Goal: Task Accomplishment & Management: Manage account settings

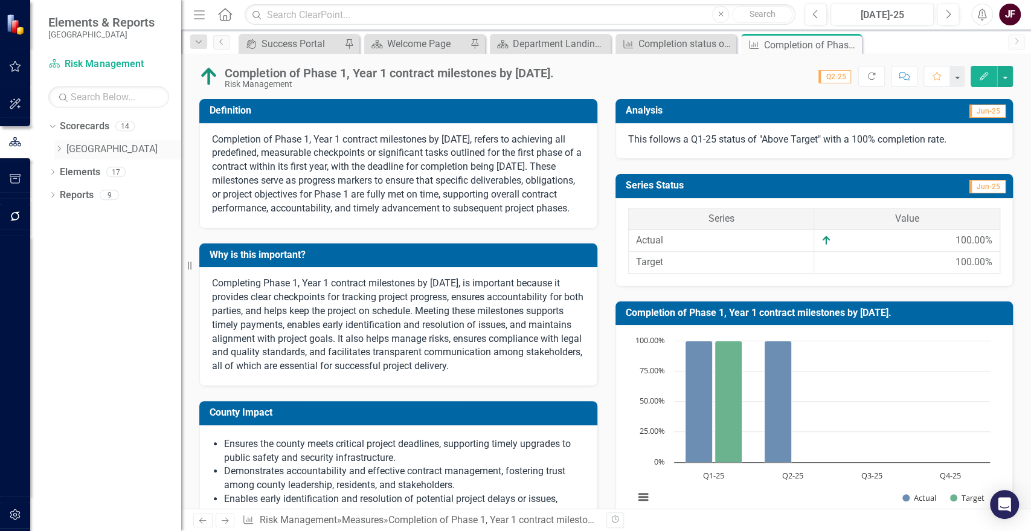
click at [58, 151] on icon at bounding box center [59, 149] width 3 height 6
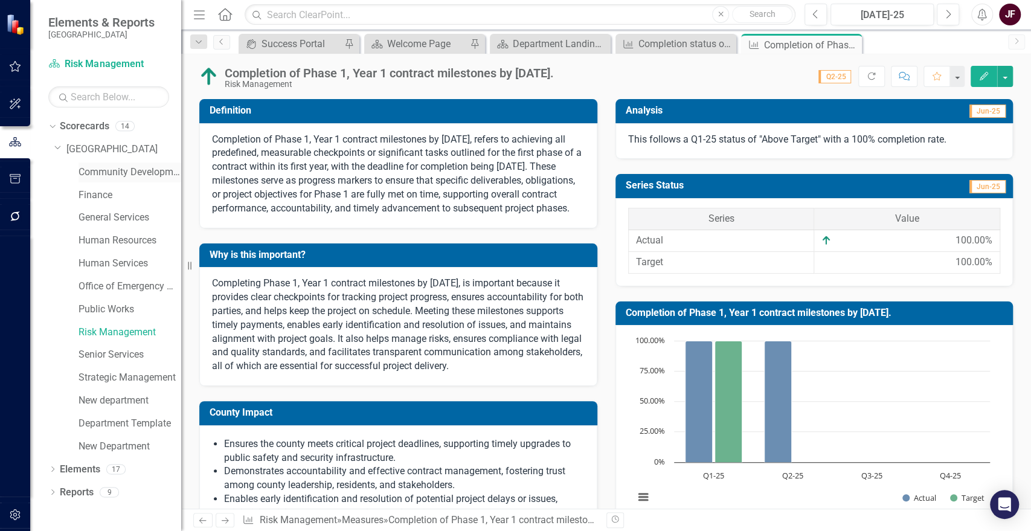
click at [134, 175] on link "Community Development" at bounding box center [130, 173] width 103 height 14
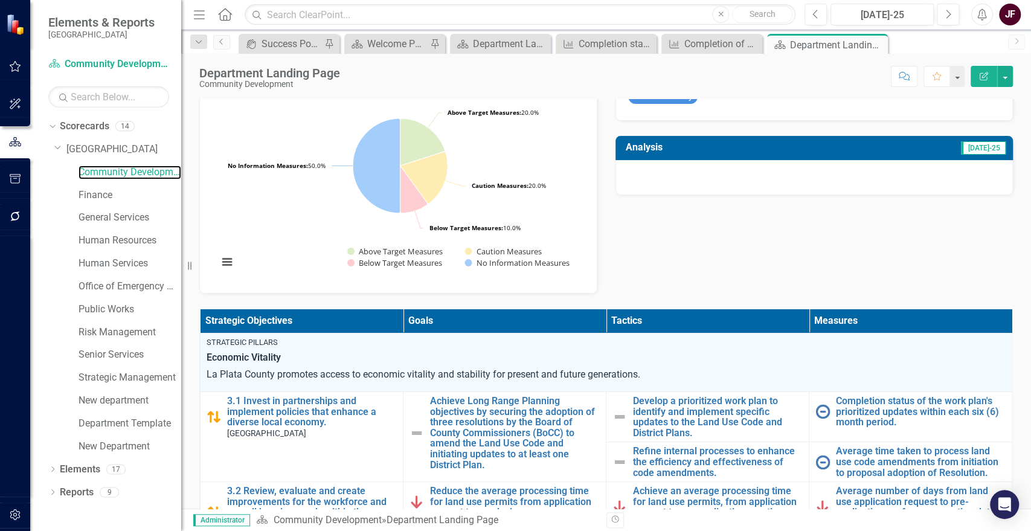
scroll to position [67, 0]
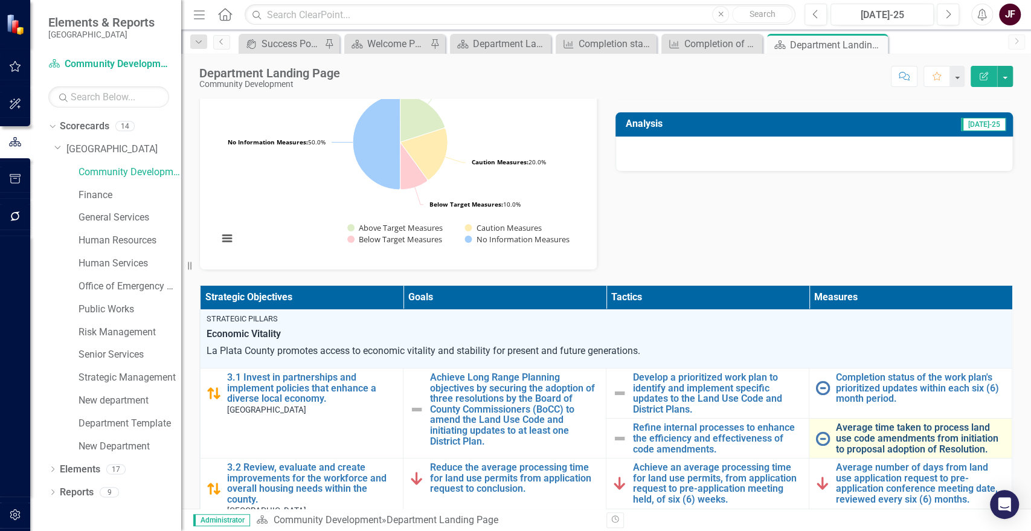
click at [897, 429] on link "Average time taken to process land use code amendments from initiation to propo…" at bounding box center [921, 438] width 170 height 32
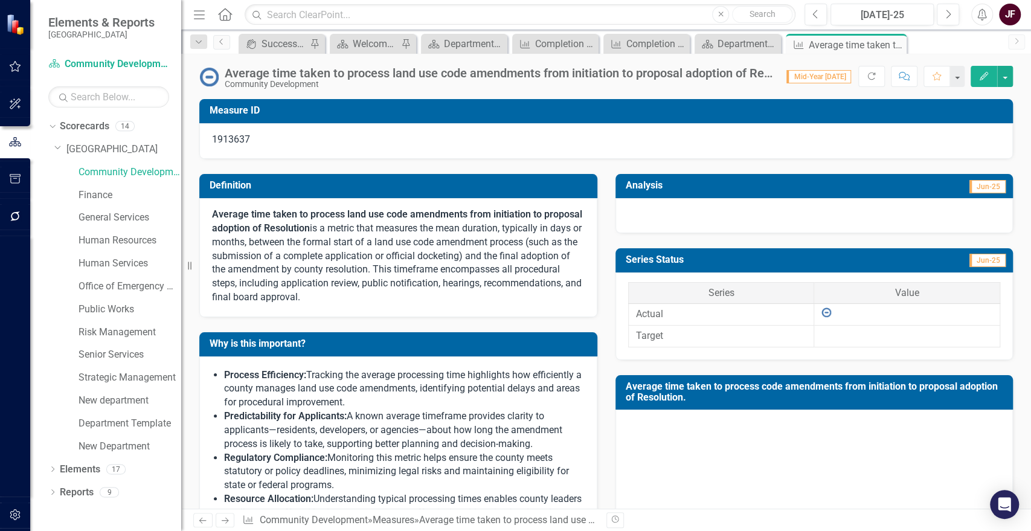
click at [560, 71] on div "Average time taken to process land use code amendments from initiation to propo…" at bounding box center [500, 72] width 550 height 13
click at [548, 71] on div "Average time taken to process land use code amendments from initiation to propo…" at bounding box center [500, 72] width 550 height 13
click at [549, 73] on div "Average time taken to process land use code amendments from initiation to propo…" at bounding box center [500, 72] width 550 height 13
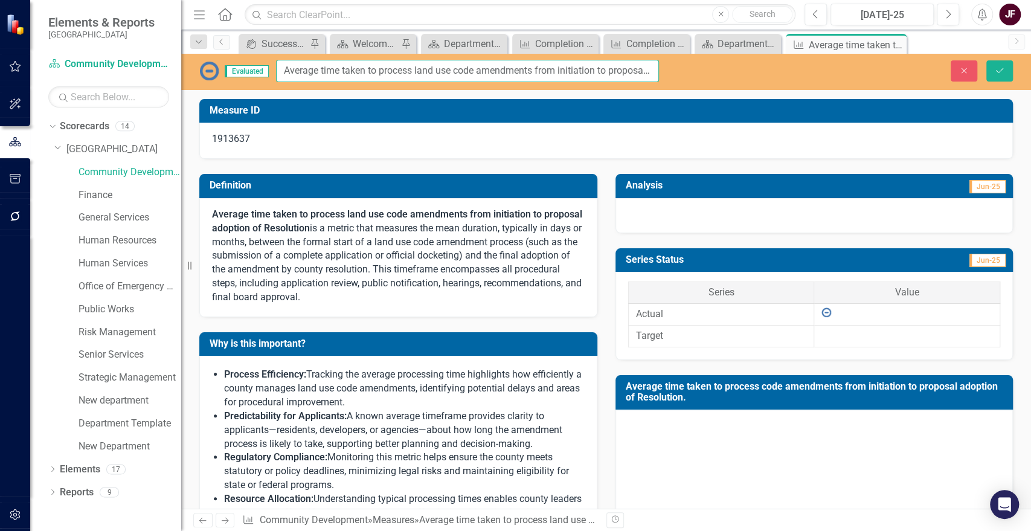
scroll to position [0, 100]
drag, startPoint x: 283, startPoint y: 71, endPoint x: 715, endPoint y: 77, distance: 431.3
click at [715, 77] on div "Evaluated Average time taken to process land use code amendments from initiatio…" at bounding box center [606, 71] width 850 height 22
paste input "Number of approved code amendments"
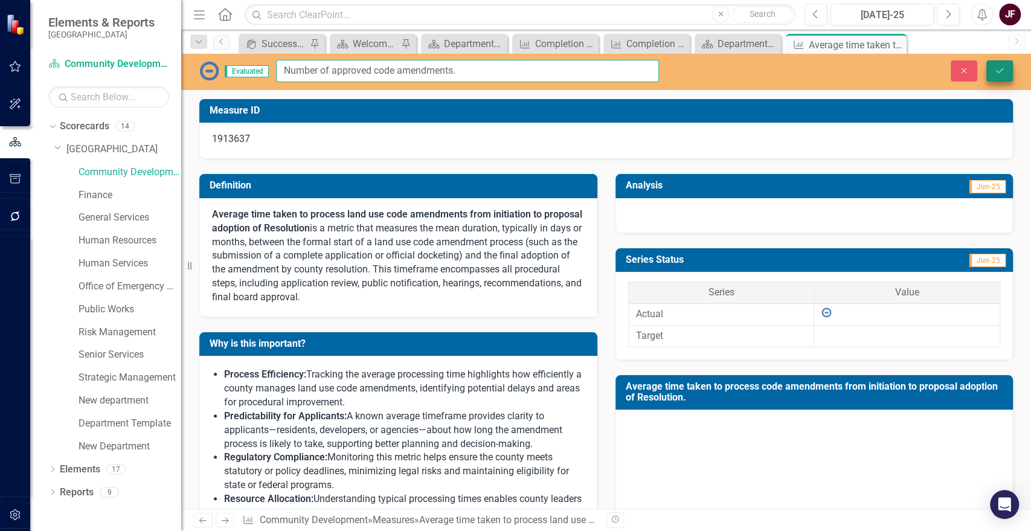
type input "Number of approved code amendments."
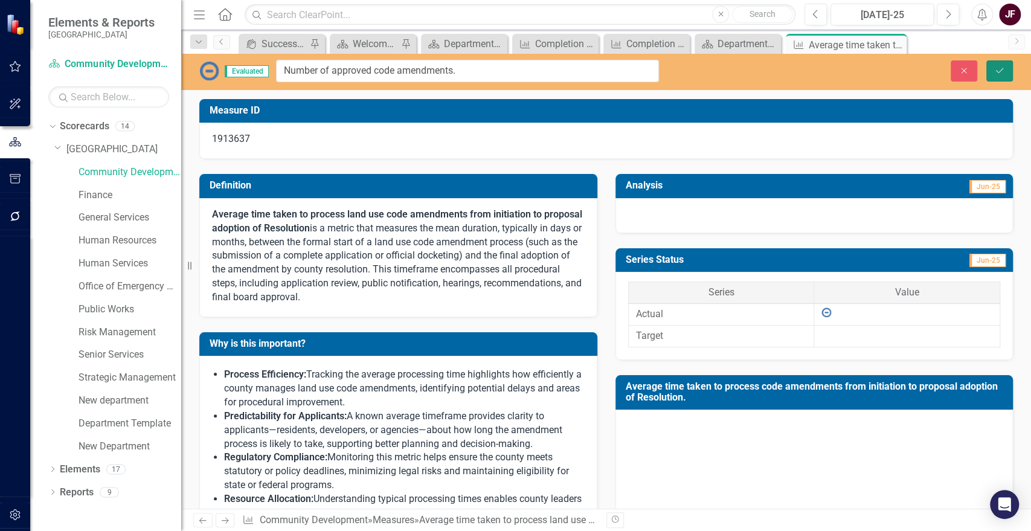
click at [1001, 68] on icon "Save" at bounding box center [999, 70] width 11 height 8
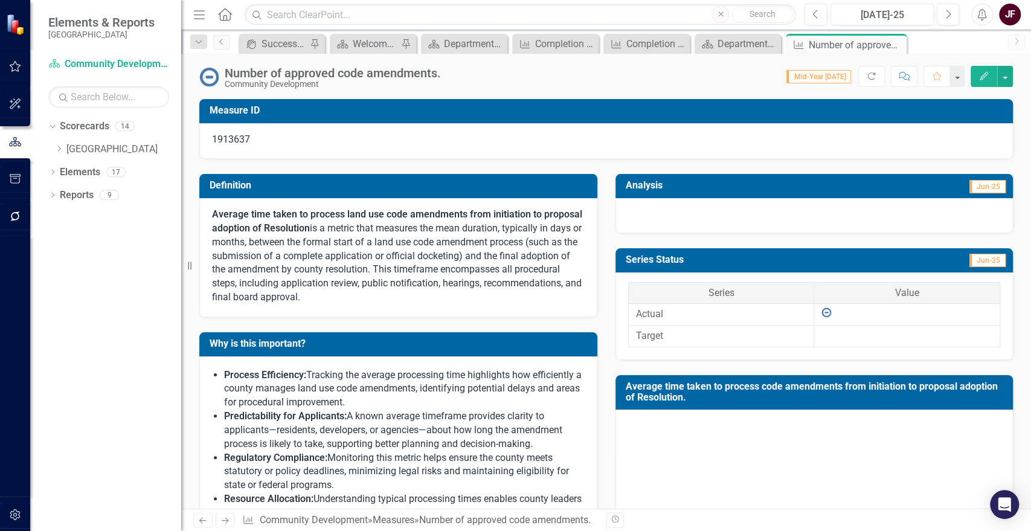
click at [422, 278] on p "Average time taken to process land use code amendments from initiation to propo…" at bounding box center [398, 256] width 373 height 97
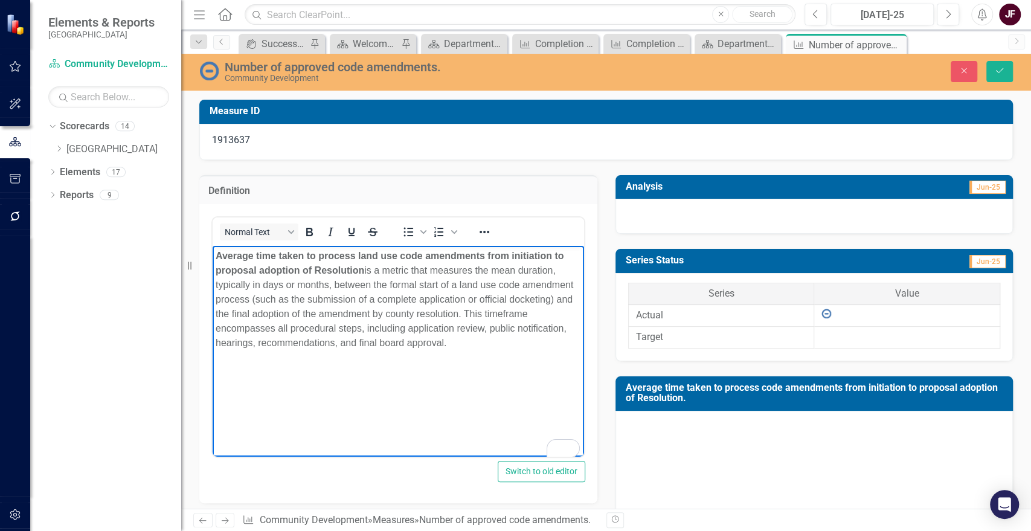
click at [493, 269] on p "Average time taken to process land use code amendments from initiation to propo…" at bounding box center [398, 299] width 365 height 101
click at [430, 69] on div "Number of approved code amendments." at bounding box center [439, 66] width 428 height 13
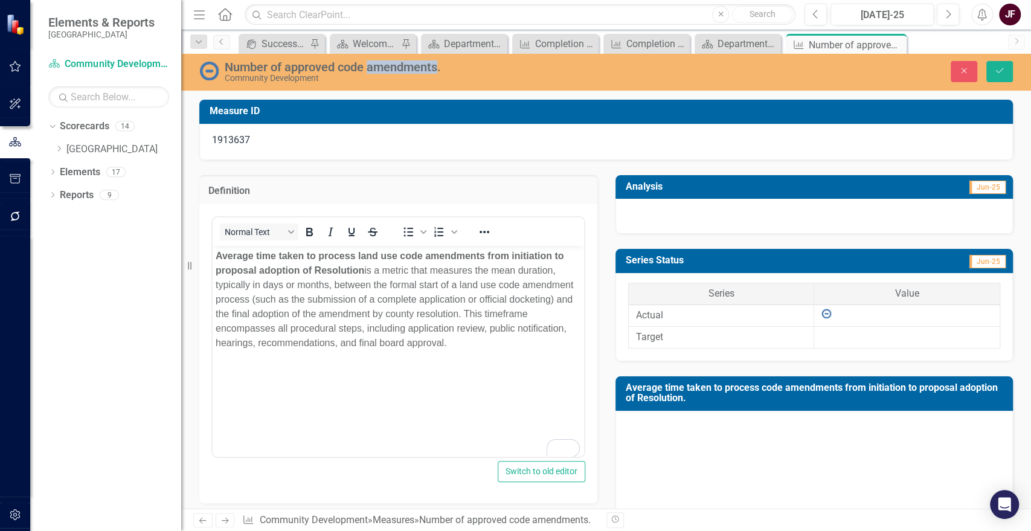
click at [430, 69] on div "Number of approved code amendments." at bounding box center [439, 66] width 428 height 13
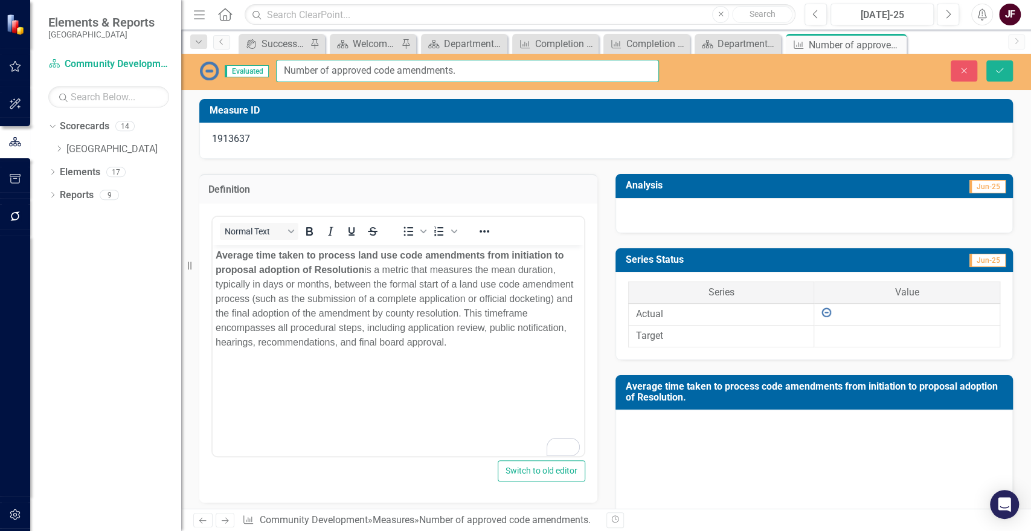
drag, startPoint x: 370, startPoint y: 71, endPoint x: 338, endPoint y: 71, distance: 32.0
click at [338, 71] on input "Number of approved code amendments." at bounding box center [467, 71] width 383 height 22
type input "Number of adopted code amendments."
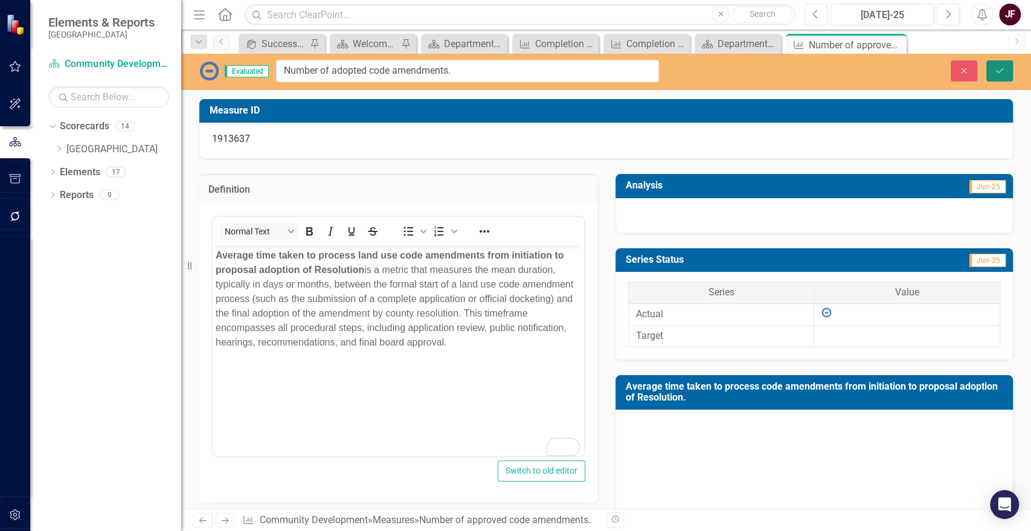
click at [1002, 66] on icon "Save" at bounding box center [999, 70] width 11 height 8
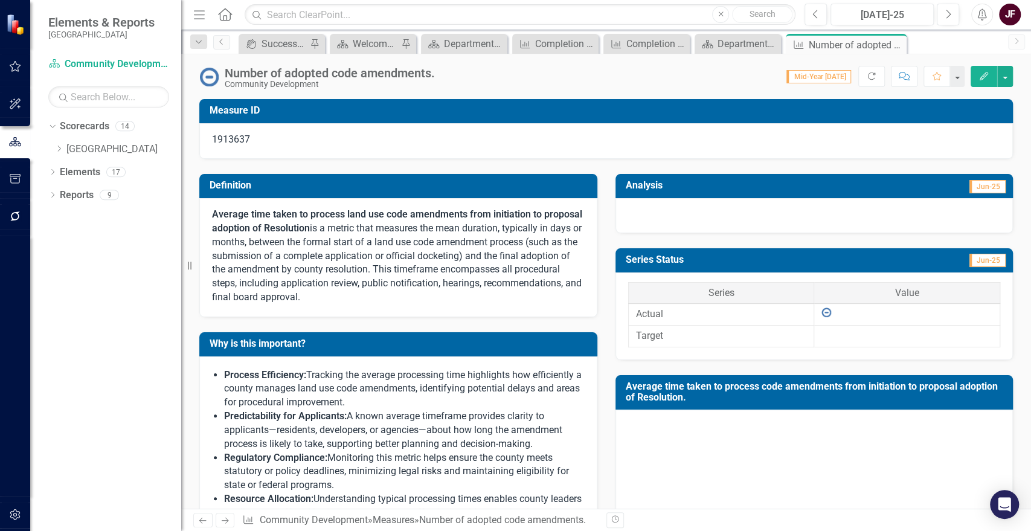
click at [439, 68] on div "Number of adopted code amendments. Community Development" at bounding box center [333, 77] width 216 height 22
click at [436, 71] on div "Number of adopted code amendments. Community Development" at bounding box center [333, 77] width 216 height 22
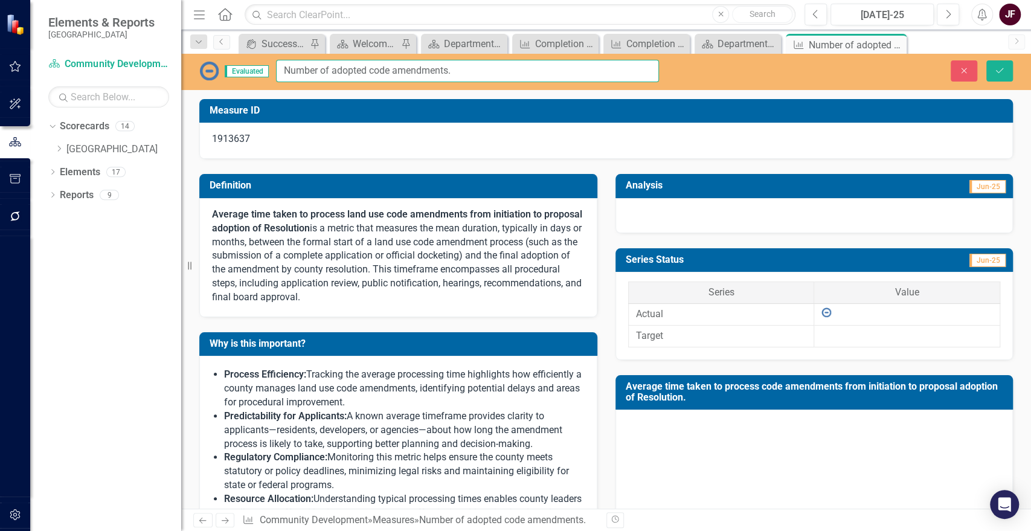
drag, startPoint x: 452, startPoint y: 70, endPoint x: 281, endPoint y: 66, distance: 171.6
click at [281, 66] on input "Number of adopted code amendments." at bounding box center [467, 71] width 383 height 22
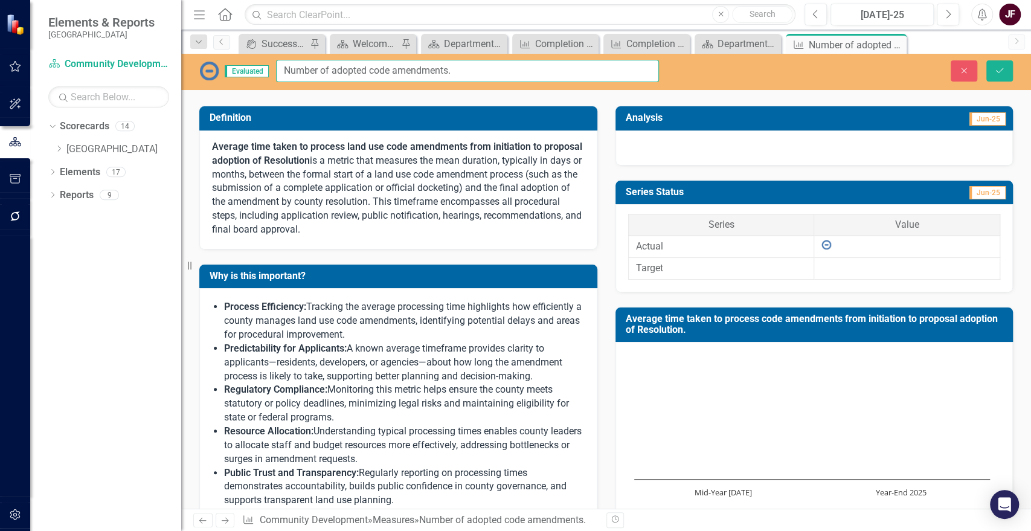
scroll to position [67, 0]
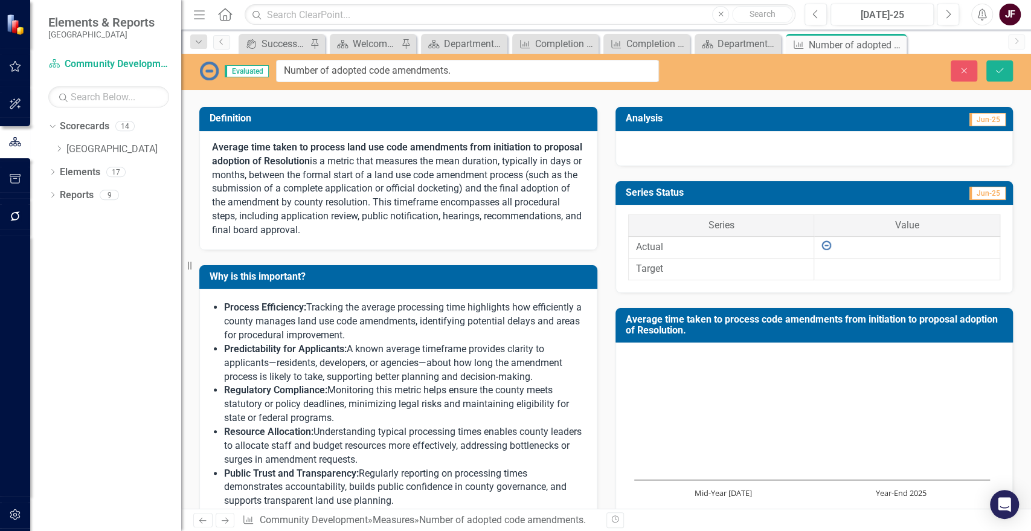
click at [368, 192] on p "Average time taken to process land use code amendments from initiation to propo…" at bounding box center [398, 189] width 373 height 97
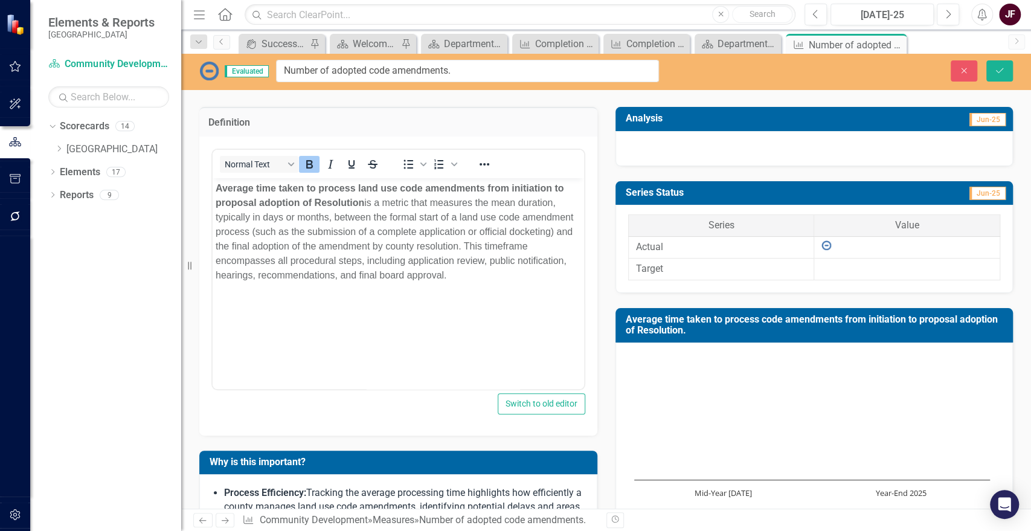
scroll to position [0, 0]
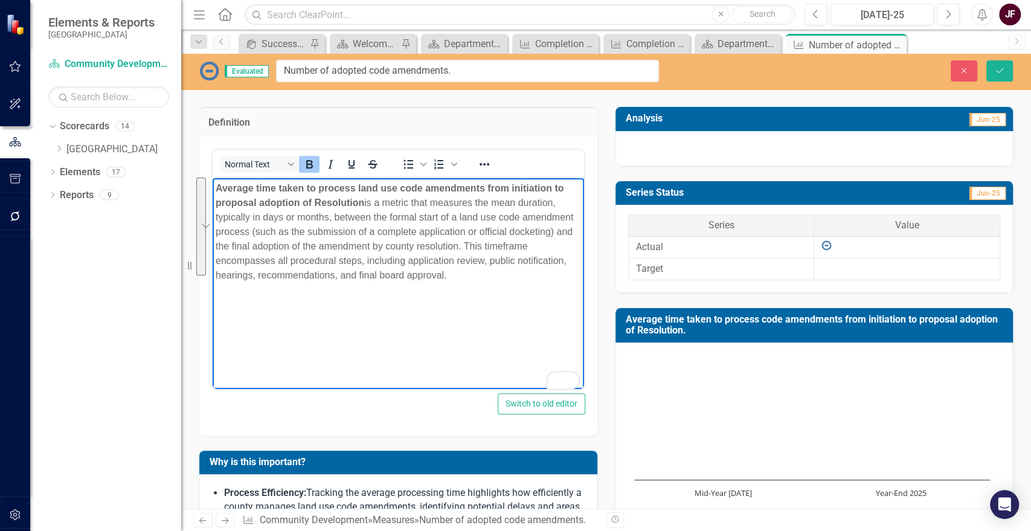
drag, startPoint x: 451, startPoint y: 273, endPoint x: 214, endPoint y: 190, distance: 250.8
click at [214, 190] on body "Average time taken to process land use code amendments from initiation to propo…" at bounding box center [399, 268] width 372 height 181
paste body "To enrich screen reader interactions, please activate Accessibility in Grammarl…"
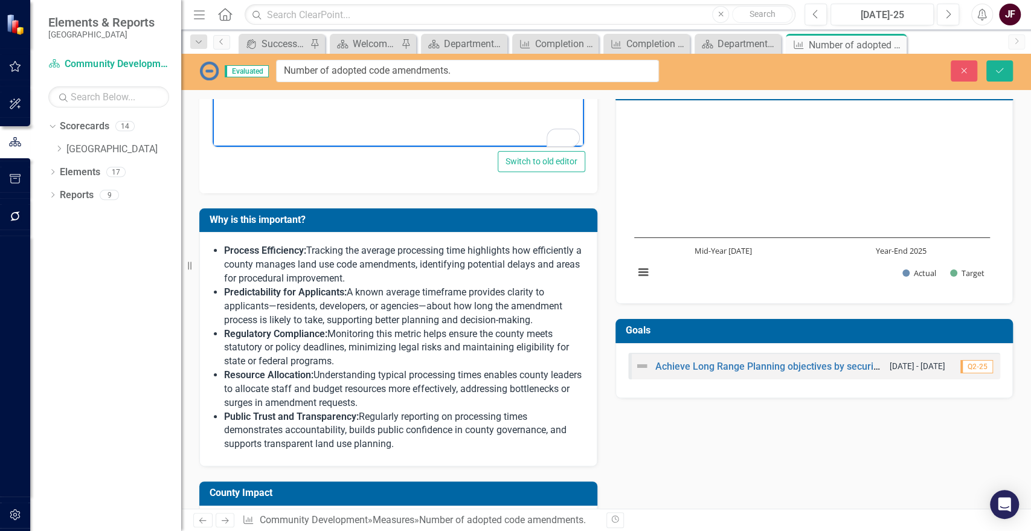
scroll to position [335, 0]
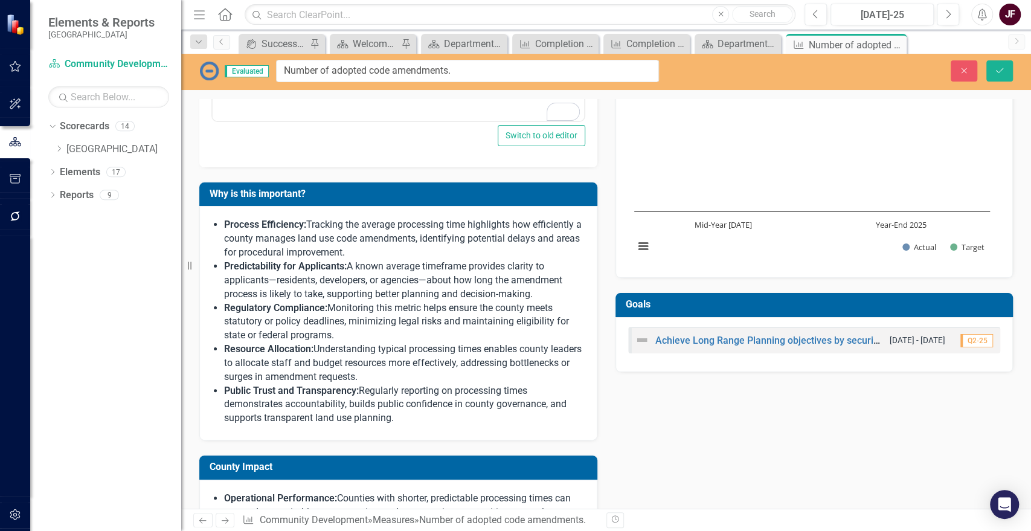
click at [327, 339] on p "Regulatory Compliance: Monitoring this metric helps ensure the county meets sta…" at bounding box center [404, 322] width 361 height 42
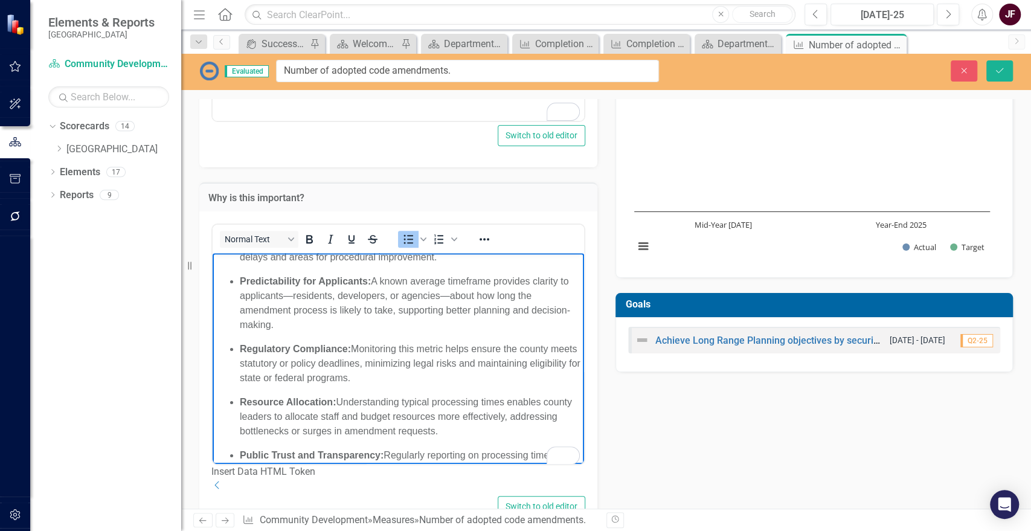
scroll to position [0, 0]
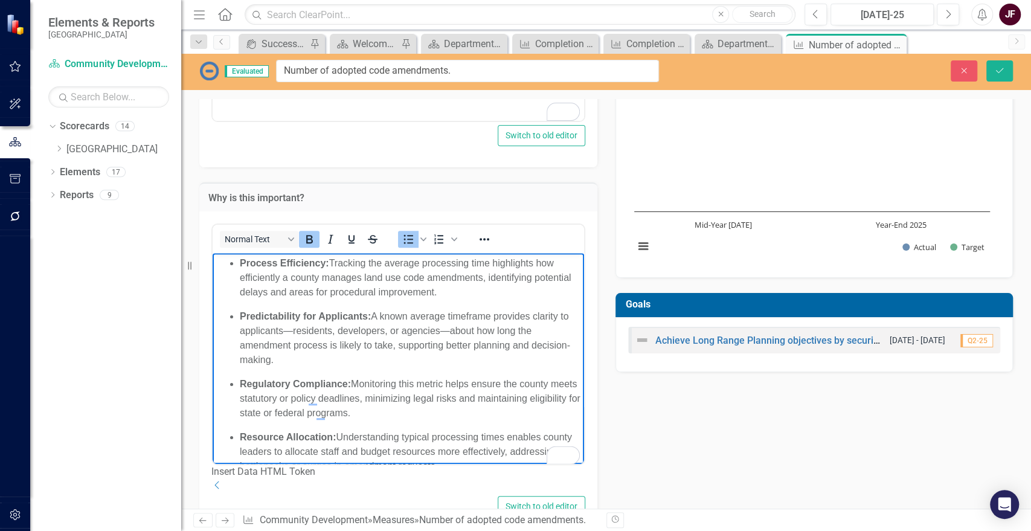
drag, startPoint x: 442, startPoint y: 447, endPoint x: 403, endPoint y: 496, distance: 62.4
click at [213, 253] on html "Process Efficiency: Tracking the average processing time highlights how efficie…" at bounding box center [399, 396] width 372 height 286
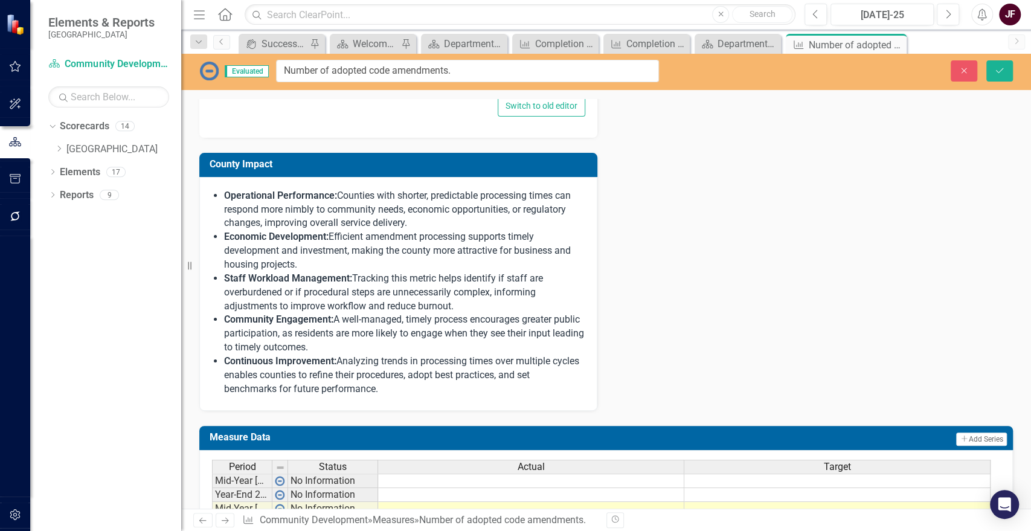
scroll to position [738, 0]
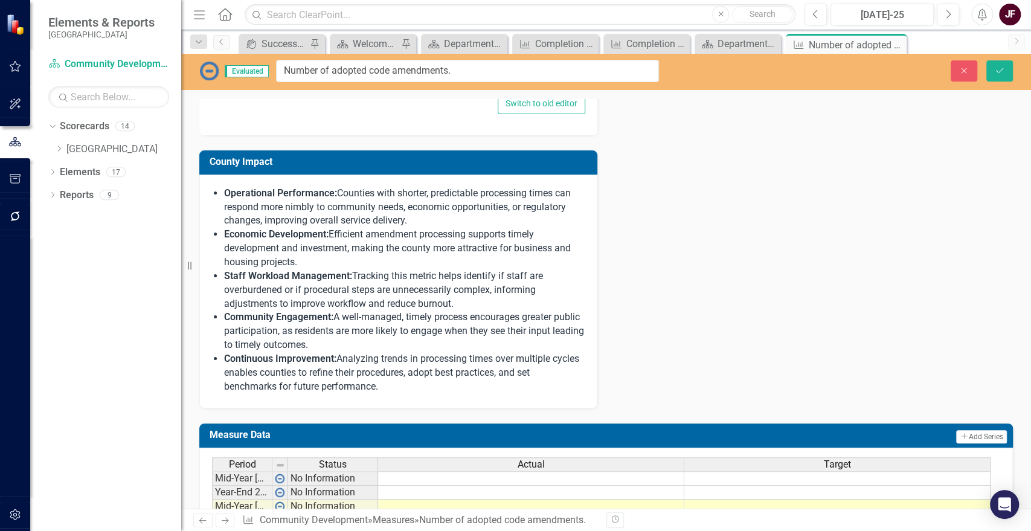
click at [370, 311] on p "Staff Workload Management: Tracking this metric helps identify if staff are ove…" at bounding box center [404, 290] width 361 height 42
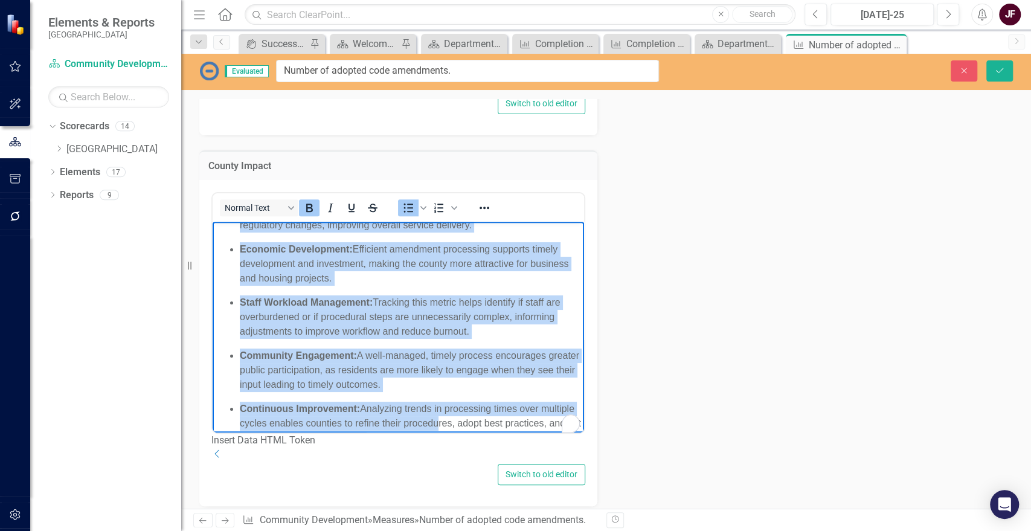
scroll to position [60, 0]
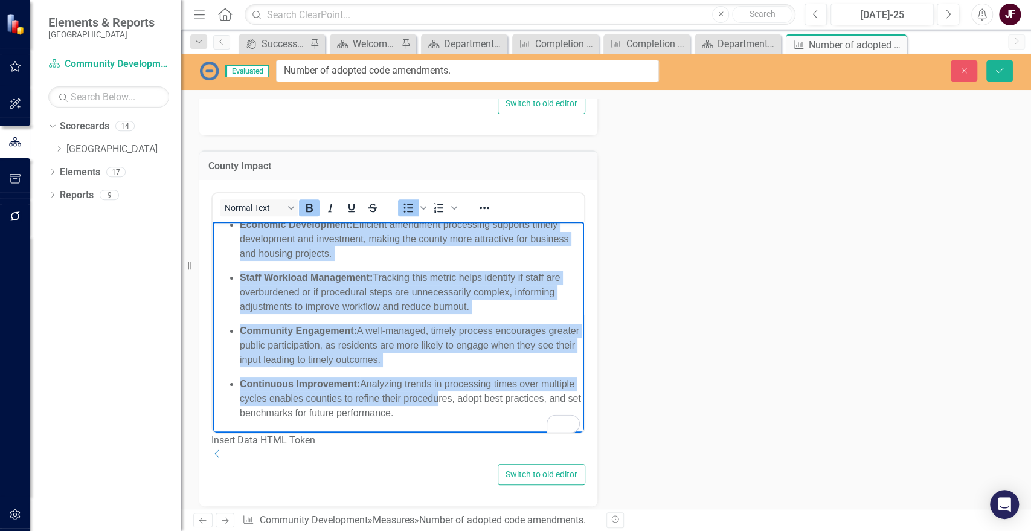
drag, startPoint x: 222, startPoint y: 231, endPoint x: 708, endPoint y: 690, distance: 668.3
click at [495, 433] on html "Operational Performance: Counties with shorter, predictable processing times ca…" at bounding box center [399, 297] width 372 height 272
paste body "To enrich screen reader interactions, please activate Accessibility in Grammarl…"
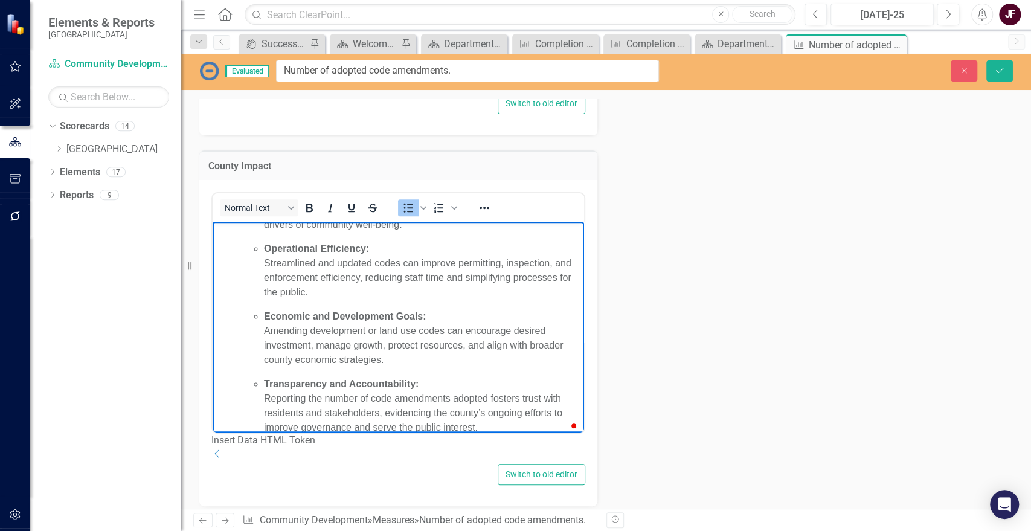
scroll to position [0, 0]
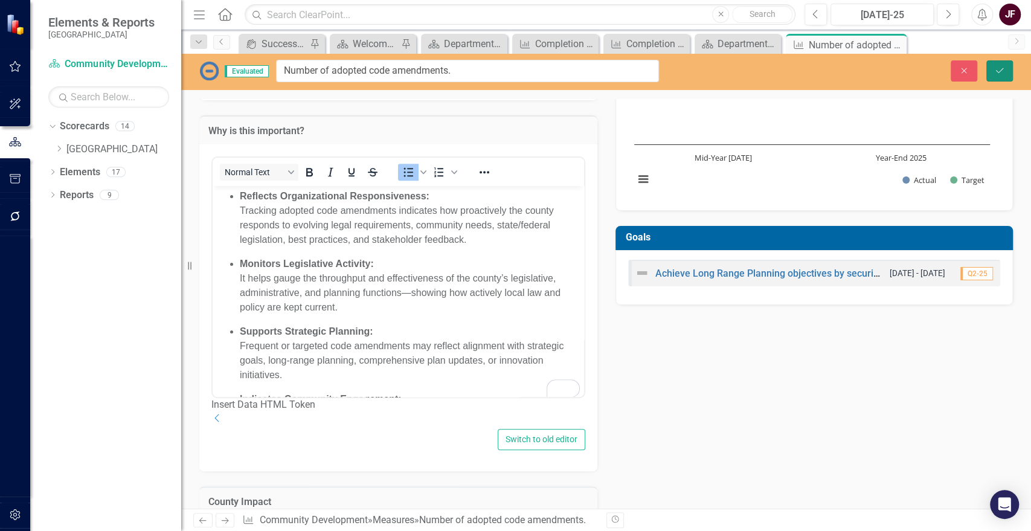
click at [998, 73] on icon "Save" at bounding box center [999, 70] width 11 height 8
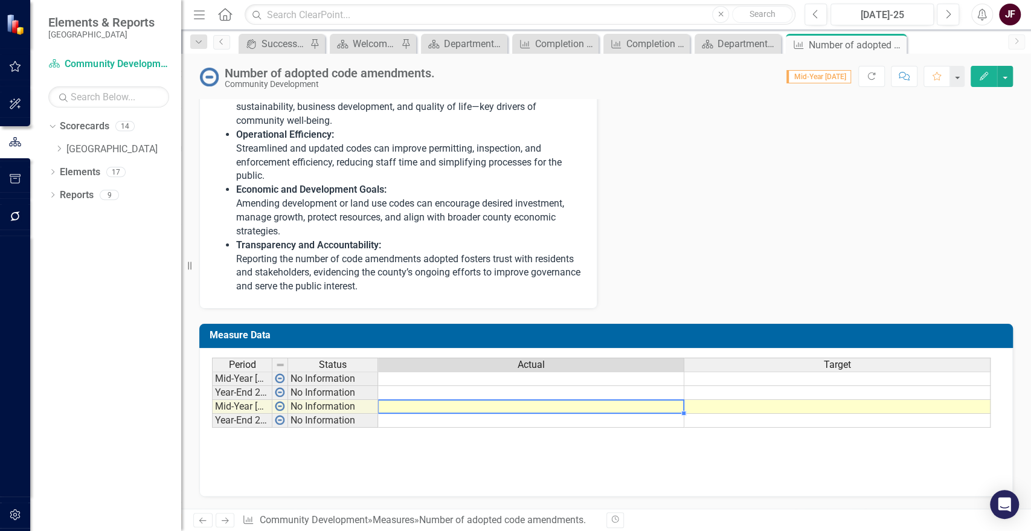
click at [528, 407] on td at bounding box center [531, 407] width 306 height 14
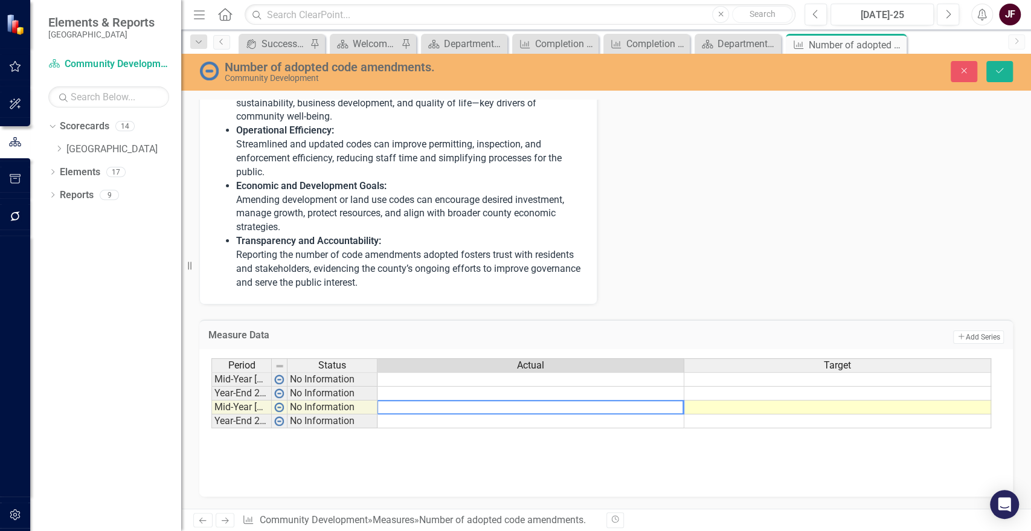
type textarea "4"
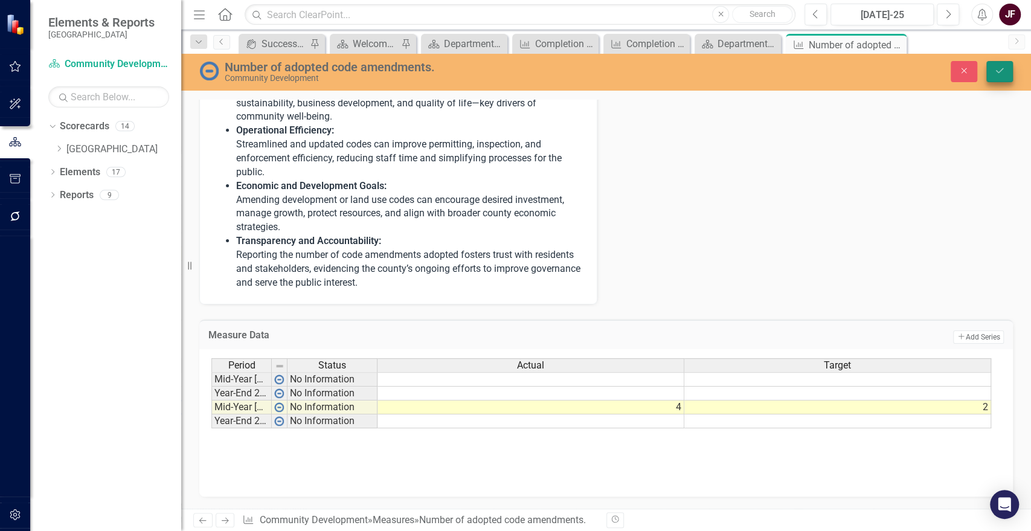
type textarea "2"
click at [999, 71] on icon "Save" at bounding box center [999, 70] width 11 height 8
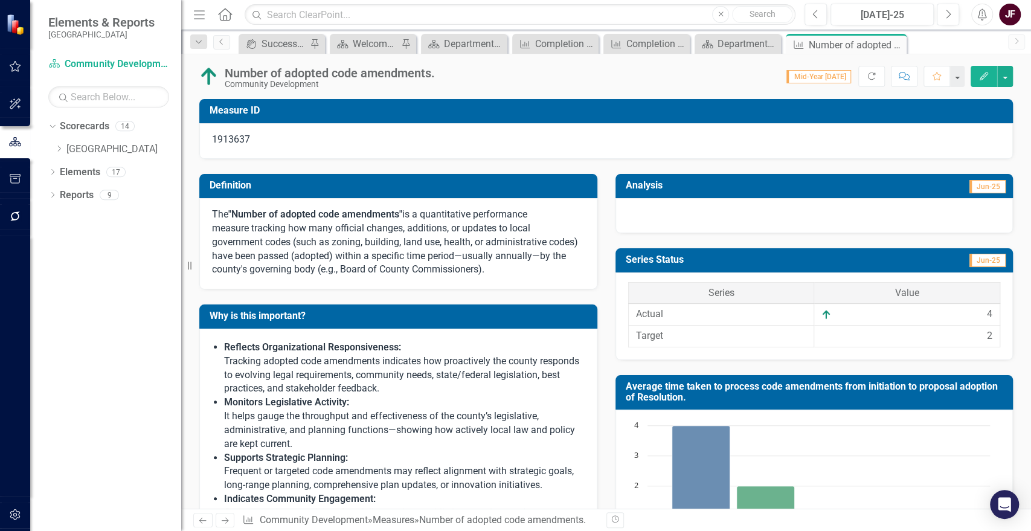
click at [883, 217] on div at bounding box center [815, 215] width 398 height 35
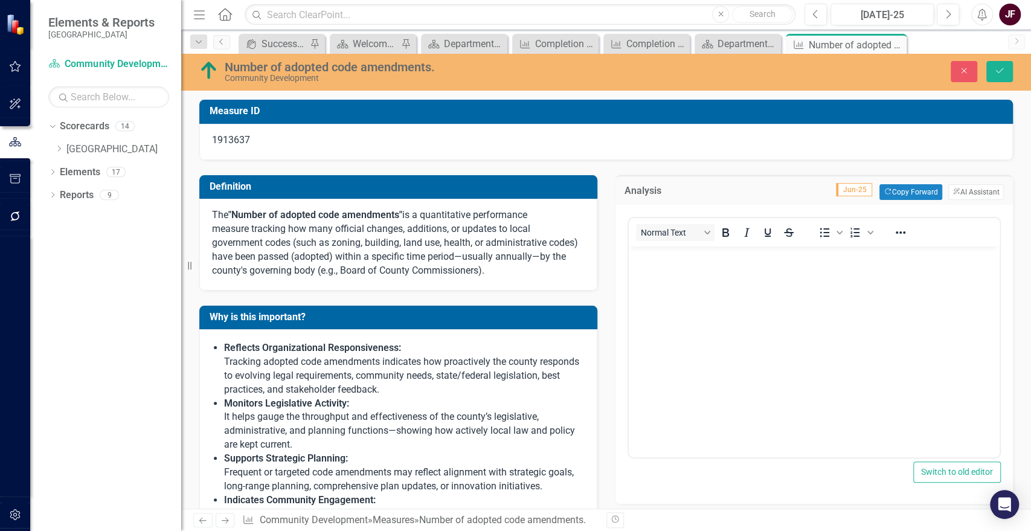
click at [954, 182] on div "Analysis Jun-25 Copy Forward Copy Forward ClearPoint AI AI Assistant" at bounding box center [815, 190] width 398 height 30
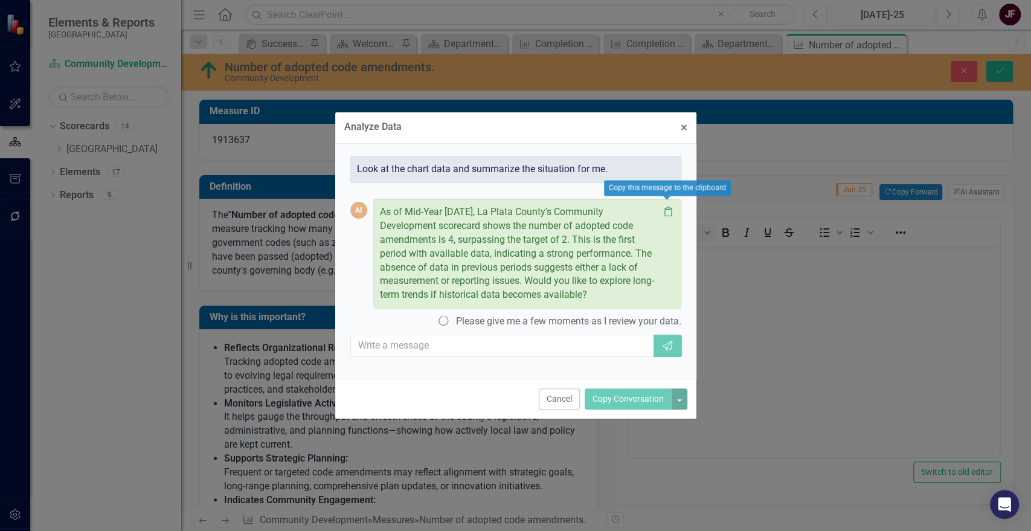
click at [666, 207] on icon "Clipboard" at bounding box center [668, 212] width 12 height 10
click at [794, 312] on div "Analyze Data × Close Look at the chart data and summarize the situation for me.…" at bounding box center [515, 265] width 1031 height 531
click at [567, 402] on button "Cancel" at bounding box center [559, 398] width 41 height 21
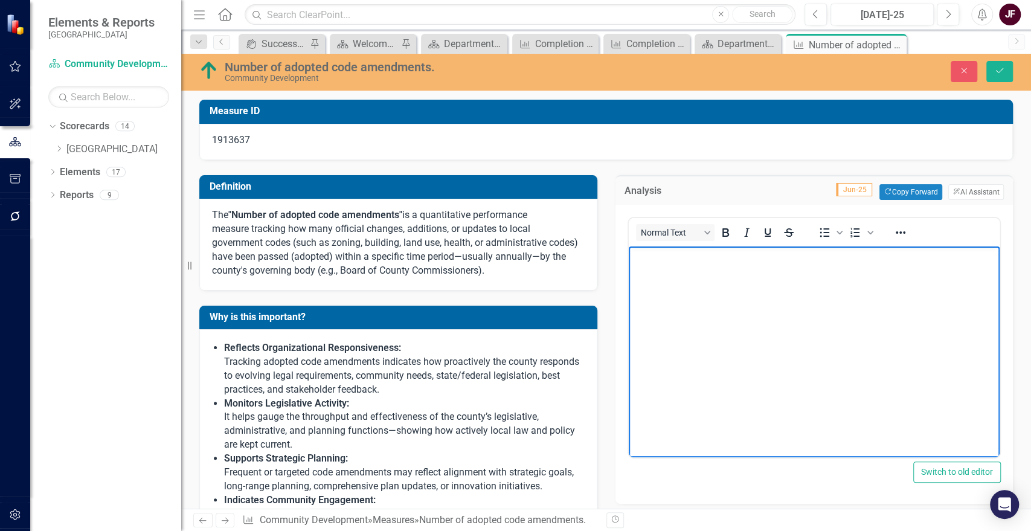
click at [748, 338] on body "Rich Text Area. Press ALT-0 for help." at bounding box center [814, 336] width 372 height 181
paste body "To enrich screen reader interactions, please activate Accessibility in Grammarl…"
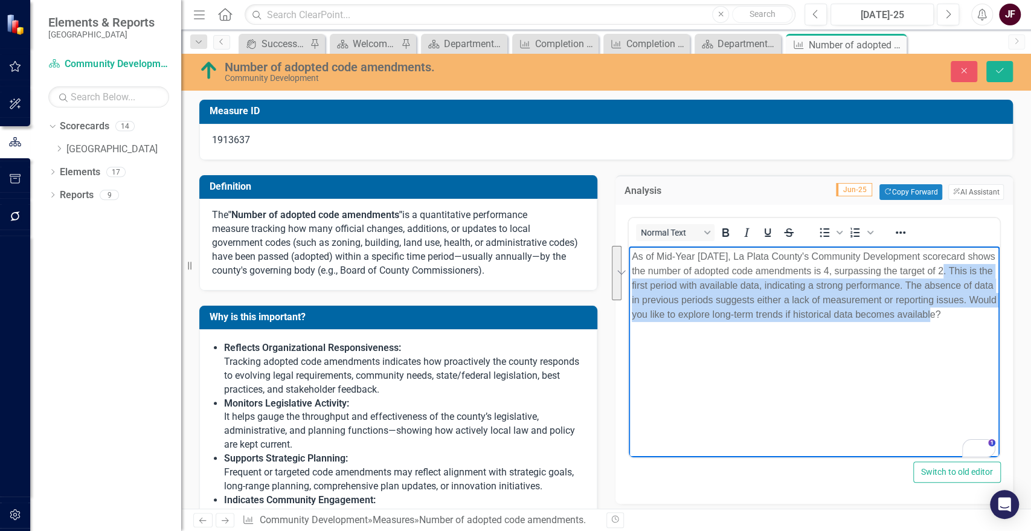
drag, startPoint x: 973, startPoint y: 317, endPoint x: 950, endPoint y: 273, distance: 49.2
click at [950, 273] on p "As of Mid-Year 2025, La Plata County's Community Development scorecard shows th…" at bounding box center [813, 285] width 365 height 72
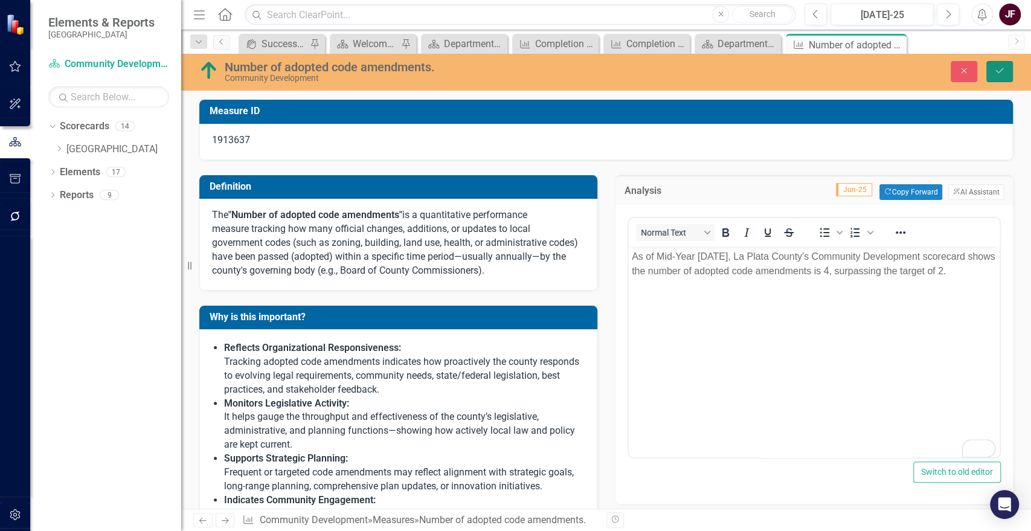
click at [992, 66] on button "Save" at bounding box center [999, 71] width 27 height 21
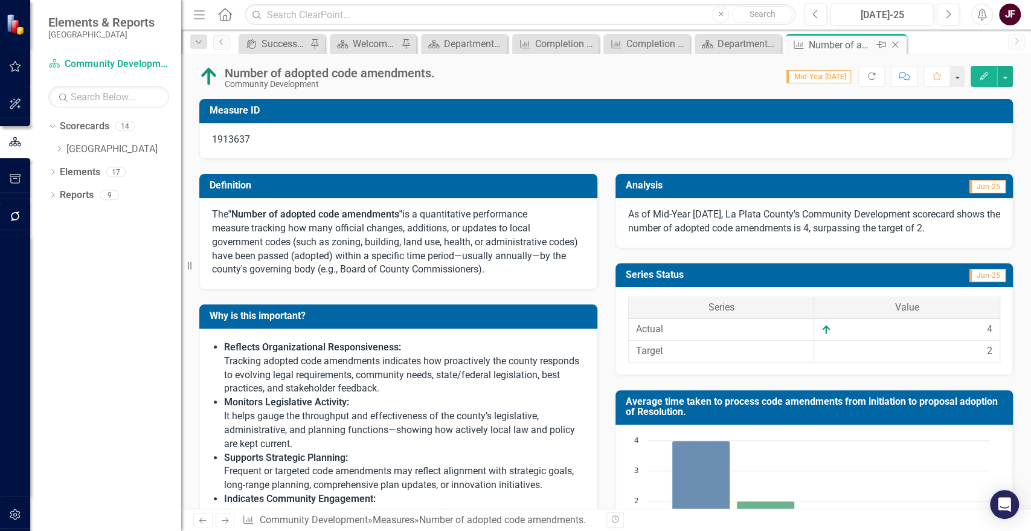
click at [896, 40] on icon "Close" at bounding box center [895, 45] width 12 height 10
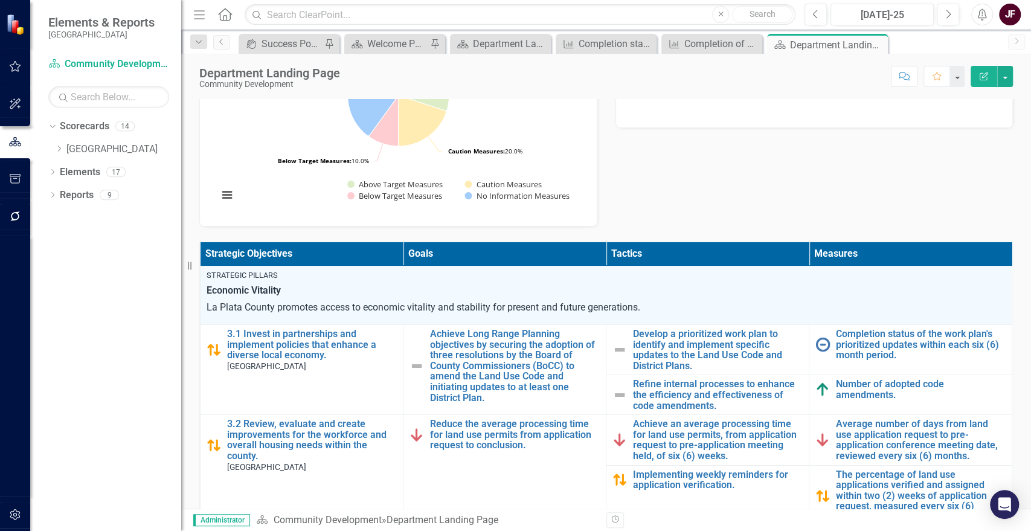
scroll to position [268, 0]
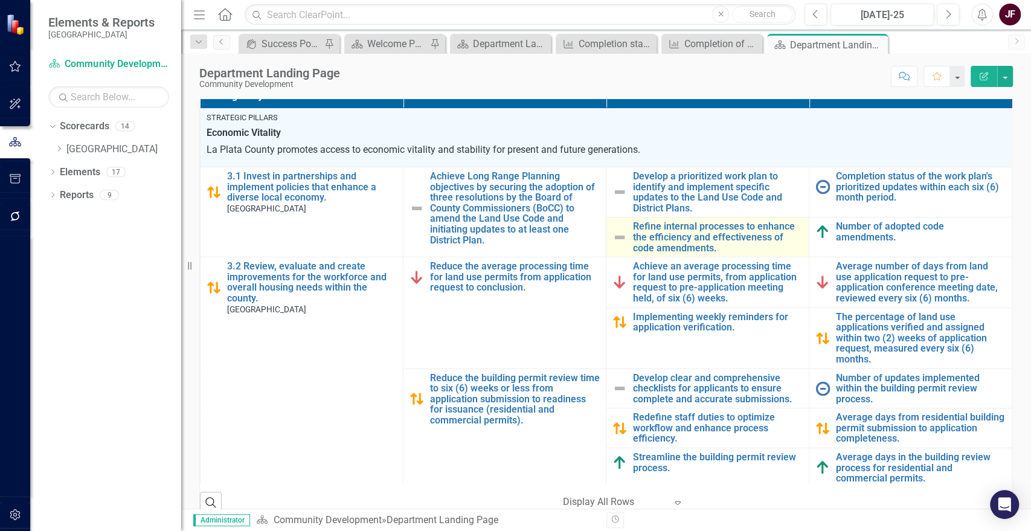
click at [614, 233] on img at bounding box center [620, 237] width 14 height 14
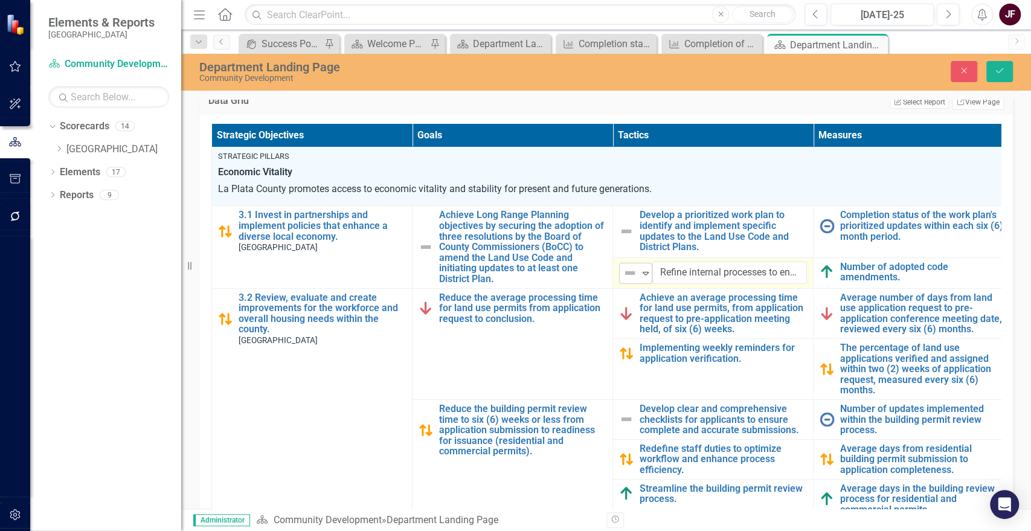
click at [645, 272] on icon at bounding box center [646, 274] width 6 height 4
click at [1002, 66] on icon "Save" at bounding box center [999, 70] width 11 height 8
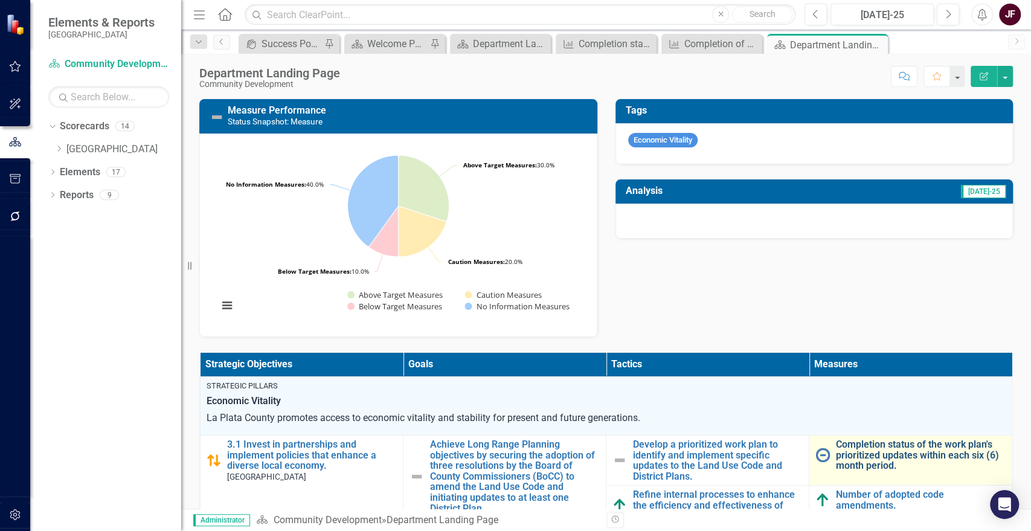
click at [892, 451] on link "Completion status of the work plan's prioritized updates within each six (6) mo…" at bounding box center [921, 455] width 170 height 32
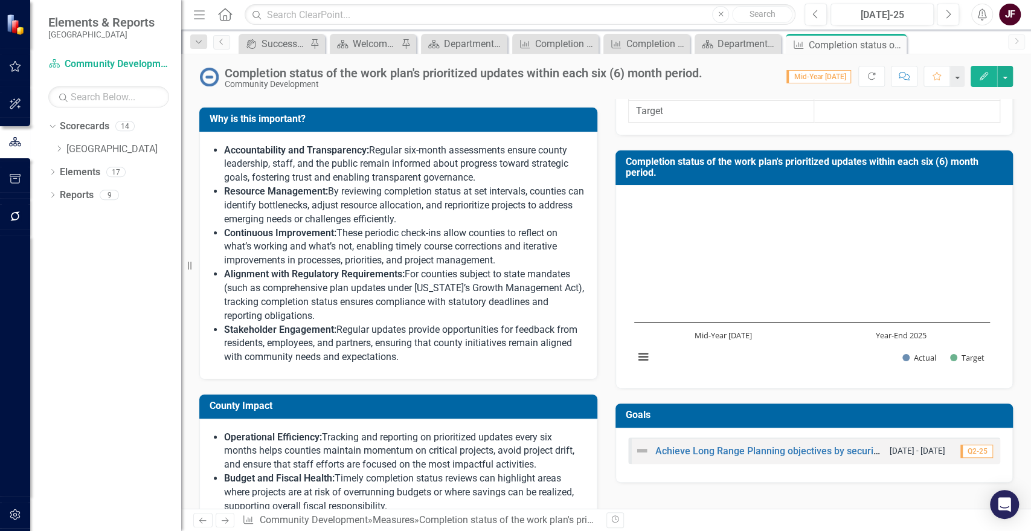
scroll to position [97, 0]
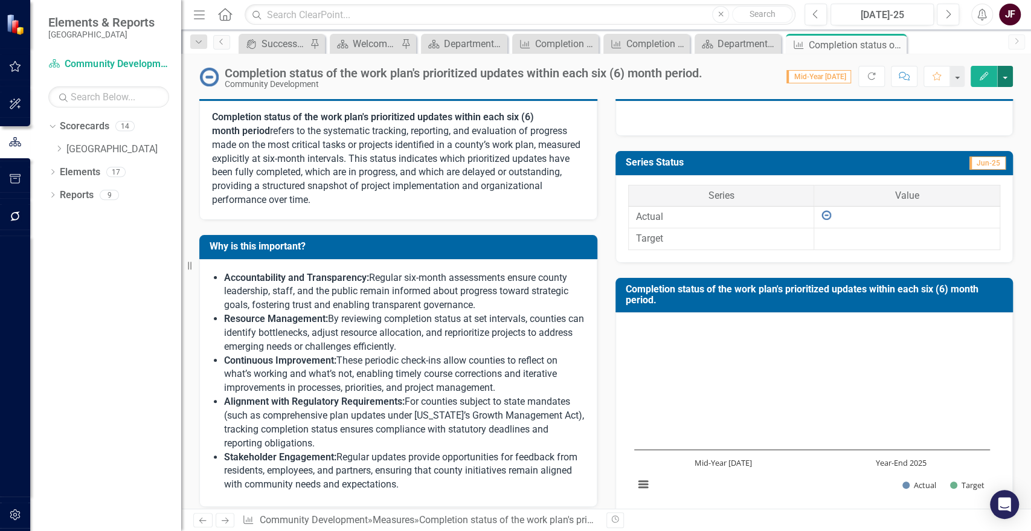
click at [1000, 74] on button "button" at bounding box center [1005, 76] width 16 height 21
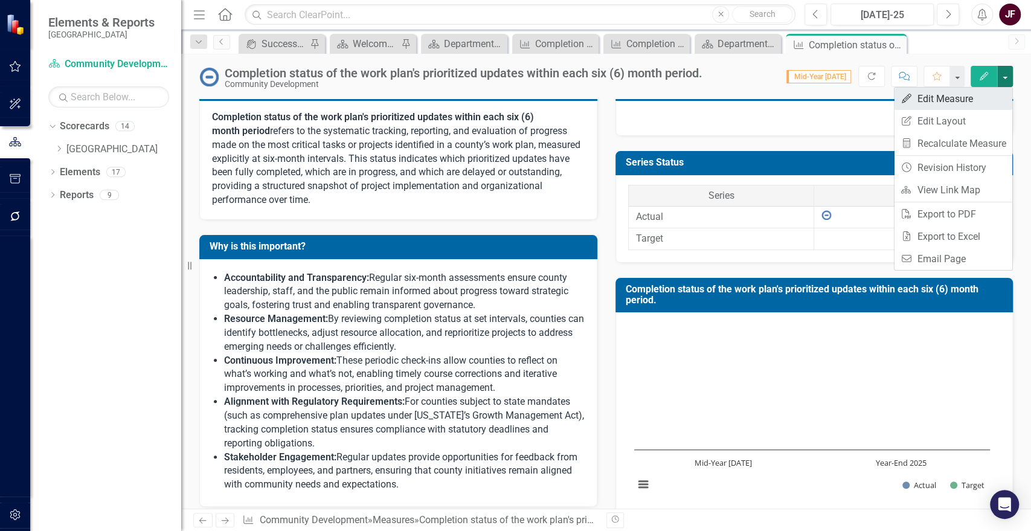
click at [966, 104] on link "Edit Edit Measure" at bounding box center [954, 99] width 118 height 22
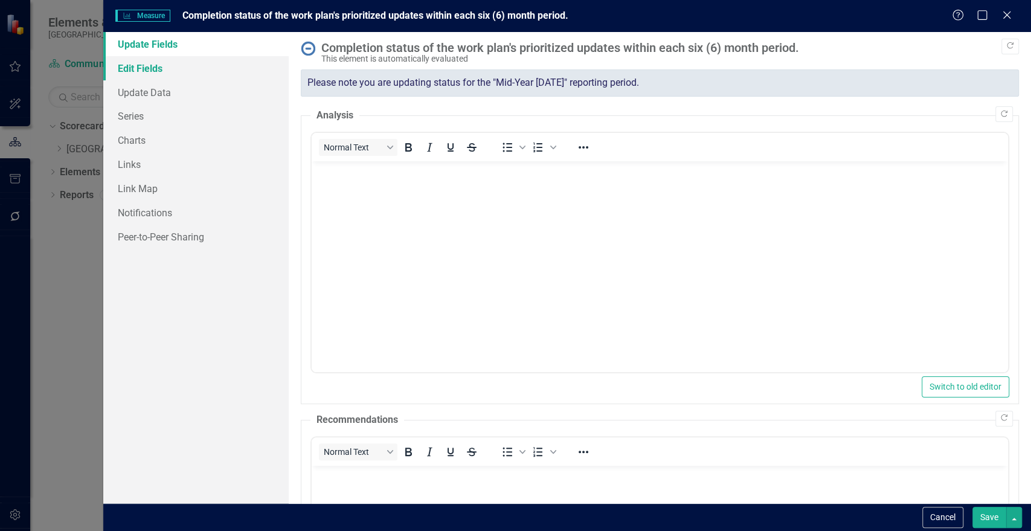
scroll to position [0, 0]
click at [169, 94] on link "Update Data" at bounding box center [195, 92] width 185 height 24
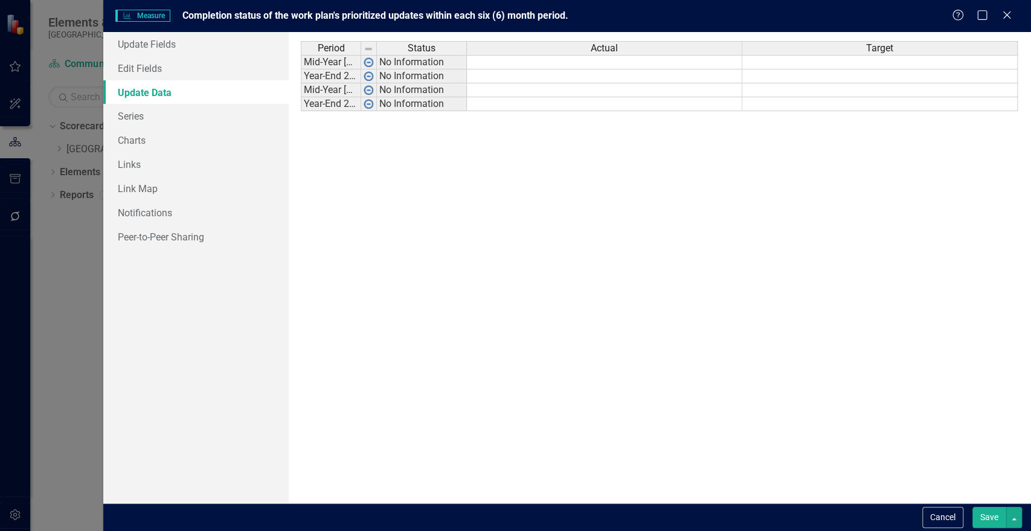
click at [169, 94] on link "Update Data" at bounding box center [195, 92] width 185 height 24
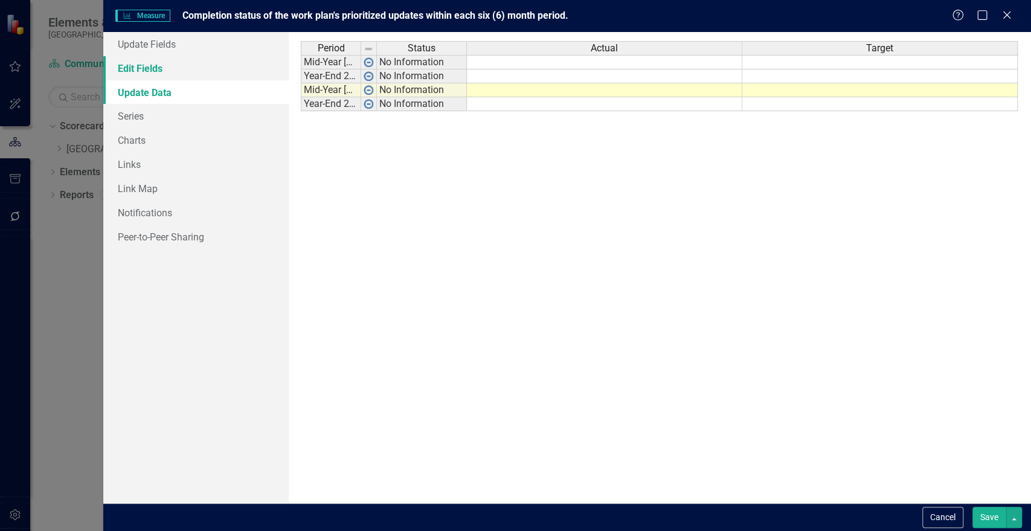
click at [170, 71] on link "Edit Fields" at bounding box center [195, 68] width 185 height 24
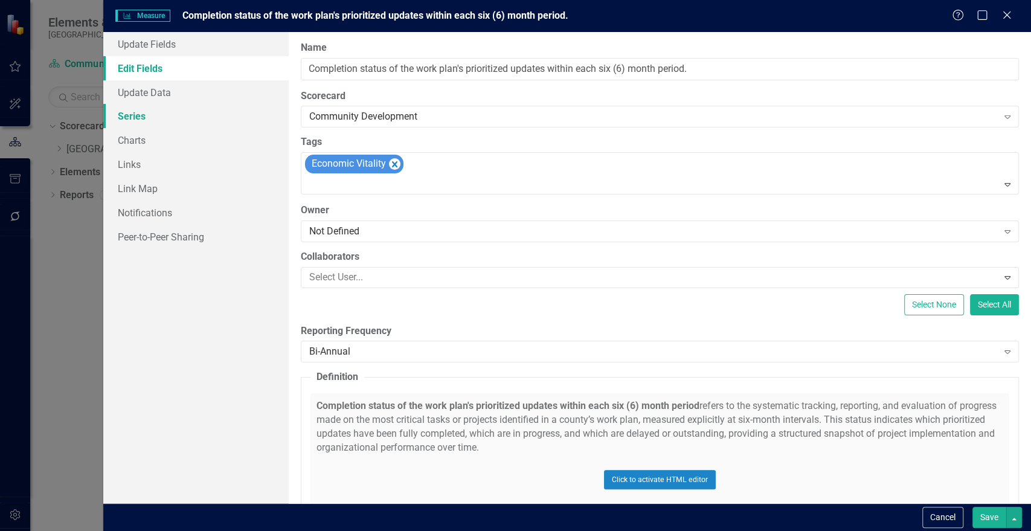
click at [164, 121] on link "Series" at bounding box center [195, 116] width 185 height 24
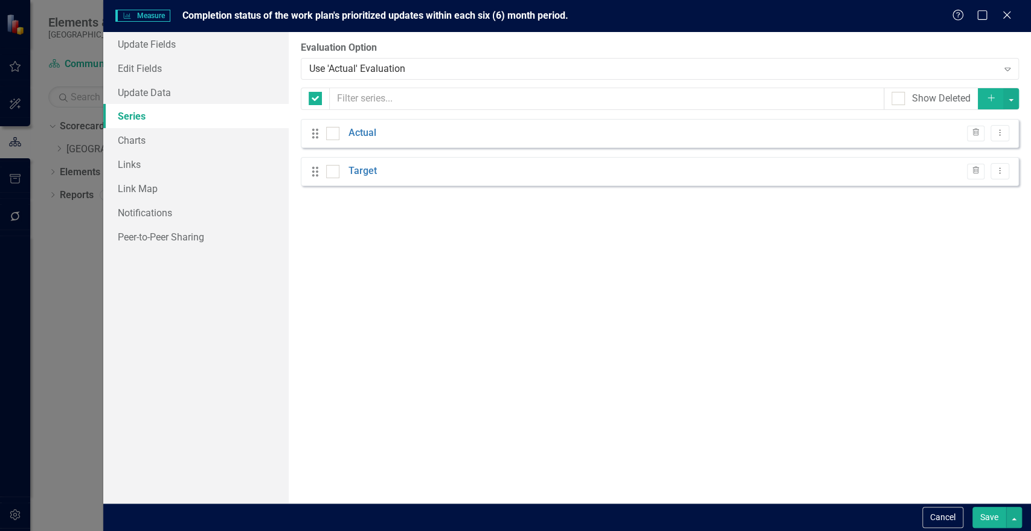
checkbox input "false"
click at [1005, 135] on button "Dropdown Menu" at bounding box center [1000, 133] width 19 height 16
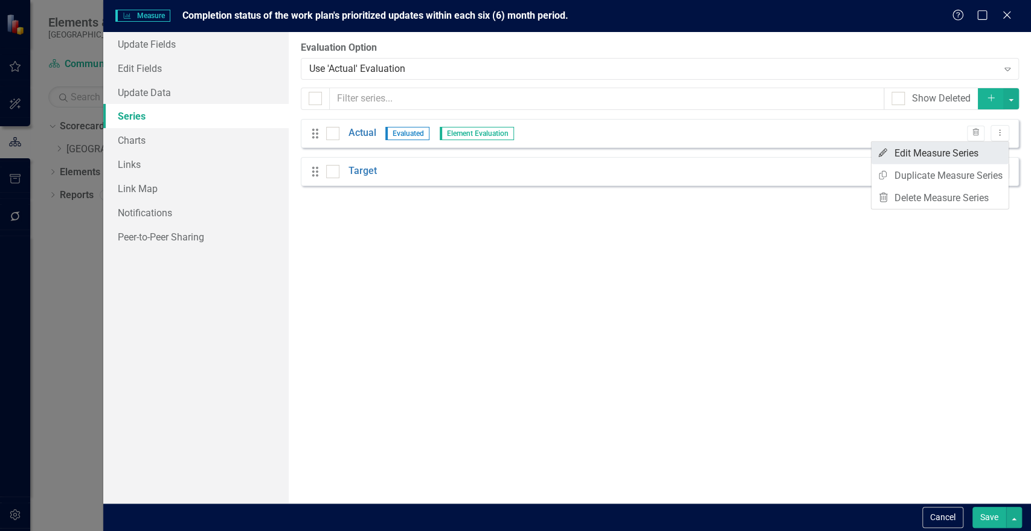
click at [988, 149] on link "Edit Edit Measure Series" at bounding box center [940, 153] width 137 height 22
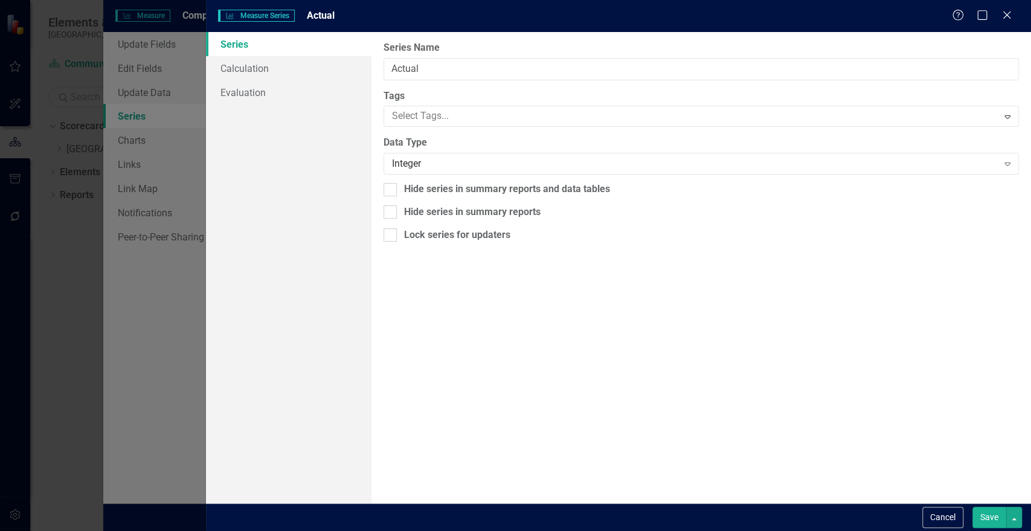
click at [391, 152] on div "Data Type Integer Expand" at bounding box center [701, 154] width 635 height 37
click at [393, 153] on div "Integer Expand" at bounding box center [701, 164] width 635 height 22
click at [985, 516] on button "Save" at bounding box center [990, 517] width 34 height 21
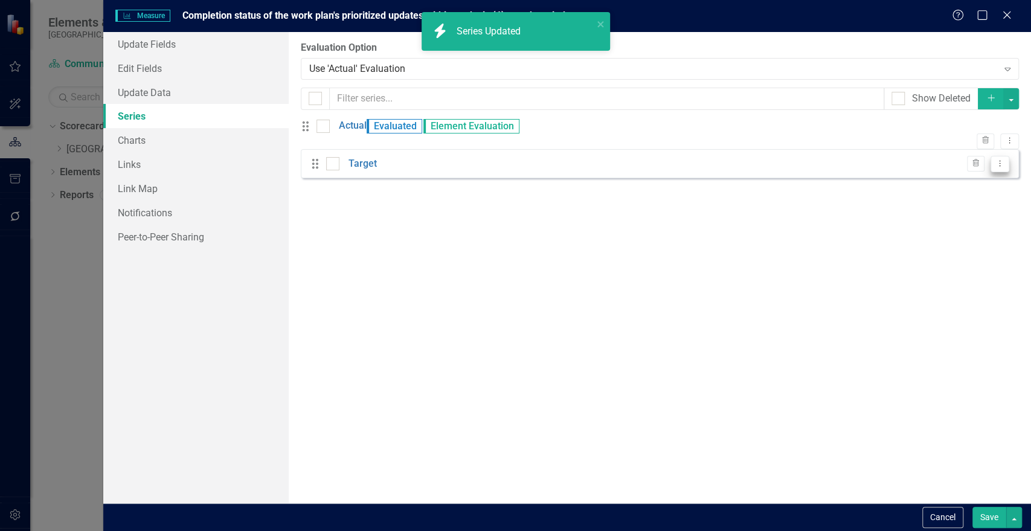
click at [1000, 167] on icon "Dropdown Menu" at bounding box center [1000, 163] width 10 height 8
click at [981, 191] on link "Edit Edit Measure Series" at bounding box center [940, 191] width 137 height 22
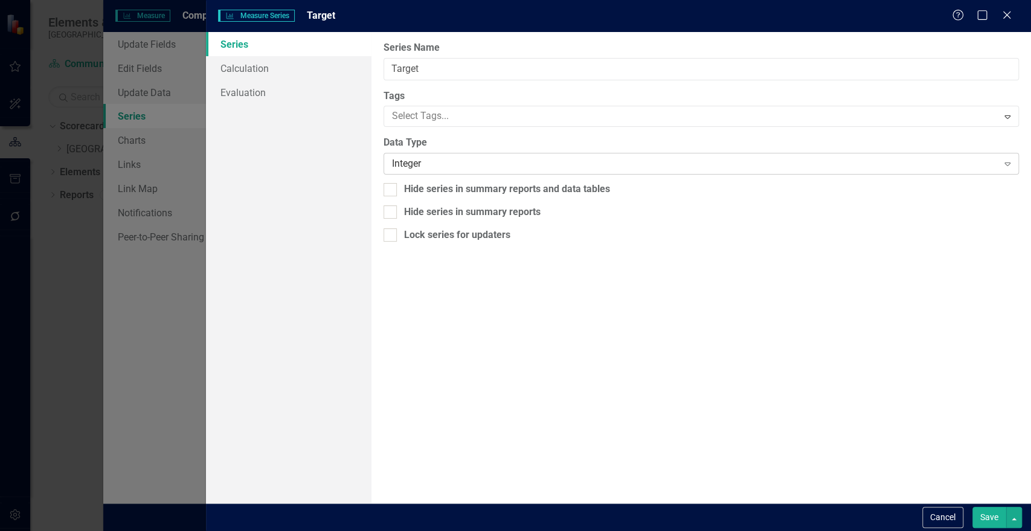
click at [408, 165] on div "Integer" at bounding box center [695, 164] width 606 height 14
click at [992, 520] on button "Save" at bounding box center [990, 517] width 34 height 21
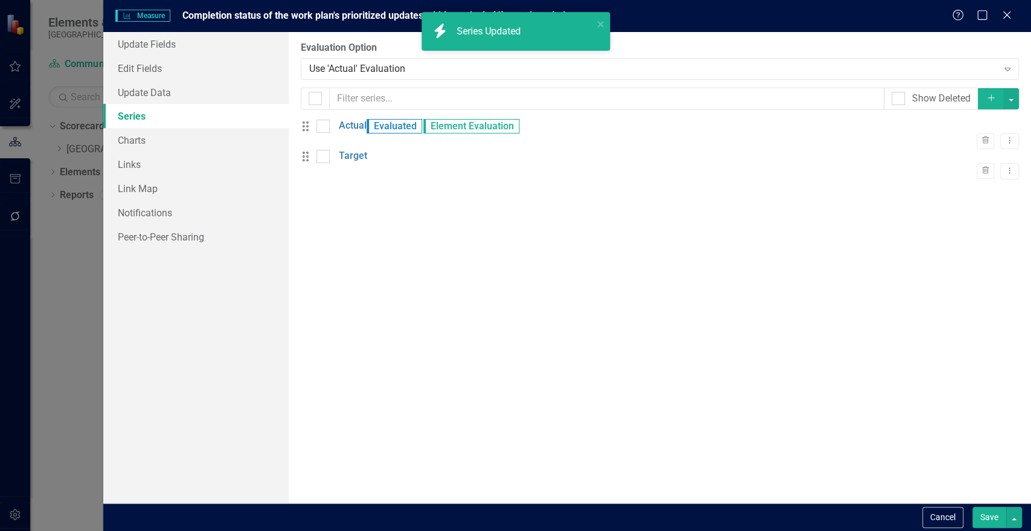
click at [987, 515] on button "Save" at bounding box center [990, 517] width 34 height 21
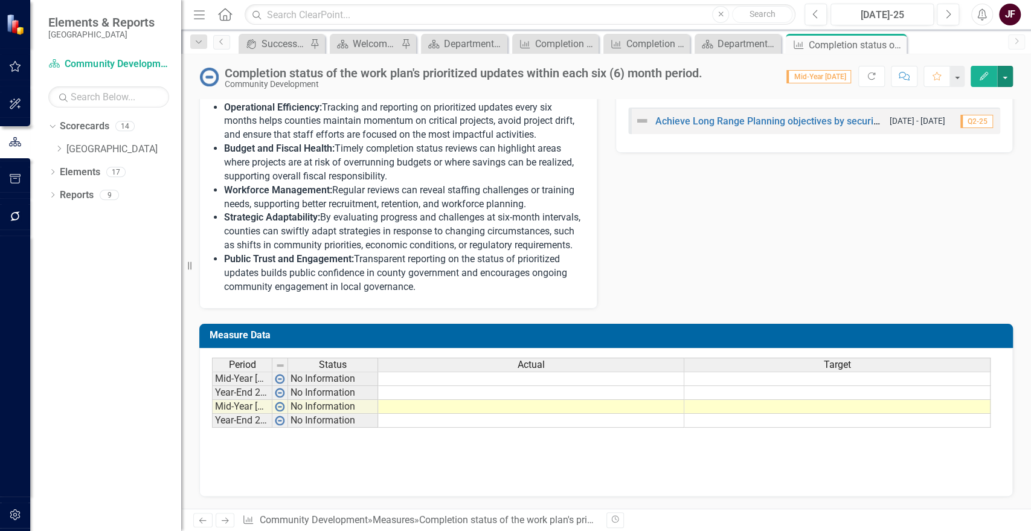
scroll to position [567, 0]
click at [503, 407] on td at bounding box center [531, 407] width 306 height 14
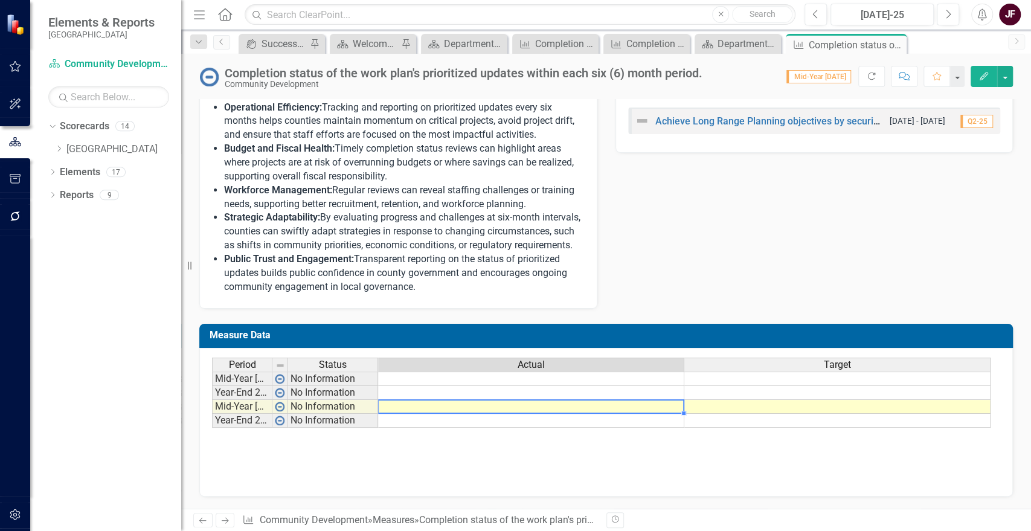
click at [503, 407] on td at bounding box center [531, 407] width 306 height 14
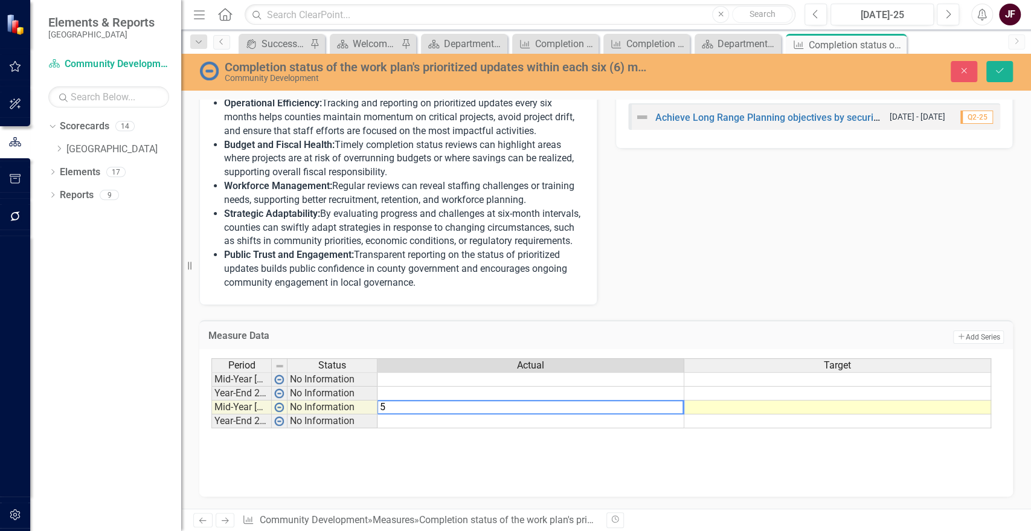
type textarea "50"
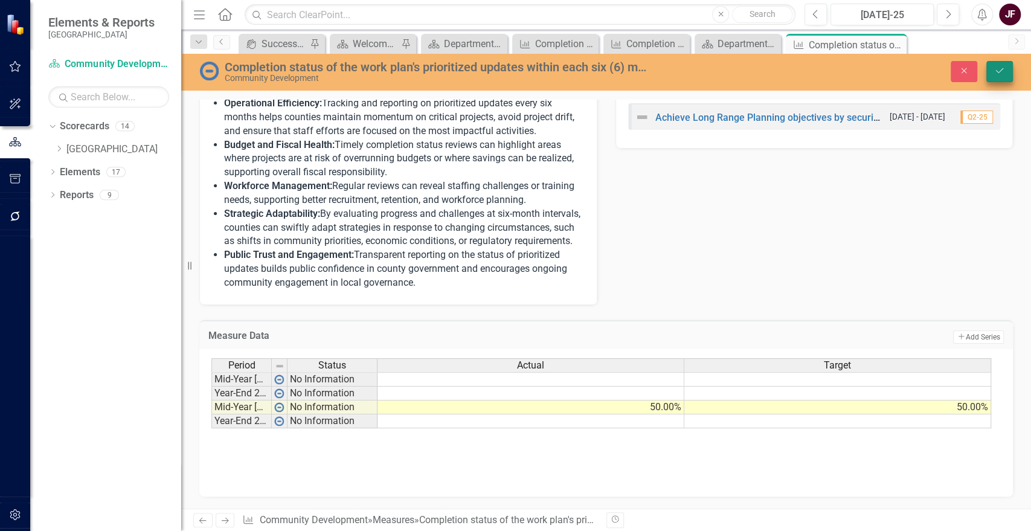
type textarea "50"
click at [1007, 71] on button "Save" at bounding box center [999, 71] width 27 height 21
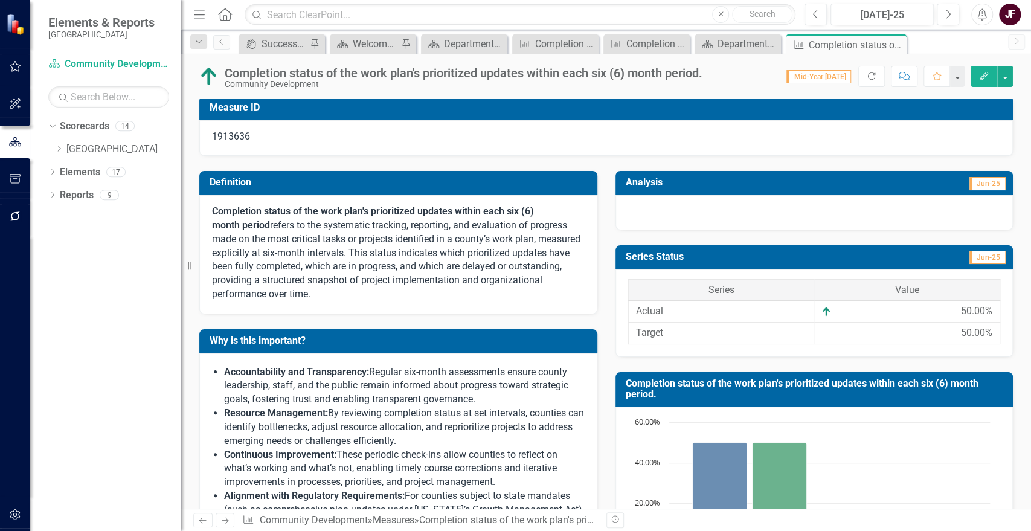
scroll to position [0, 0]
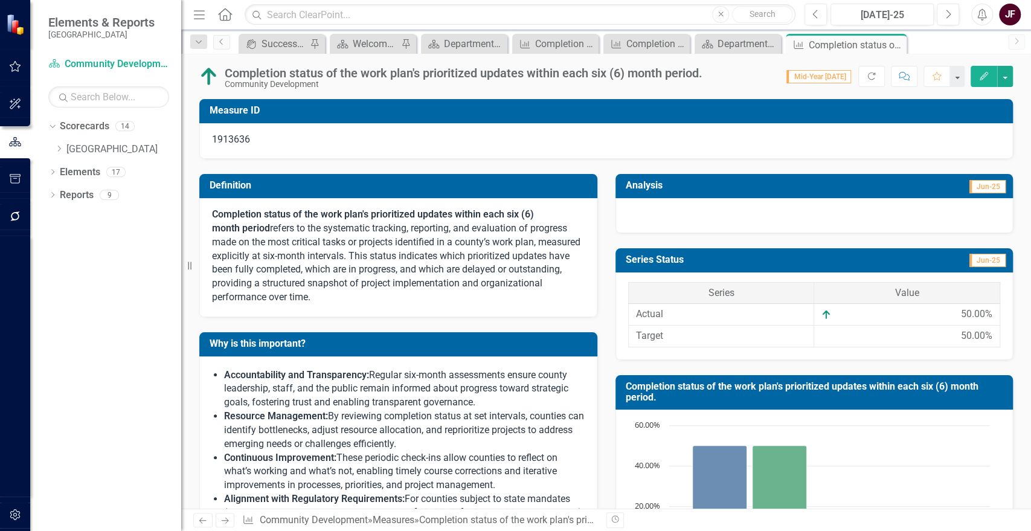
click at [717, 210] on div at bounding box center [815, 215] width 398 height 35
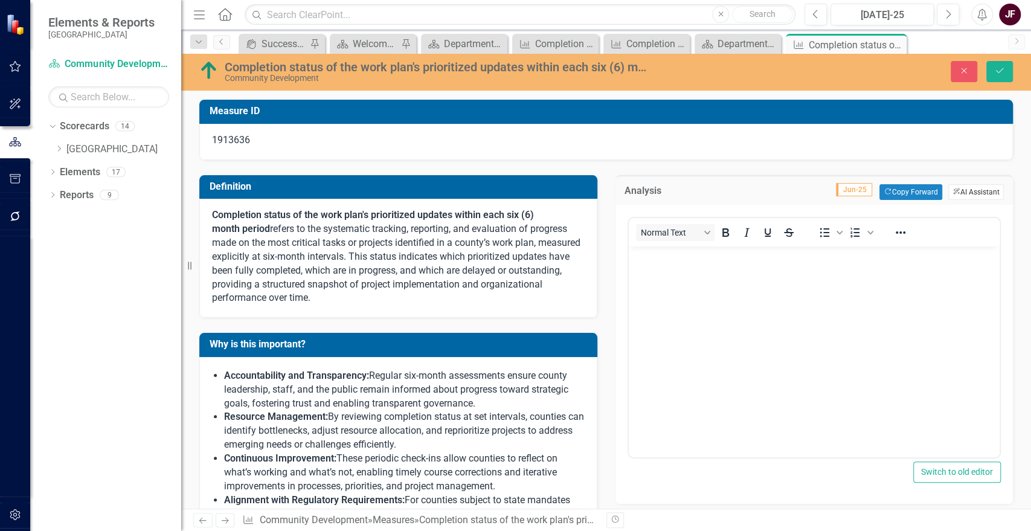
click at [963, 188] on button "ClearPoint AI AI Assistant" at bounding box center [976, 192] width 56 height 16
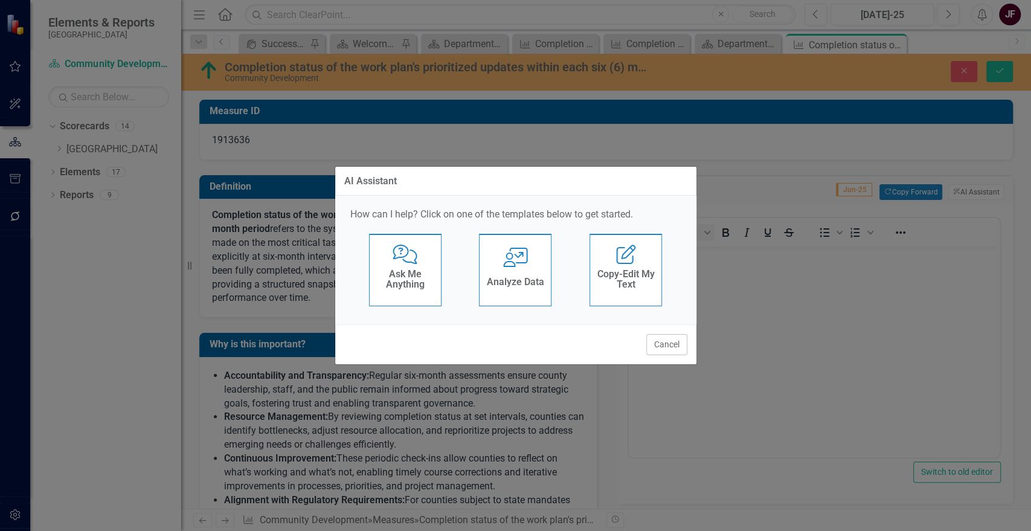
click at [507, 277] on h4 "Analyze Data" at bounding box center [515, 282] width 57 height 11
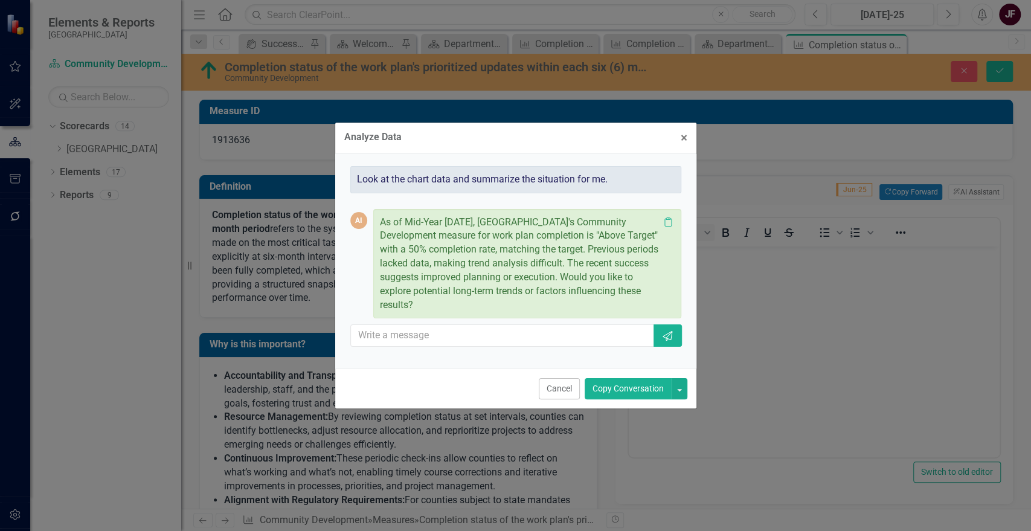
click at [599, 385] on button "Copy Conversation" at bounding box center [628, 388] width 87 height 21
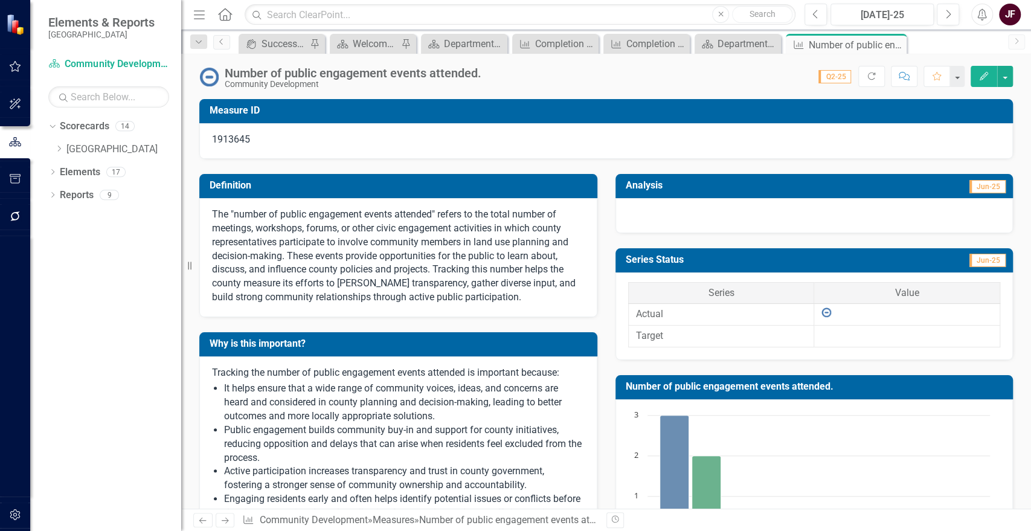
scroll to position [517, 0]
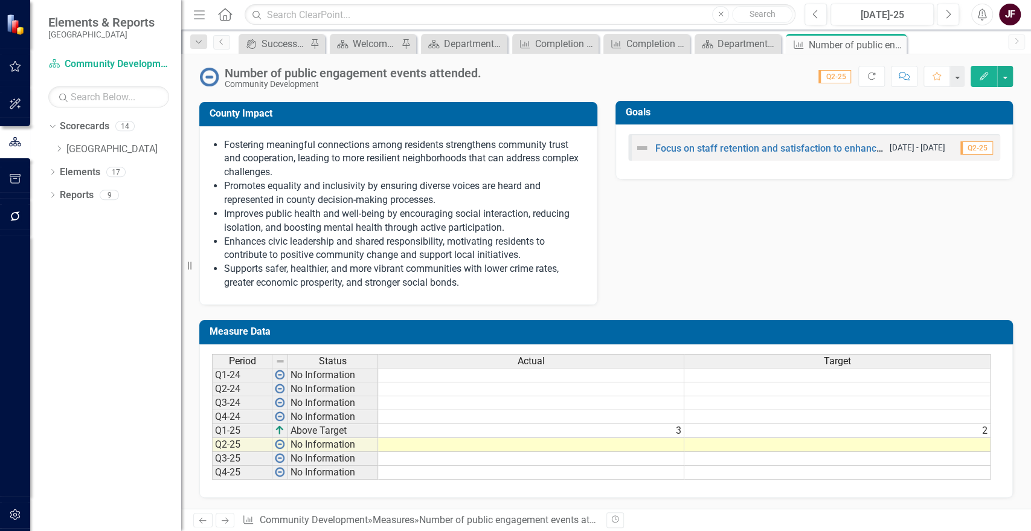
click at [677, 446] on td at bounding box center [531, 445] width 306 height 14
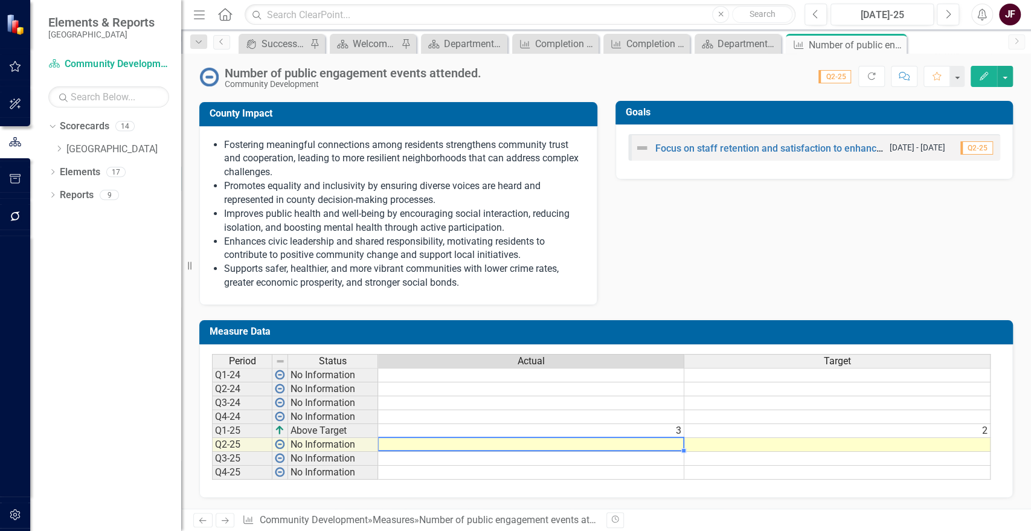
type textarea "3"
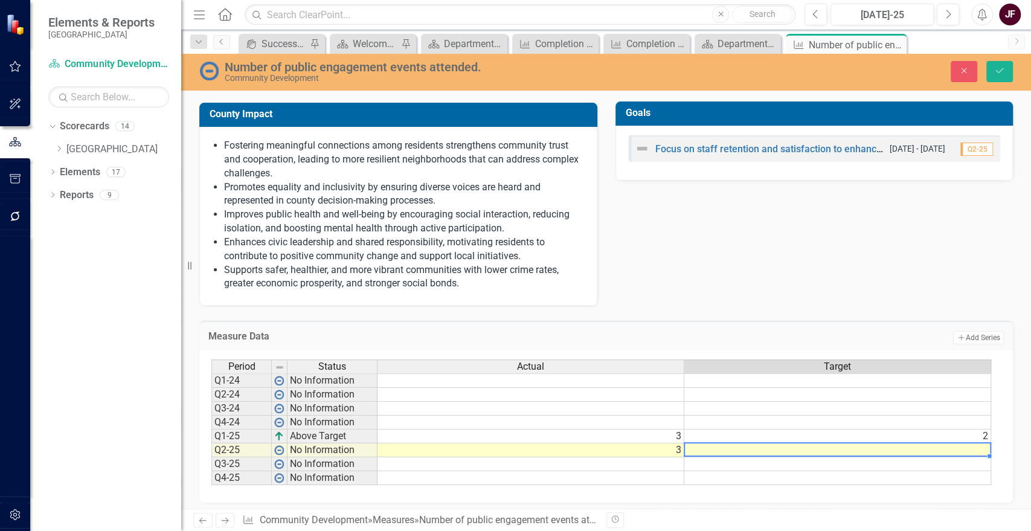
type textarea "2"
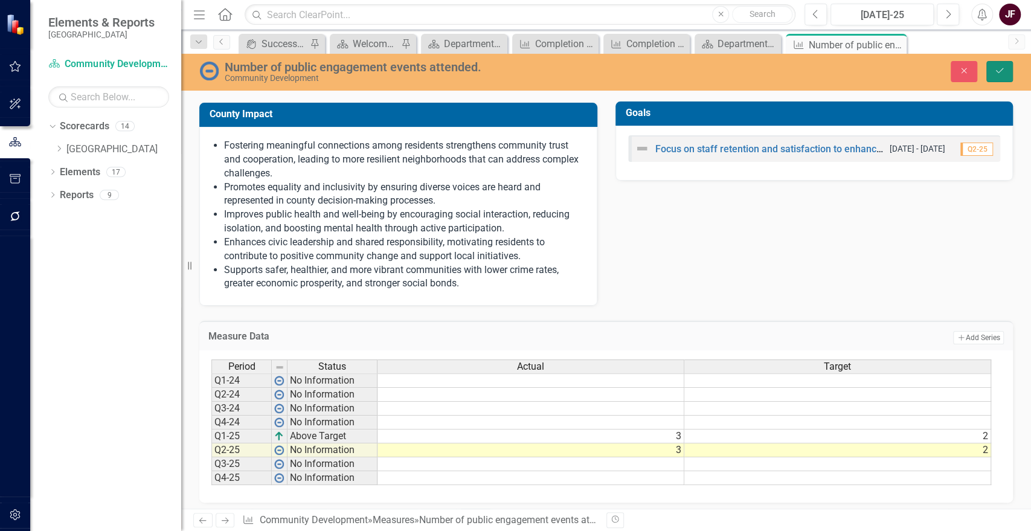
click at [1000, 71] on icon "Save" at bounding box center [999, 70] width 11 height 8
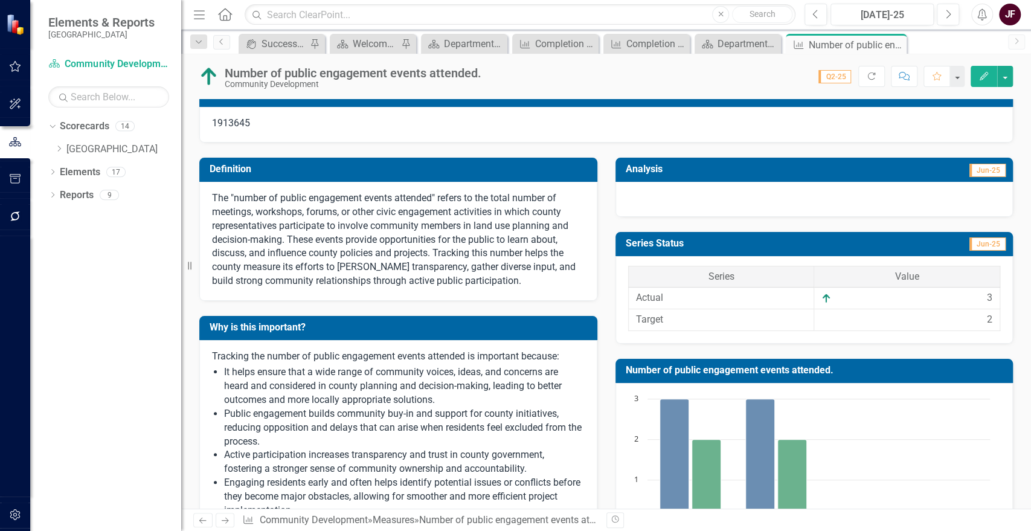
scroll to position [0, 0]
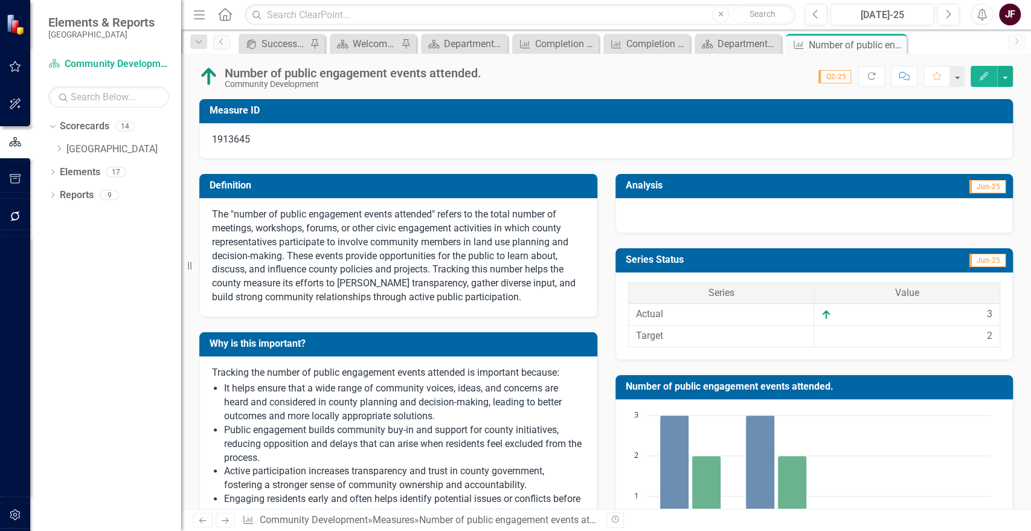
click at [841, 210] on div at bounding box center [815, 215] width 398 height 35
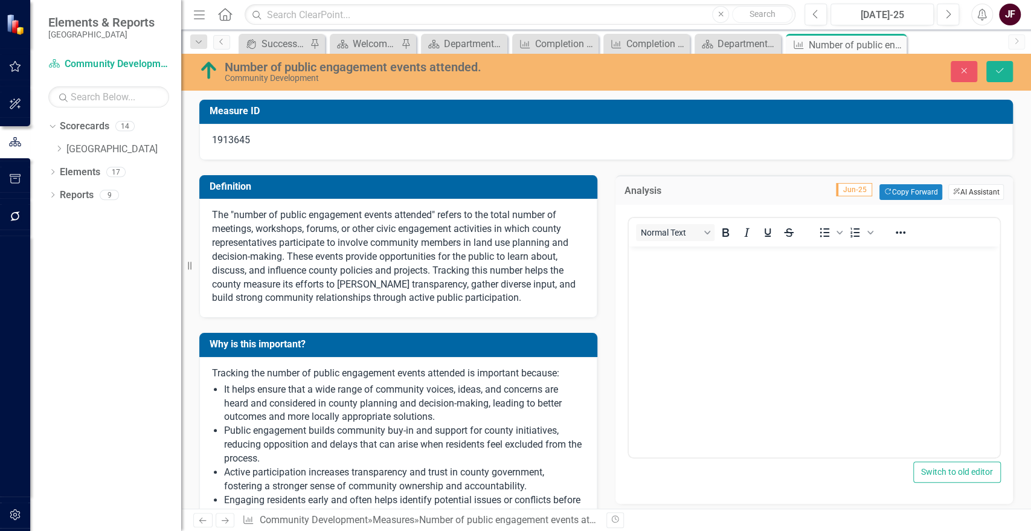
click at [953, 192] on button "ClearPoint AI AI Assistant" at bounding box center [976, 192] width 56 height 16
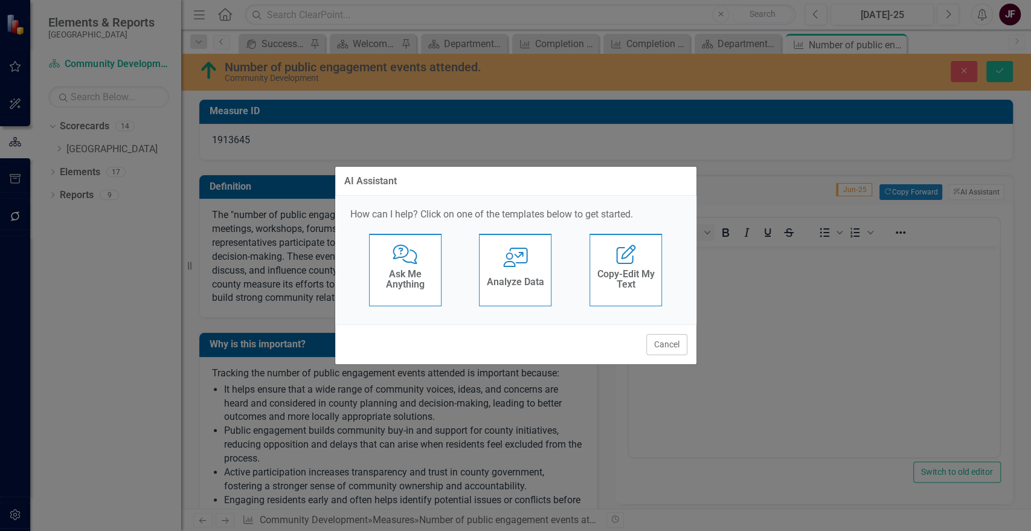
click at [527, 265] on icon "User with Chart" at bounding box center [515, 257] width 25 height 19
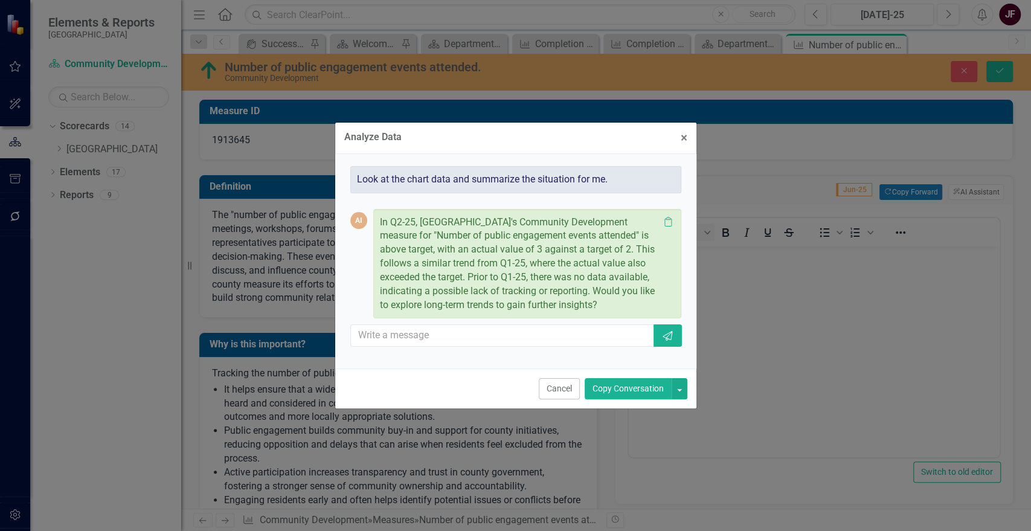
drag, startPoint x: 638, startPoint y: 387, endPoint x: 265, endPoint y: 117, distance: 460.2
click at [638, 387] on button "Copy Conversation" at bounding box center [628, 388] width 87 height 21
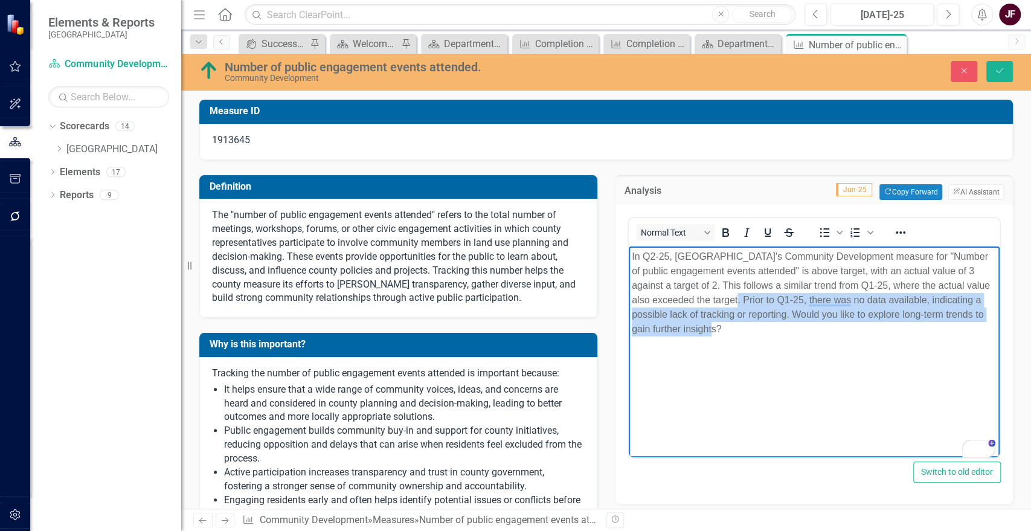
drag, startPoint x: 724, startPoint y: 329, endPoint x: 742, endPoint y: 304, distance: 30.8
click at [742, 304] on p "In Q2-25, La Plata County's Community Development measure for "Number of public…" at bounding box center [813, 292] width 365 height 87
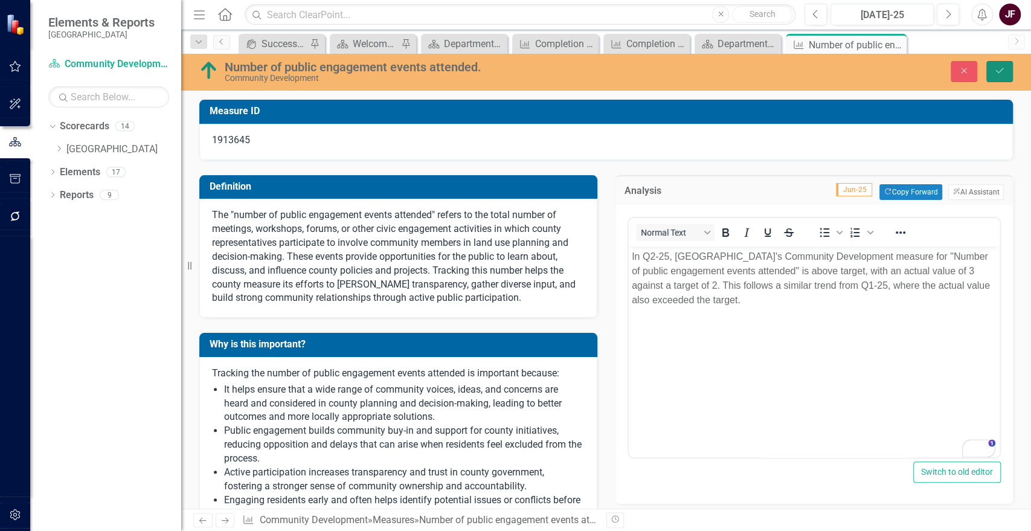
click at [1005, 69] on button "Save" at bounding box center [999, 71] width 27 height 21
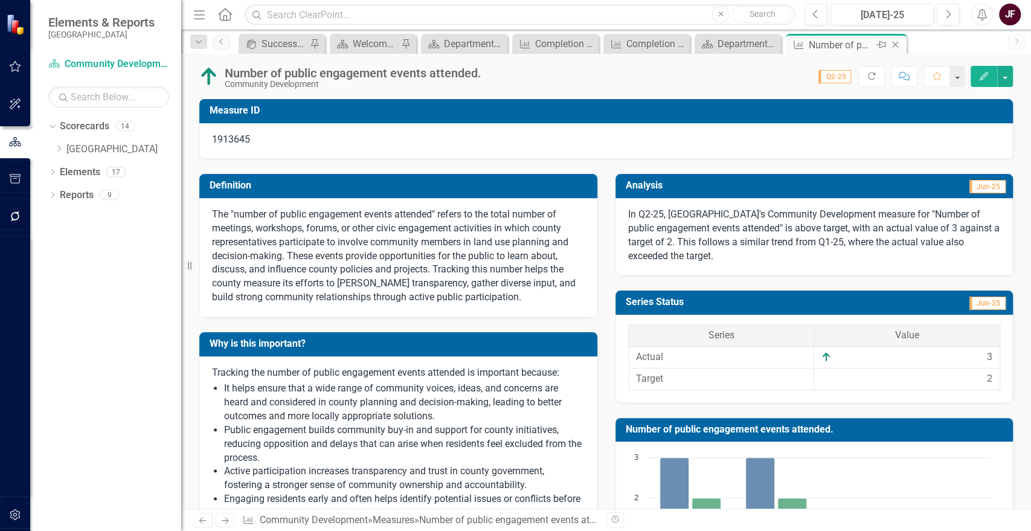
click at [894, 44] on icon "Close" at bounding box center [895, 45] width 12 height 10
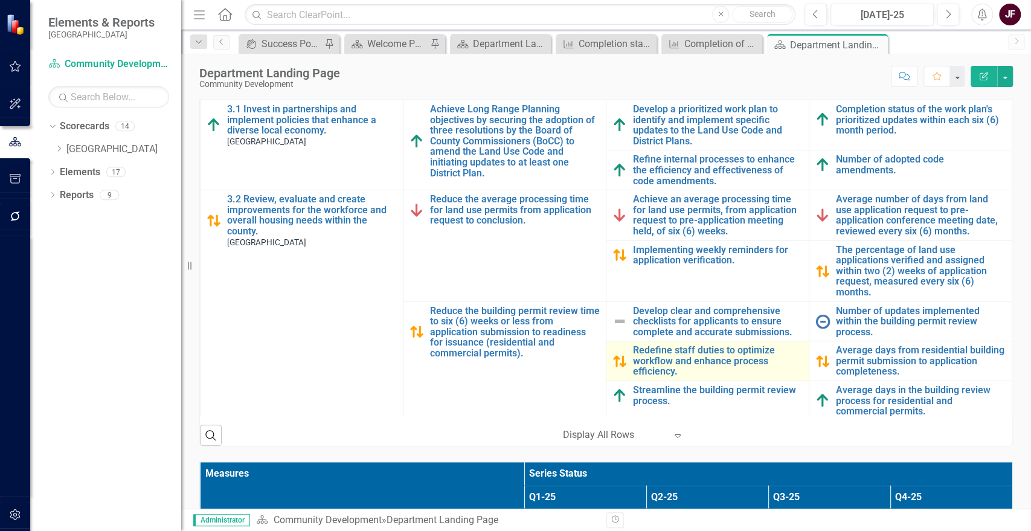
scroll to position [101, 0]
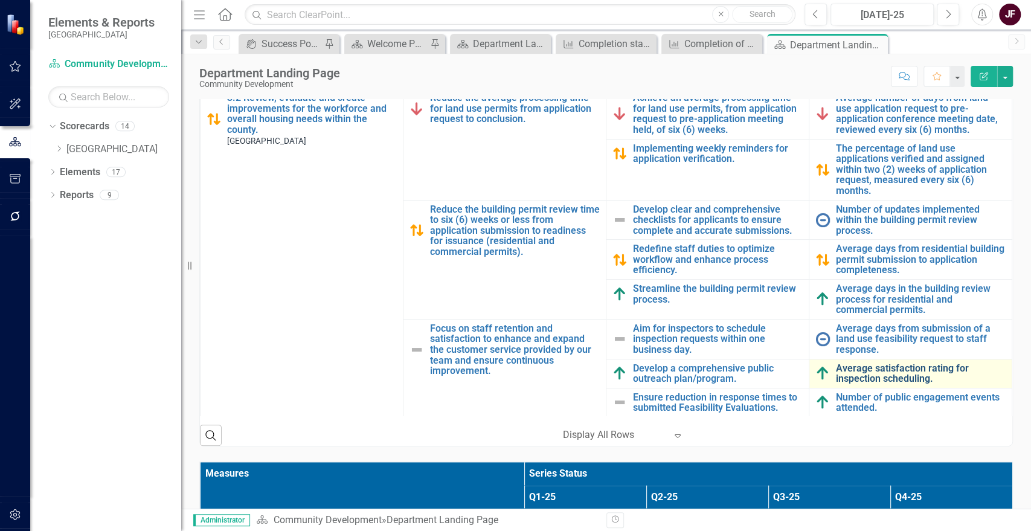
click at [887, 371] on link "Average satisfaction rating for inspection scheduling." at bounding box center [921, 373] width 170 height 21
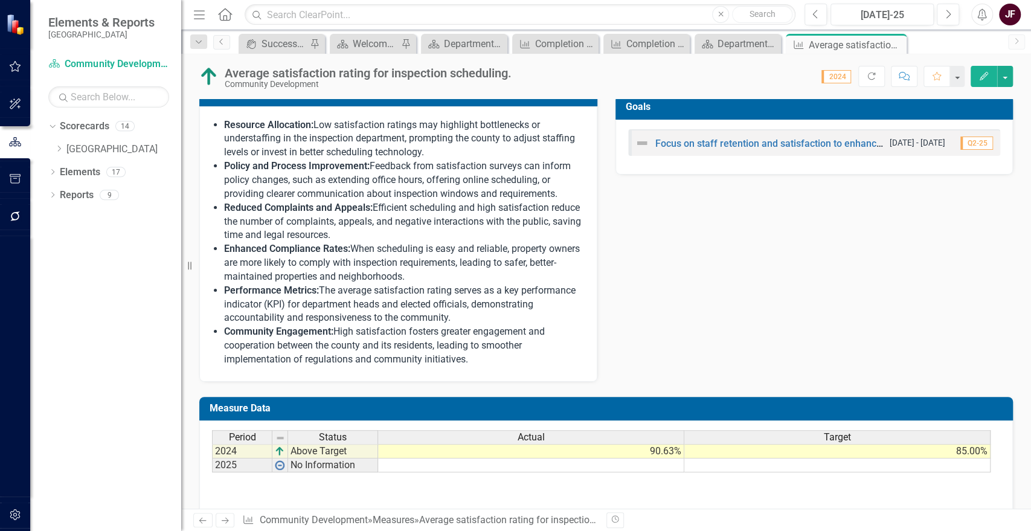
scroll to position [604, 0]
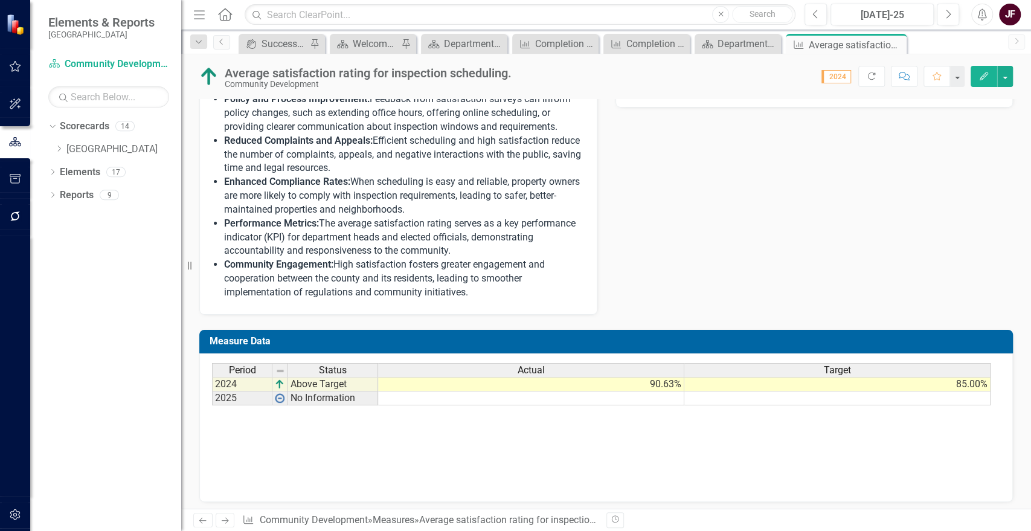
click at [643, 405] on td at bounding box center [531, 398] width 306 height 14
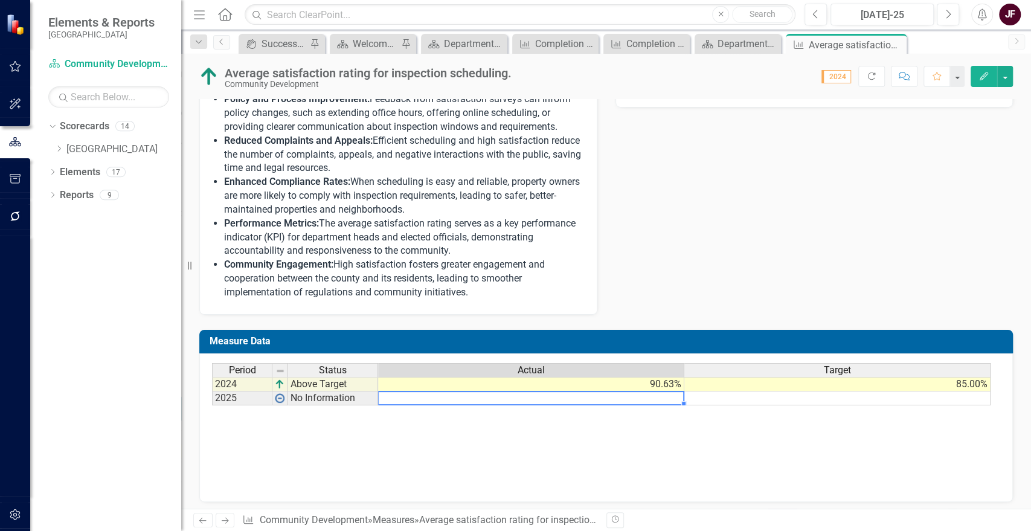
click at [643, 405] on td at bounding box center [531, 398] width 306 height 14
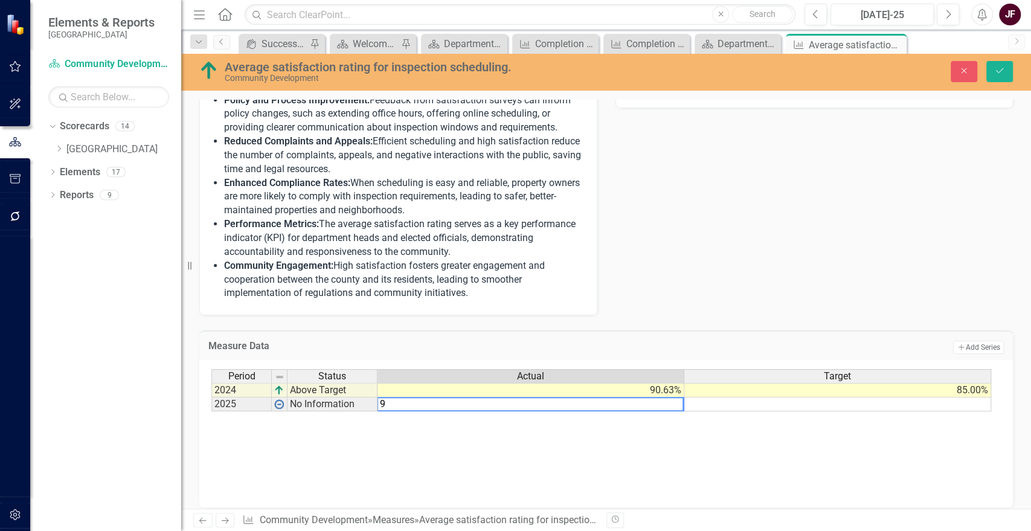
type textarea "90"
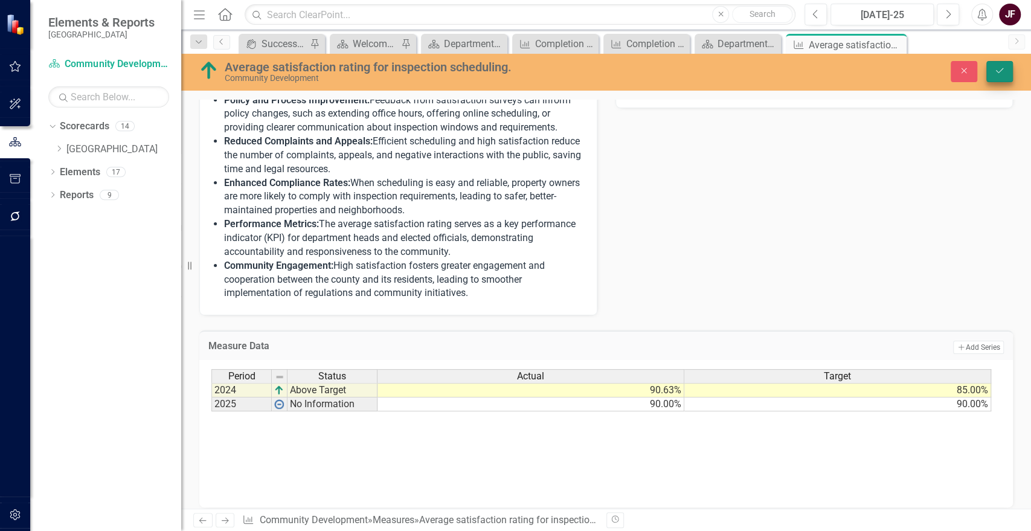
type textarea "90"
click at [1005, 71] on button "Save" at bounding box center [999, 71] width 27 height 21
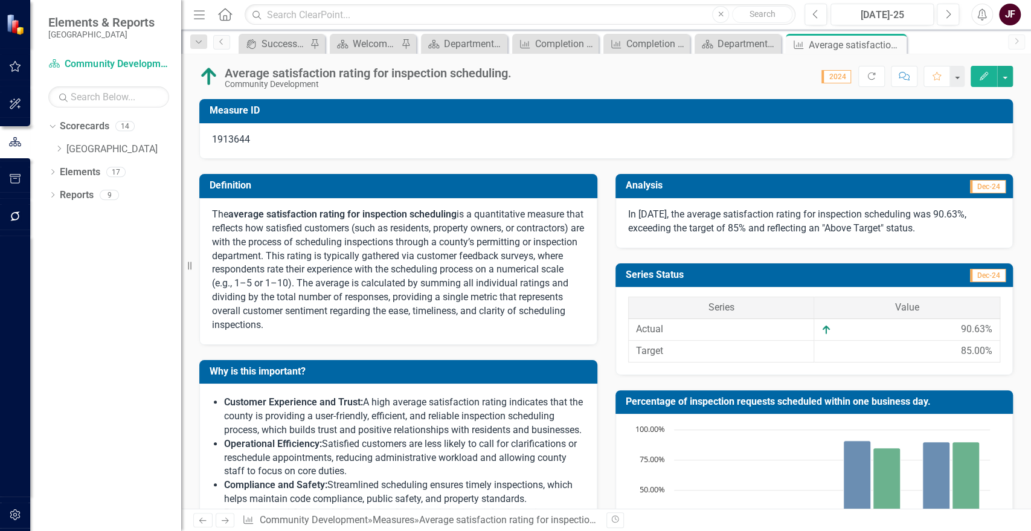
click at [947, 227] on p "In 2024, the average satisfaction rating for inspection scheduling was 90.63%, …" at bounding box center [814, 222] width 373 height 28
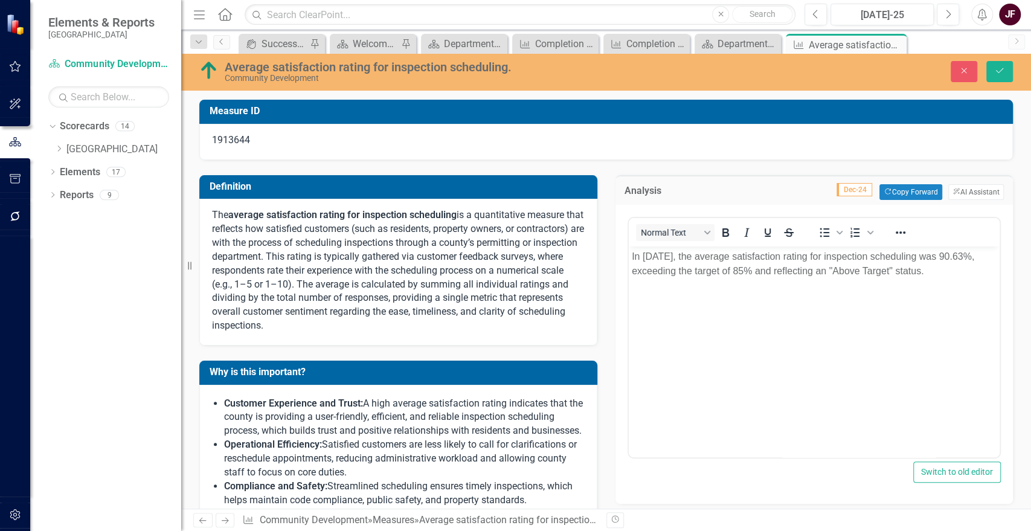
scroll to position [0, 0]
click at [961, 193] on button "ClearPoint AI AI Assistant" at bounding box center [976, 192] width 56 height 16
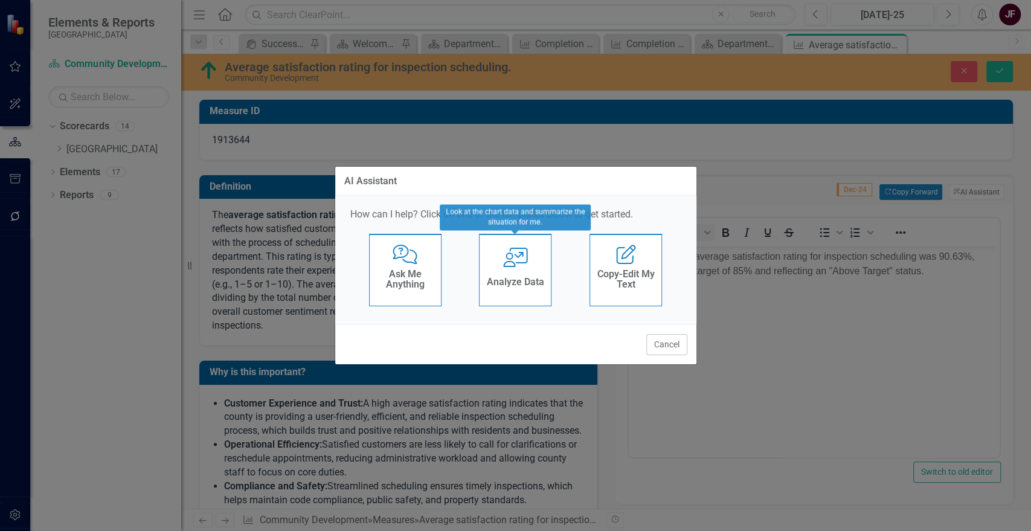
click at [546, 276] on div "User with Chart Analyze Data" at bounding box center [515, 270] width 72 height 72
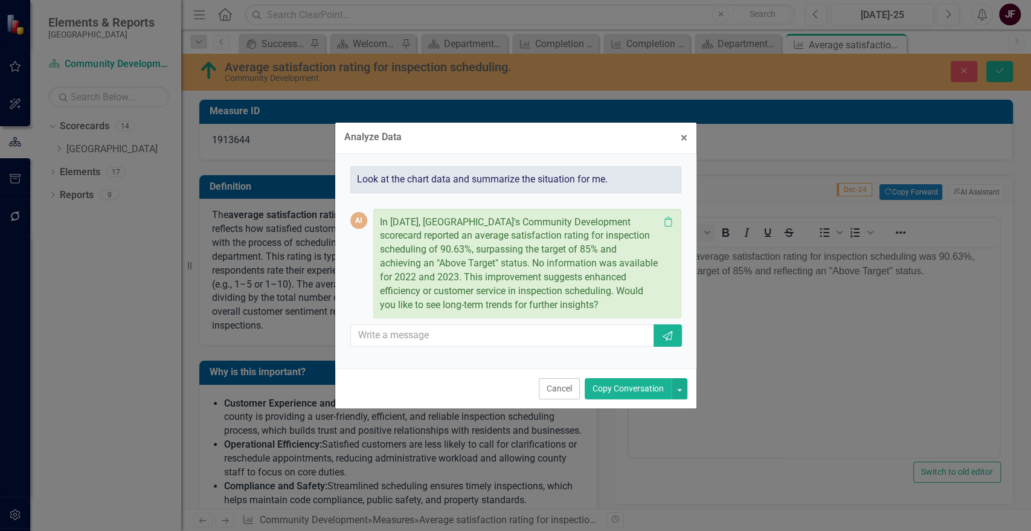
click at [607, 390] on button "Copy Conversation" at bounding box center [628, 388] width 87 height 21
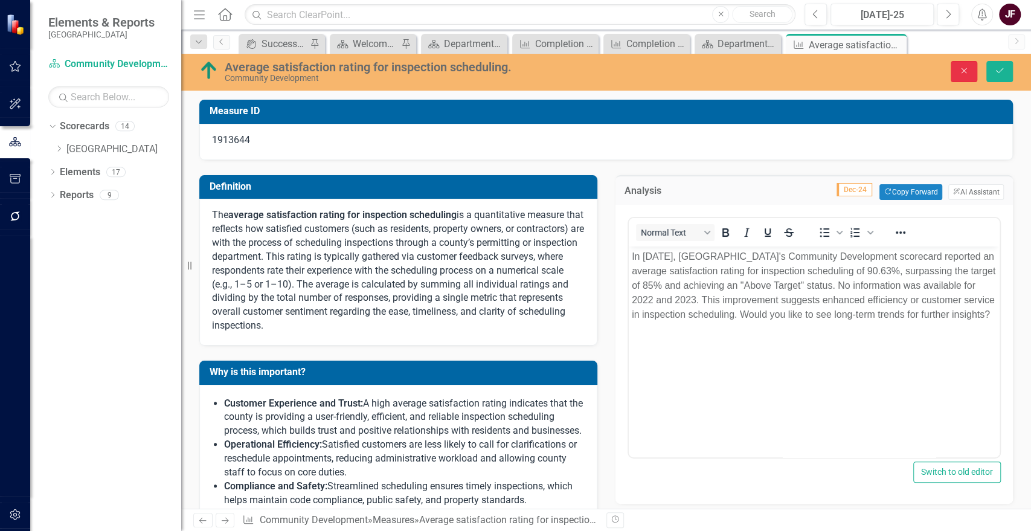
click at [957, 66] on button "Close" at bounding box center [964, 71] width 27 height 21
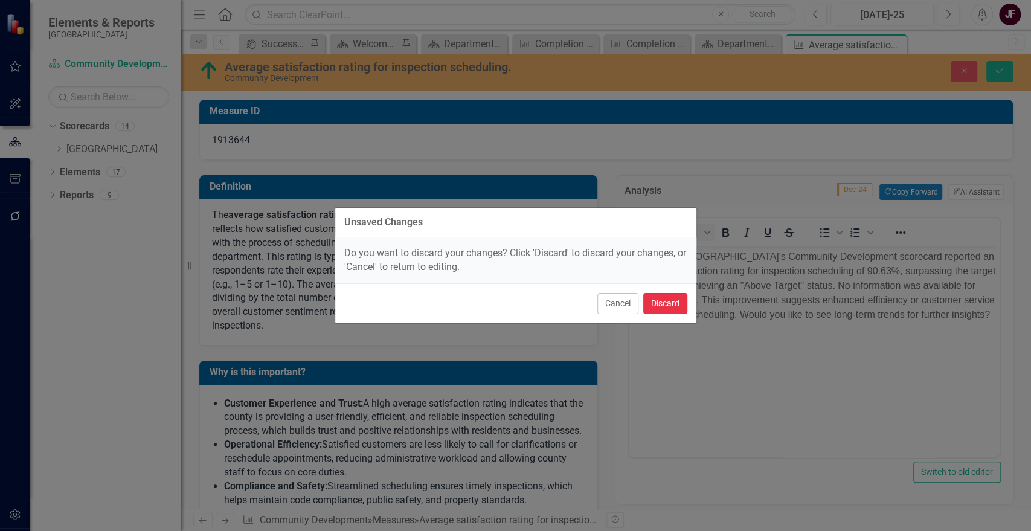
click at [661, 293] on button "Discard" at bounding box center [665, 303] width 44 height 21
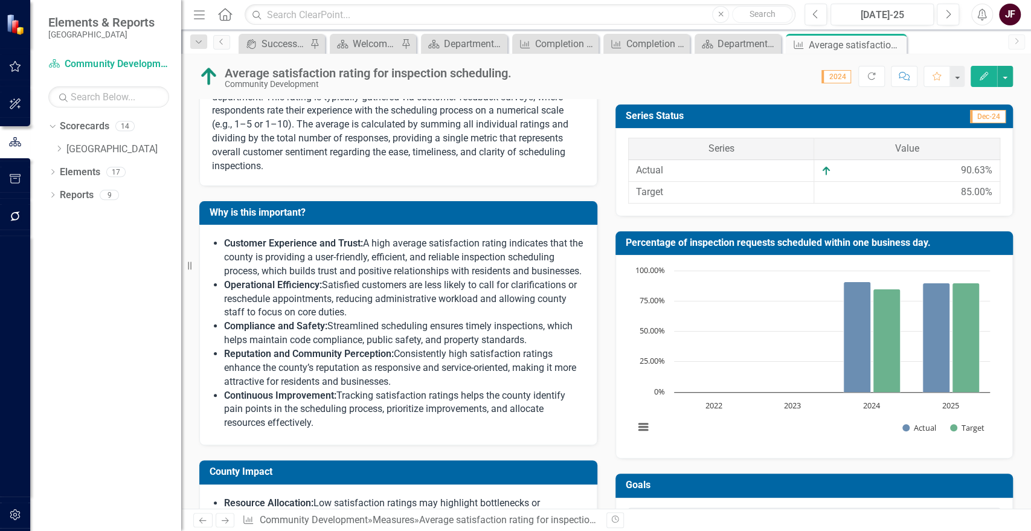
scroll to position [152, 0]
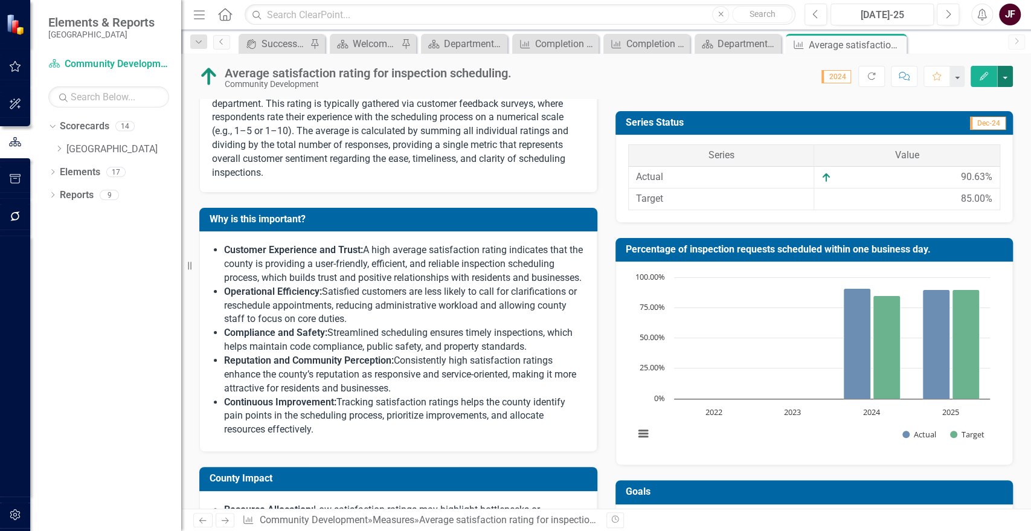
click at [1003, 71] on button "button" at bounding box center [1005, 76] width 16 height 21
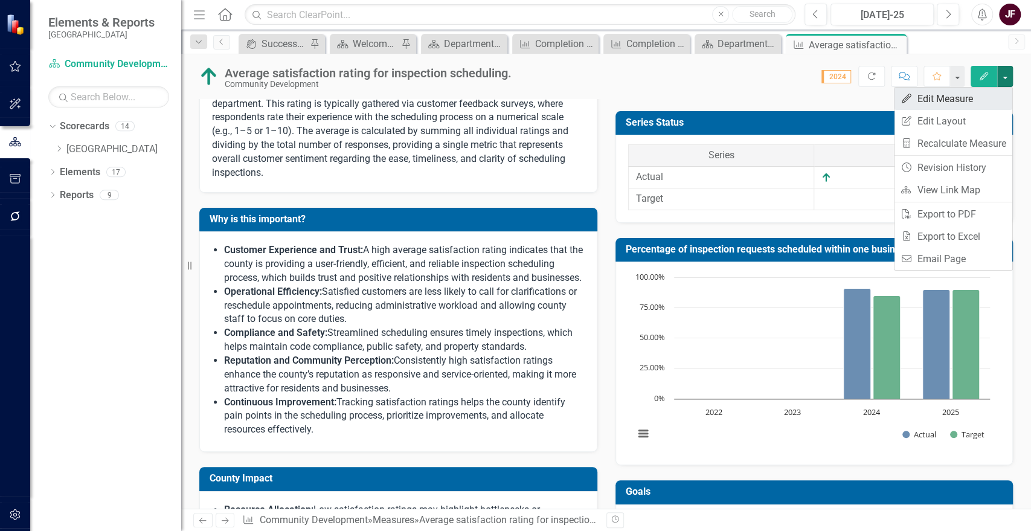
click at [962, 108] on link "Edit Edit Measure" at bounding box center [954, 99] width 118 height 22
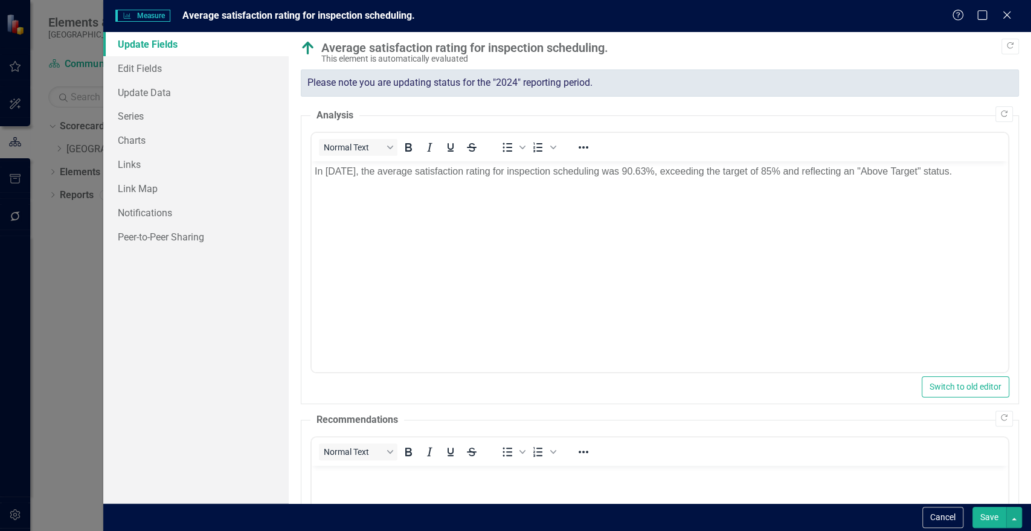
scroll to position [0, 0]
click at [138, 114] on link "Series" at bounding box center [195, 116] width 185 height 24
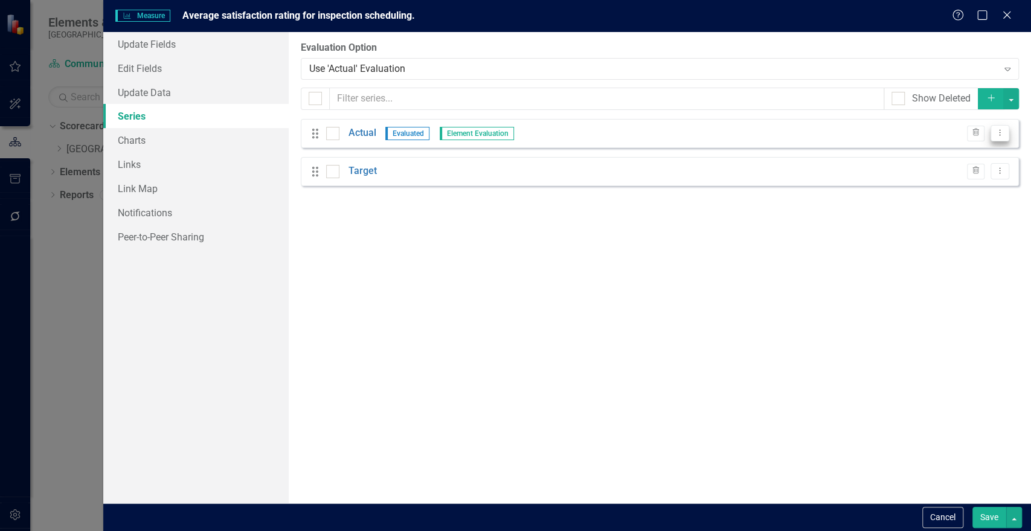
click at [998, 127] on button "Dropdown Menu" at bounding box center [1000, 133] width 19 height 16
click at [959, 150] on link "Edit Edit Measure Series" at bounding box center [940, 153] width 137 height 22
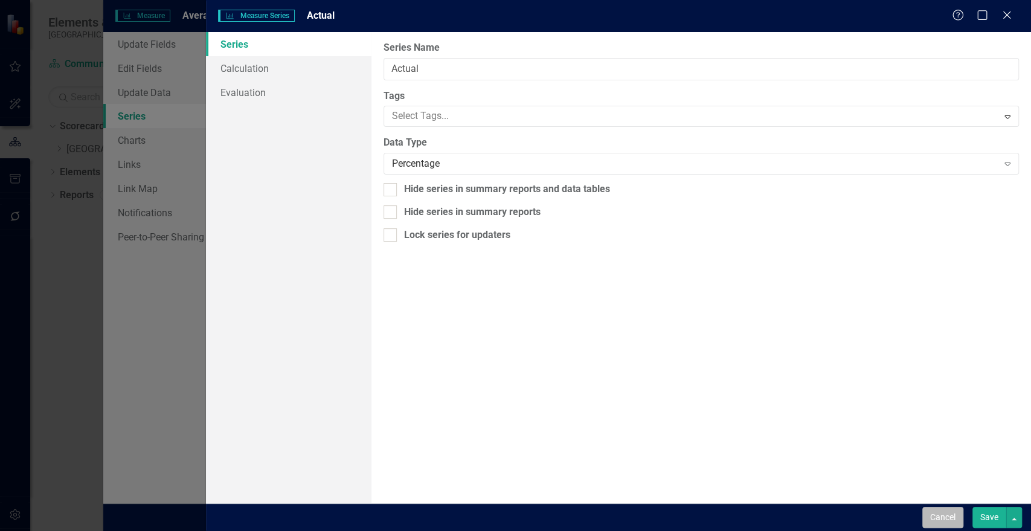
click at [950, 518] on button "Cancel" at bounding box center [942, 517] width 41 height 21
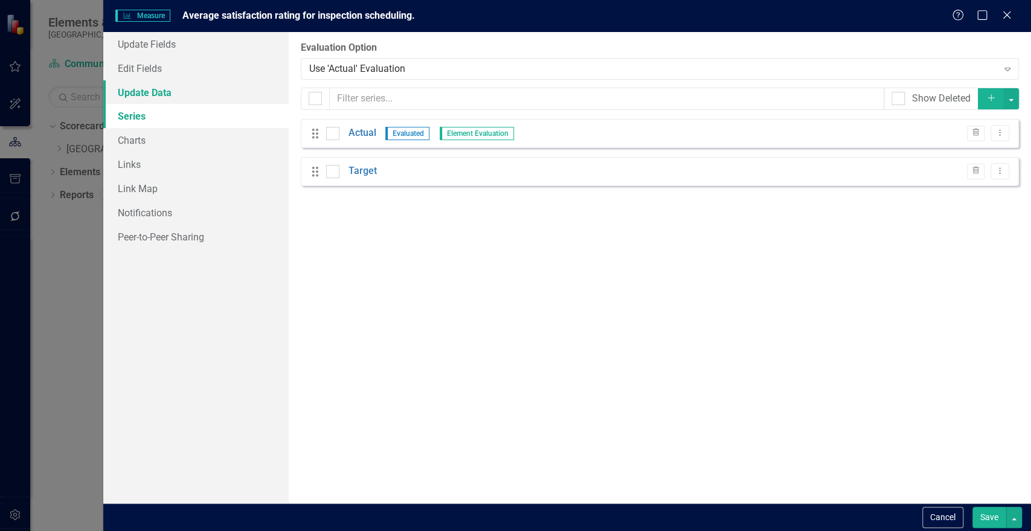
click at [174, 88] on link "Update Data" at bounding box center [195, 92] width 185 height 24
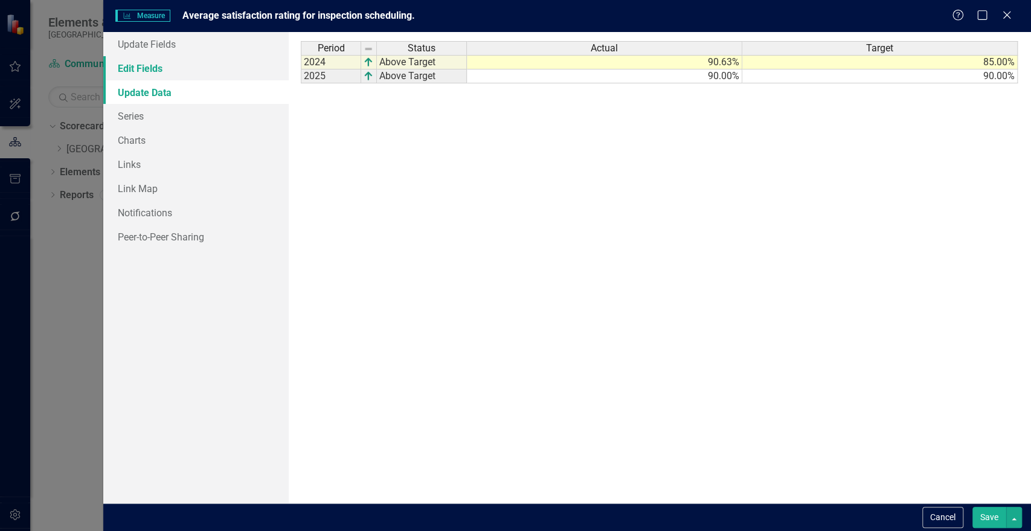
click at [176, 71] on link "Edit Fields" at bounding box center [195, 68] width 185 height 24
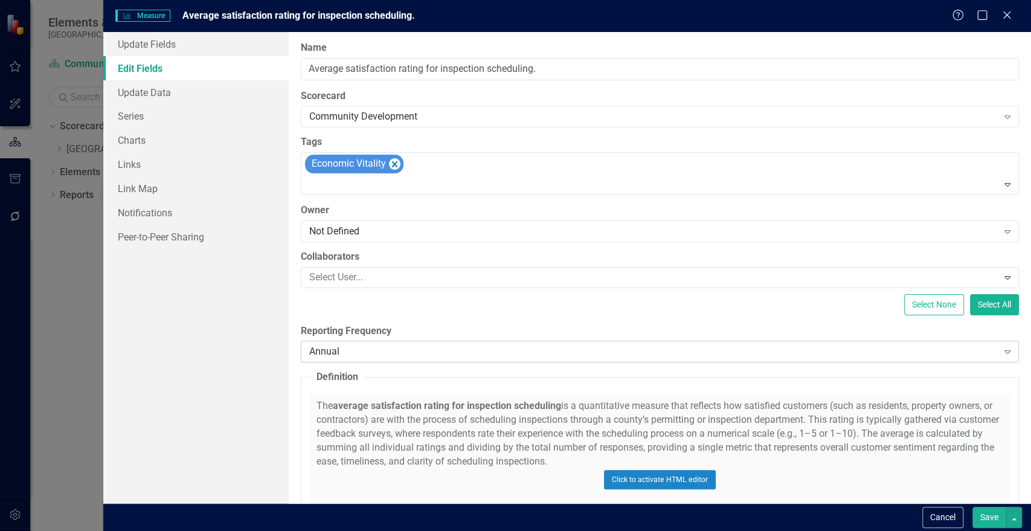
click at [408, 350] on div "Annual" at bounding box center [653, 352] width 689 height 14
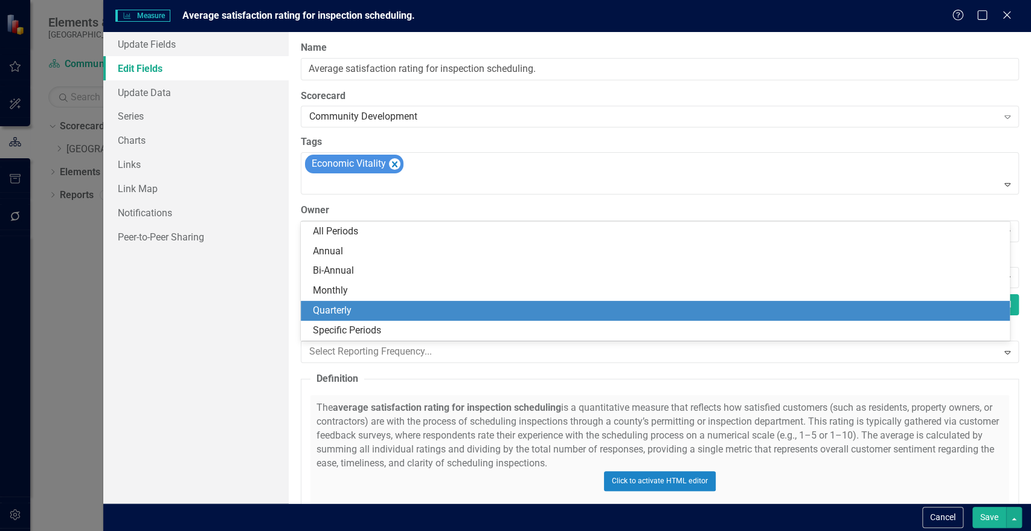
click at [394, 315] on div "Quarterly" at bounding box center [658, 311] width 690 height 14
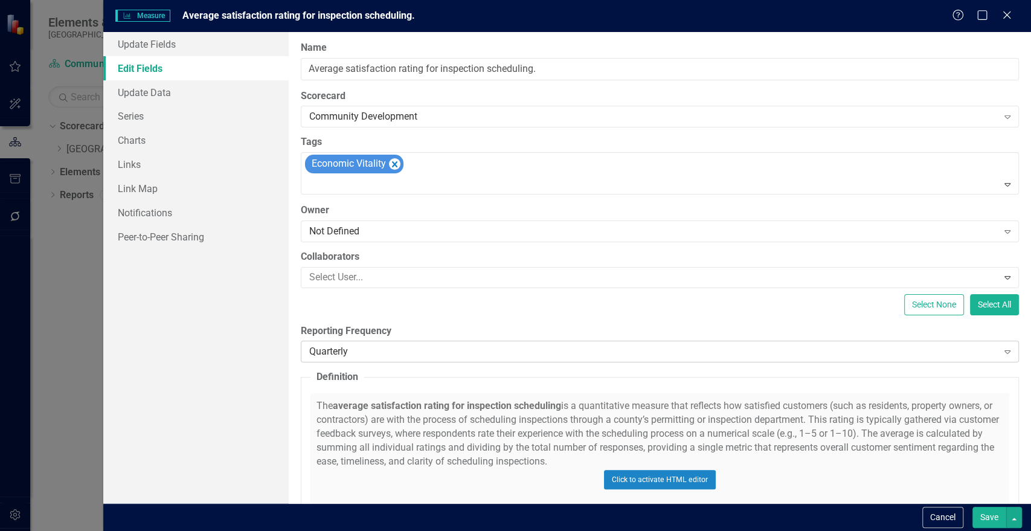
click at [358, 352] on div "Quarterly" at bounding box center [653, 352] width 689 height 14
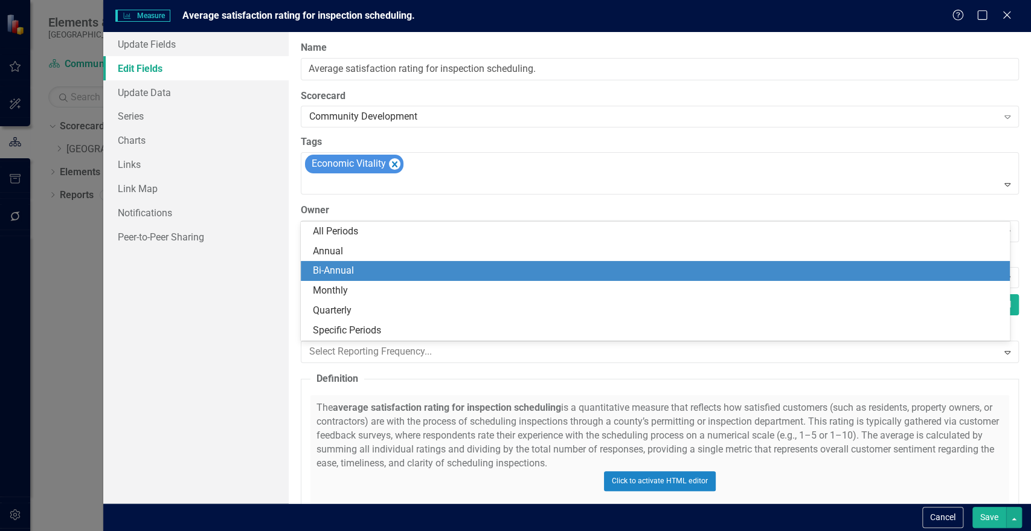
click at [339, 272] on div "Bi-Annual" at bounding box center [658, 271] width 690 height 14
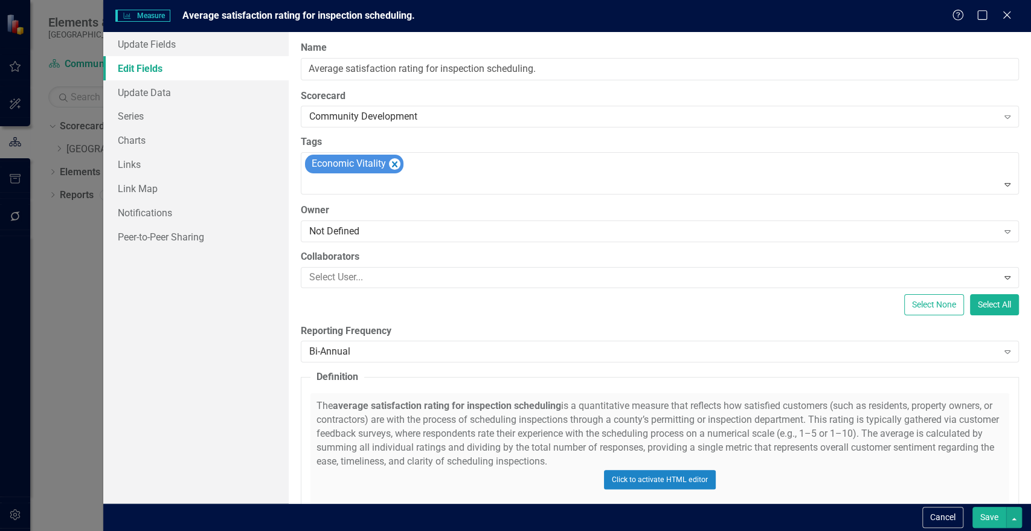
click at [991, 515] on button "Save" at bounding box center [990, 517] width 34 height 21
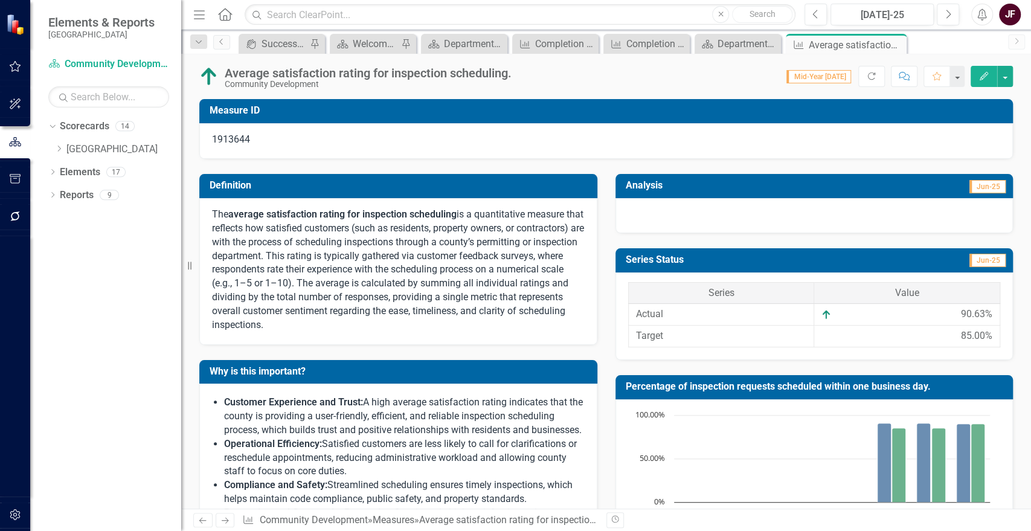
click at [739, 221] on div at bounding box center [815, 215] width 398 height 35
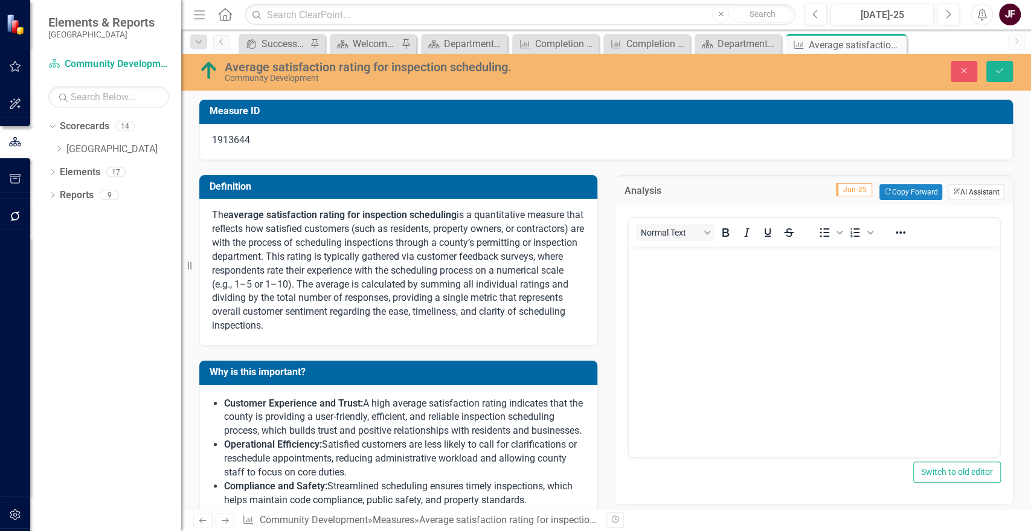
click at [953, 190] on button "ClearPoint AI AI Assistant" at bounding box center [976, 192] width 56 height 16
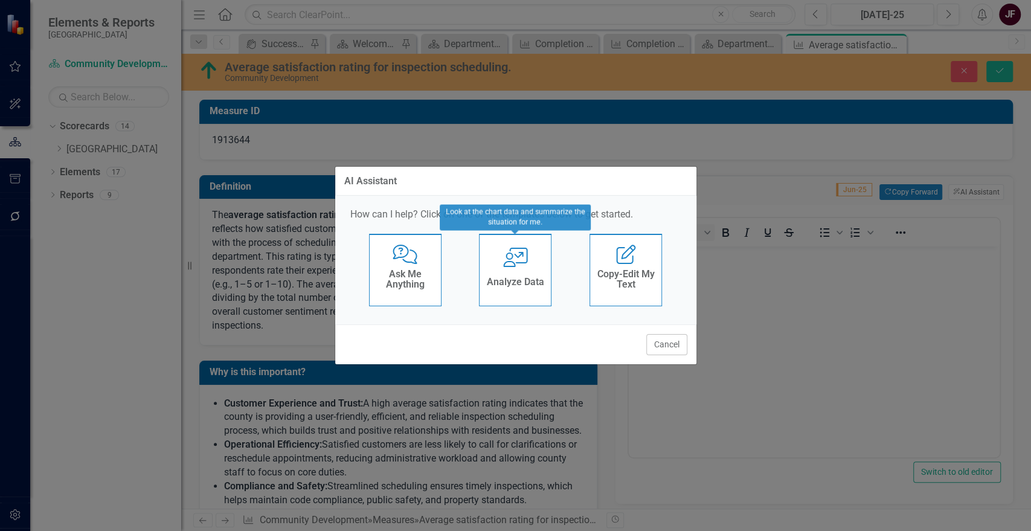
click at [521, 285] on h4 "Analyze Data" at bounding box center [515, 282] width 57 height 11
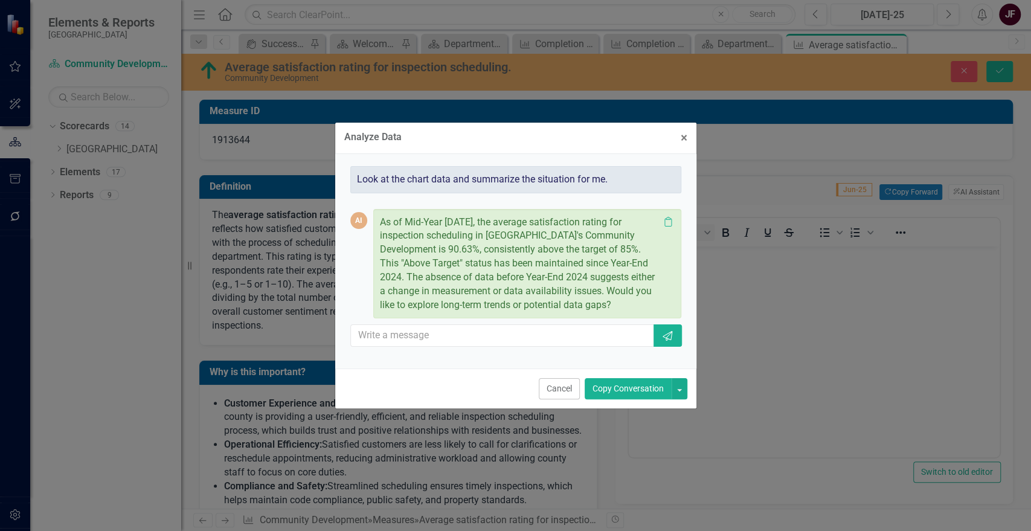
click at [648, 384] on button "Copy Conversation" at bounding box center [628, 388] width 87 height 21
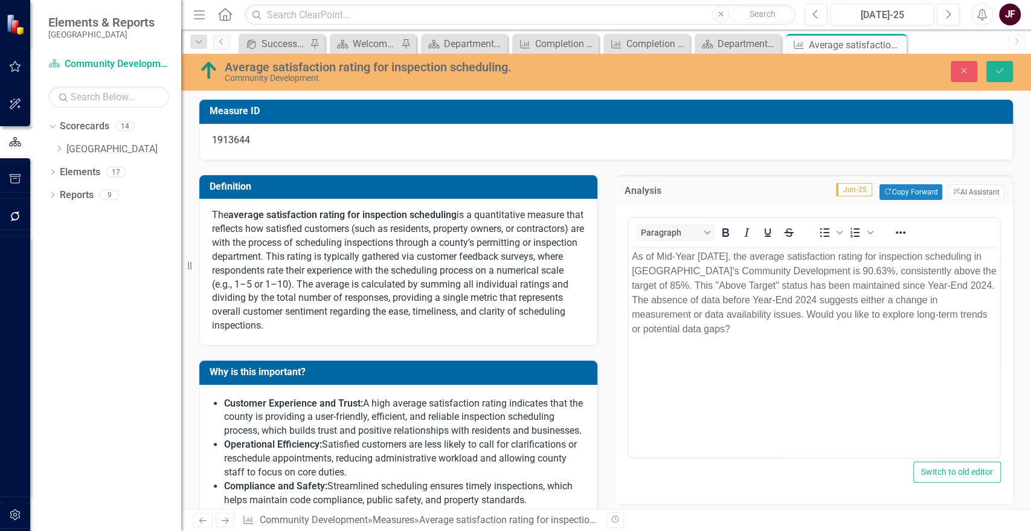
scroll to position [657, 0]
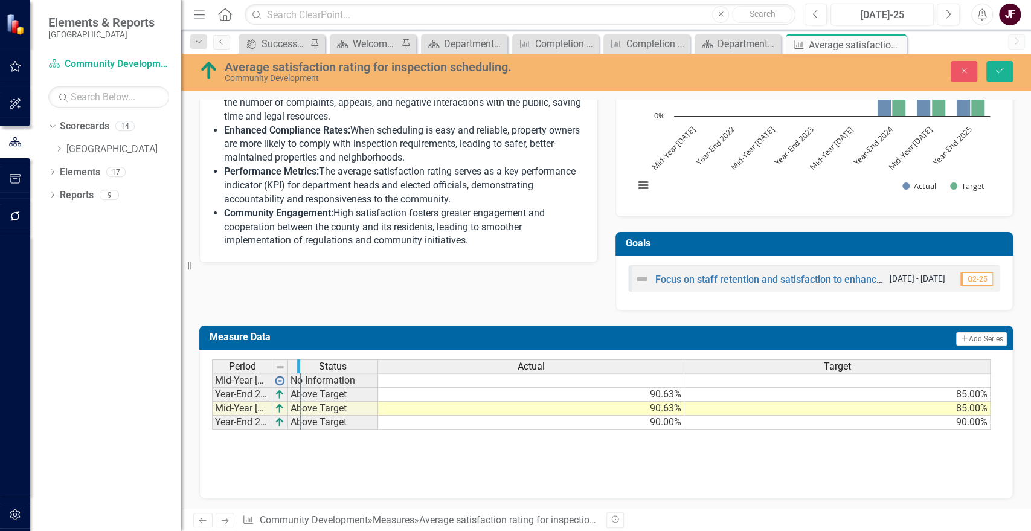
drag, startPoint x: 271, startPoint y: 363, endPoint x: 299, endPoint y: 363, distance: 27.8
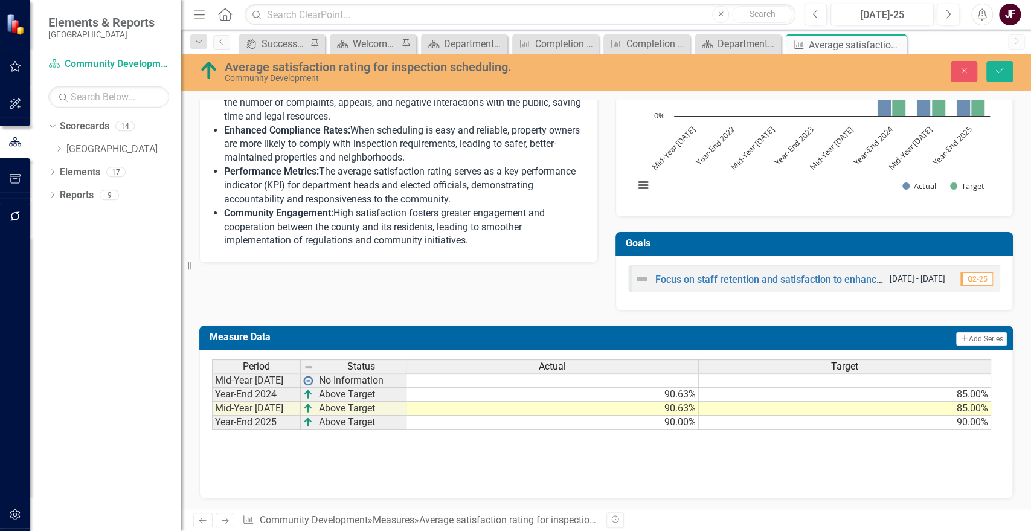
click at [672, 408] on td "90.63%" at bounding box center [553, 409] width 292 height 14
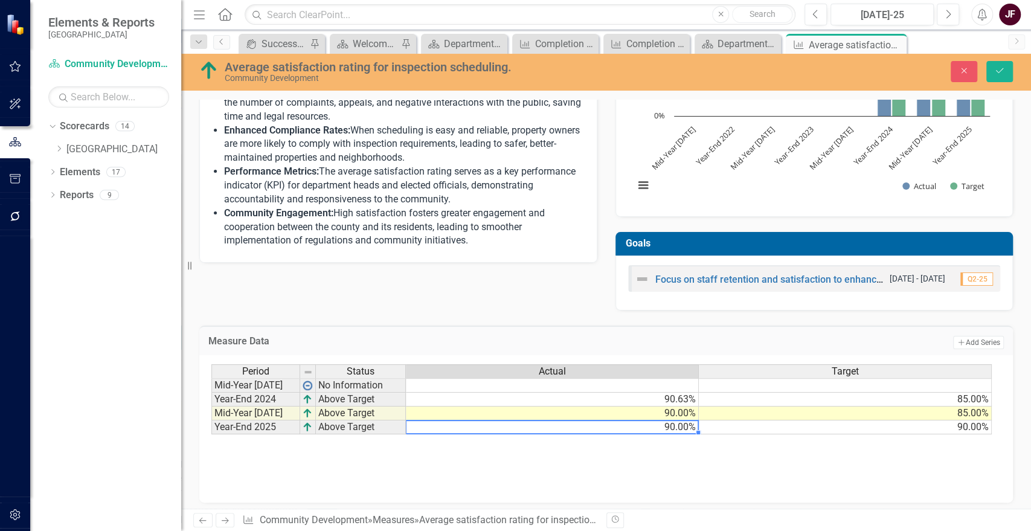
click at [957, 409] on td "85.00%" at bounding box center [845, 414] width 293 height 14
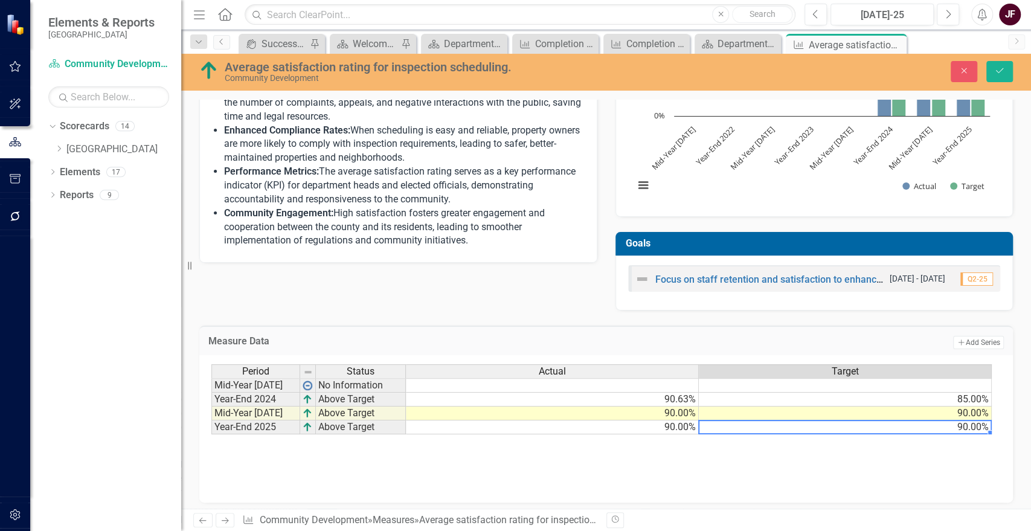
type textarea "90"
click at [686, 424] on td "90.00%" at bounding box center [552, 427] width 293 height 14
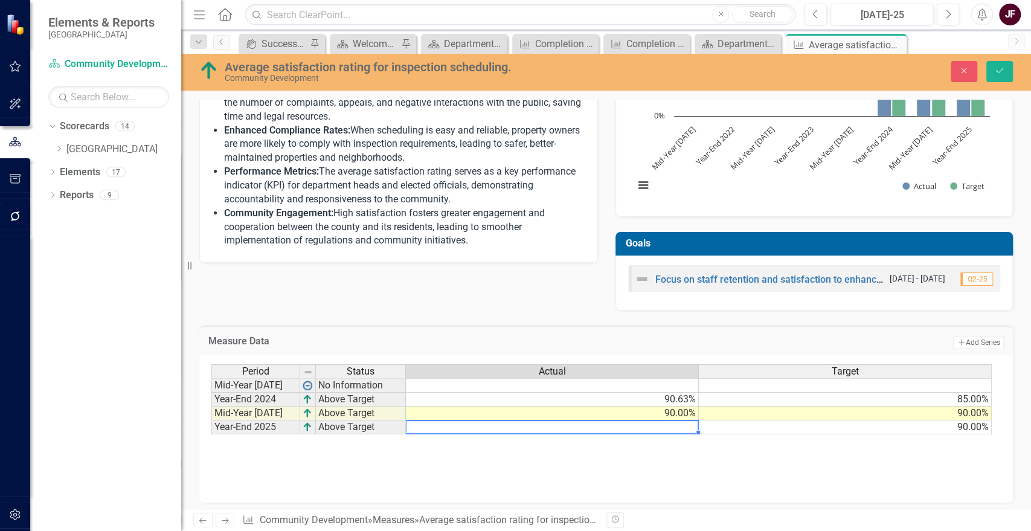
click at [944, 426] on td "90.00%" at bounding box center [845, 427] width 293 height 14
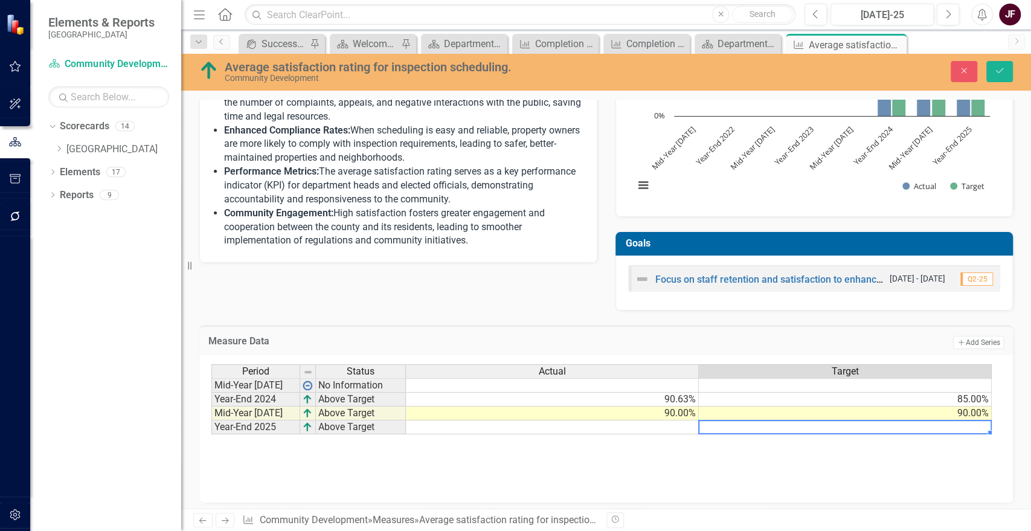
click at [937, 462] on div "Period Status Actual Target Mid-Year 2024 No Information Year-End 2024 Above Ta…" at bounding box center [606, 424] width 790 height 121
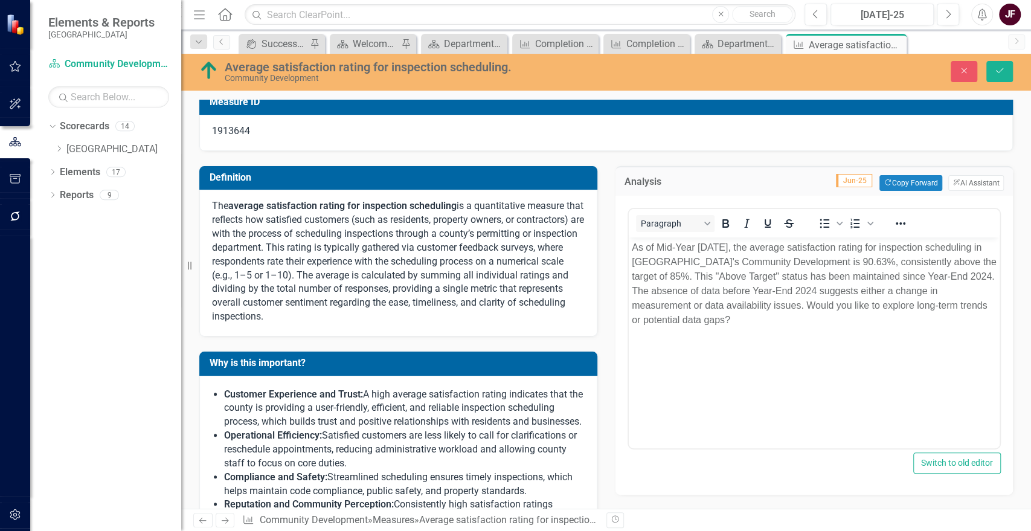
scroll to position [0, 0]
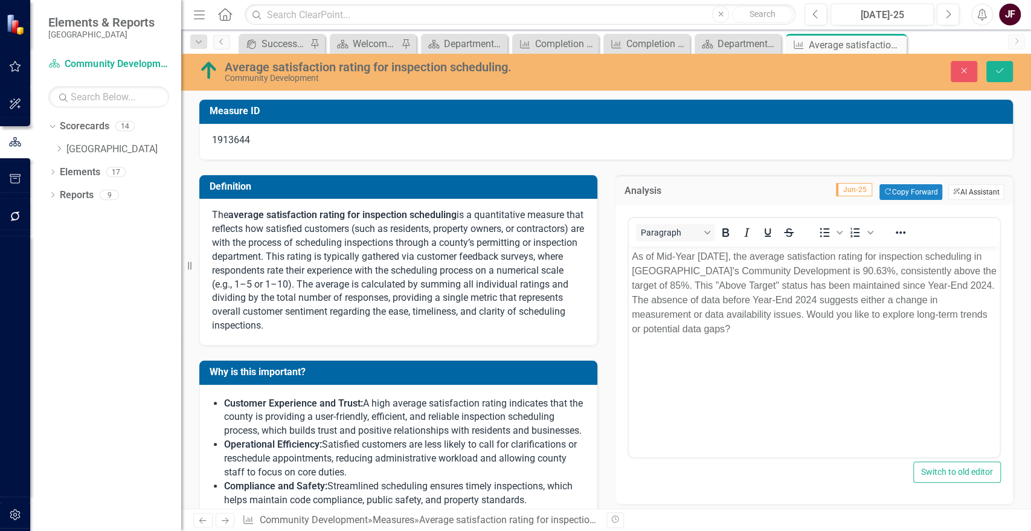
click at [967, 190] on button "ClearPoint AI AI Assistant" at bounding box center [976, 192] width 56 height 16
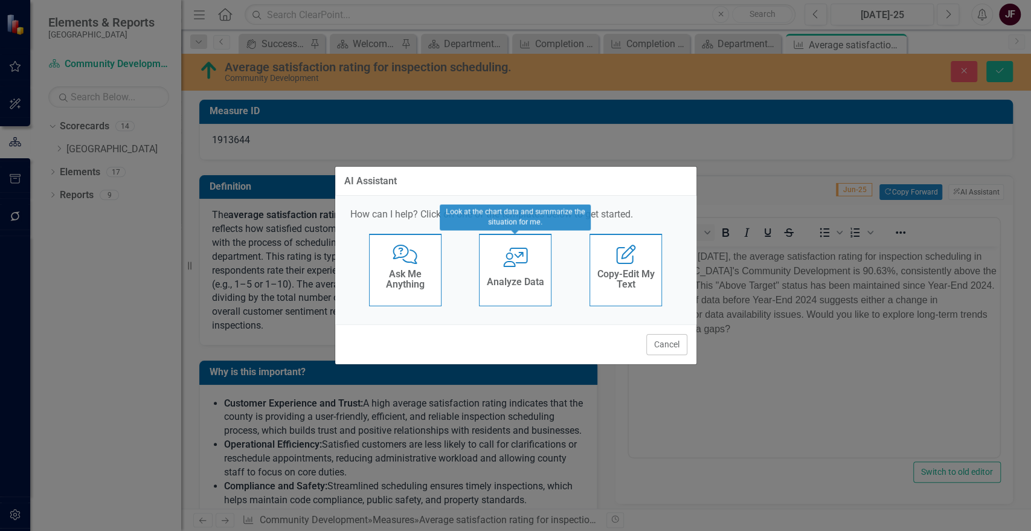
click at [516, 277] on h4 "Analyze Data" at bounding box center [515, 282] width 57 height 11
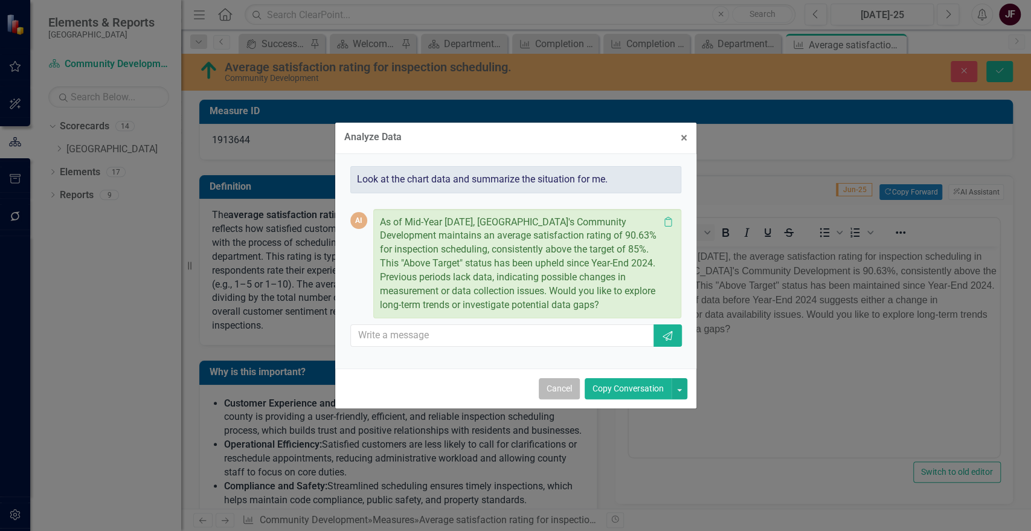
click at [548, 390] on button "Cancel" at bounding box center [559, 388] width 41 height 21
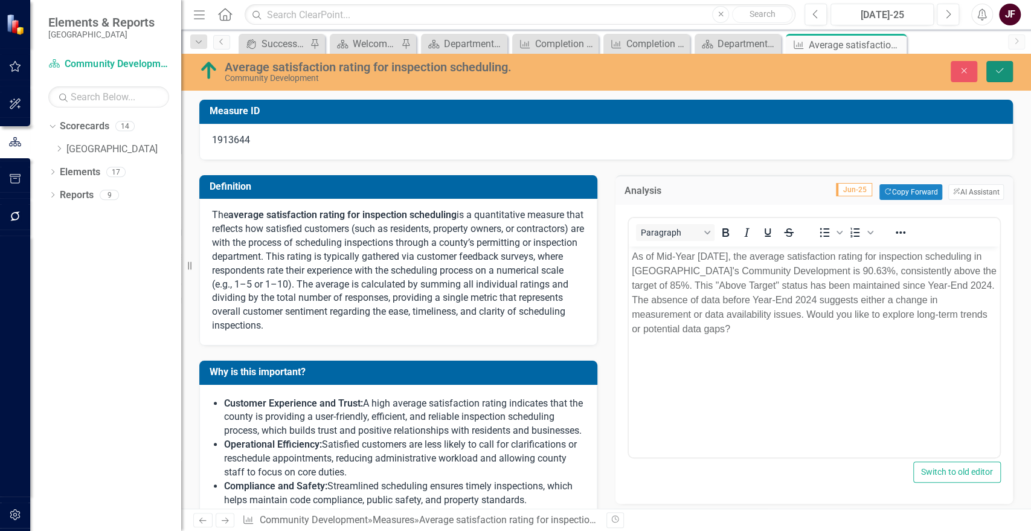
click at [995, 69] on icon "Save" at bounding box center [999, 70] width 11 height 8
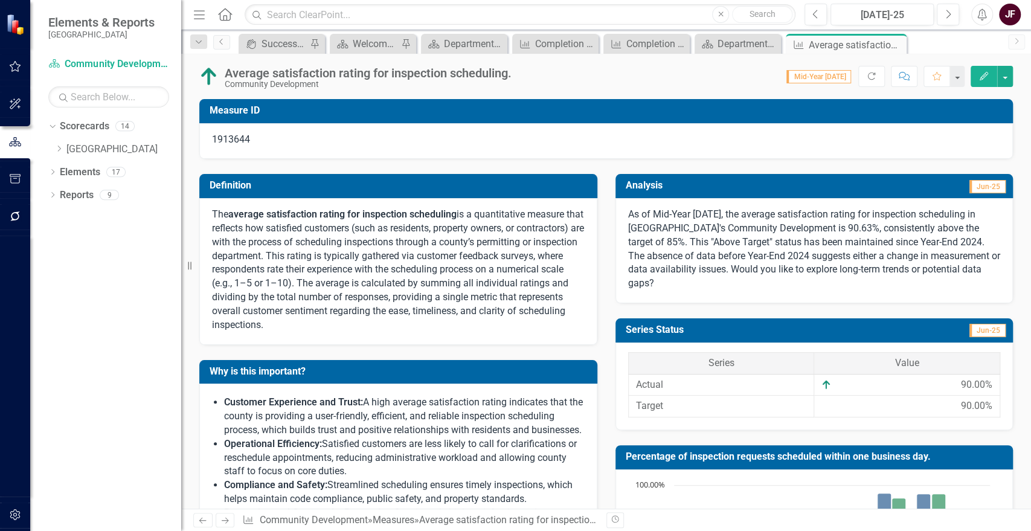
click at [790, 234] on p "As of Mid-Year 2025, the average satisfaction rating for inspection scheduling …" at bounding box center [814, 249] width 373 height 83
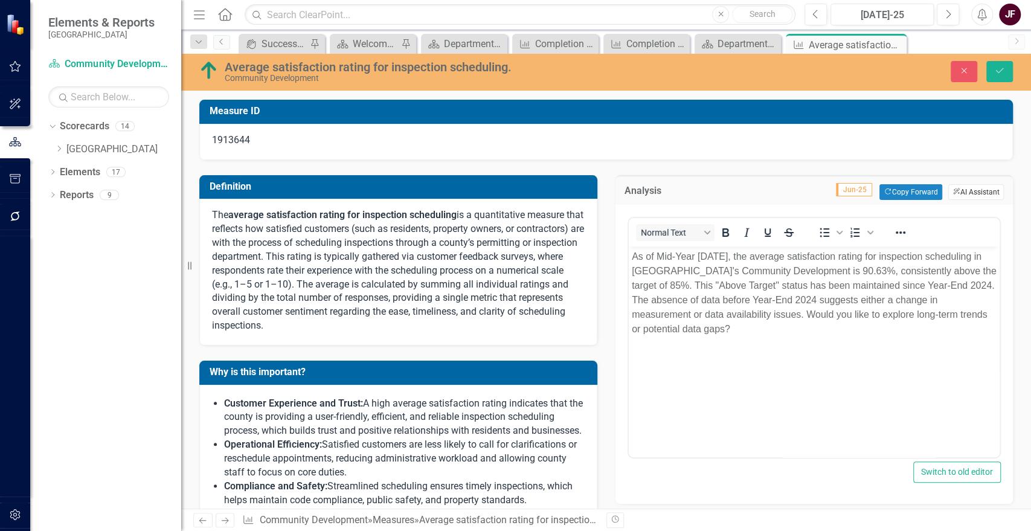
click at [968, 188] on button "ClearPoint AI AI Assistant" at bounding box center [976, 192] width 56 height 16
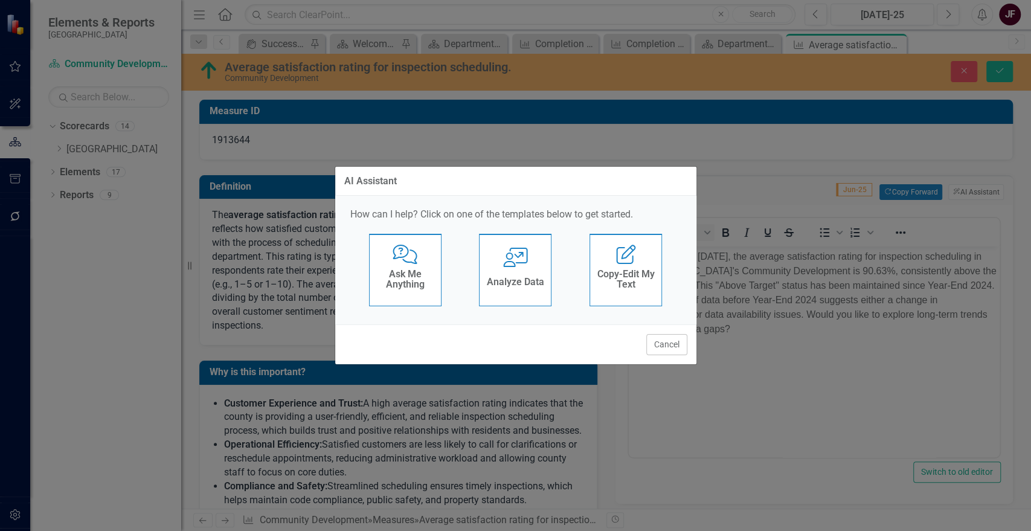
click at [534, 265] on div "User with Chart Analyze Data" at bounding box center [515, 270] width 72 height 72
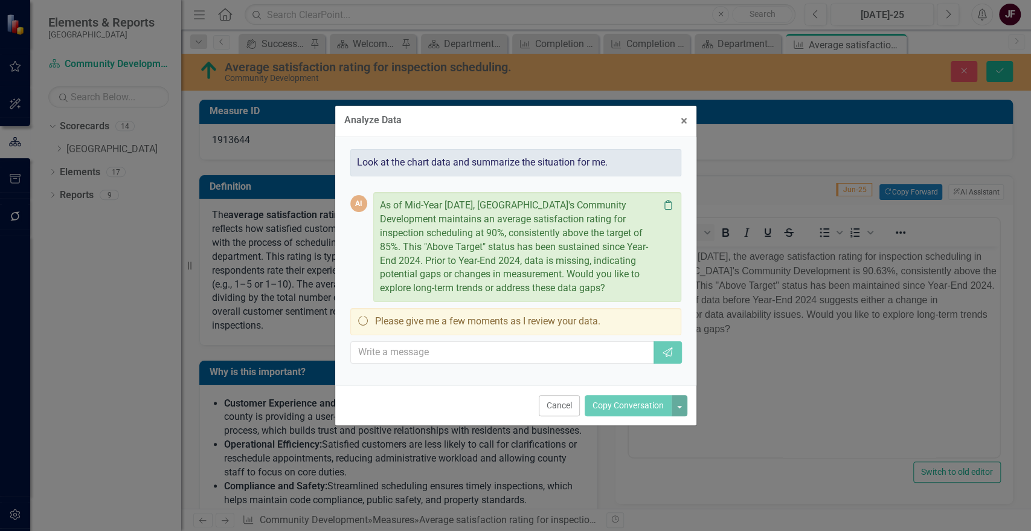
click at [663, 206] on icon "Clipboard" at bounding box center [668, 205] width 12 height 10
drag, startPoint x: 685, startPoint y: 121, endPoint x: 711, endPoint y: 187, distance: 70.8
click at [685, 122] on span "×" at bounding box center [684, 121] width 7 height 14
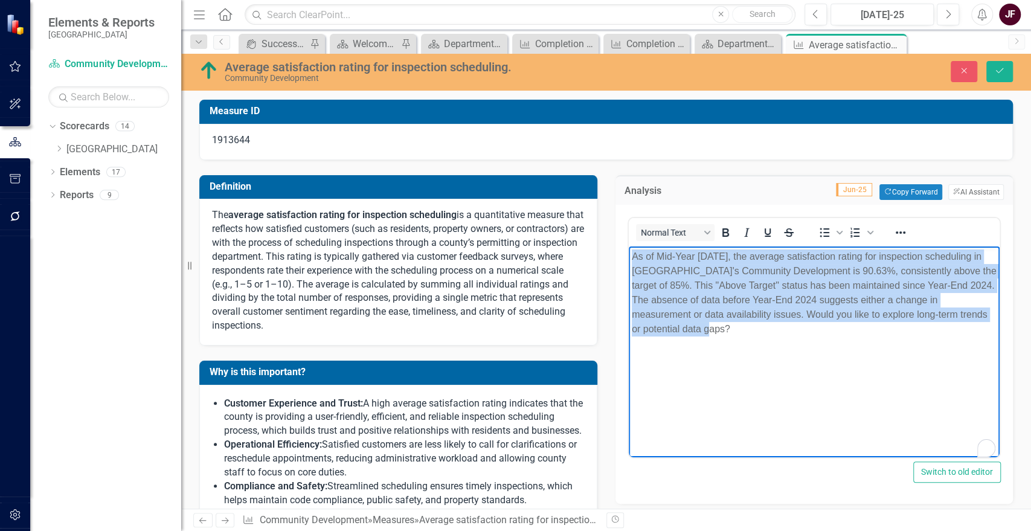
drag, startPoint x: 677, startPoint y: 338, endPoint x: 622, endPoint y: 252, distance: 101.9
click at [628, 252] on html "As of Mid-Year 2025, the average satisfaction rating for inspection scheduling …" at bounding box center [814, 336] width 372 height 181
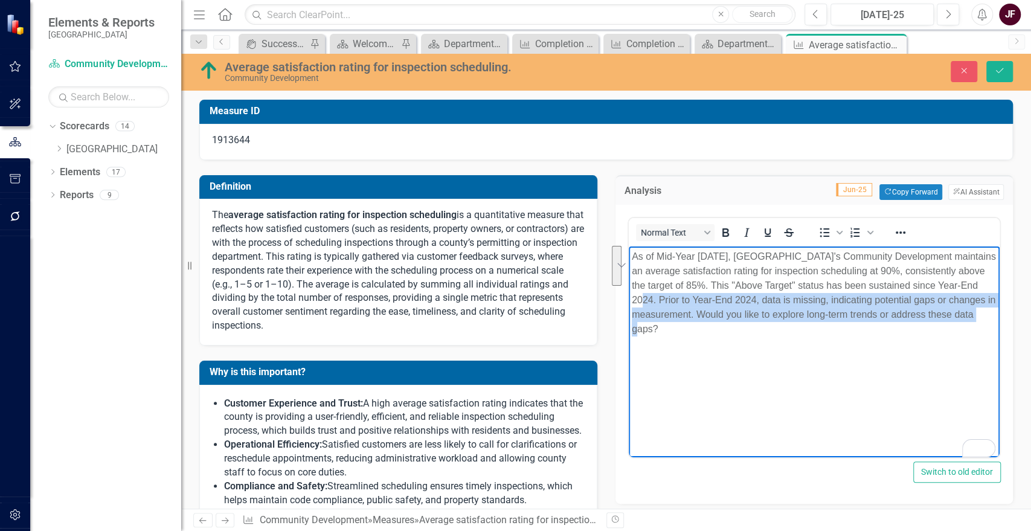
drag, startPoint x: 659, startPoint y: 330, endPoint x: 633, endPoint y: 305, distance: 36.3
click at [633, 305] on p "As of Mid-Year 2025, La Plata County's Community Development maintains an avera…" at bounding box center [813, 292] width 365 height 87
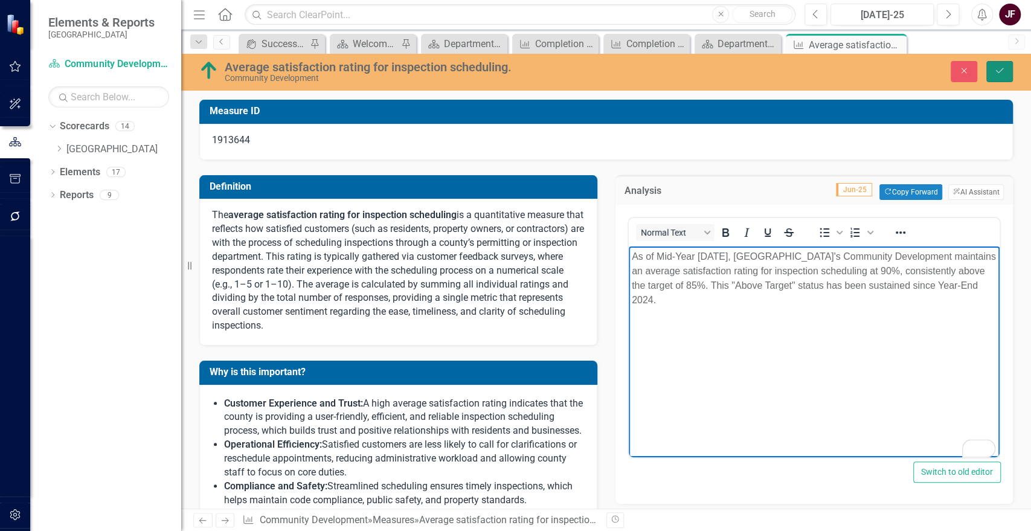
click at [1000, 61] on button "Save" at bounding box center [999, 71] width 27 height 21
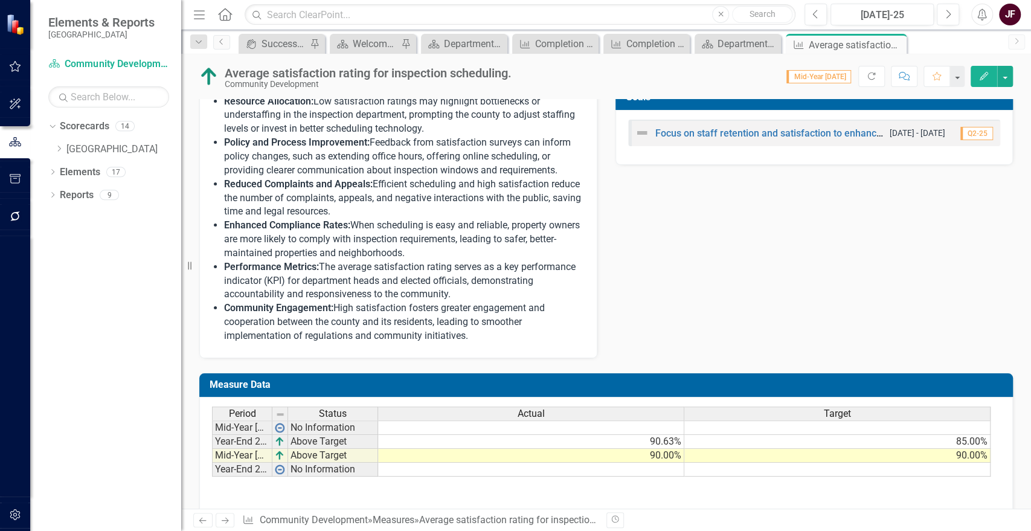
scroll to position [622, 0]
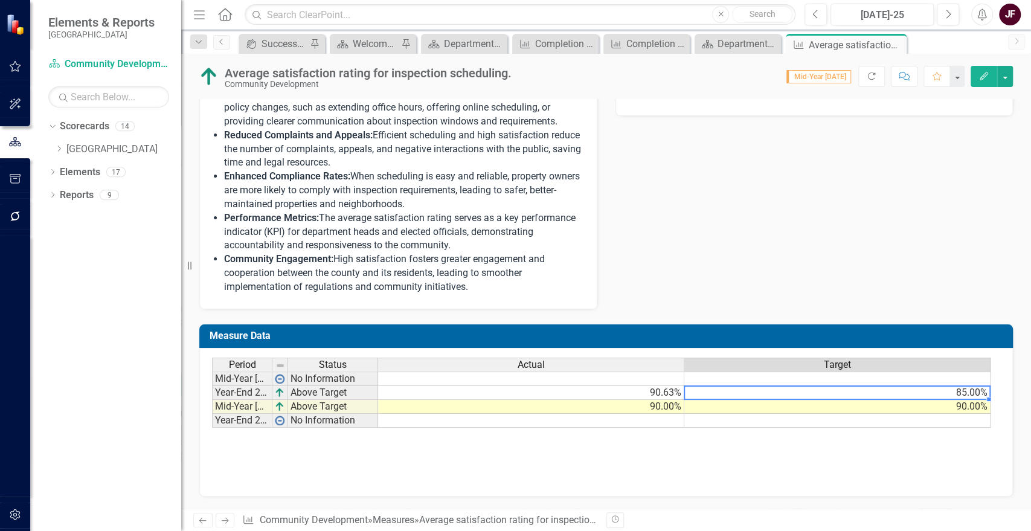
click at [913, 391] on td "85.00%" at bounding box center [837, 393] width 306 height 14
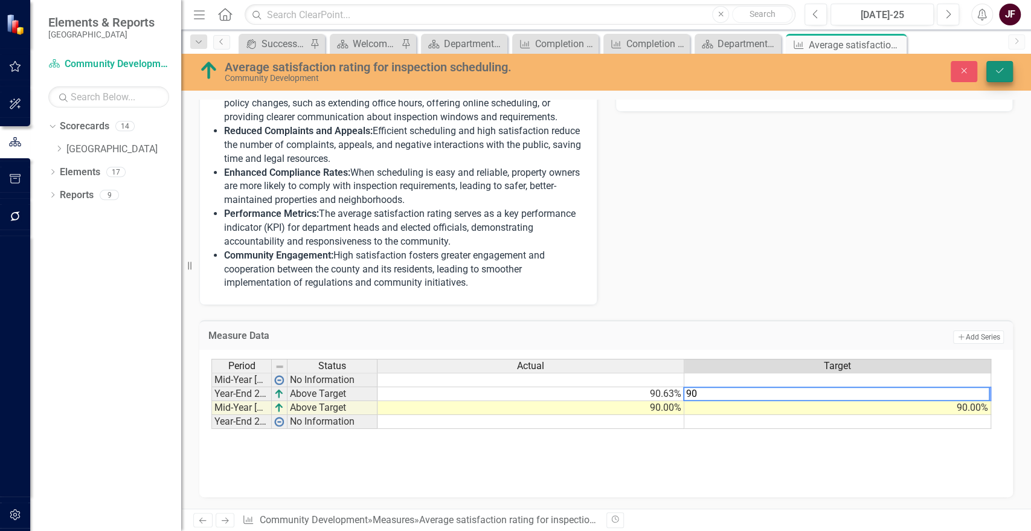
type textarea "90"
click at [998, 67] on icon "Save" at bounding box center [999, 70] width 11 height 8
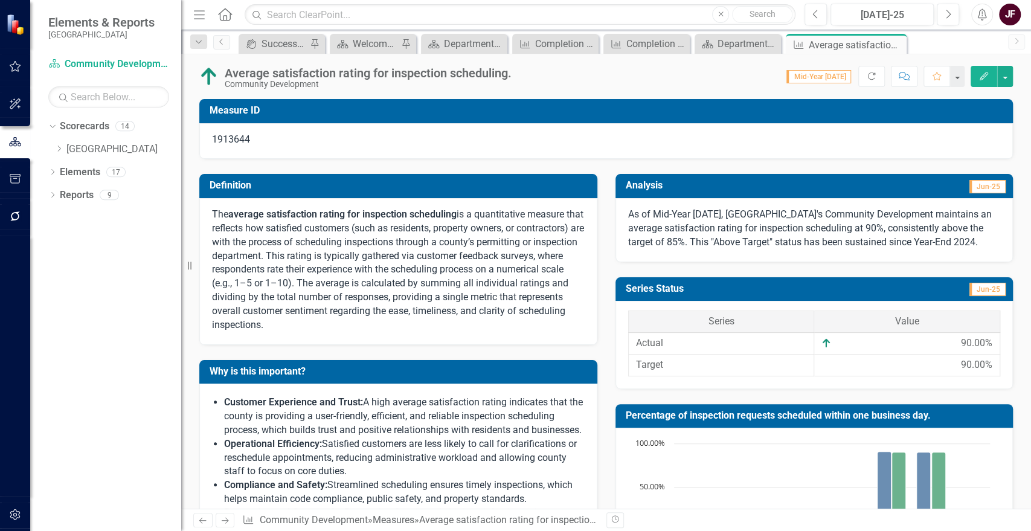
click at [963, 222] on p "As of Mid-Year 2025, La Plata County's Community Development maintains an avera…" at bounding box center [814, 229] width 373 height 42
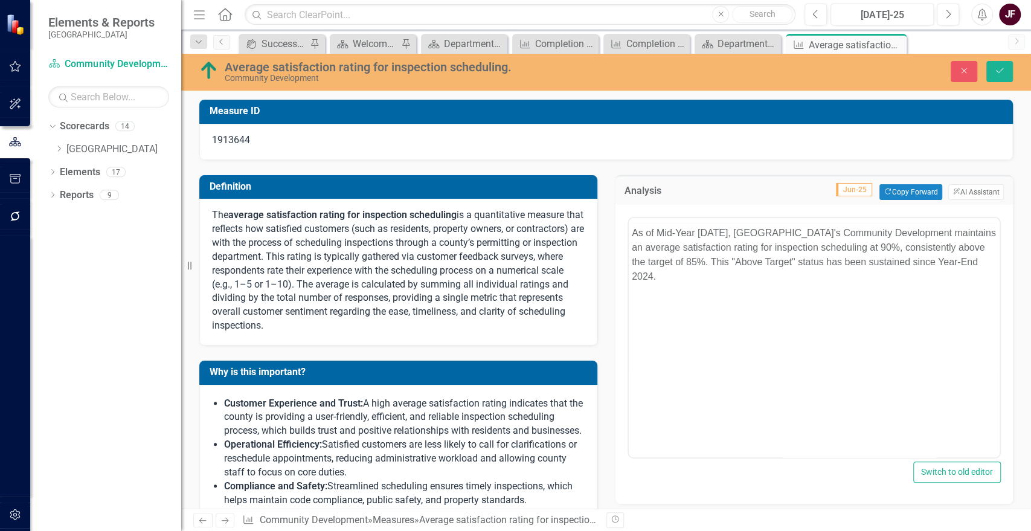
scroll to position [0, 0]
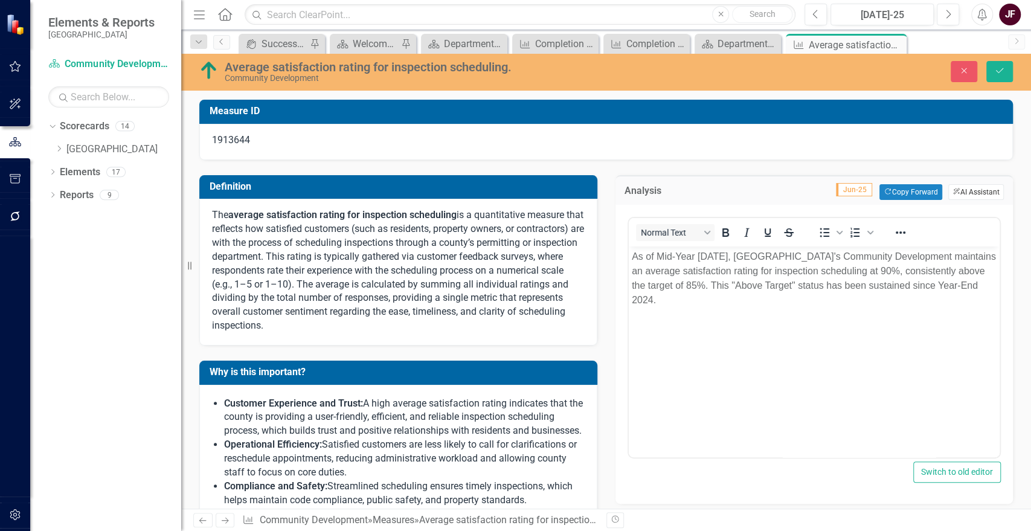
click at [961, 186] on button "ClearPoint AI AI Assistant" at bounding box center [976, 192] width 56 height 16
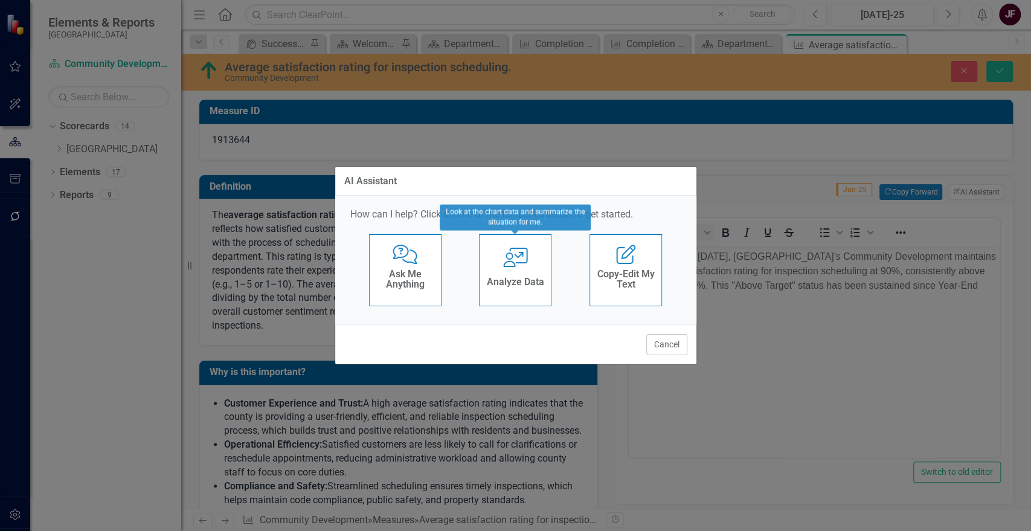
click at [522, 269] on div "User with Chart Analyze Data" at bounding box center [515, 270] width 72 height 72
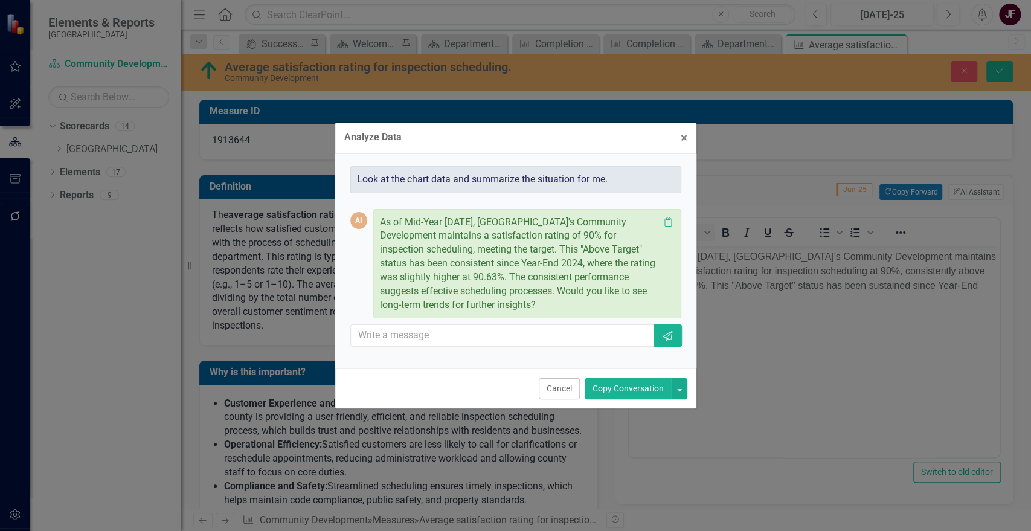
click at [623, 384] on button "Copy Conversation" at bounding box center [628, 388] width 87 height 21
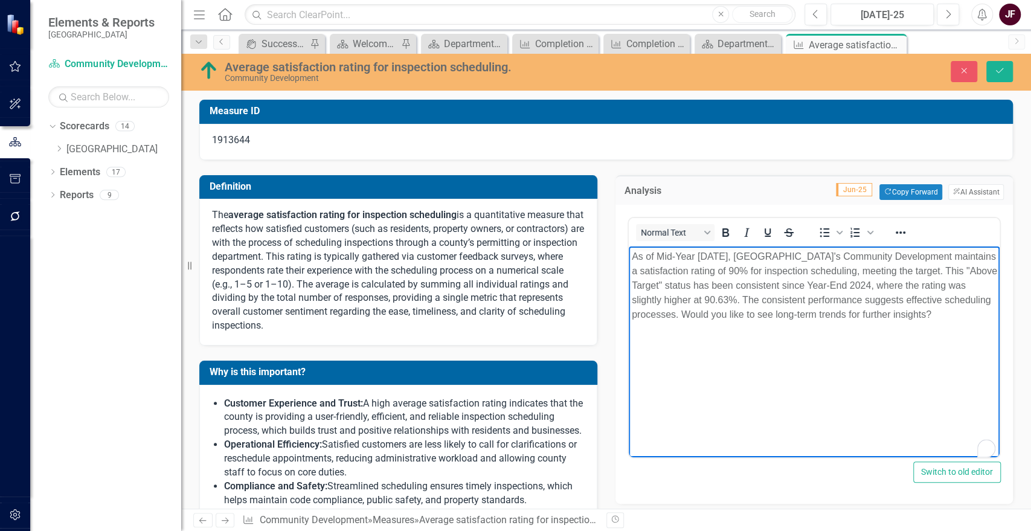
click at [936, 310] on p "As of Mid-Year 2025, La Plata County's Community Development maintains a satisf…" at bounding box center [813, 285] width 365 height 72
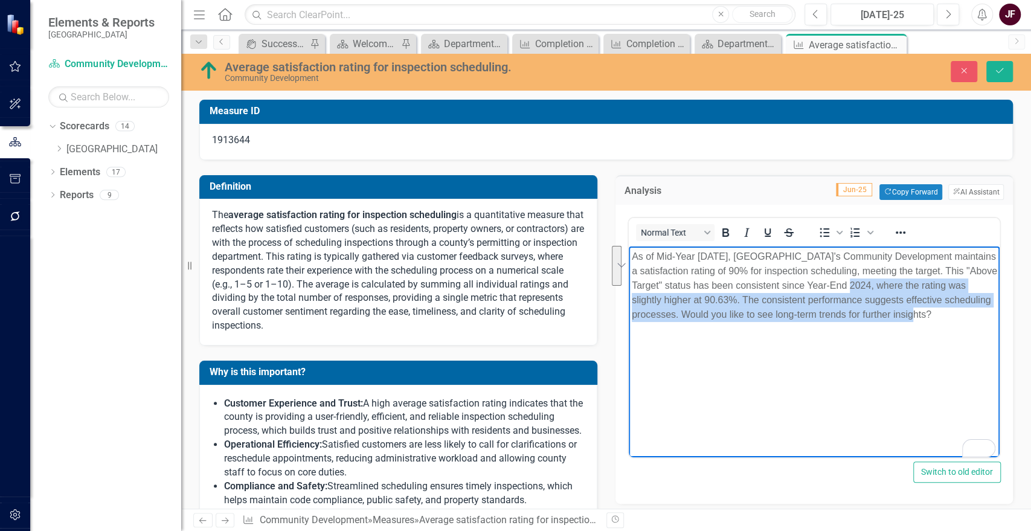
drag, startPoint x: 936, startPoint y: 310, endPoint x: 871, endPoint y: 289, distance: 68.6
click at [871, 289] on p "As of Mid-Year 2025, La Plata County's Community Development maintains a satisf…" at bounding box center [813, 285] width 365 height 72
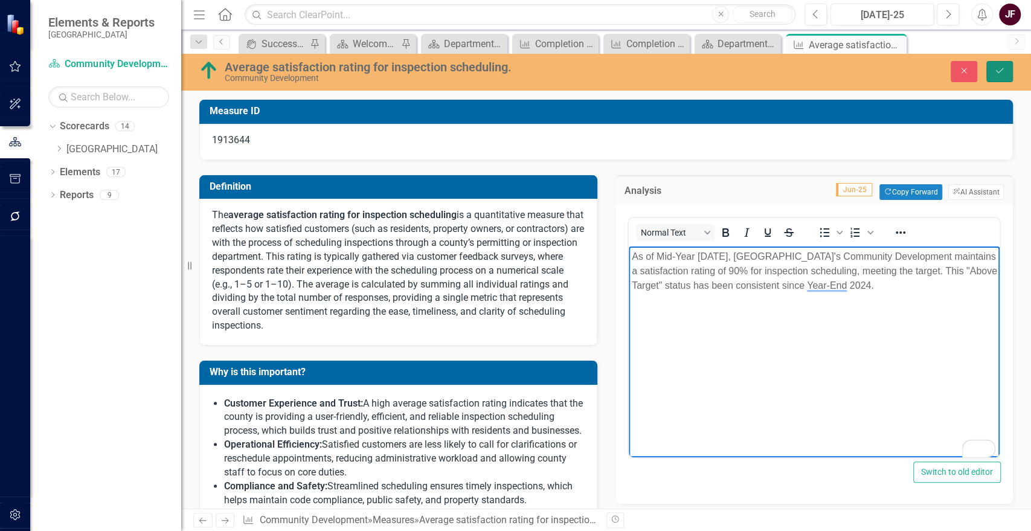
click at [994, 71] on icon "Save" at bounding box center [999, 70] width 11 height 8
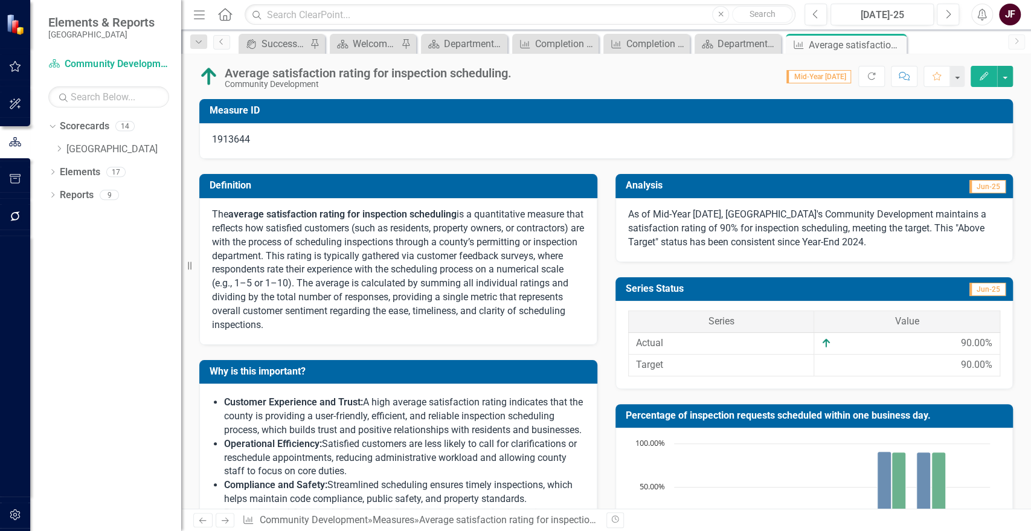
scroll to position [622, 0]
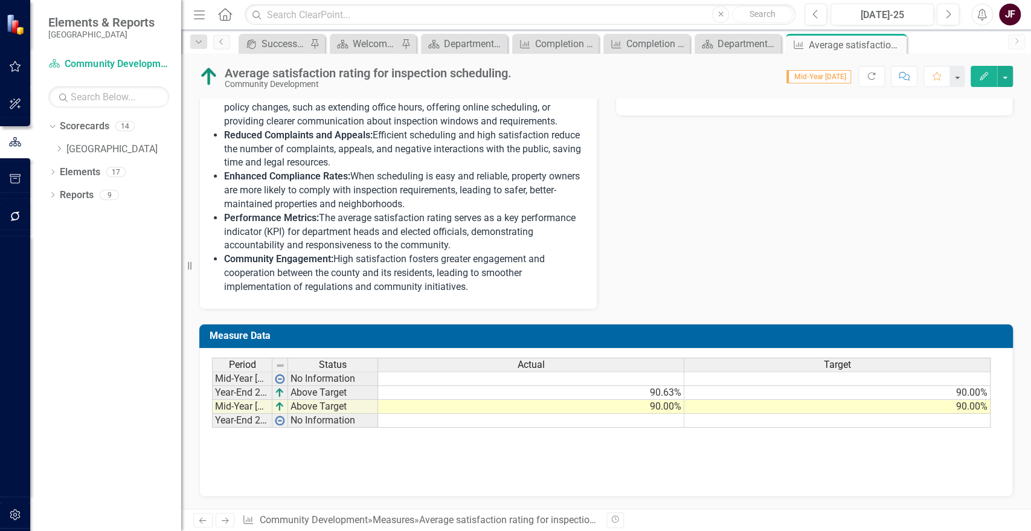
click at [660, 394] on td "90.63%" at bounding box center [531, 393] width 306 height 14
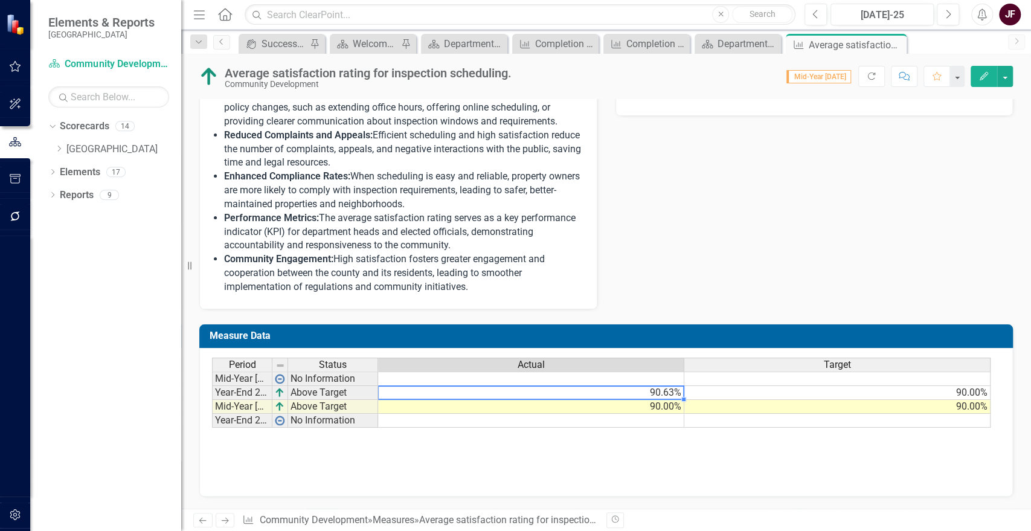
click at [666, 394] on td "90.63%" at bounding box center [531, 393] width 306 height 14
click at [667, 394] on td "90.63%" at bounding box center [531, 393] width 306 height 14
type textarea "90.63"
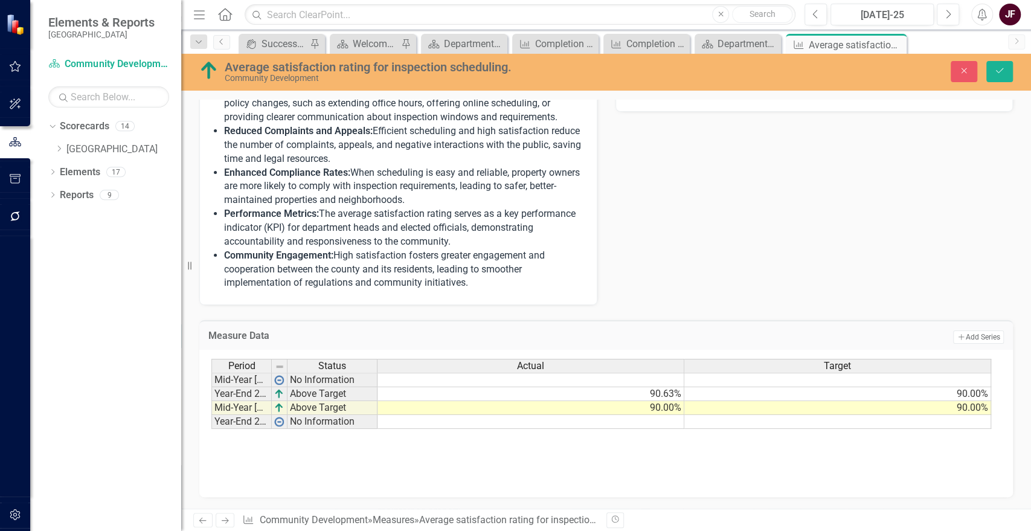
click at [1008, 66] on button "Save" at bounding box center [999, 71] width 27 height 21
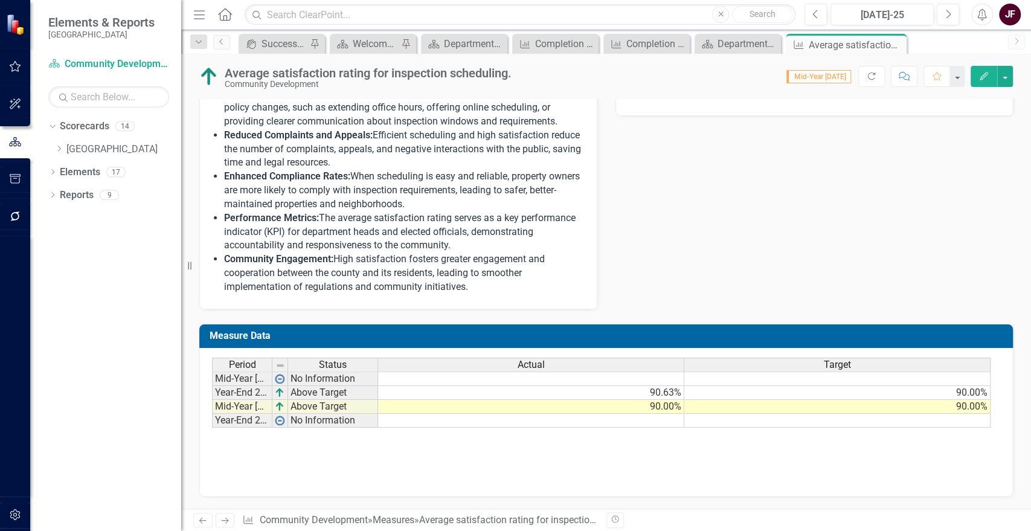
scroll to position [0, 0]
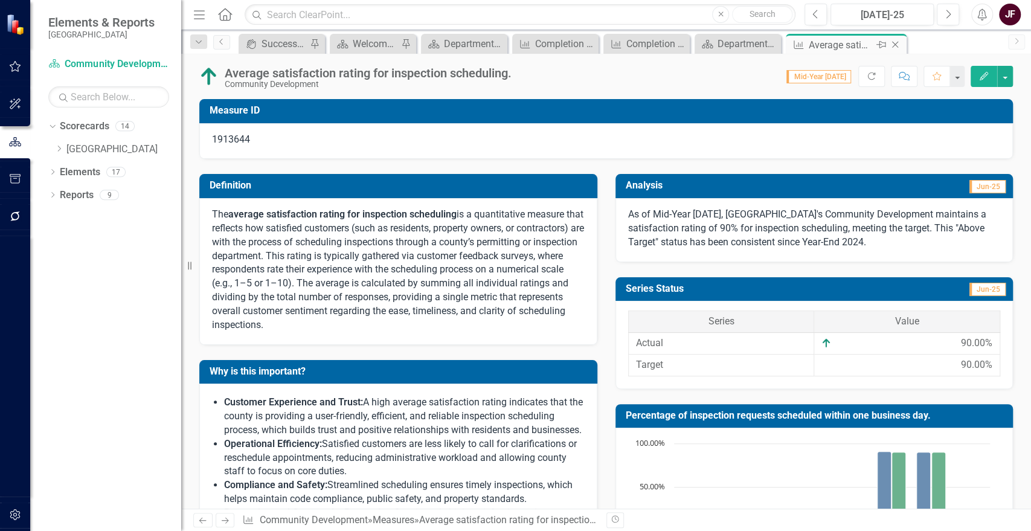
click at [894, 45] on icon at bounding box center [895, 45] width 7 height 7
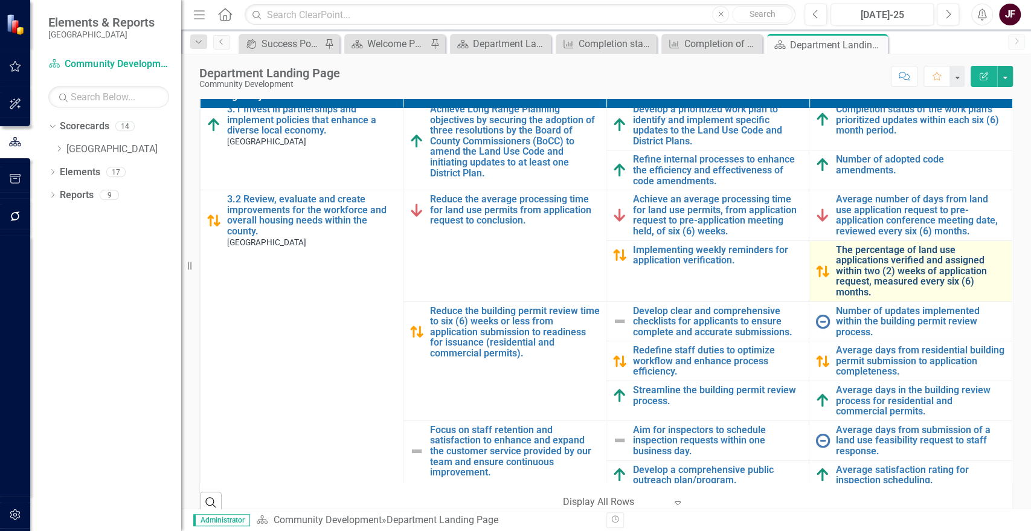
scroll to position [101, 0]
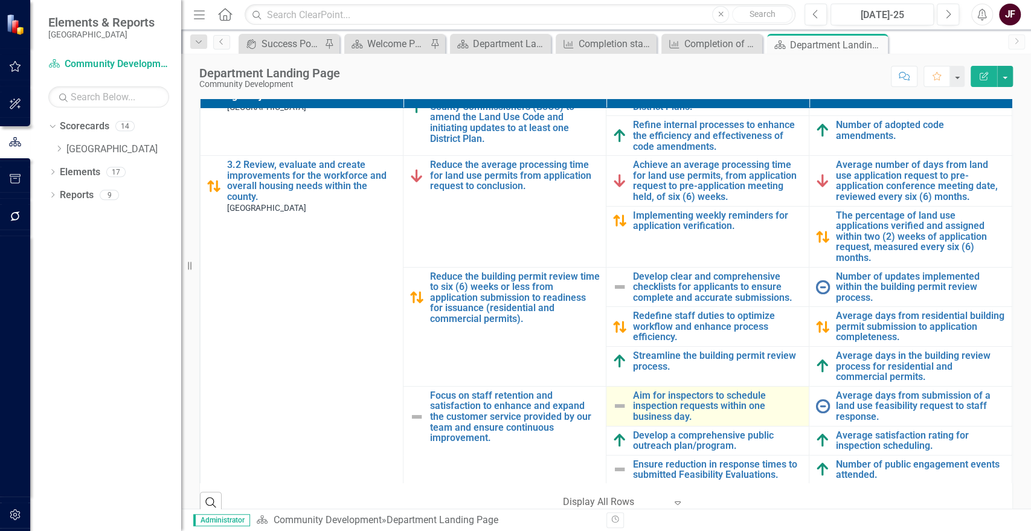
click at [615, 403] on img at bounding box center [620, 406] width 14 height 14
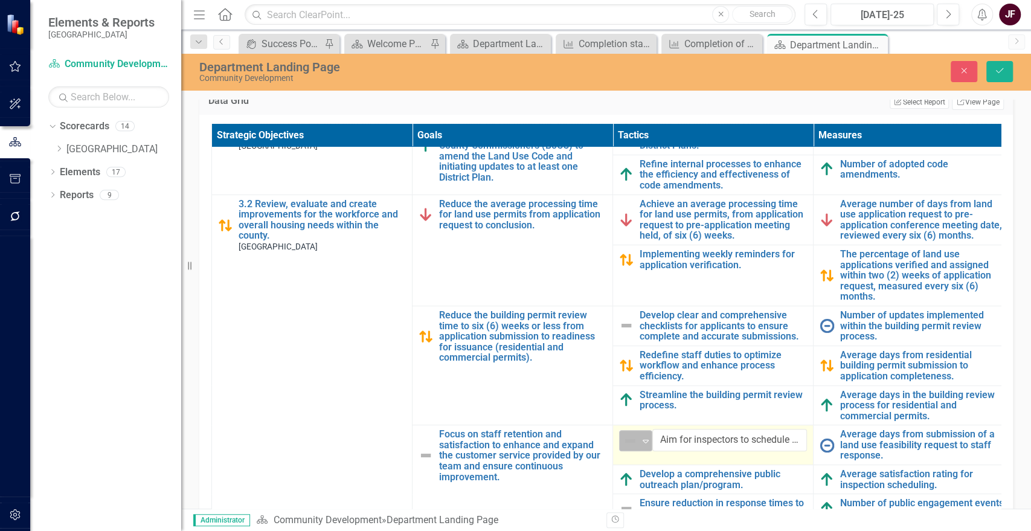
click at [649, 436] on icon "Expand" at bounding box center [646, 441] width 12 height 10
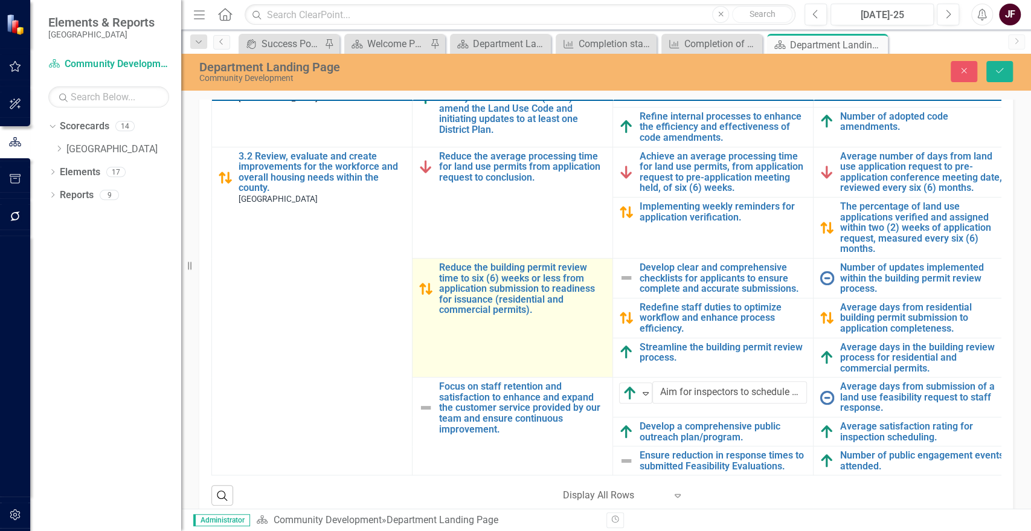
scroll to position [335, 0]
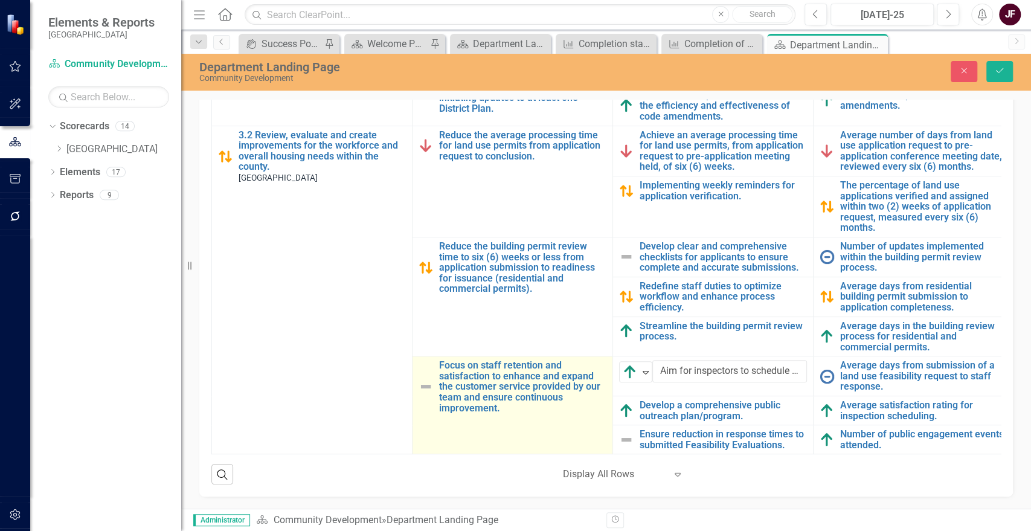
click at [428, 379] on img at bounding box center [426, 386] width 14 height 14
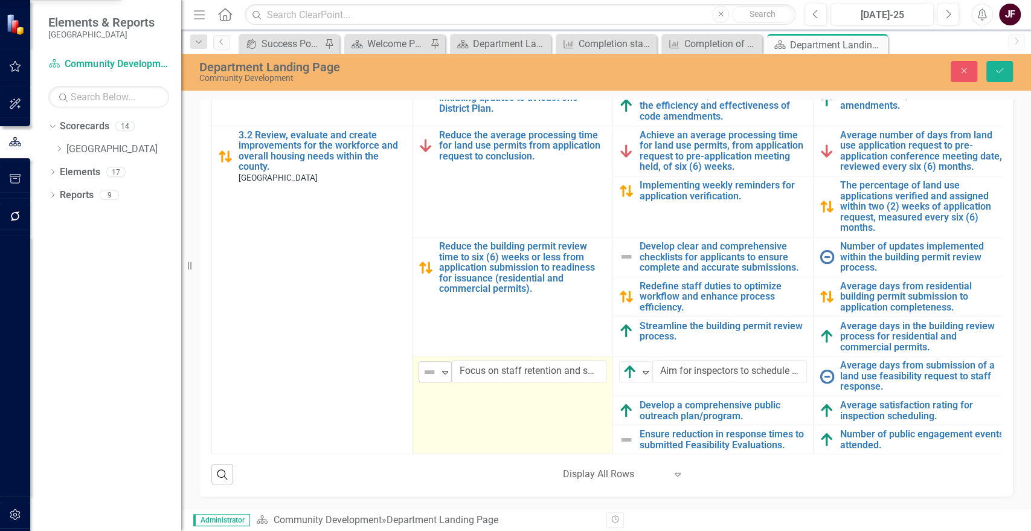
click at [445, 371] on icon at bounding box center [445, 373] width 6 height 4
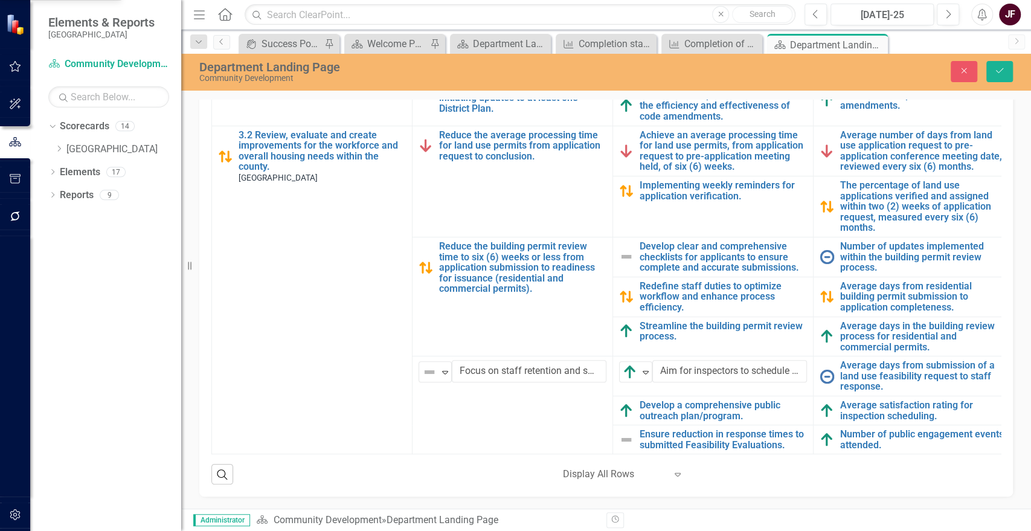
click at [1003, 66] on icon "Save" at bounding box center [999, 70] width 11 height 8
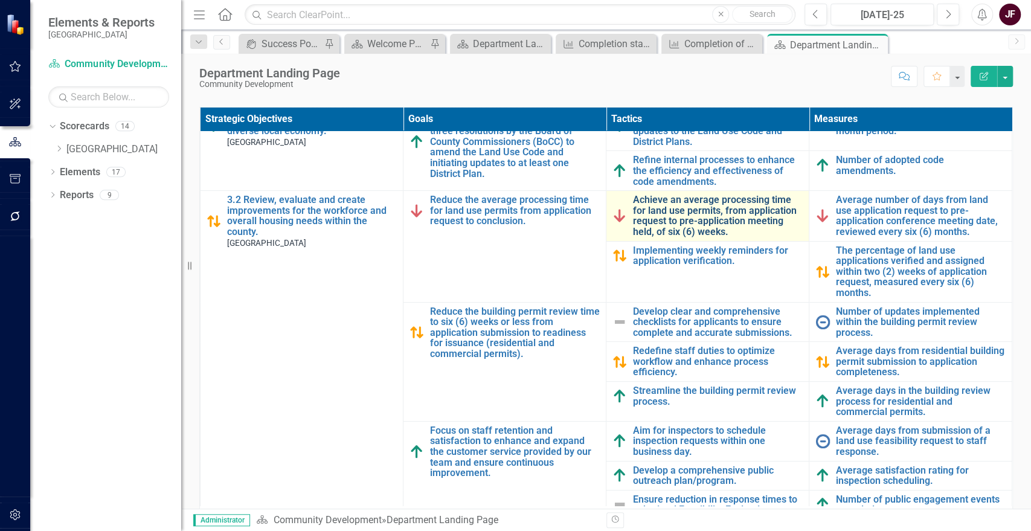
scroll to position [111, 0]
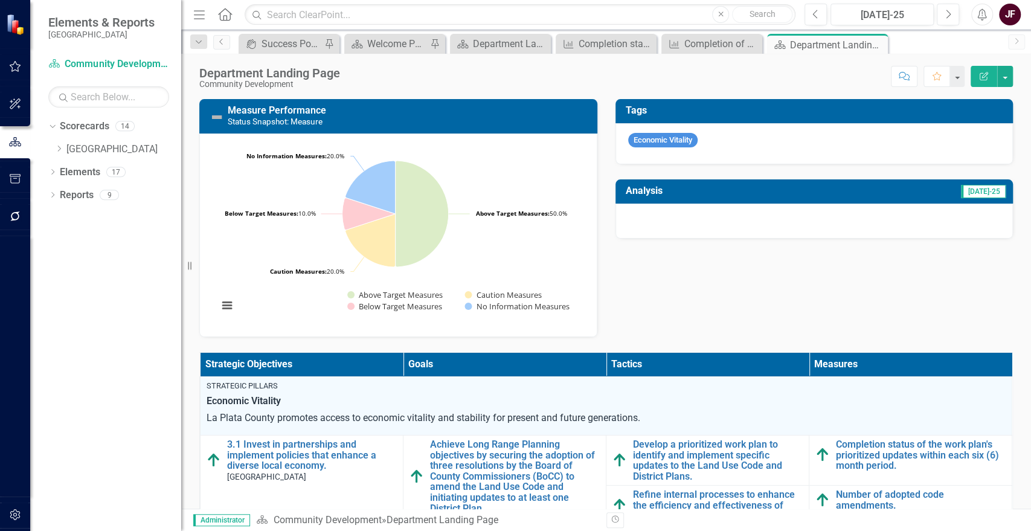
scroll to position [111, 0]
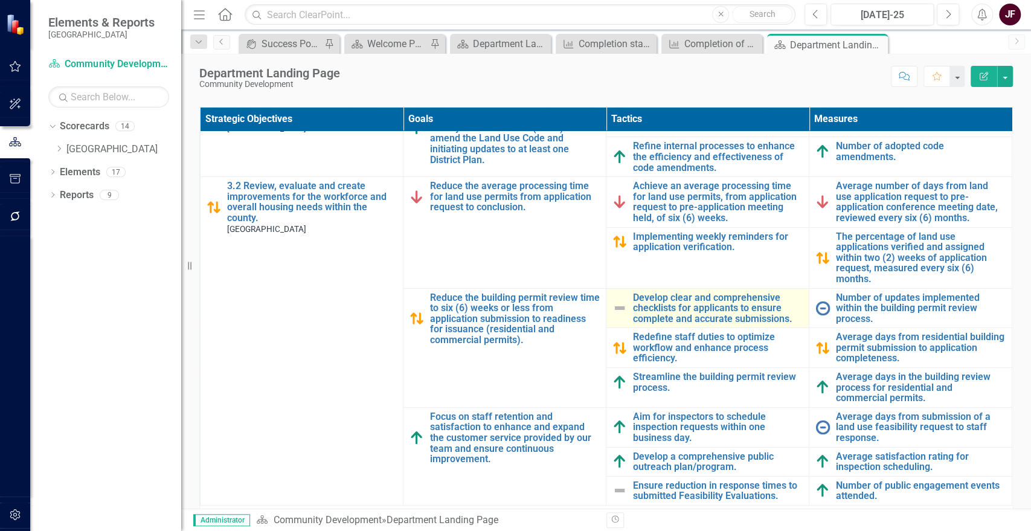
click at [613, 301] on img at bounding box center [620, 308] width 14 height 14
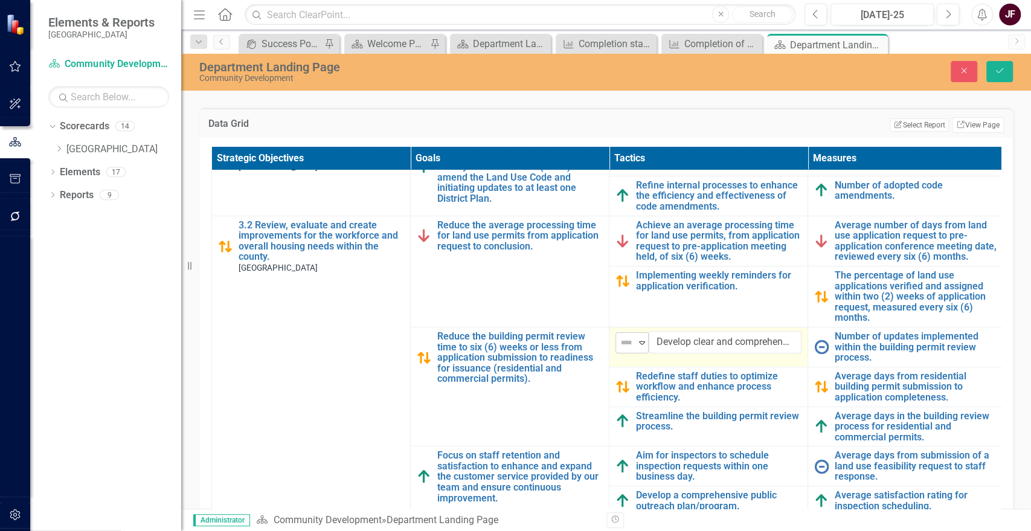
click at [642, 338] on icon "Expand" at bounding box center [642, 343] width 12 height 10
click at [995, 68] on icon "Save" at bounding box center [999, 70] width 11 height 8
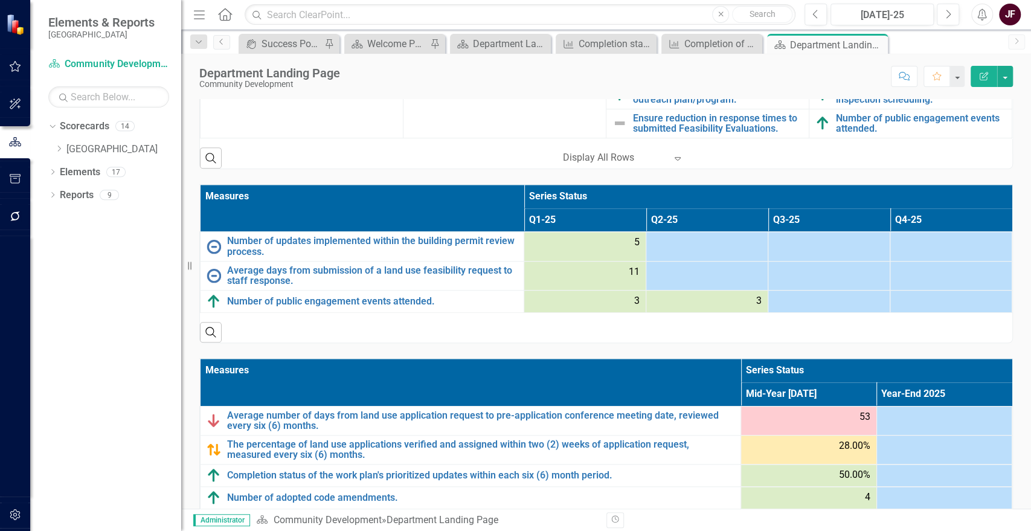
scroll to position [545, 0]
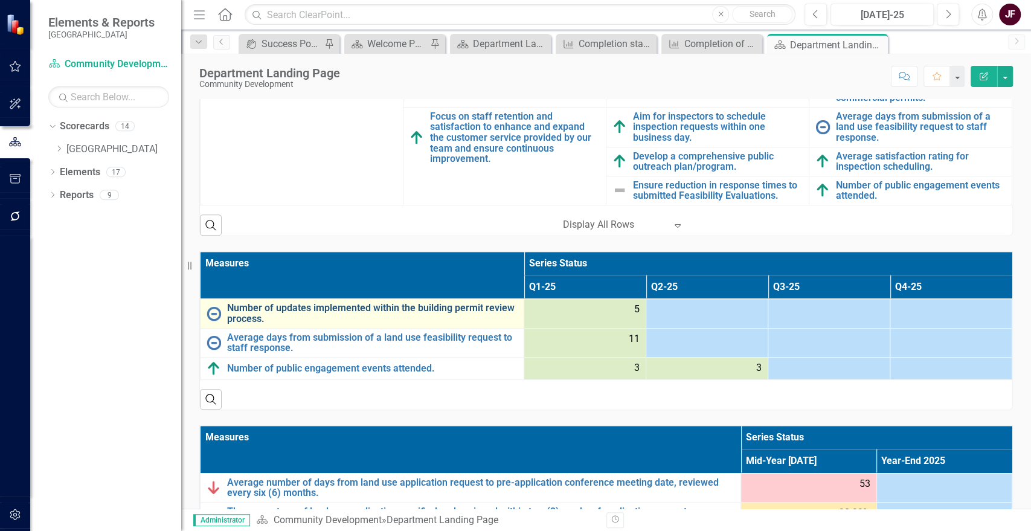
click at [431, 313] on link "Number of updates implemented within the building permit review process." at bounding box center [372, 313] width 291 height 21
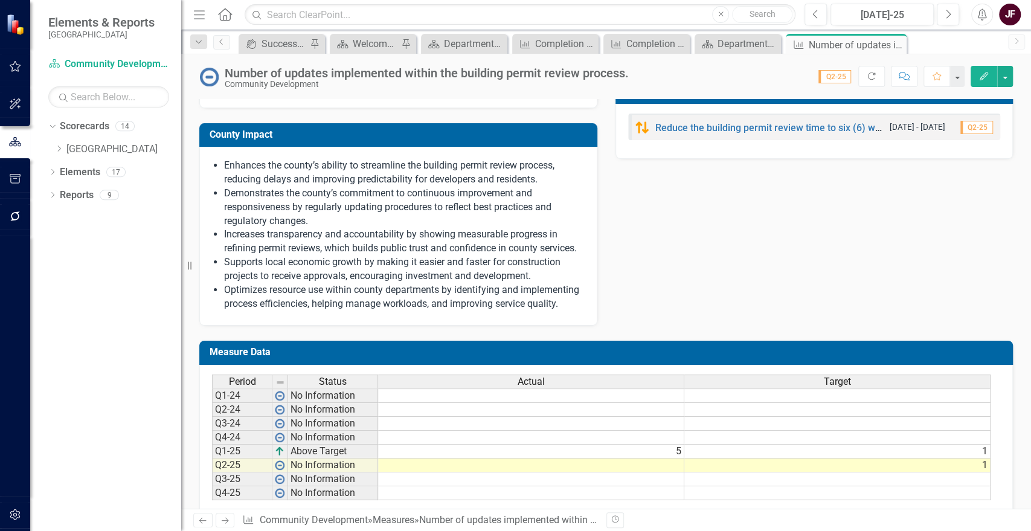
scroll to position [585, 0]
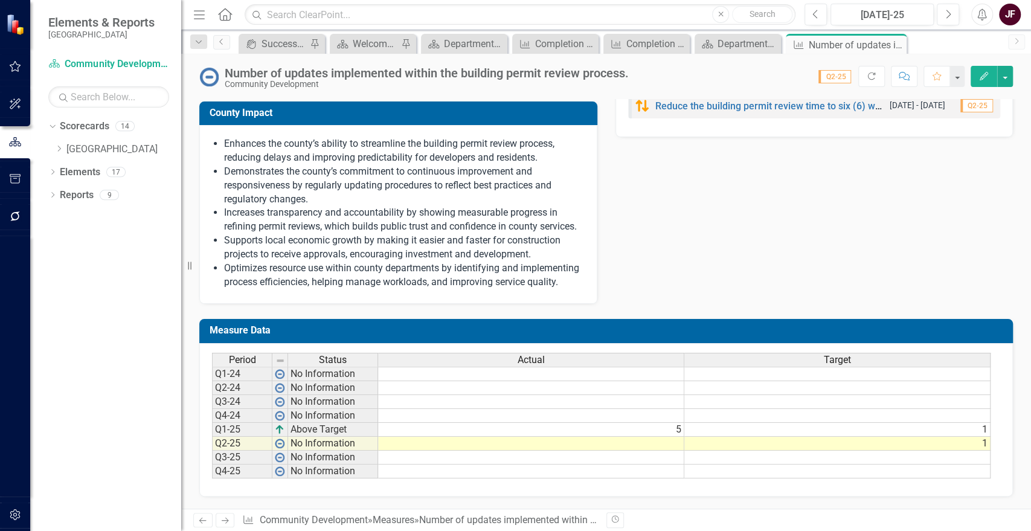
click at [924, 445] on td "1" at bounding box center [837, 444] width 306 height 14
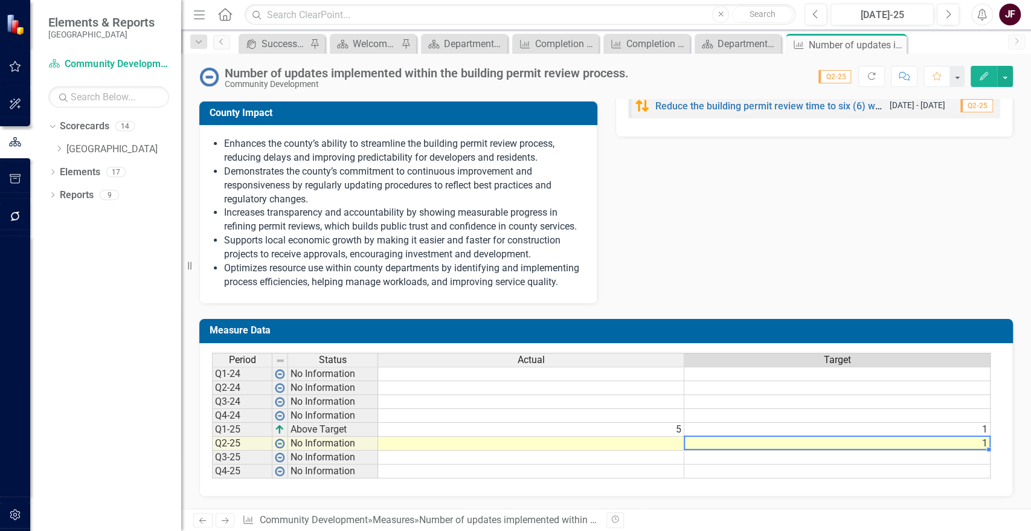
type textarea "0"
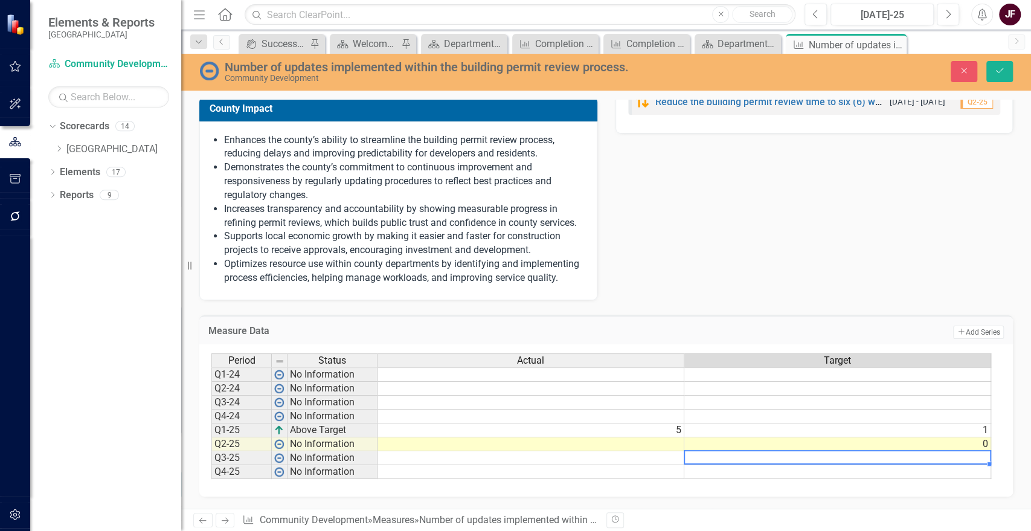
type textarea "0"
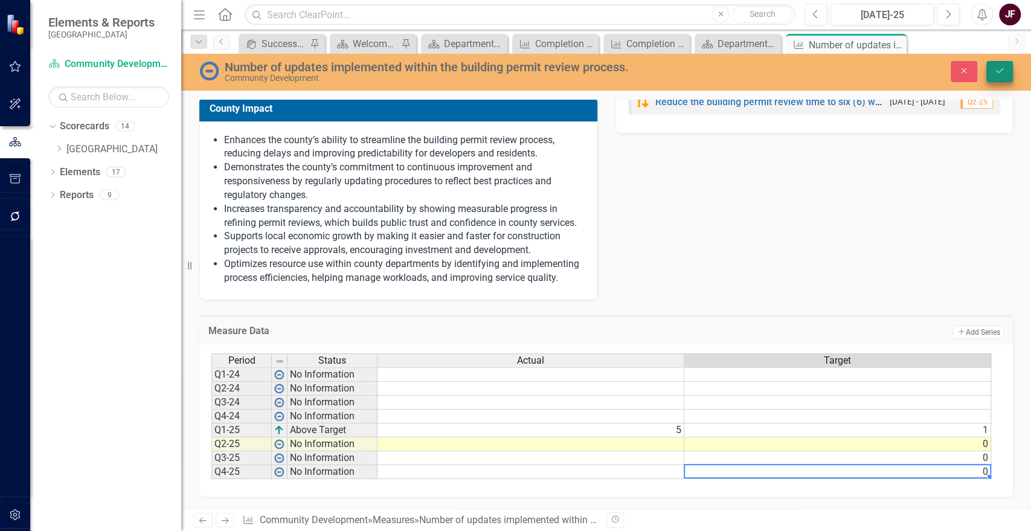
type textarea "0"
click at [1000, 76] on button "Save" at bounding box center [999, 71] width 27 height 21
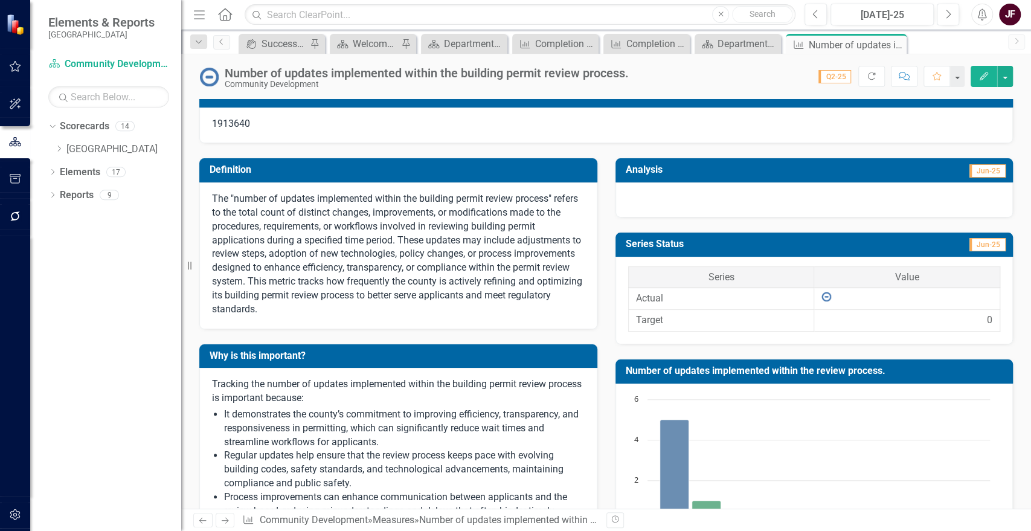
scroll to position [0, 0]
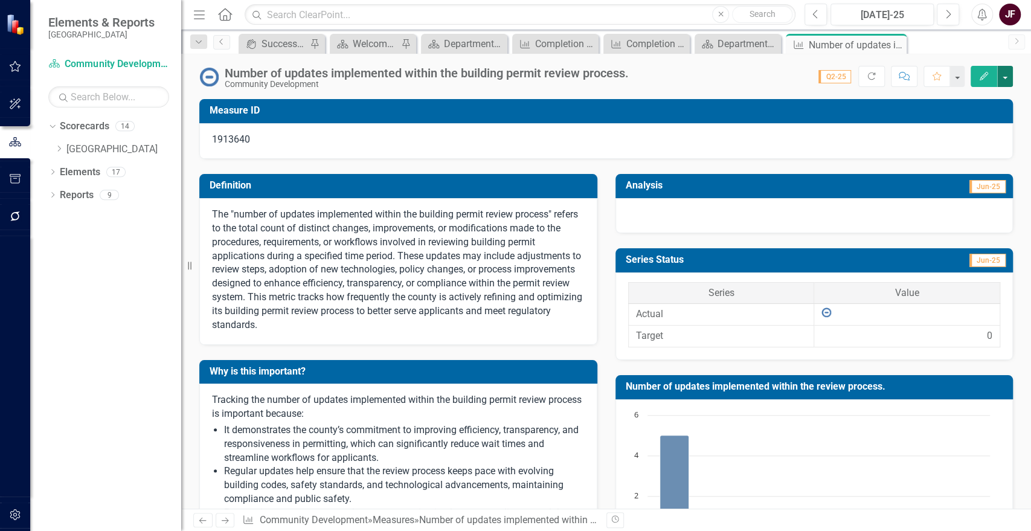
click at [997, 76] on button "button" at bounding box center [1005, 76] width 16 height 21
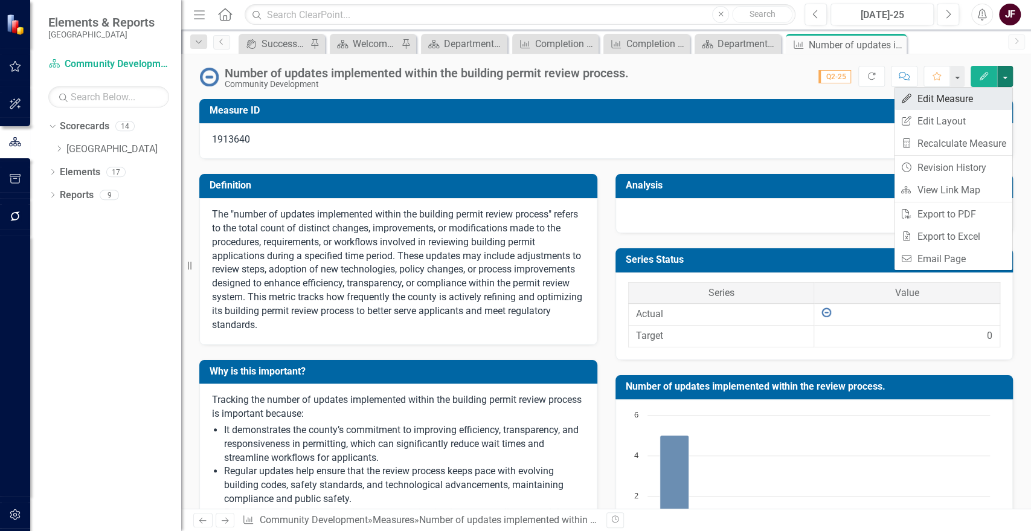
click at [956, 102] on link "Edit Edit Measure" at bounding box center [954, 99] width 118 height 22
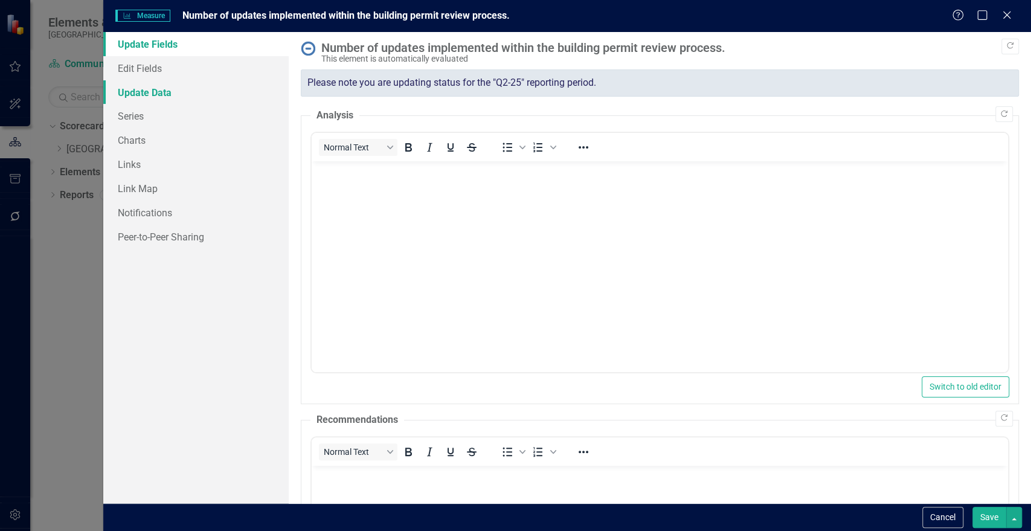
click at [142, 92] on link "Update Data" at bounding box center [195, 92] width 185 height 24
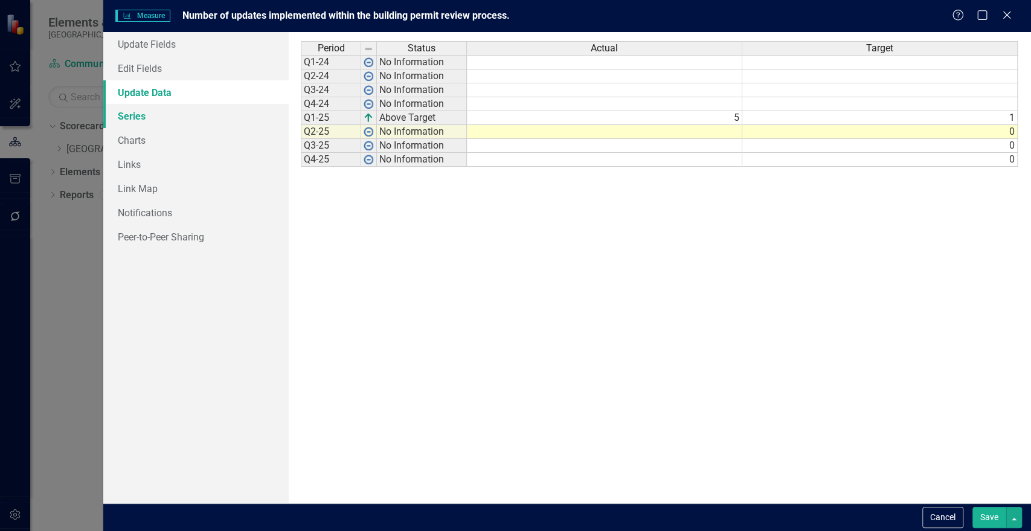
click at [140, 113] on link "Series" at bounding box center [195, 116] width 185 height 24
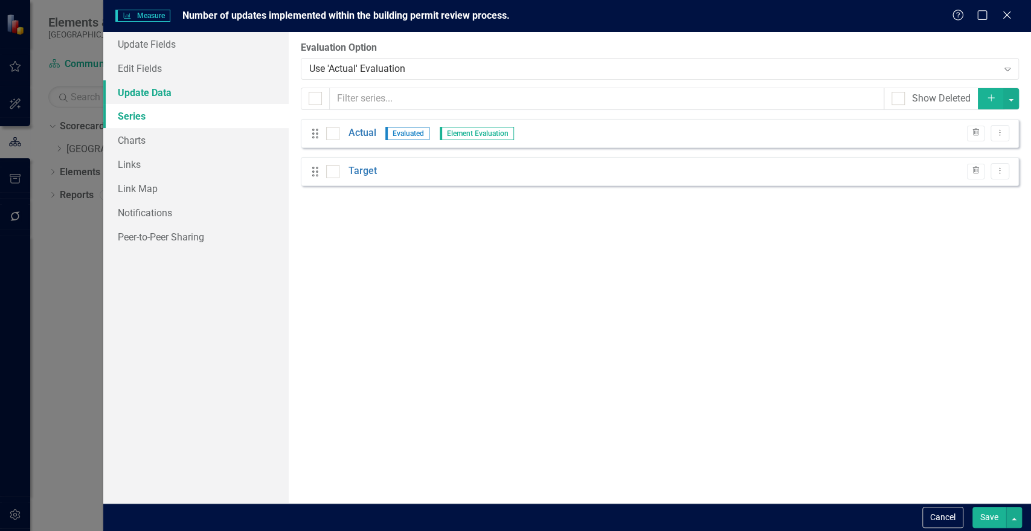
click at [130, 94] on link "Update Data" at bounding box center [195, 92] width 185 height 24
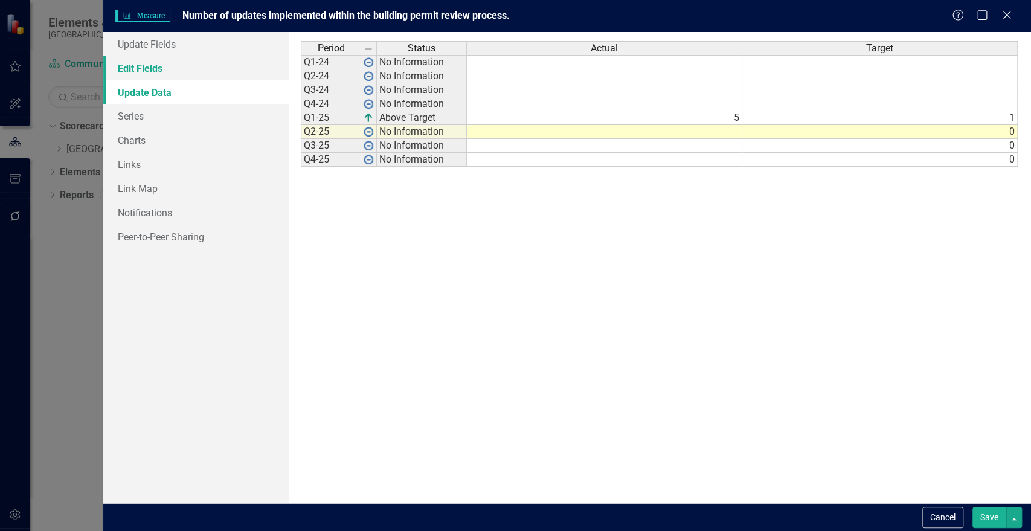
click at [130, 72] on link "Edit Fields" at bounding box center [195, 68] width 185 height 24
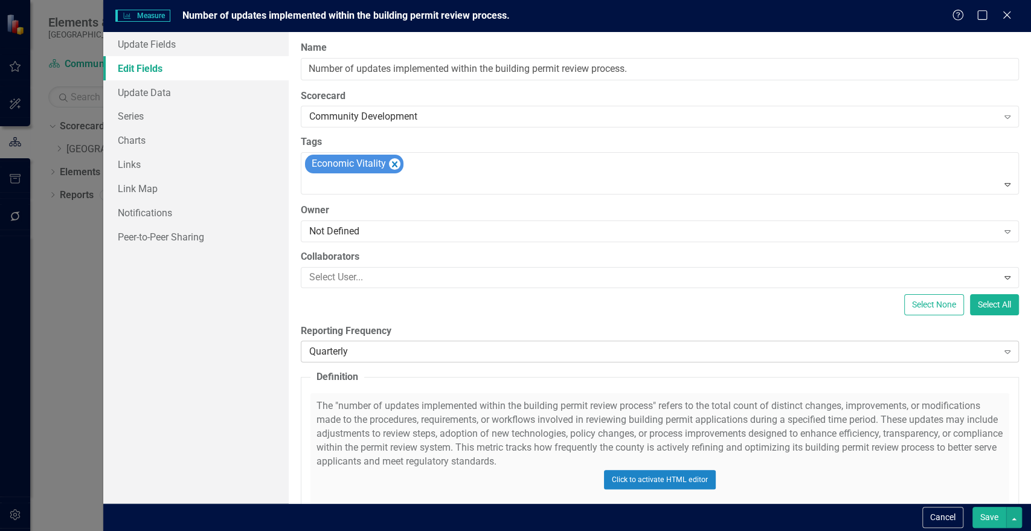
click at [387, 349] on div "Quarterly" at bounding box center [653, 352] width 689 height 14
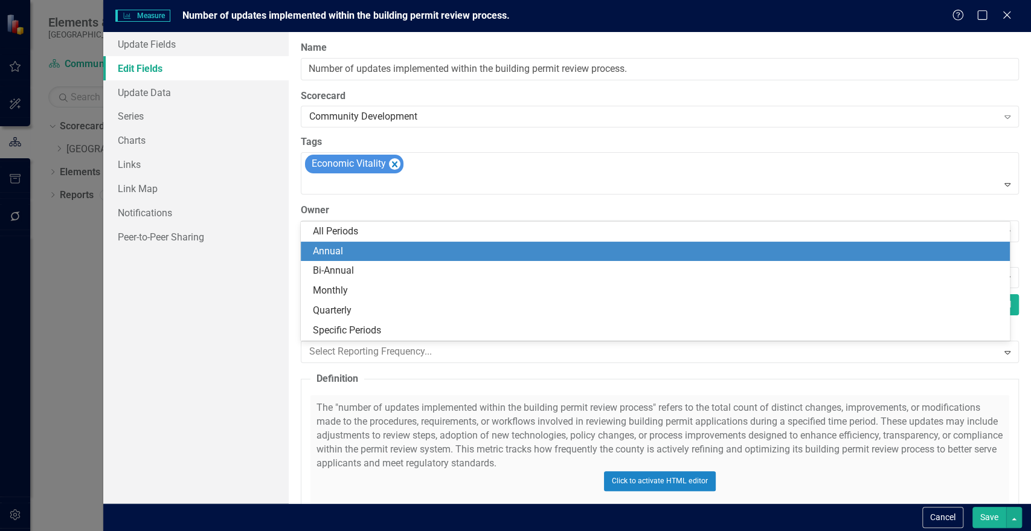
click at [376, 249] on div "Annual" at bounding box center [658, 252] width 690 height 14
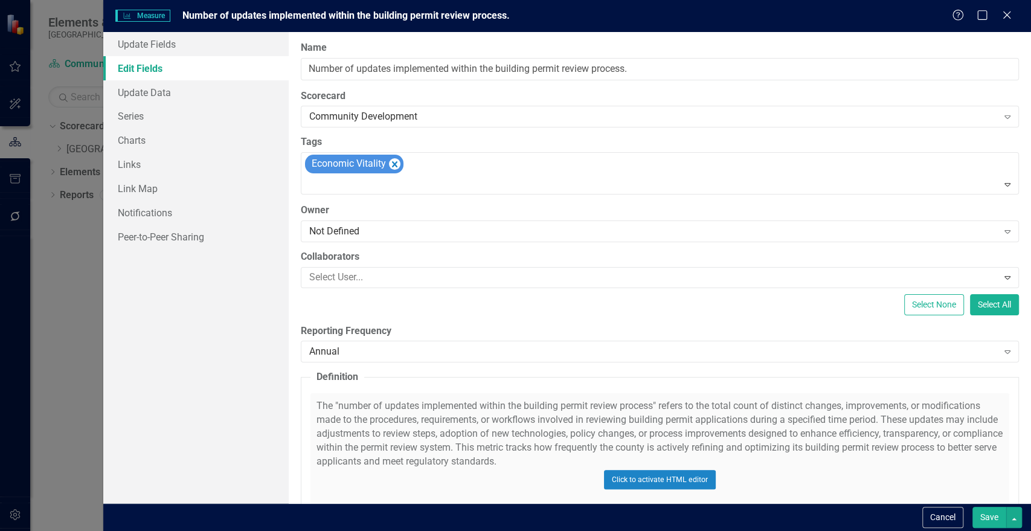
click at [990, 511] on button "Save" at bounding box center [990, 517] width 34 height 21
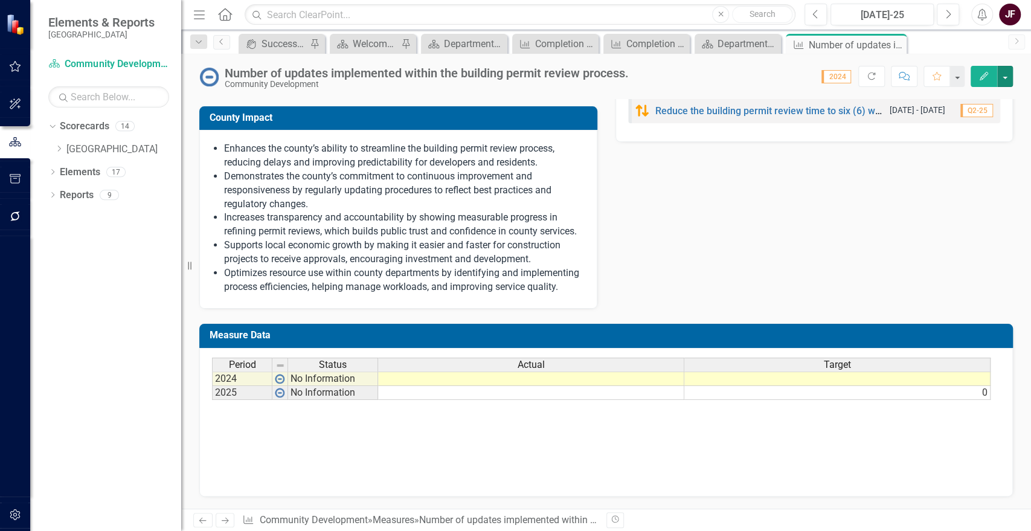
scroll to position [581, 0]
click at [625, 396] on td at bounding box center [531, 393] width 306 height 14
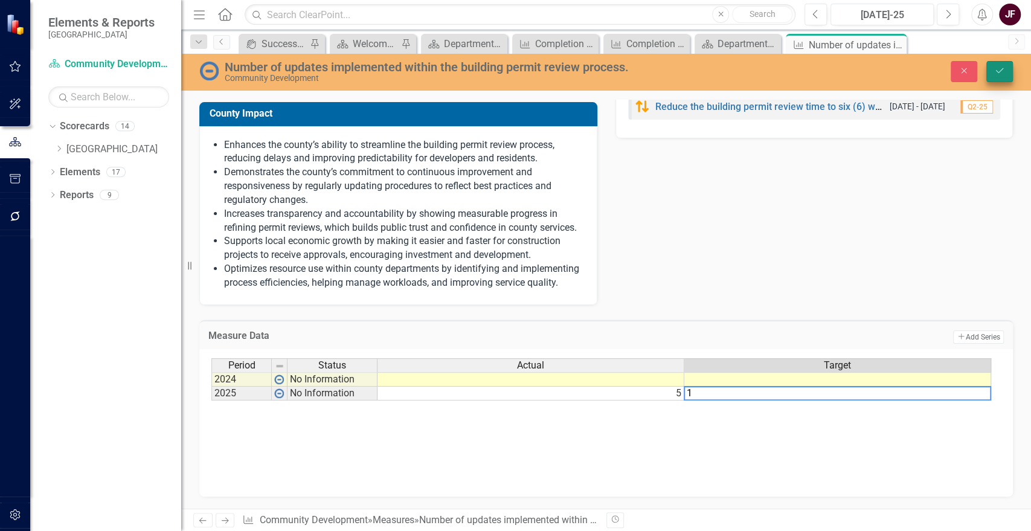
type textarea "1"
click at [1003, 76] on button "Save" at bounding box center [999, 71] width 27 height 21
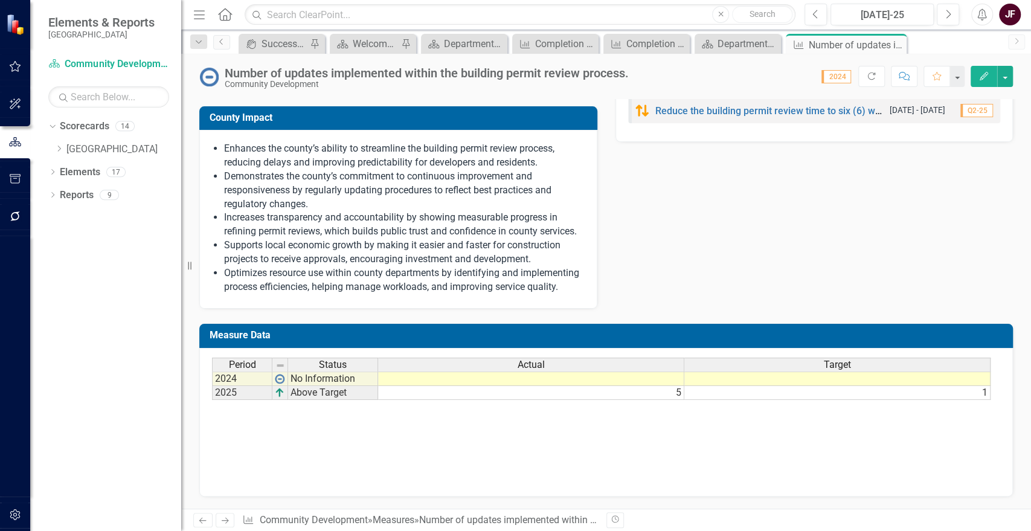
scroll to position [0, 0]
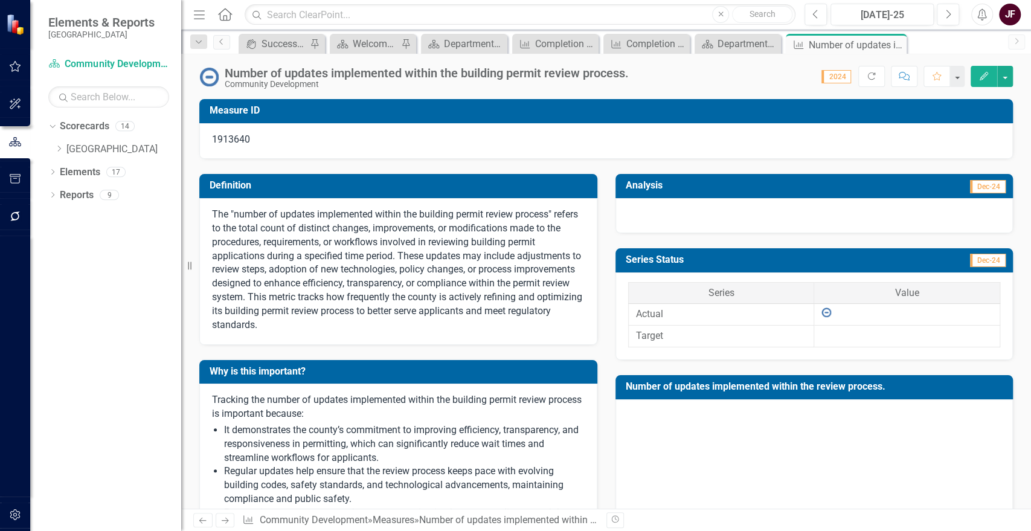
click at [798, 222] on div at bounding box center [815, 215] width 398 height 35
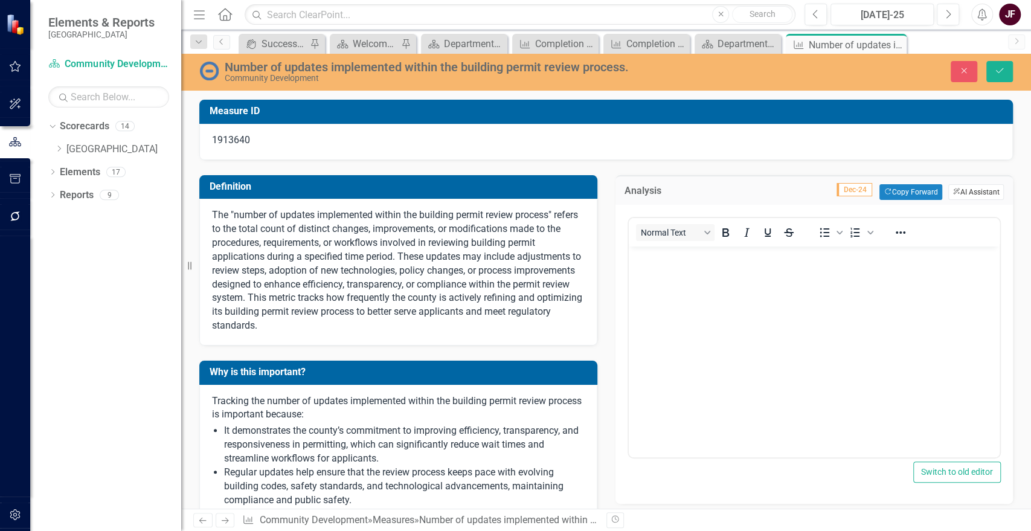
click at [952, 187] on button "ClearPoint AI AI Assistant" at bounding box center [976, 192] width 56 height 16
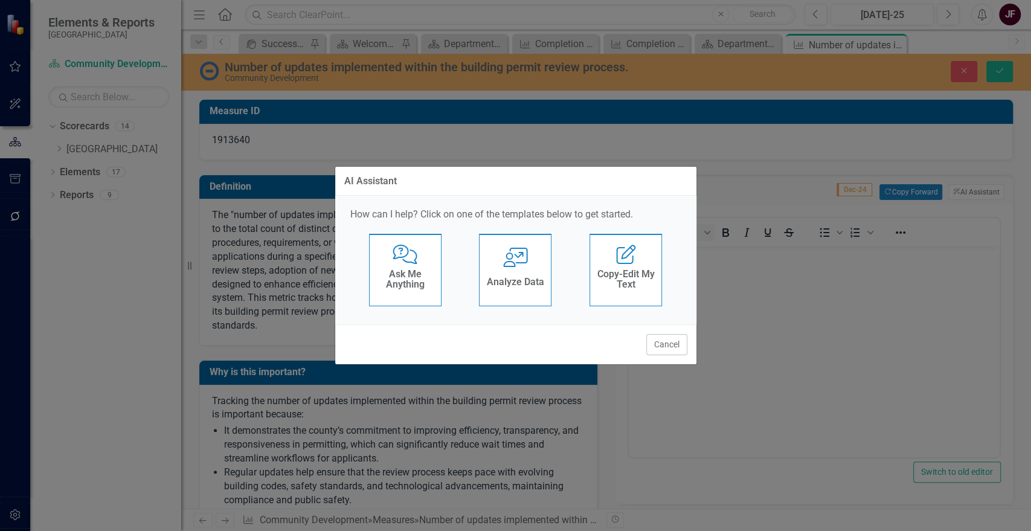
click at [513, 284] on h4 "Analyze Data" at bounding box center [515, 282] width 57 height 11
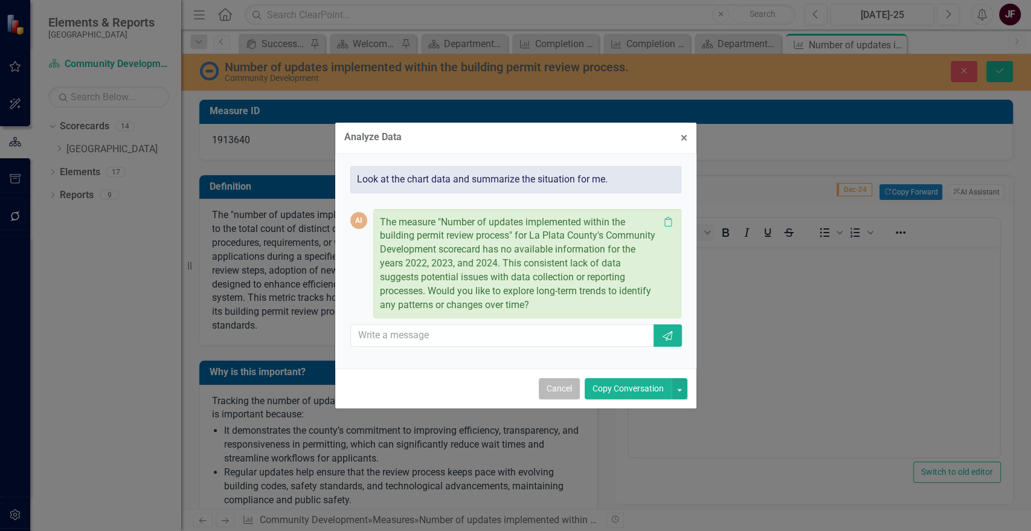
click at [554, 389] on button "Cancel" at bounding box center [559, 388] width 41 height 21
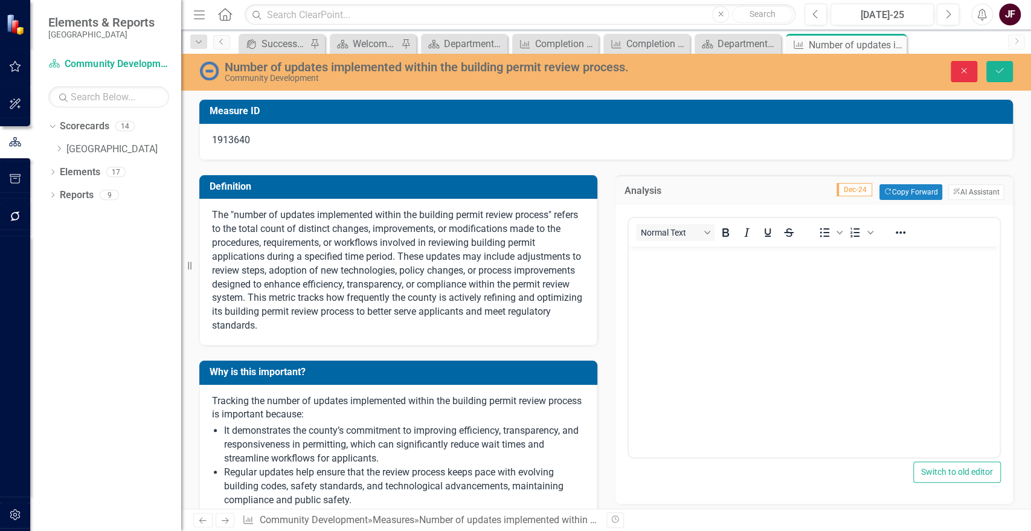
click at [960, 76] on button "Close" at bounding box center [964, 71] width 27 height 21
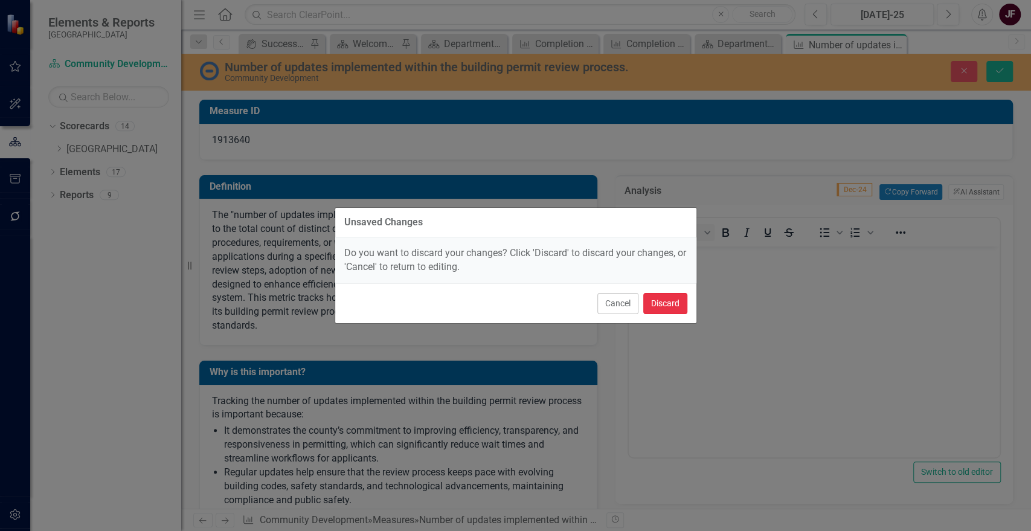
click at [652, 298] on button "Discard" at bounding box center [665, 303] width 44 height 21
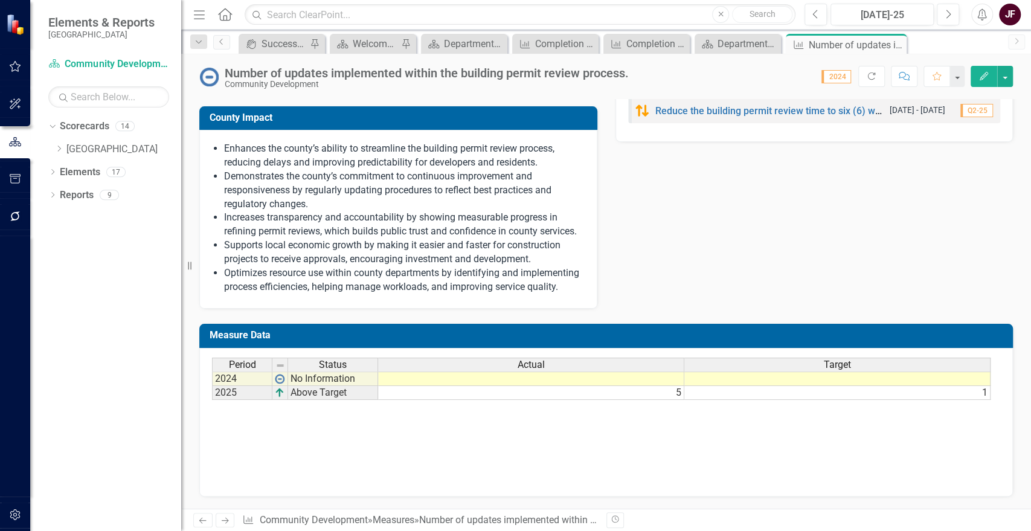
scroll to position [581, 0]
click at [1005, 72] on button "button" at bounding box center [1005, 76] width 16 height 21
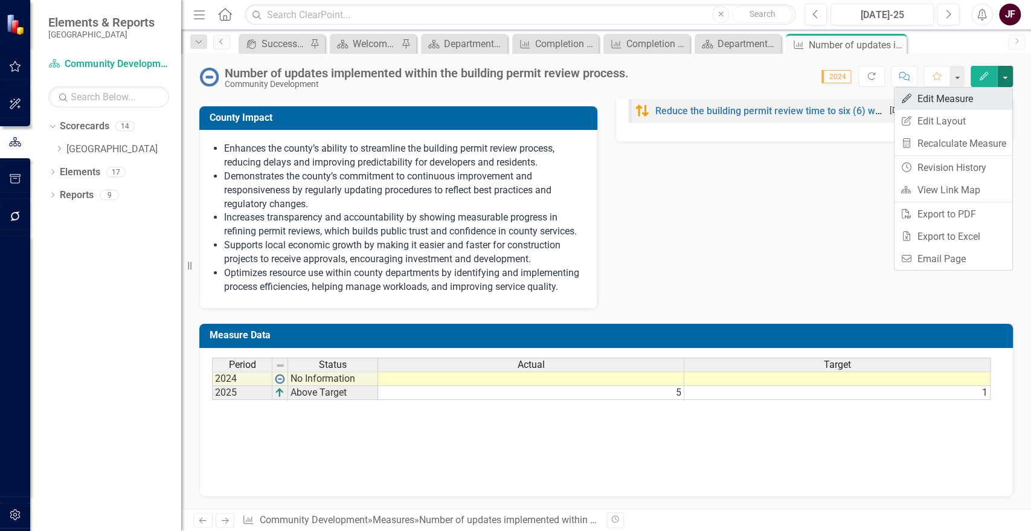
click at [991, 92] on link "Edit Edit Measure" at bounding box center [954, 99] width 118 height 22
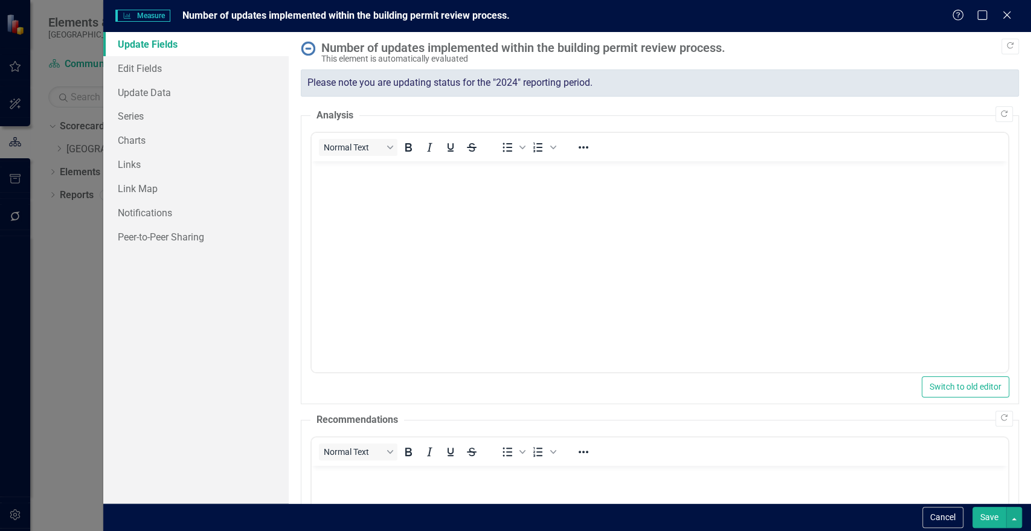
scroll to position [0, 0]
click at [152, 79] on link "Edit Fields" at bounding box center [195, 68] width 185 height 24
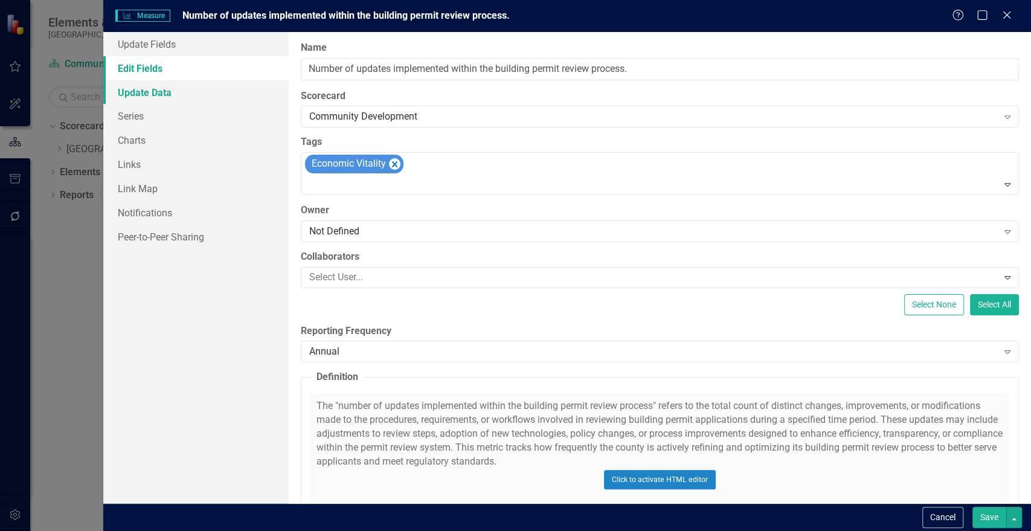
click at [152, 94] on link "Update Data" at bounding box center [195, 92] width 185 height 24
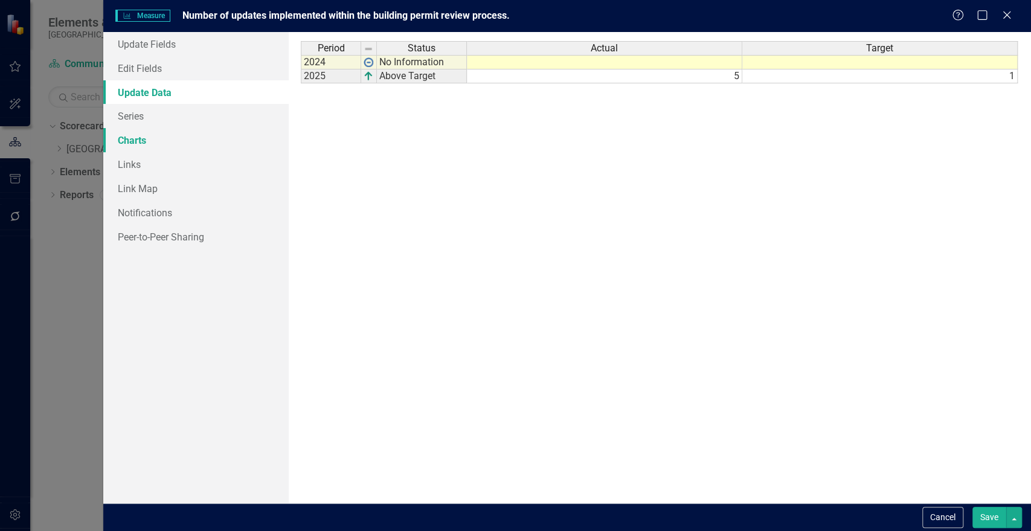
click at [150, 140] on link "Charts" at bounding box center [195, 140] width 185 height 24
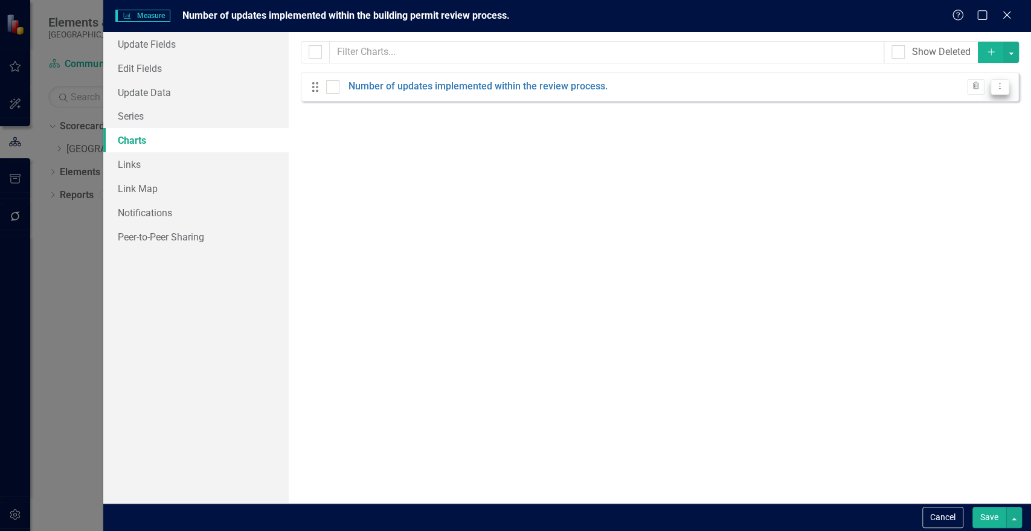
click at [999, 88] on icon "Dropdown Menu" at bounding box center [1000, 86] width 10 height 8
click at [987, 102] on link "Edit Edit Chart" at bounding box center [960, 106] width 95 height 22
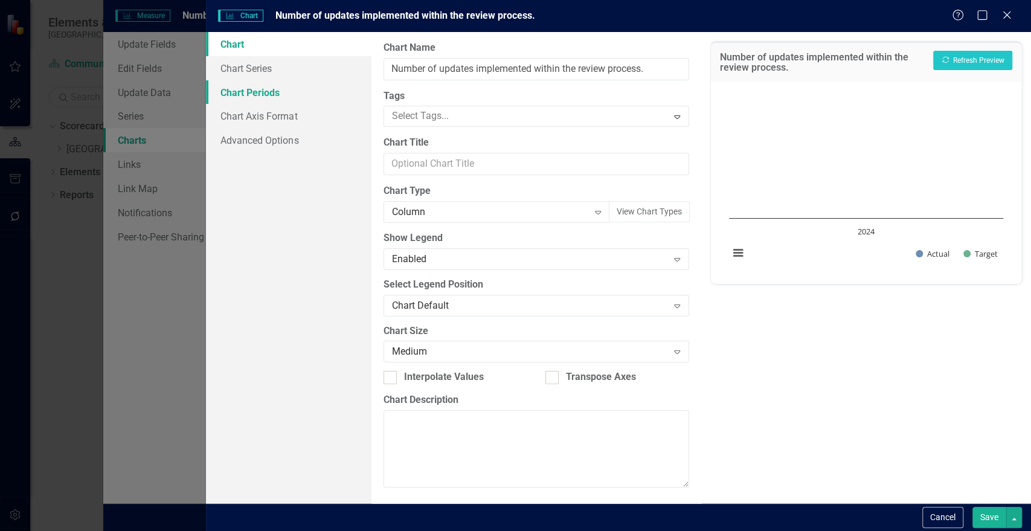
click at [254, 93] on link "Chart Periods" at bounding box center [288, 92] width 165 height 24
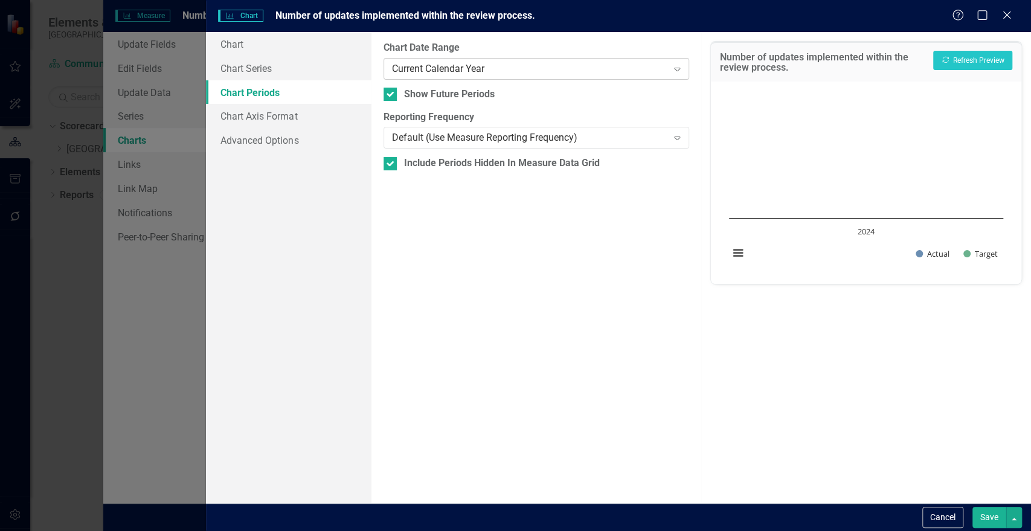
click at [680, 72] on icon "Expand" at bounding box center [677, 69] width 12 height 10
click at [994, 62] on button "Recalculate Refresh Preview" at bounding box center [972, 60] width 79 height 19
click at [672, 64] on icon "Expand" at bounding box center [677, 69] width 12 height 10
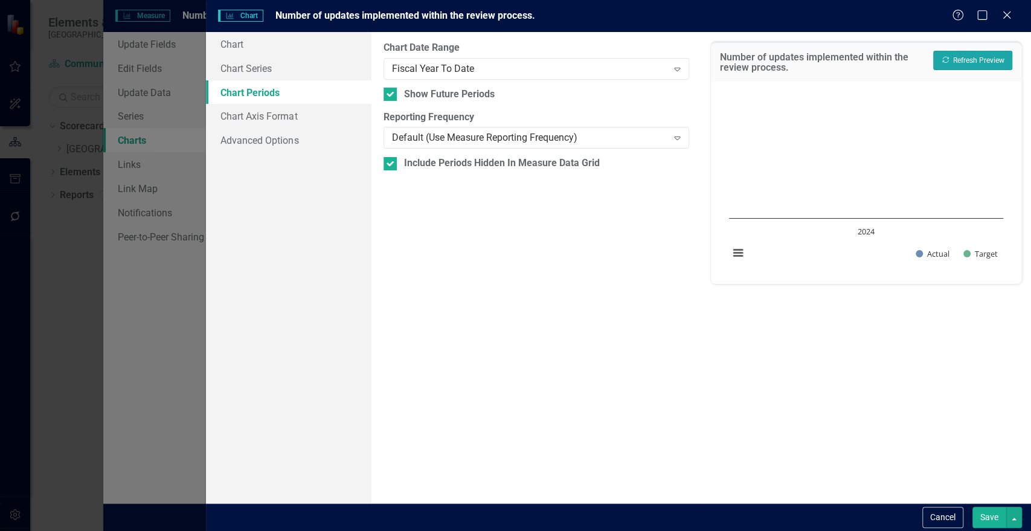
click at [970, 62] on button "Recalculate Refresh Preview" at bounding box center [972, 60] width 79 height 19
click at [735, 254] on button "View chart menu, Chart" at bounding box center [738, 253] width 17 height 17
click at [590, 68] on div "Fiscal Year To Date" at bounding box center [530, 69] width 276 height 14
click at [976, 64] on button "Recalculate Refresh Preview" at bounding box center [972, 60] width 79 height 19
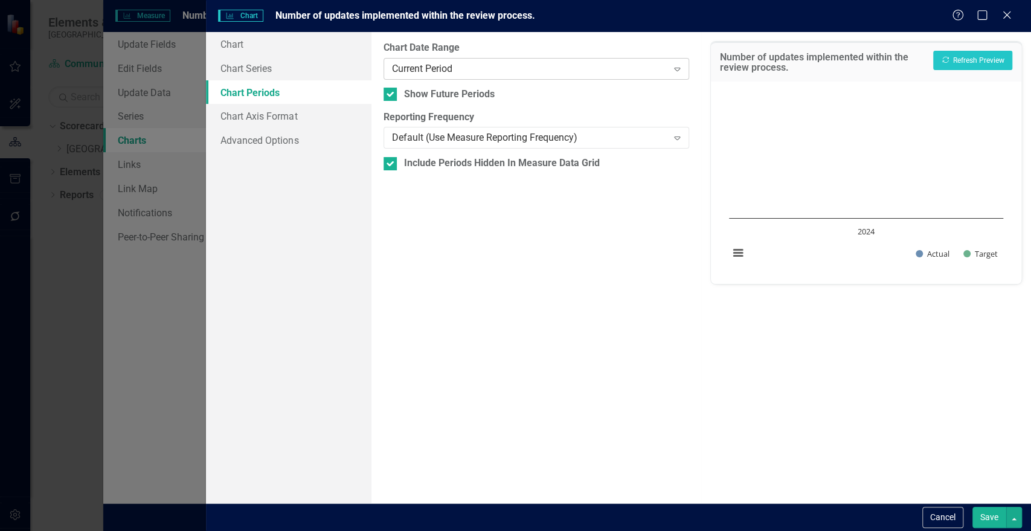
click at [683, 71] on icon "Expand" at bounding box center [677, 69] width 12 height 10
click at [677, 530] on div "All Periods" at bounding box center [518, 541] width 1012 height 14
click at [985, 59] on button "Recalculate Refresh Preview" at bounding box center [972, 60] width 79 height 19
click at [678, 65] on icon "Expand" at bounding box center [677, 69] width 12 height 10
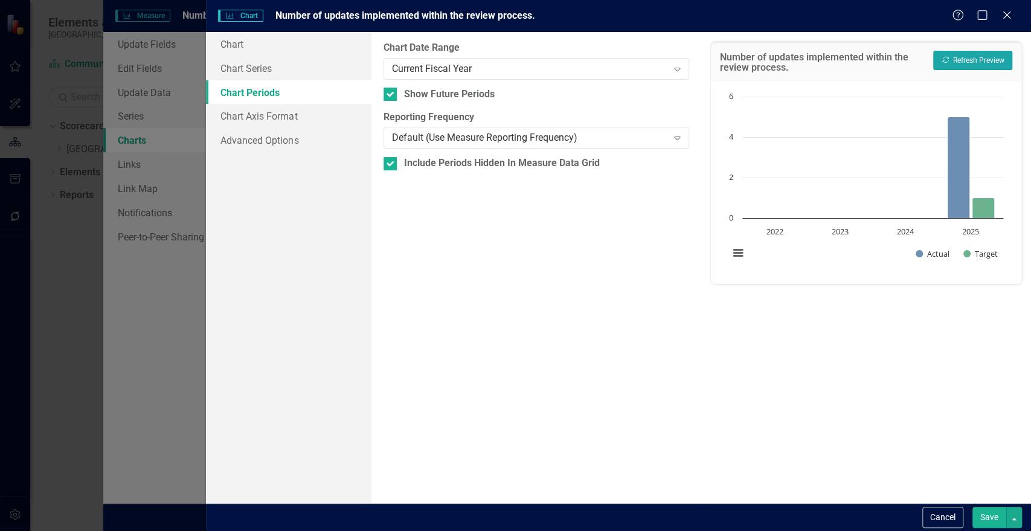
click at [957, 60] on button "Recalculate Refresh Preview" at bounding box center [972, 60] width 79 height 19
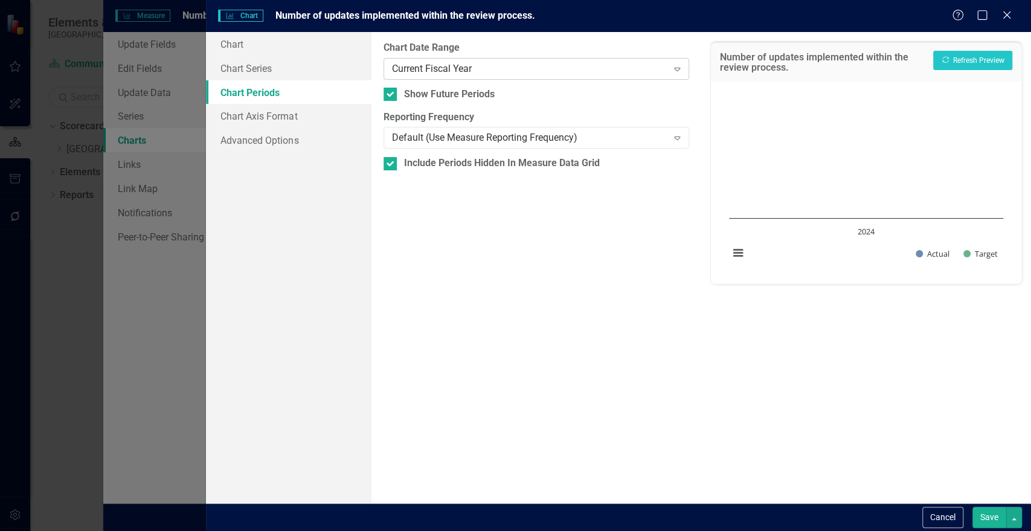
click at [545, 67] on div "Current Fiscal Year" at bounding box center [530, 69] width 276 height 14
click at [290, 131] on link "Advanced Options" at bounding box center [288, 140] width 165 height 24
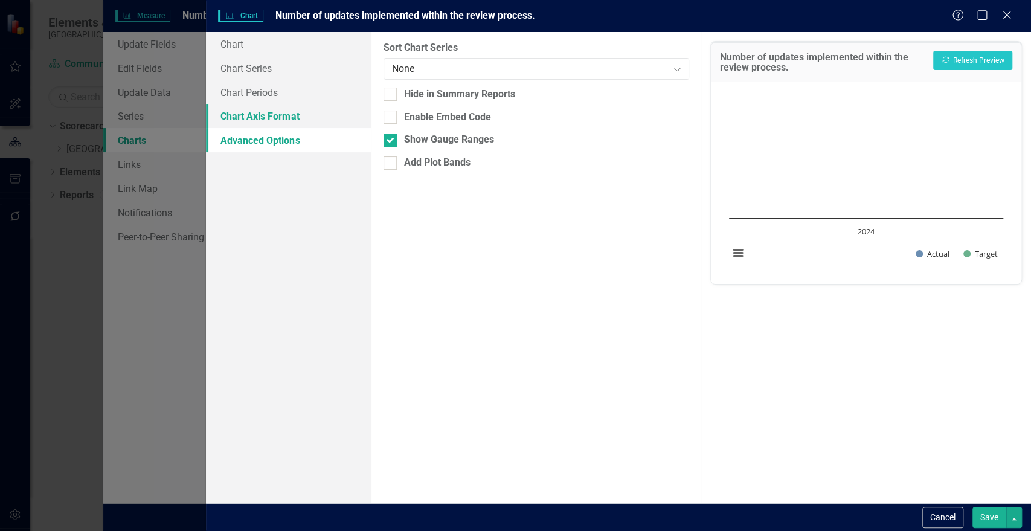
click at [300, 115] on link "Chart Axis Format" at bounding box center [288, 116] width 165 height 24
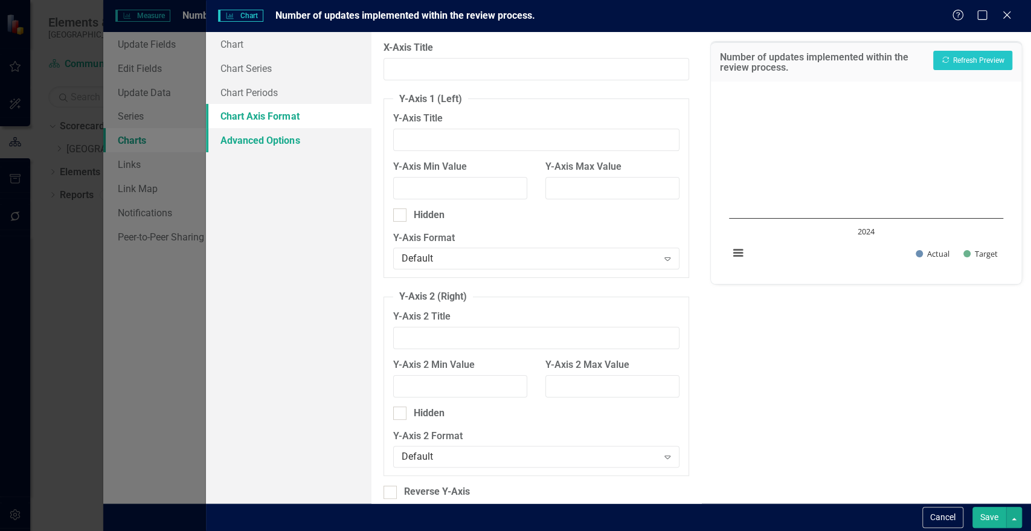
click at [314, 144] on link "Advanced Options" at bounding box center [288, 140] width 165 height 24
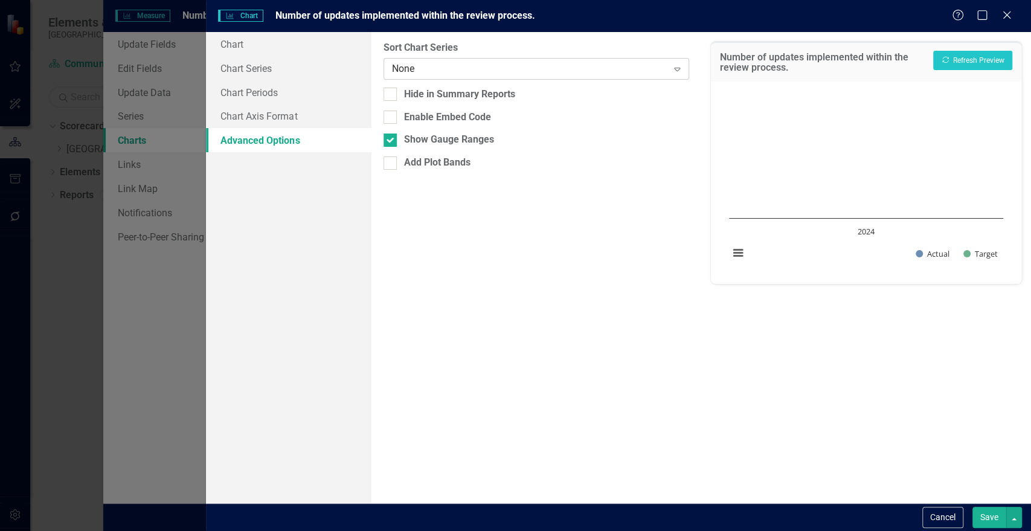
click at [684, 73] on div "Expand" at bounding box center [677, 68] width 22 height 19
click at [242, 47] on link "Chart" at bounding box center [288, 44] width 165 height 24
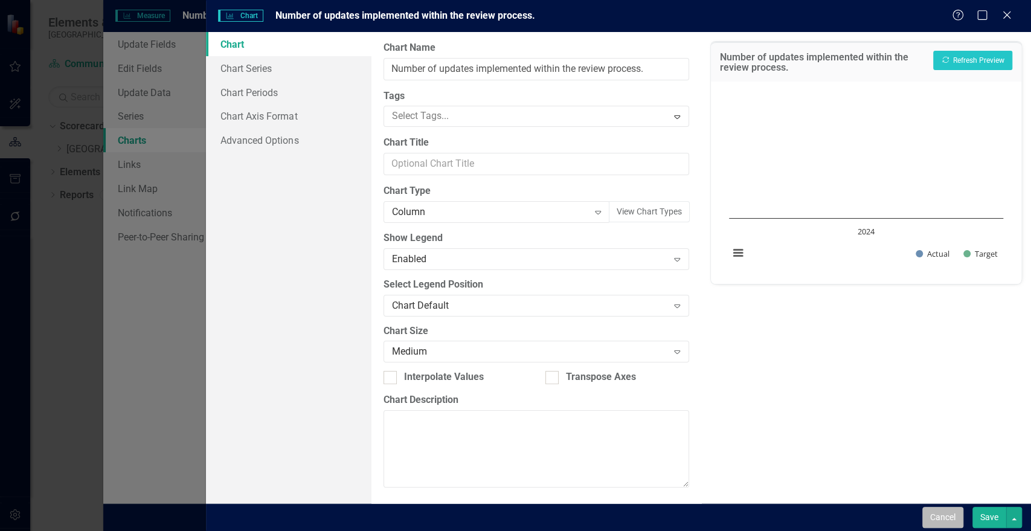
click at [934, 507] on button "Cancel" at bounding box center [942, 517] width 41 height 21
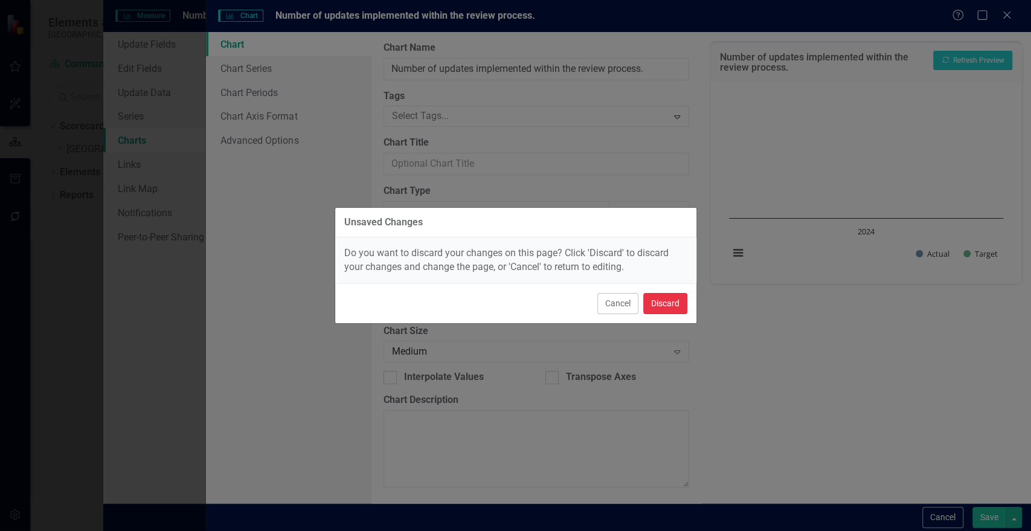
click at [666, 304] on button "Discard" at bounding box center [665, 303] width 44 height 21
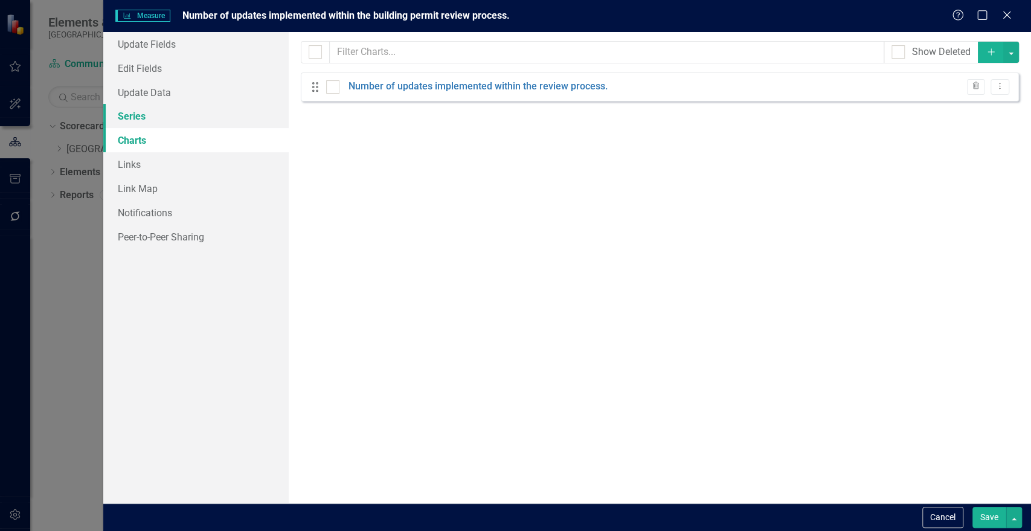
click at [153, 115] on link "Series" at bounding box center [195, 116] width 185 height 24
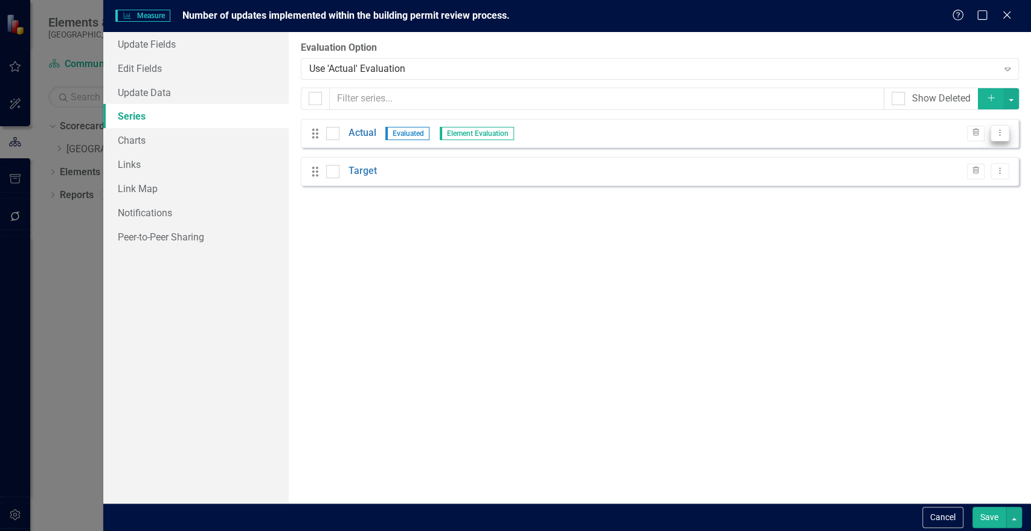
click at [1006, 135] on button "Dropdown Menu" at bounding box center [1000, 133] width 19 height 16
click at [967, 149] on link "Edit Edit Measure Series" at bounding box center [940, 153] width 137 height 22
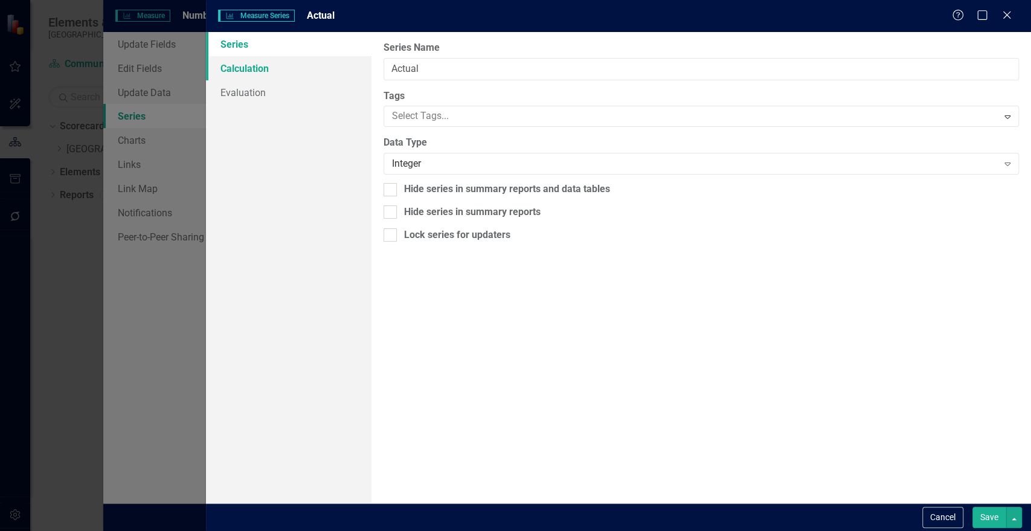
click at [251, 73] on link "Calculation" at bounding box center [288, 68] width 165 height 24
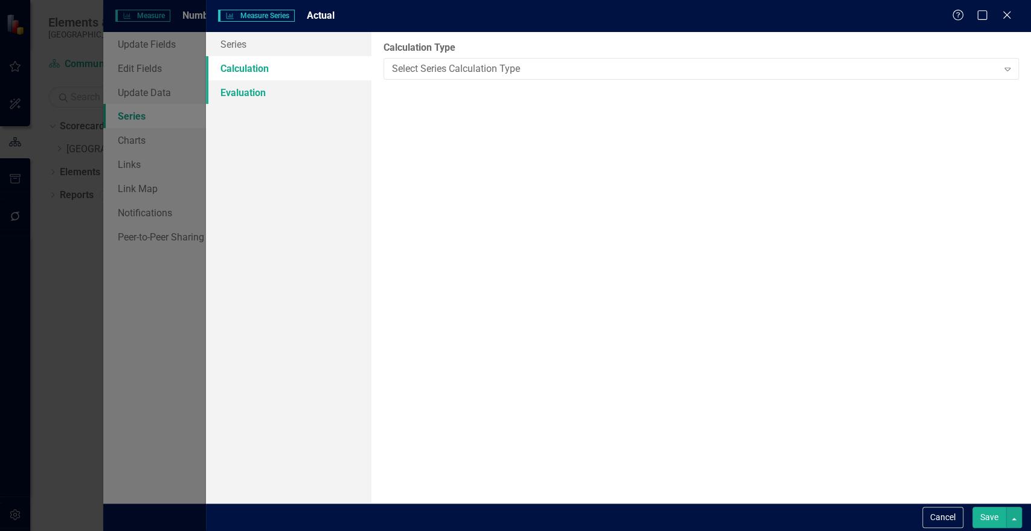
click at [252, 94] on link "Evaluation" at bounding box center [288, 92] width 165 height 24
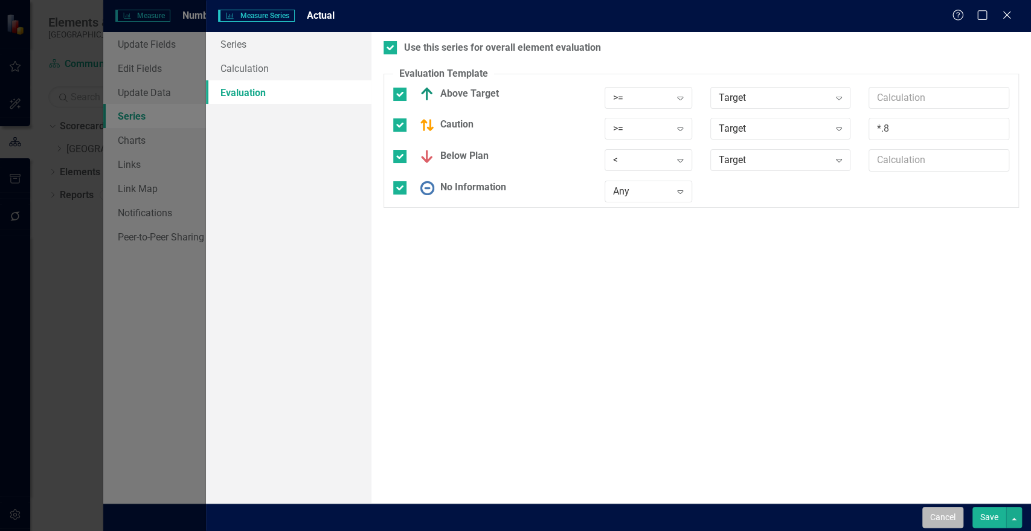
click at [945, 517] on button "Cancel" at bounding box center [942, 517] width 41 height 21
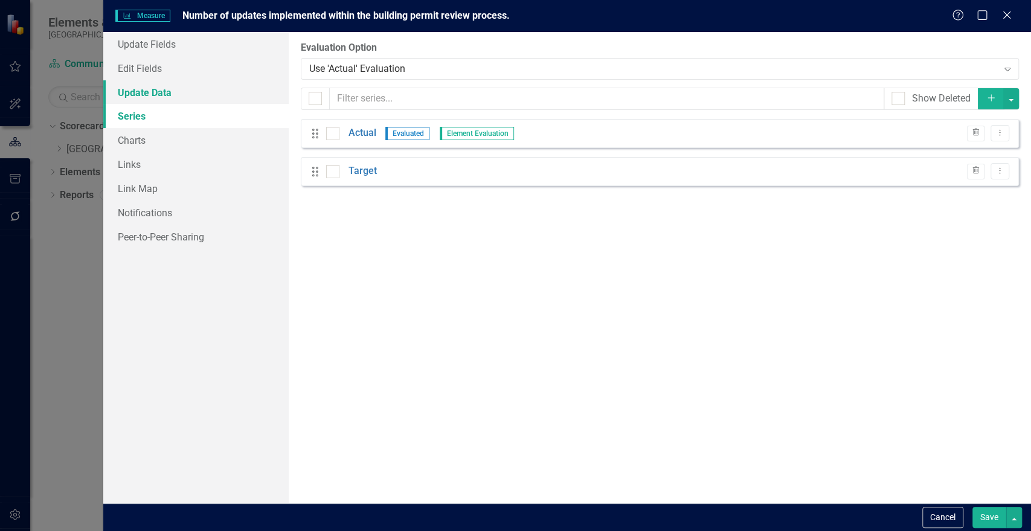
click at [179, 91] on link "Update Data" at bounding box center [195, 92] width 185 height 24
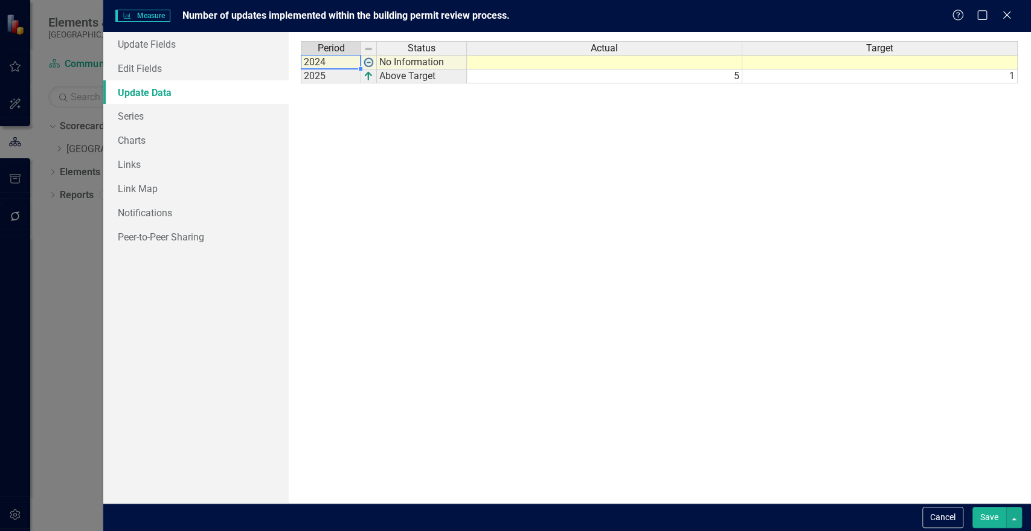
click at [326, 62] on td "2024" at bounding box center [331, 62] width 60 height 14
click at [143, 66] on link "Edit Fields" at bounding box center [195, 68] width 185 height 24
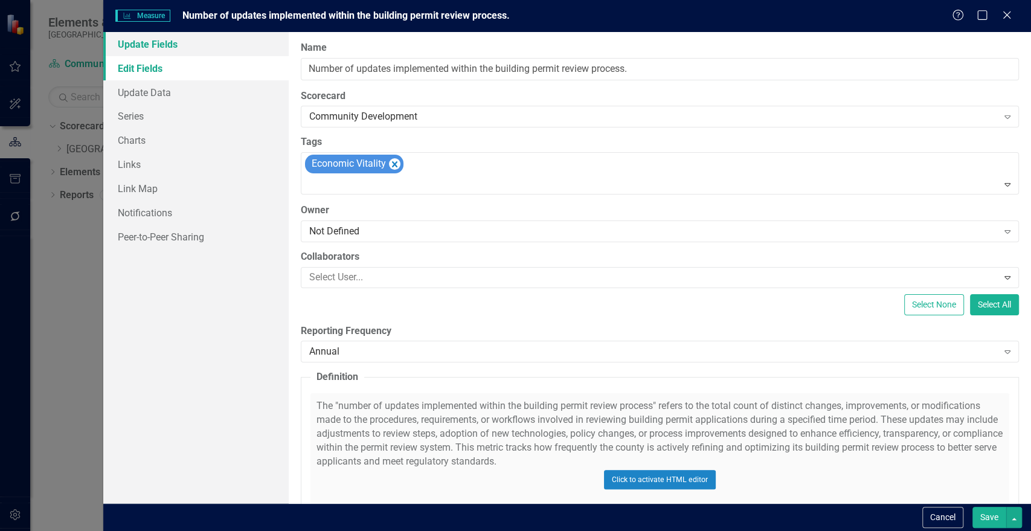
click at [174, 52] on link "Update Fields" at bounding box center [195, 44] width 185 height 24
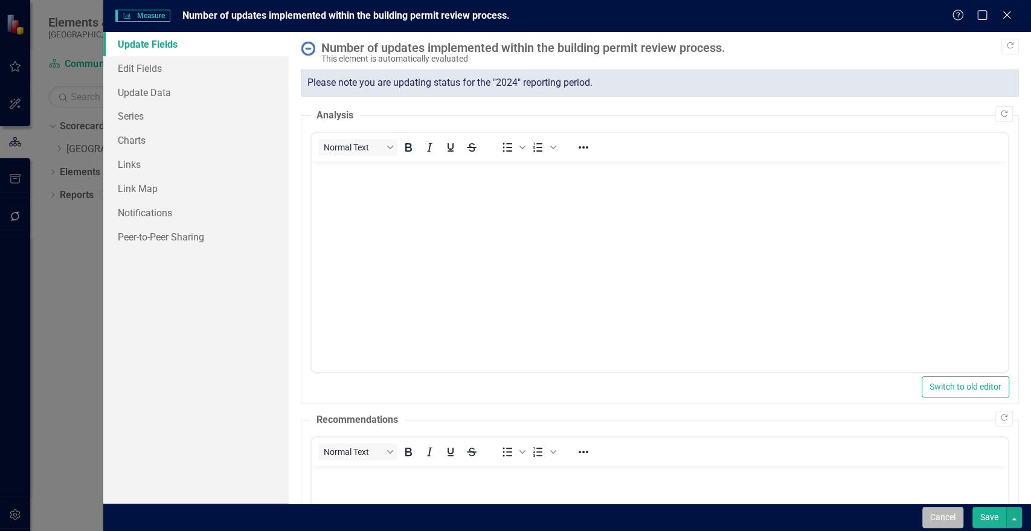
click at [948, 509] on button "Cancel" at bounding box center [942, 517] width 41 height 21
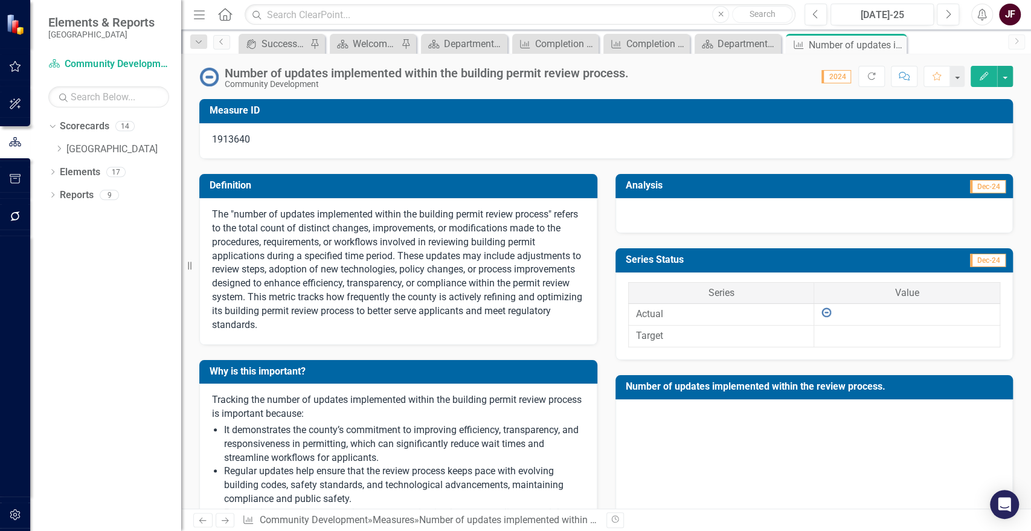
click at [972, 185] on span "Dec-24" at bounding box center [988, 186] width 36 height 13
click at [841, 78] on span "2024" at bounding box center [837, 76] width 30 height 13
click at [67, 173] on link "Elements" at bounding box center [80, 173] width 40 height 14
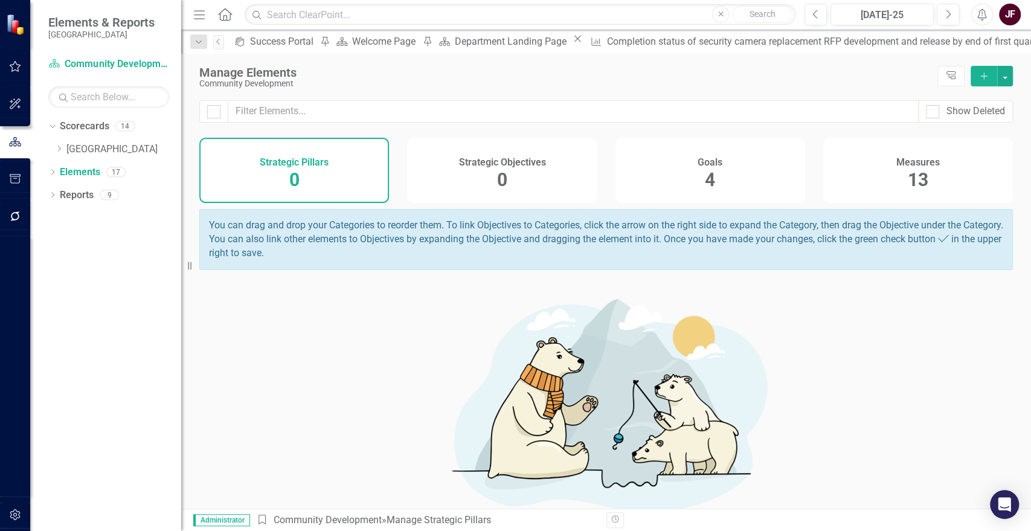
click at [908, 173] on span "13" at bounding box center [918, 179] width 21 height 21
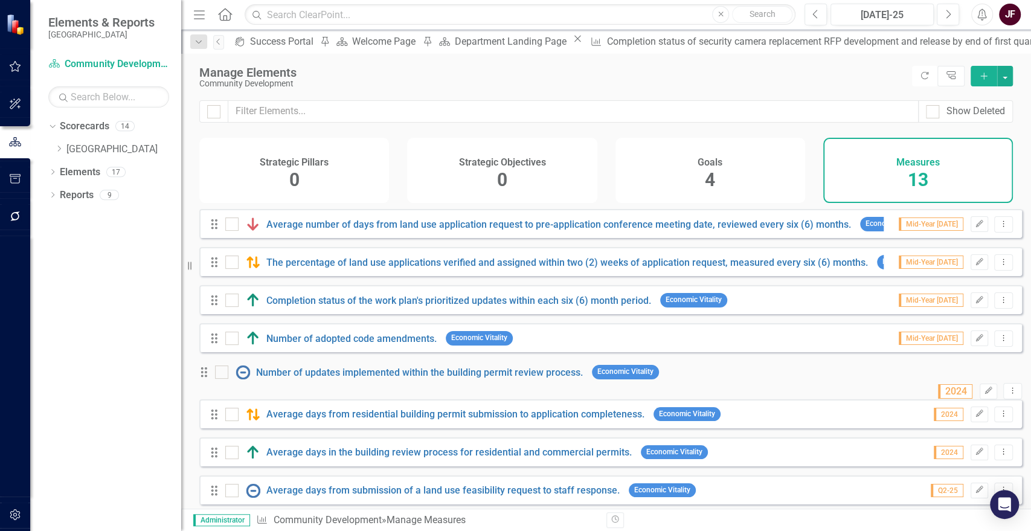
click at [939, 384] on span "2024" at bounding box center [955, 391] width 34 height 14
click at [984, 387] on icon "Edit" at bounding box center [988, 390] width 9 height 7
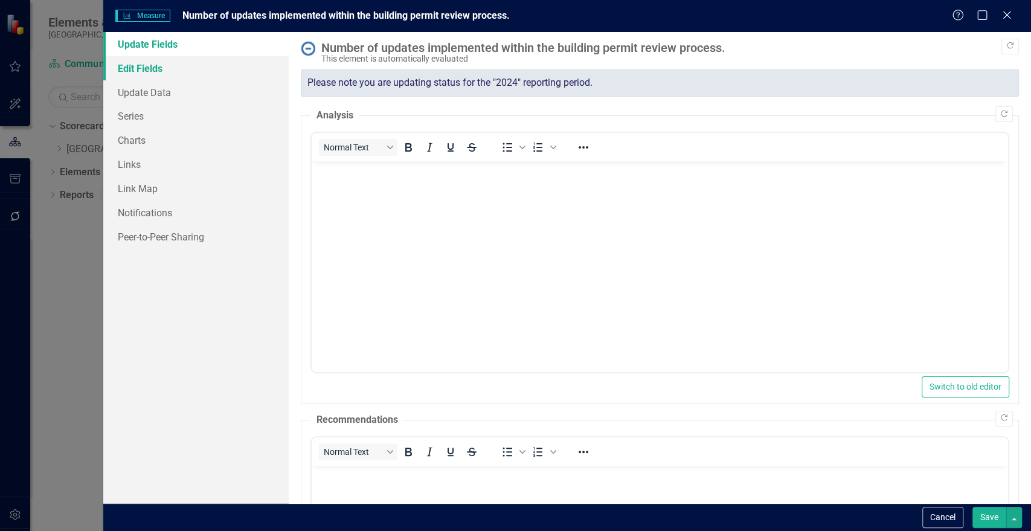
click at [113, 71] on link "Edit Fields" at bounding box center [195, 68] width 185 height 24
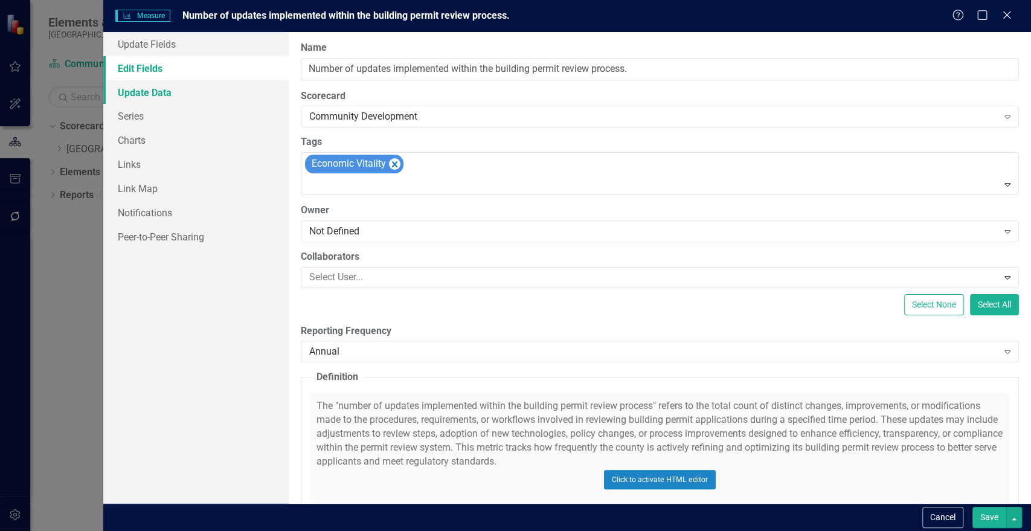
click at [135, 91] on link "Update Data" at bounding box center [195, 92] width 185 height 24
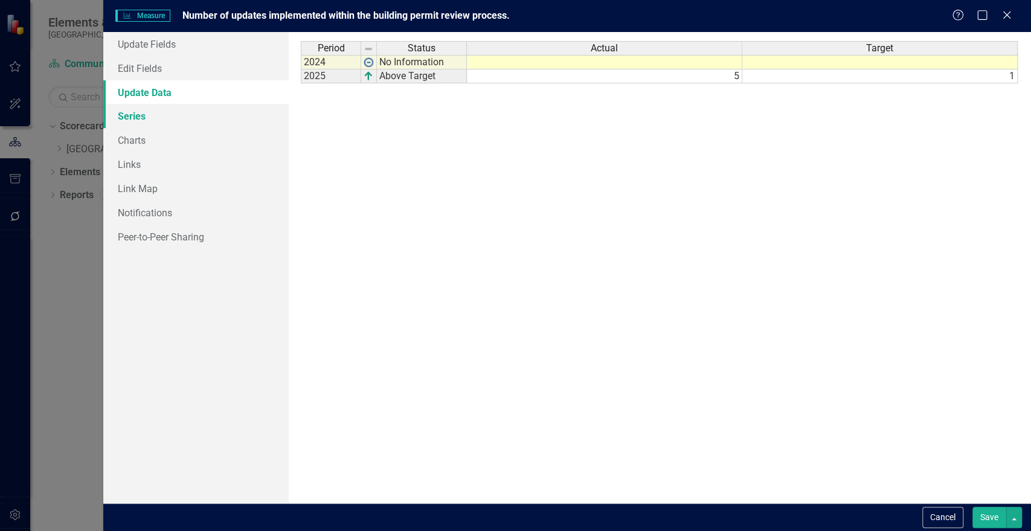
click at [140, 118] on link "Series" at bounding box center [195, 116] width 185 height 24
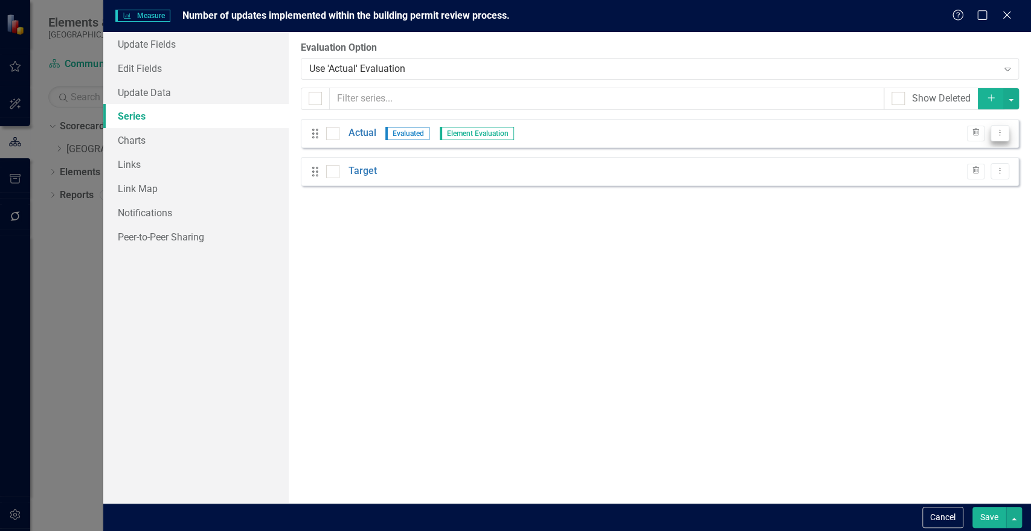
click at [1000, 137] on button "Dropdown Menu" at bounding box center [1000, 133] width 19 height 16
click at [979, 153] on link "Edit Edit Measure Series" at bounding box center [940, 153] width 137 height 22
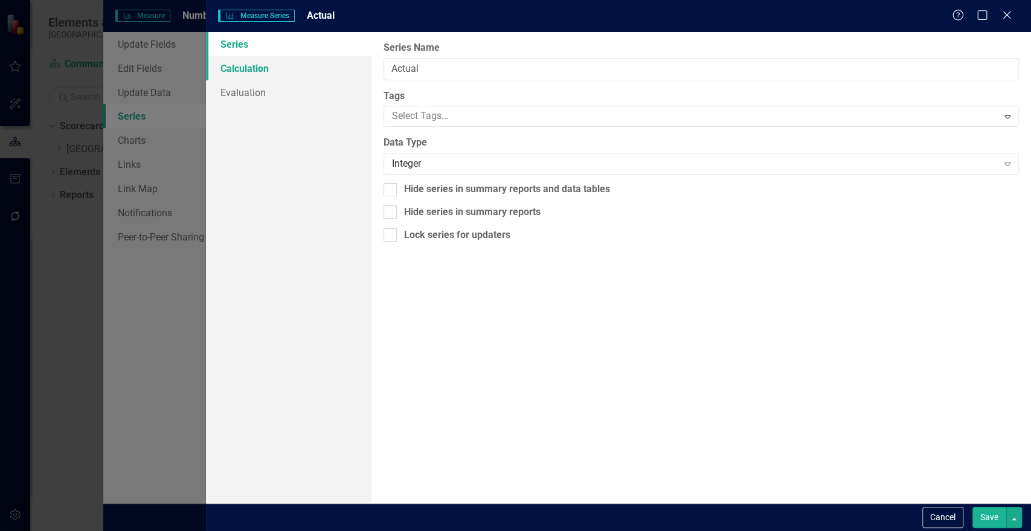
click at [254, 66] on link "Calculation" at bounding box center [288, 68] width 165 height 24
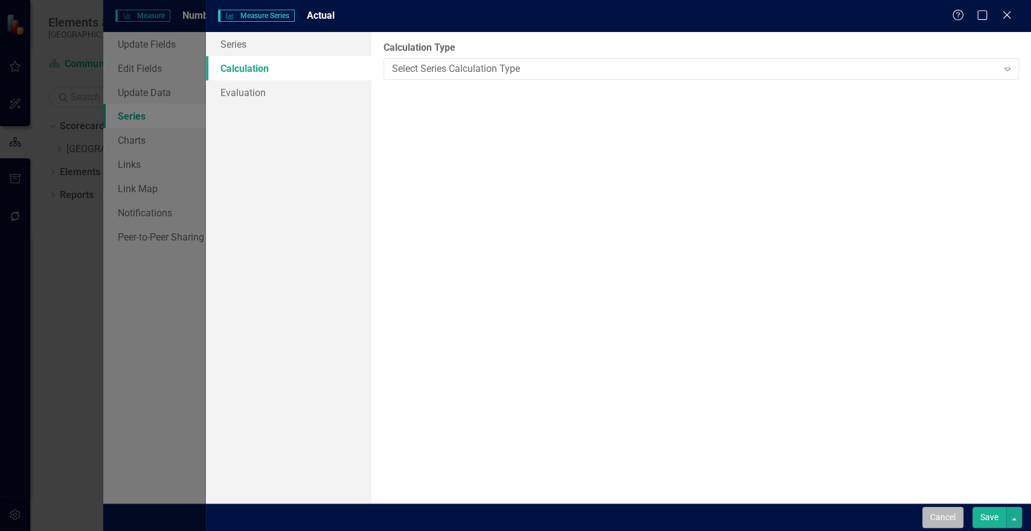
click at [946, 518] on button "Cancel" at bounding box center [942, 517] width 41 height 21
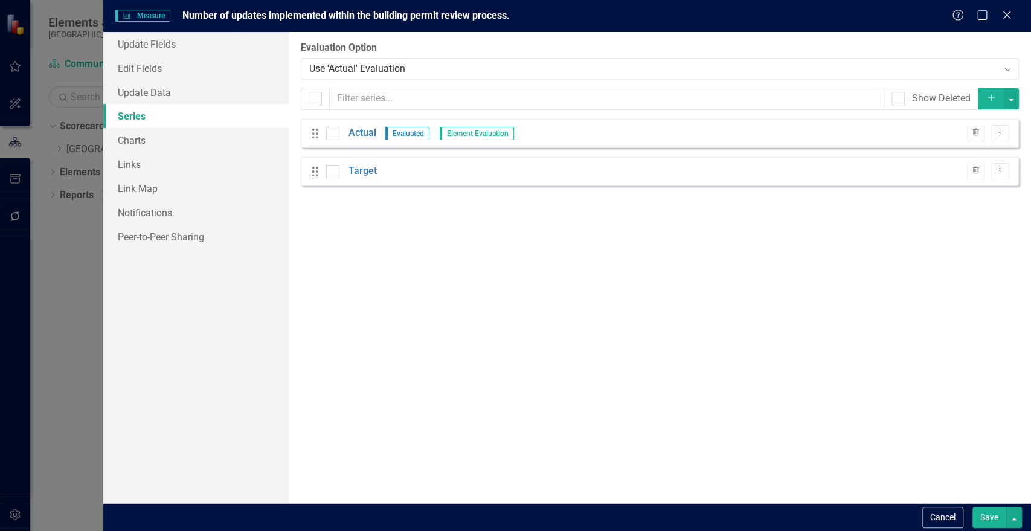
click at [946, 518] on button "Cancel" at bounding box center [942, 517] width 41 height 21
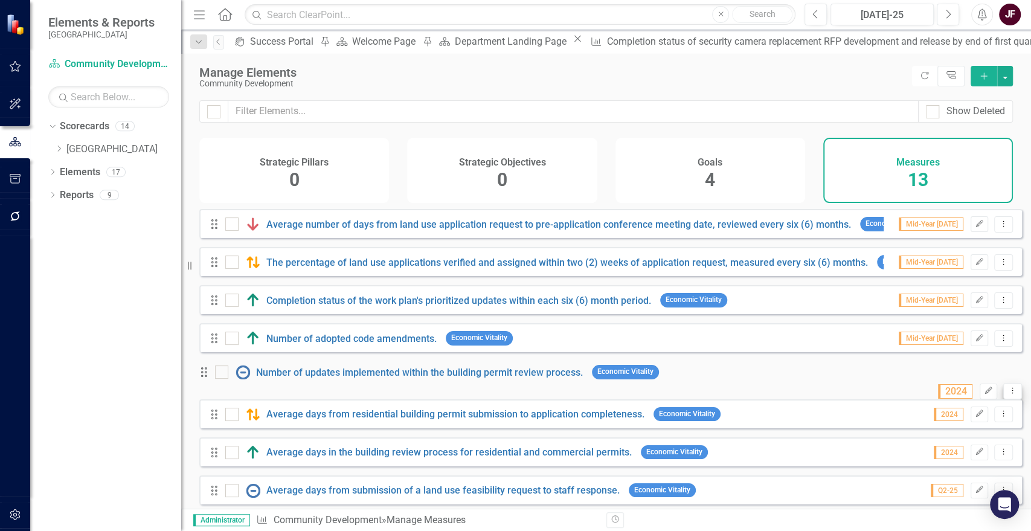
click at [1008, 387] on icon "Dropdown Menu" at bounding box center [1013, 391] width 10 height 8
click at [996, 399] on link "Edit Edit Measure" at bounding box center [949, 405] width 109 height 22
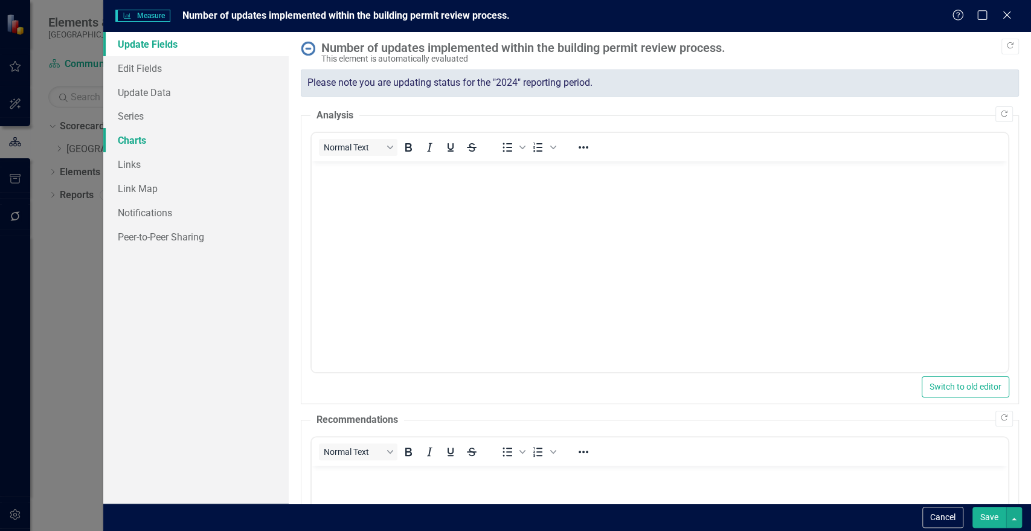
click at [147, 139] on link "Charts" at bounding box center [195, 140] width 185 height 24
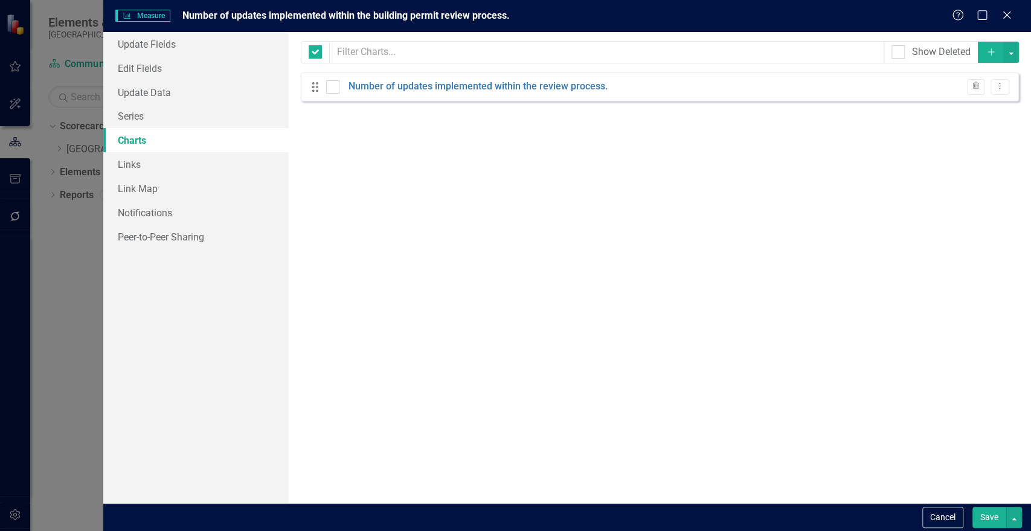
checkbox input "false"
click at [1000, 85] on icon "Dropdown Menu" at bounding box center [1000, 86] width 10 height 8
click at [994, 108] on link "Edit Edit Chart" at bounding box center [960, 106] width 95 height 22
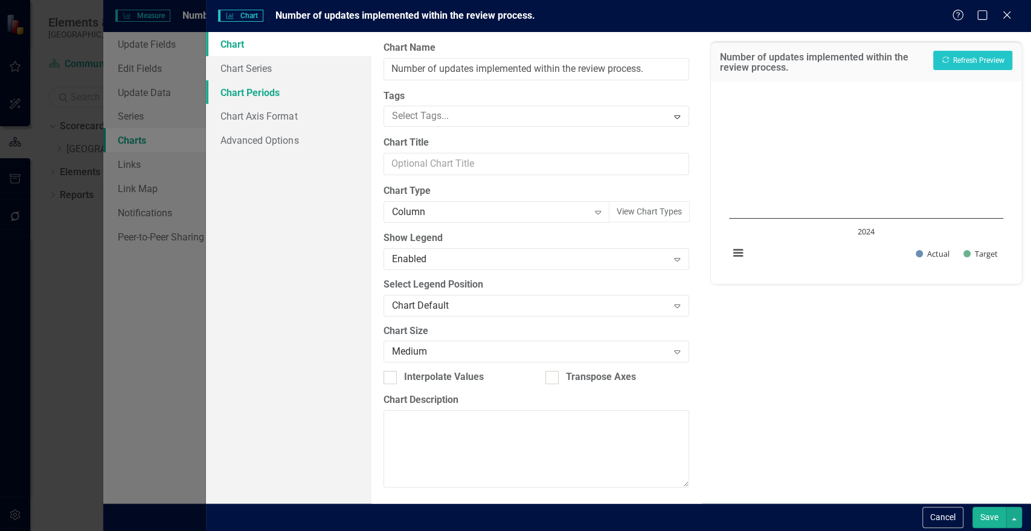
click at [266, 88] on link "Chart Periods" at bounding box center [288, 92] width 165 height 24
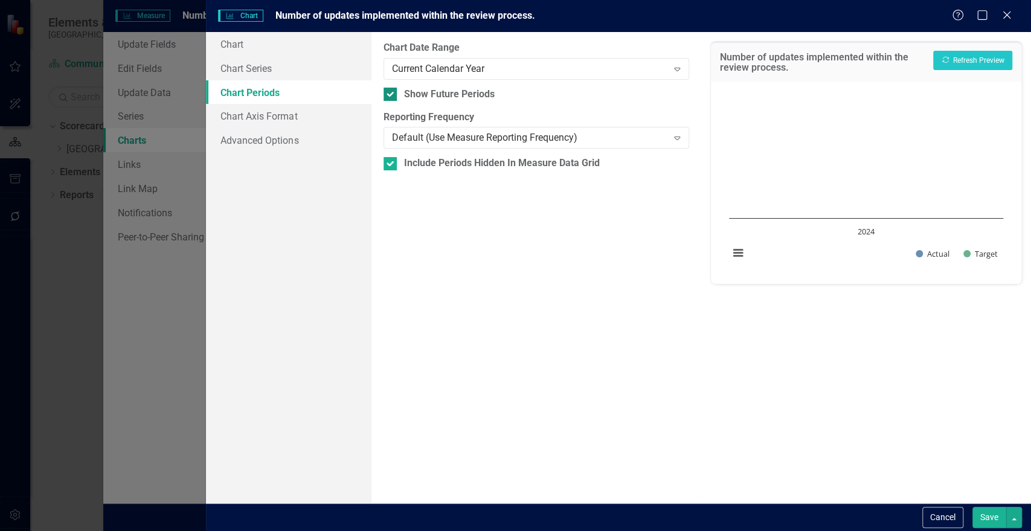
click at [388, 95] on div at bounding box center [390, 94] width 13 height 13
click at [388, 95] on input "Show Future Periods" at bounding box center [388, 92] width 8 height 8
click at [388, 95] on div at bounding box center [390, 94] width 13 height 13
click at [388, 95] on input "Show Future Periods" at bounding box center [388, 92] width 8 height 8
click at [388, 95] on div at bounding box center [390, 94] width 13 height 13
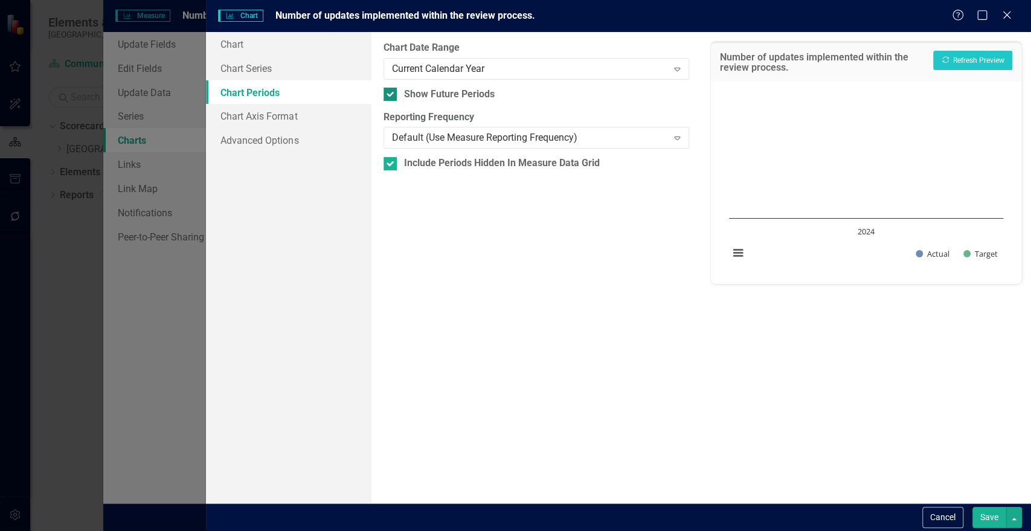
click at [388, 95] on input "Show Future Periods" at bounding box center [388, 92] width 8 height 8
click at [973, 58] on button "Recalculate Refresh Preview" at bounding box center [972, 60] width 79 height 19
click at [384, 92] on input "Show Future Periods" at bounding box center [388, 92] width 8 height 8
checkbox input "true"
click at [982, 54] on button "Recalculate Refresh Preview" at bounding box center [972, 60] width 79 height 19
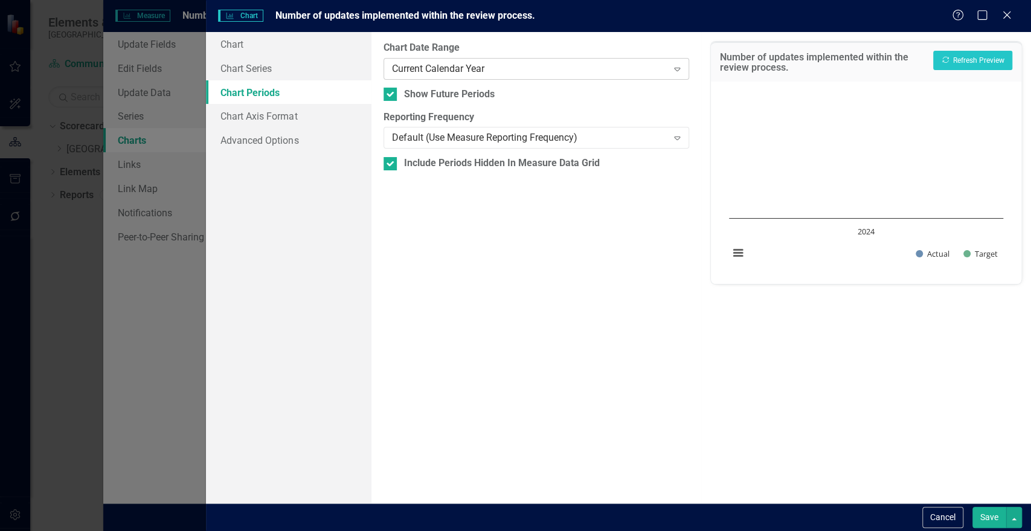
click at [681, 71] on icon "Expand" at bounding box center [677, 69] width 12 height 10
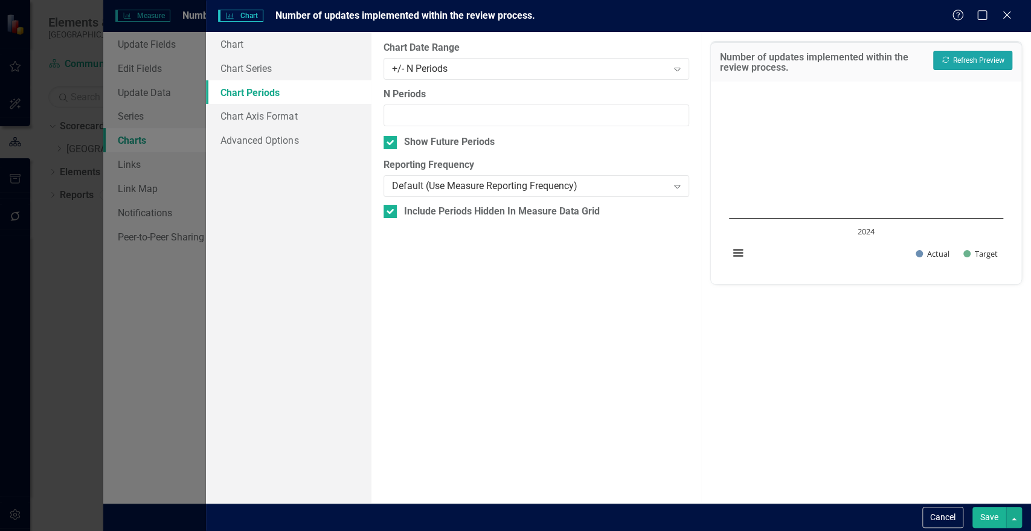
click at [962, 63] on button "Recalculate Refresh Preview" at bounding box center [972, 60] width 79 height 19
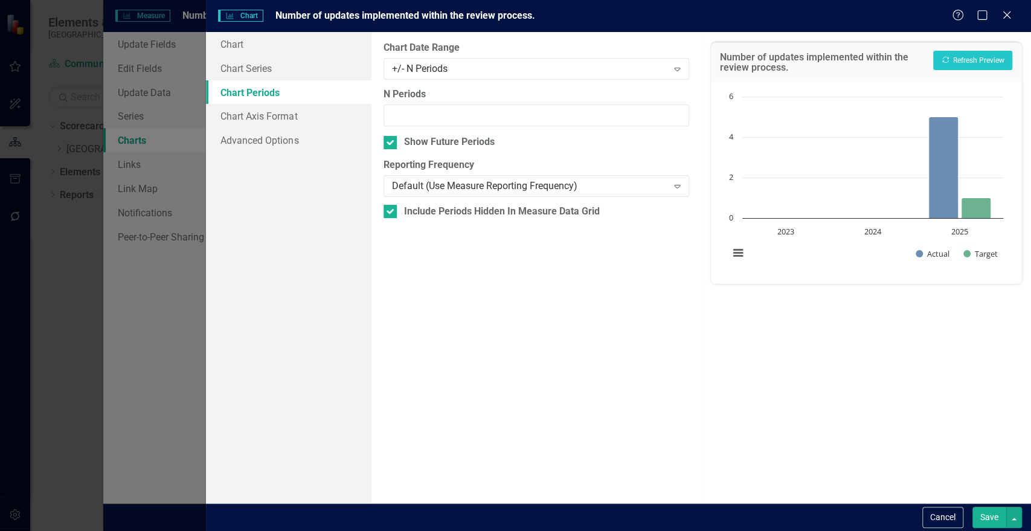
click at [986, 520] on button "Save" at bounding box center [990, 517] width 34 height 21
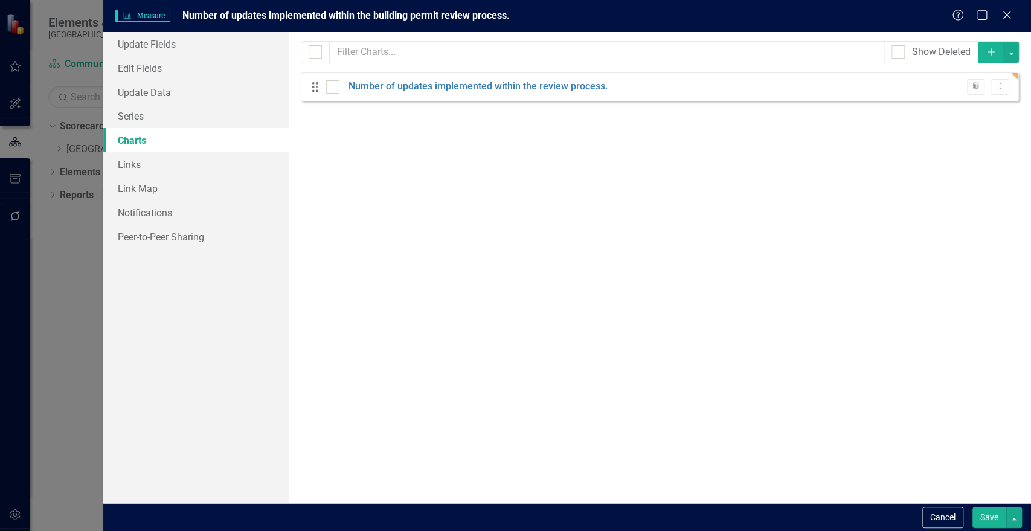
click at [992, 519] on button "Save" at bounding box center [990, 517] width 34 height 21
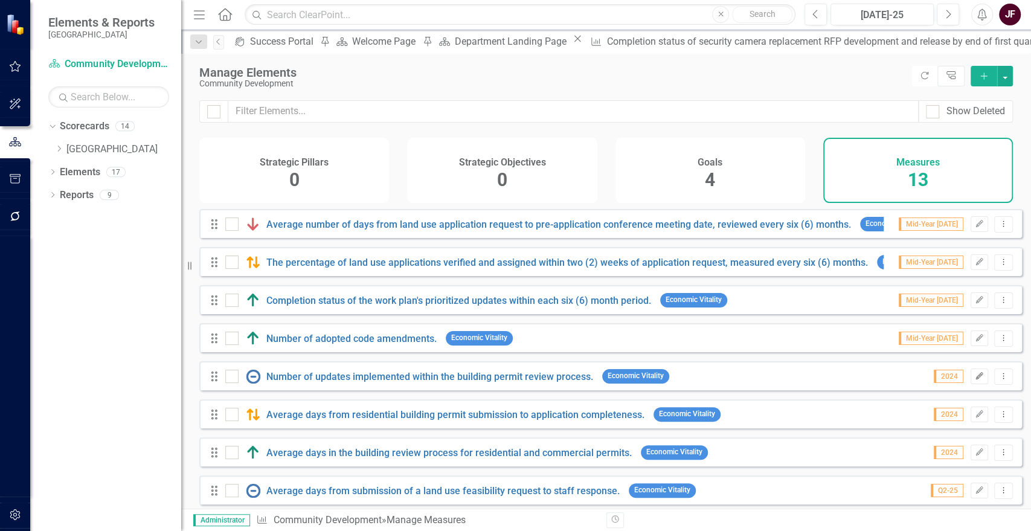
click at [975, 380] on icon "Edit" at bounding box center [979, 376] width 9 height 7
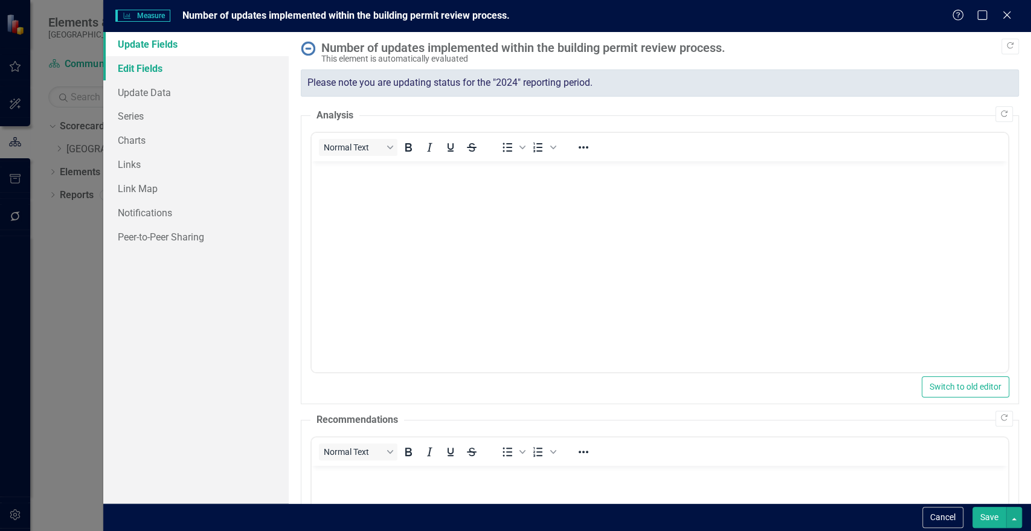
click at [159, 76] on link "Edit Fields" at bounding box center [195, 68] width 185 height 24
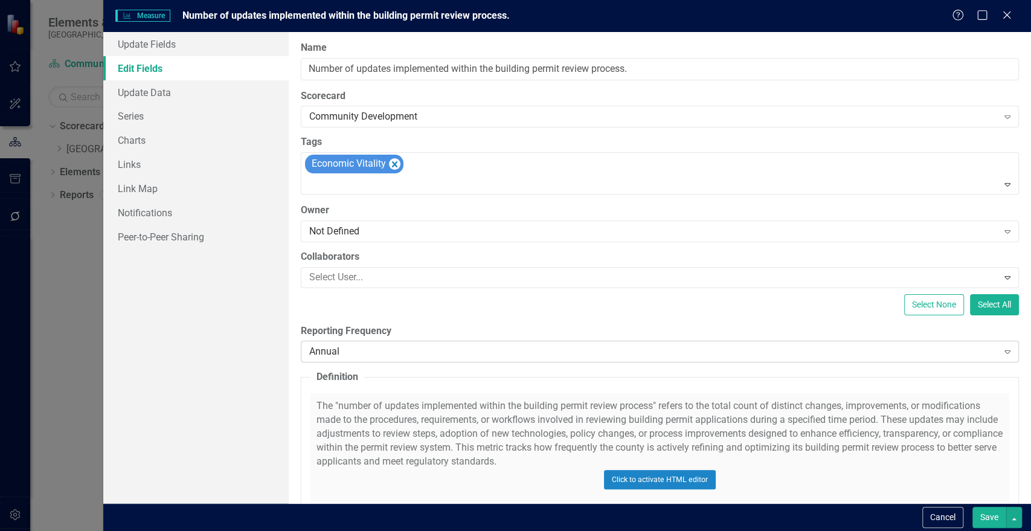
click at [396, 354] on div "Annual" at bounding box center [653, 352] width 689 height 14
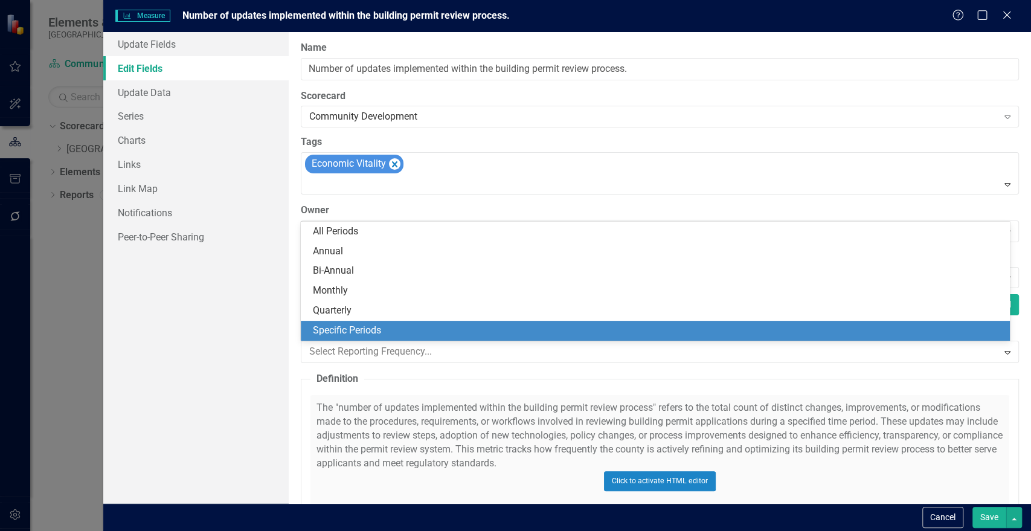
click at [352, 331] on div "Specific Periods" at bounding box center [658, 331] width 690 height 14
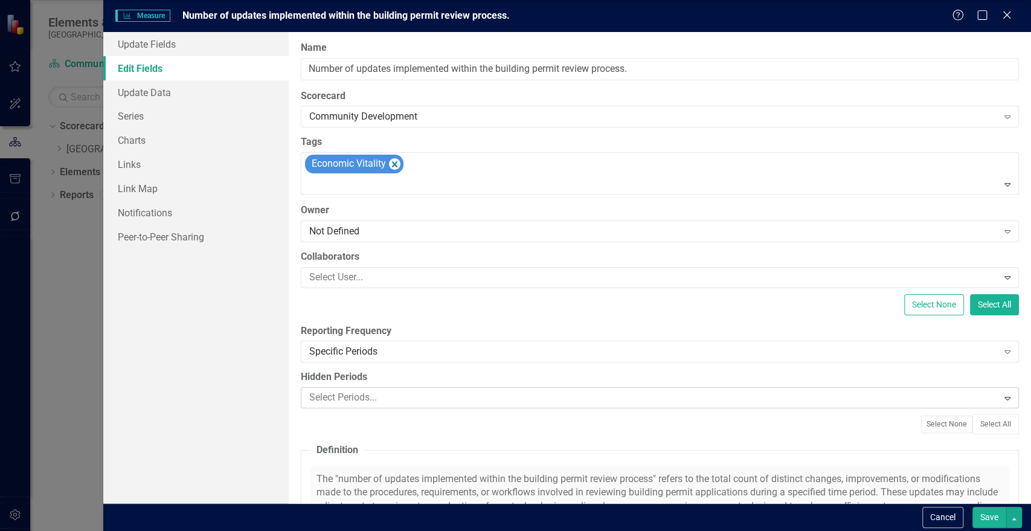
click at [353, 397] on div at bounding box center [650, 398] width 693 height 16
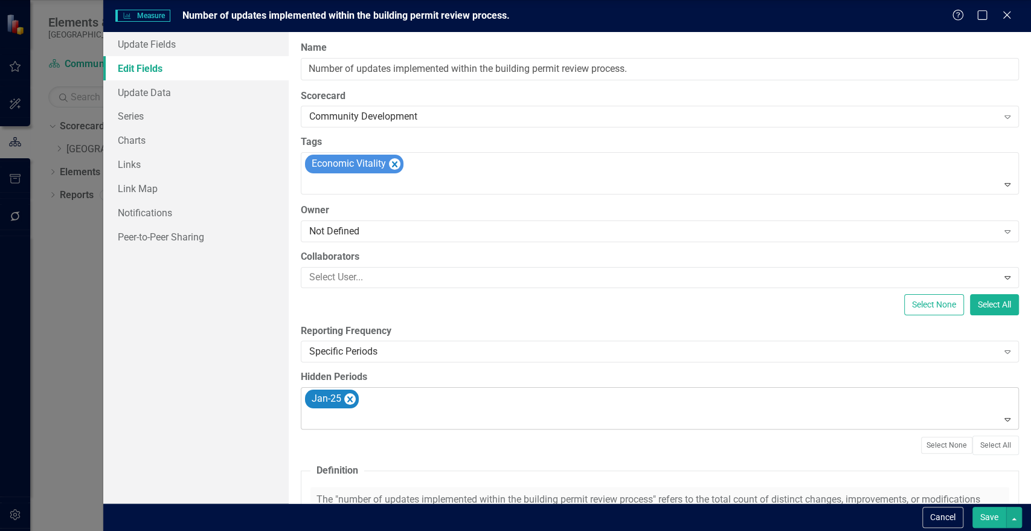
click at [327, 421] on div at bounding box center [660, 419] width 713 height 16
click at [346, 400] on icon "Remove Mar-22" at bounding box center [350, 398] width 11 height 15
click at [324, 419] on div at bounding box center [660, 419] width 713 height 16
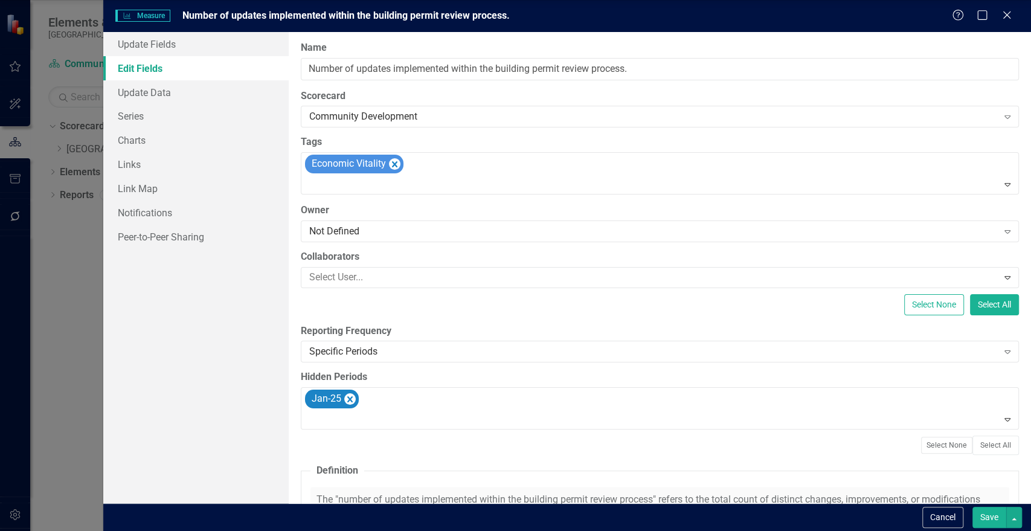
scroll to position [695, 0]
click at [978, 513] on button "Save" at bounding box center [990, 517] width 34 height 21
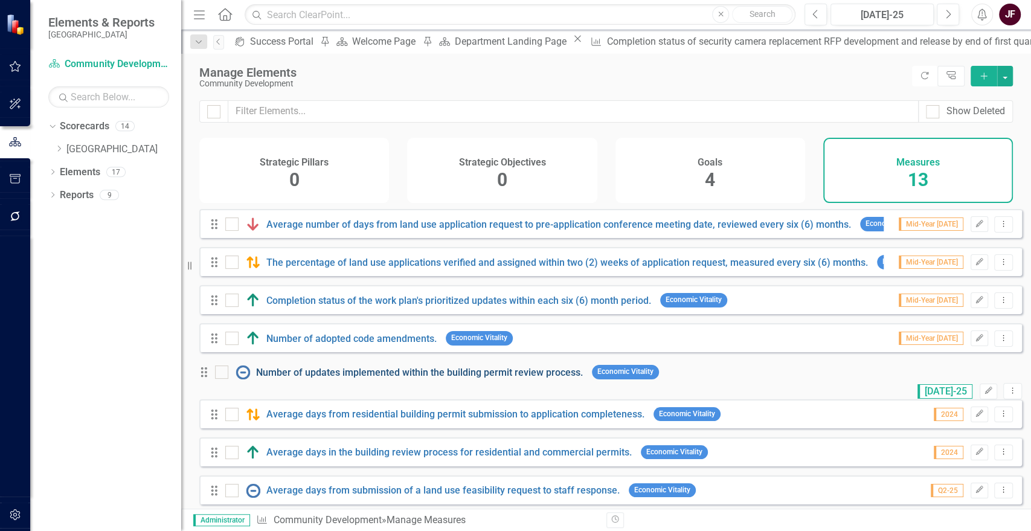
click at [513, 378] on link "Number of updates implemented within the building permit review process." at bounding box center [419, 372] width 327 height 11
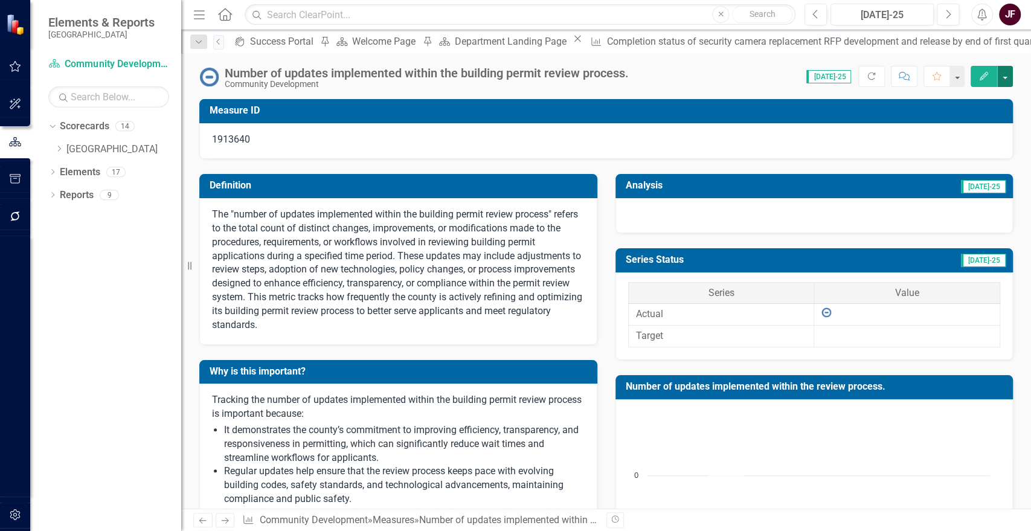
click at [1004, 74] on button "button" at bounding box center [1005, 76] width 16 height 21
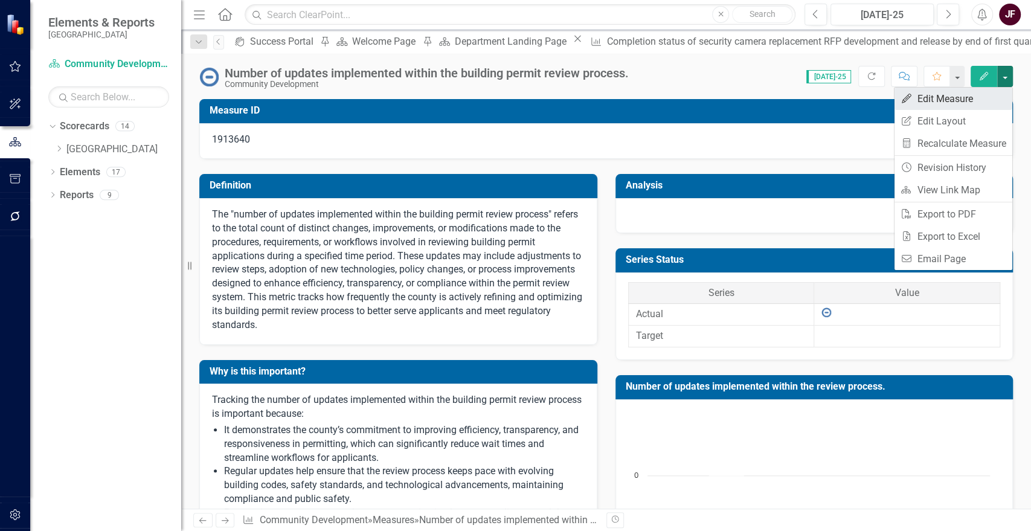
click at [967, 98] on link "Edit Edit Measure" at bounding box center [954, 99] width 118 height 22
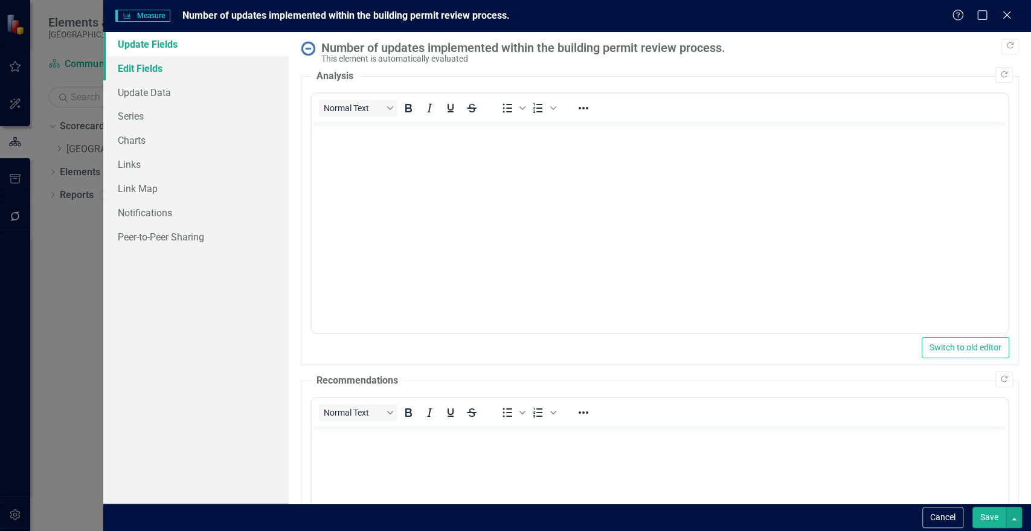
click at [137, 71] on link "Edit Fields" at bounding box center [195, 68] width 185 height 24
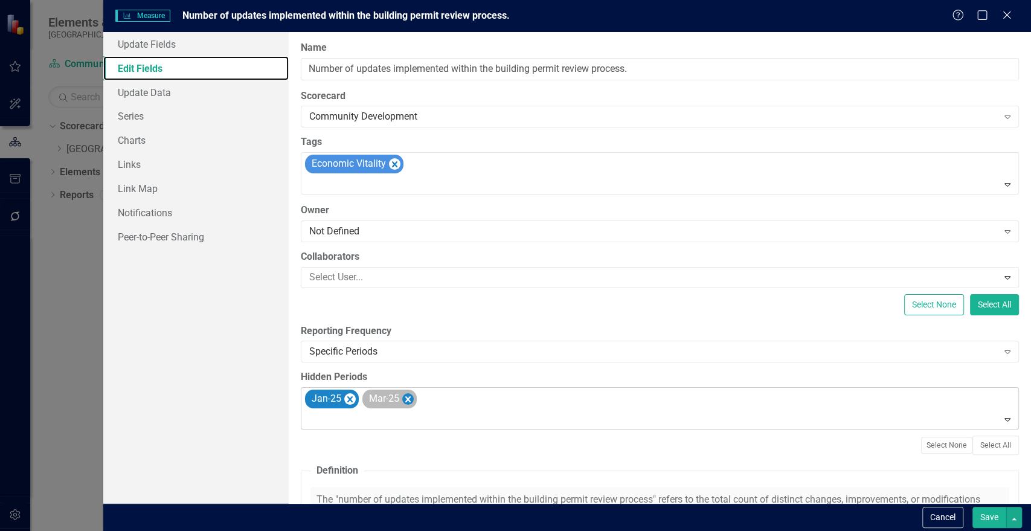
click at [408, 403] on icon "Remove Mar-25" at bounding box center [407, 398] width 11 height 15
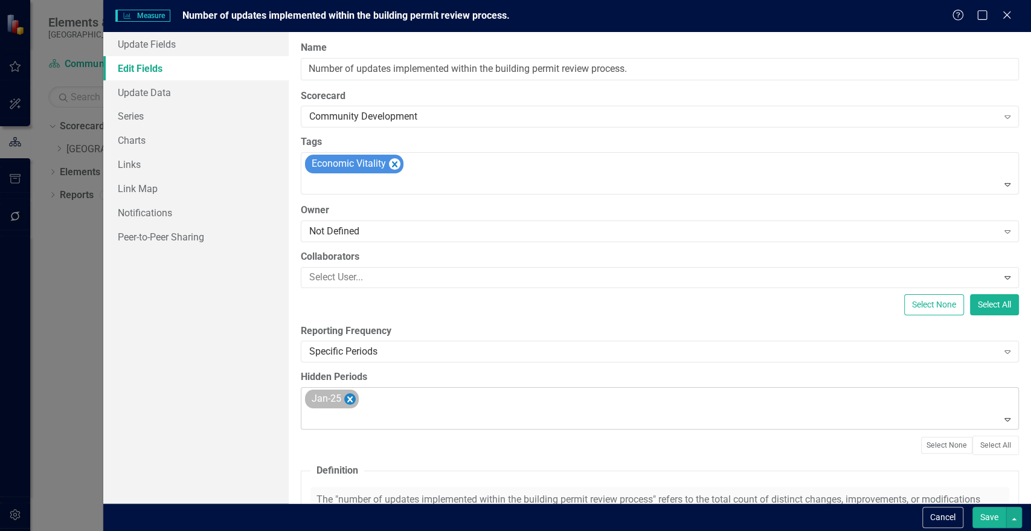
click at [349, 400] on icon "Remove Jan-25" at bounding box center [349, 398] width 11 height 15
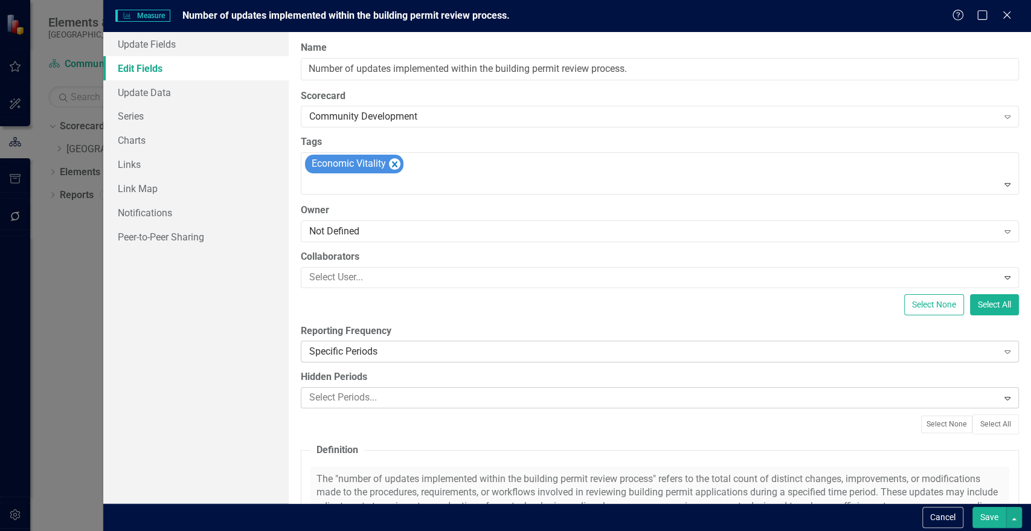
click at [348, 353] on div "Specific Periods" at bounding box center [653, 352] width 689 height 14
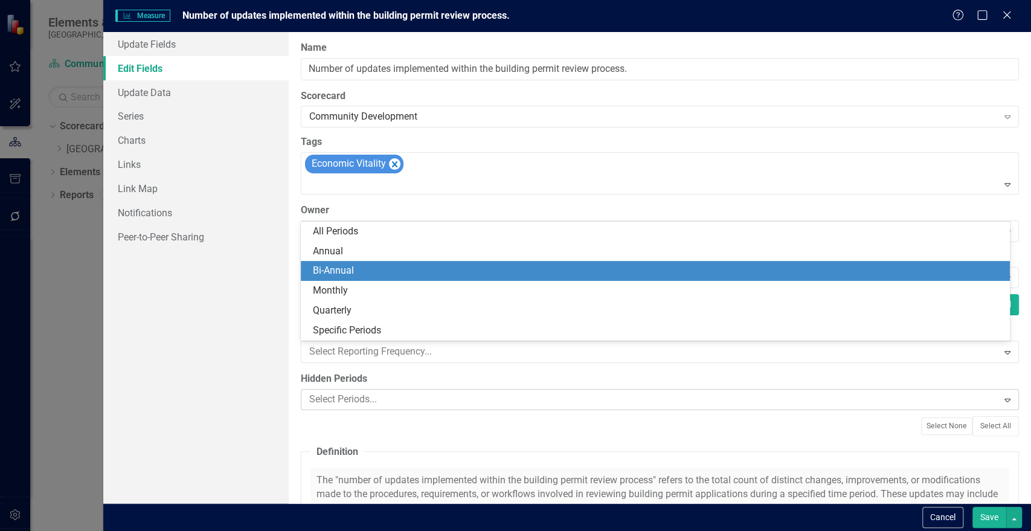
click at [342, 273] on div "Bi-Annual" at bounding box center [658, 271] width 690 height 14
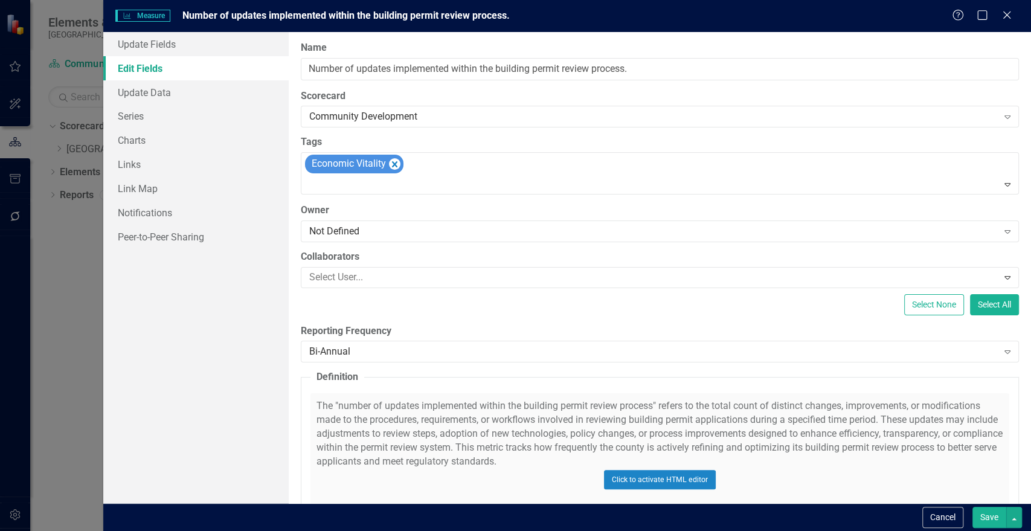
click at [986, 514] on button "Save" at bounding box center [990, 517] width 34 height 21
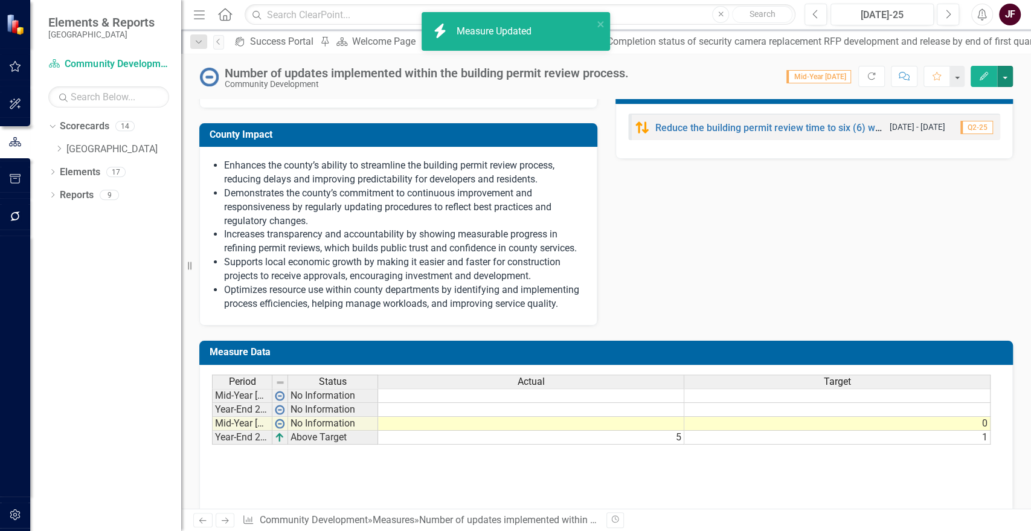
scroll to position [581, 0]
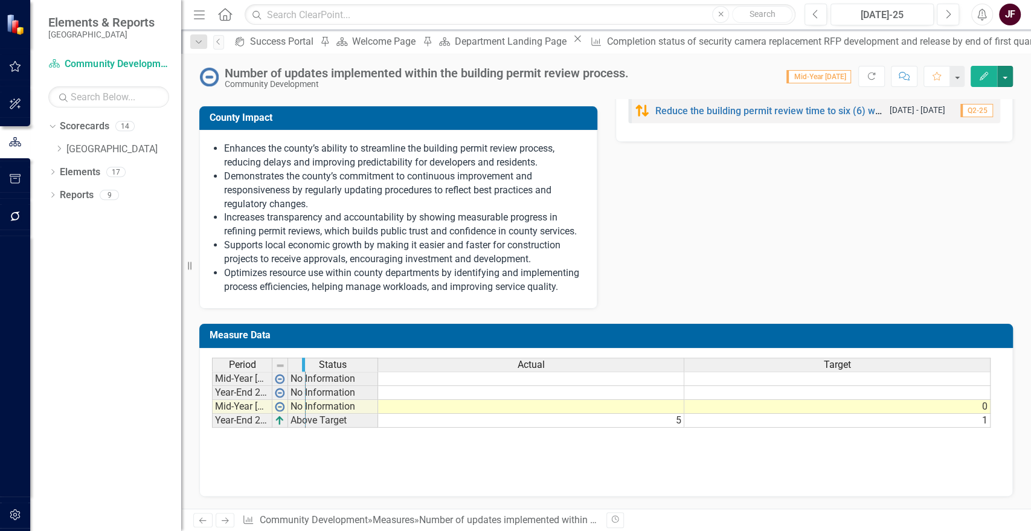
drag, startPoint x: 271, startPoint y: 364, endPoint x: 310, endPoint y: 364, distance: 39.3
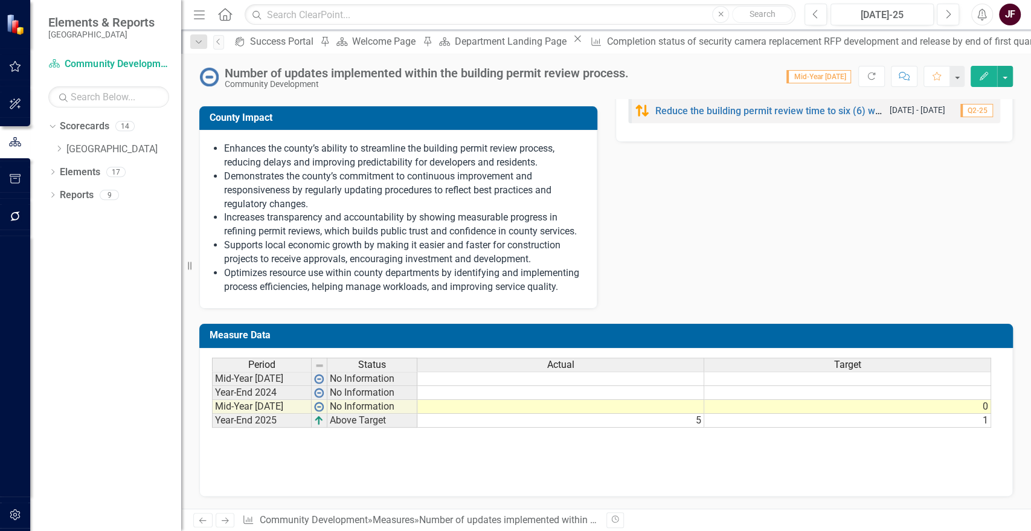
click at [692, 408] on td at bounding box center [560, 407] width 287 height 14
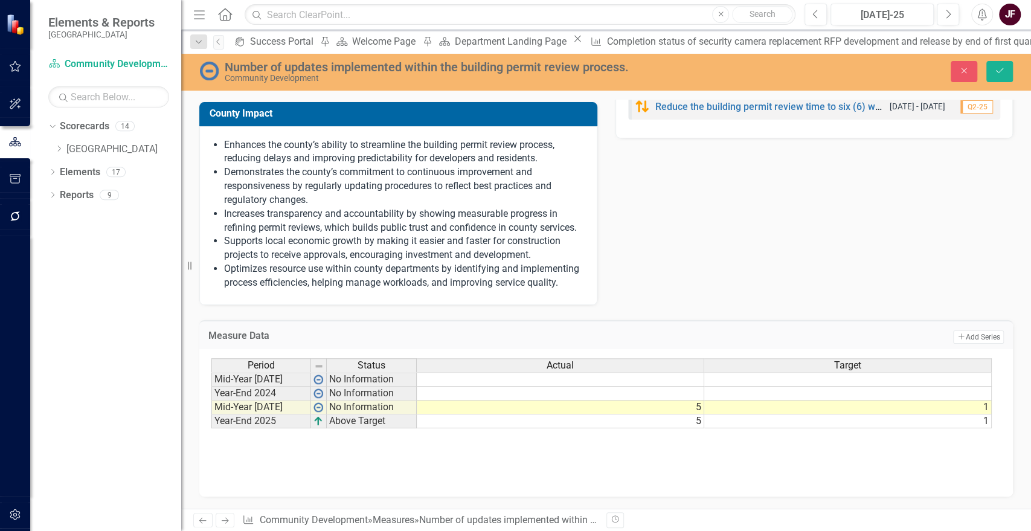
type textarea "1"
click at [693, 426] on td "5" at bounding box center [561, 421] width 288 height 14
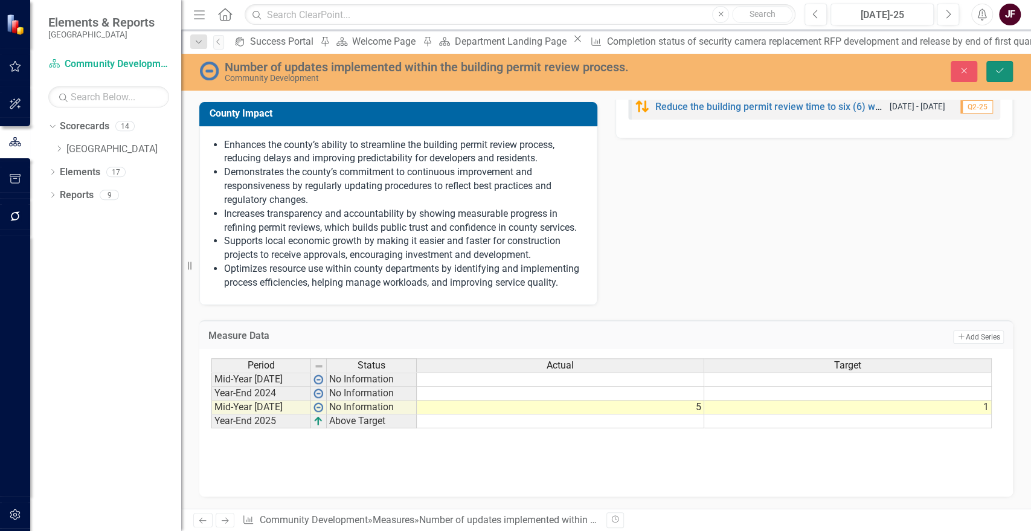
click at [1003, 66] on icon "Save" at bounding box center [999, 70] width 11 height 8
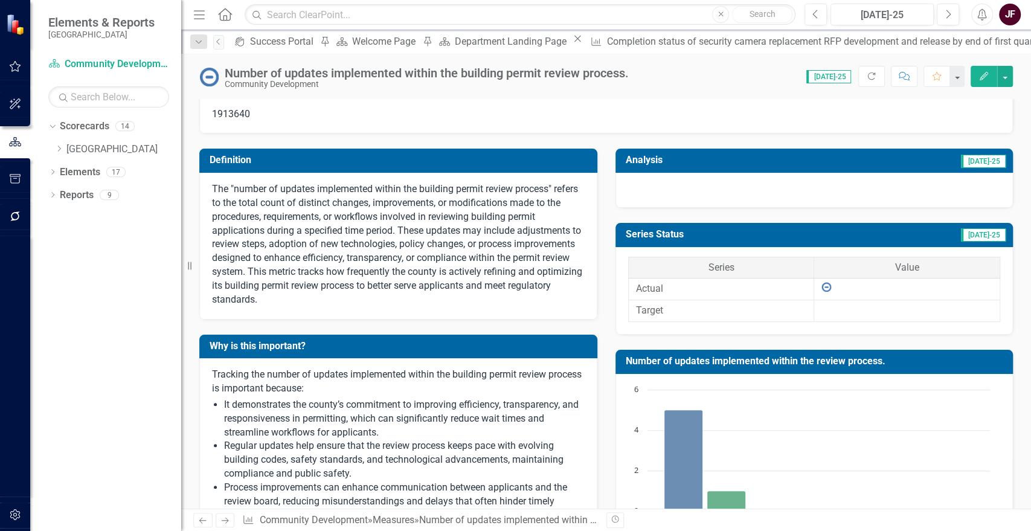
scroll to position [0, 0]
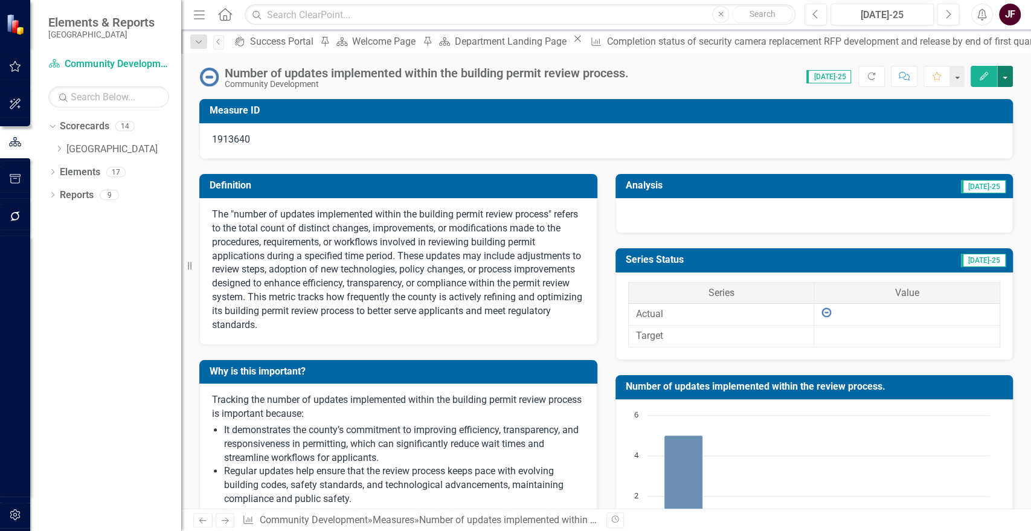
click at [1002, 77] on button "button" at bounding box center [1005, 76] width 16 height 21
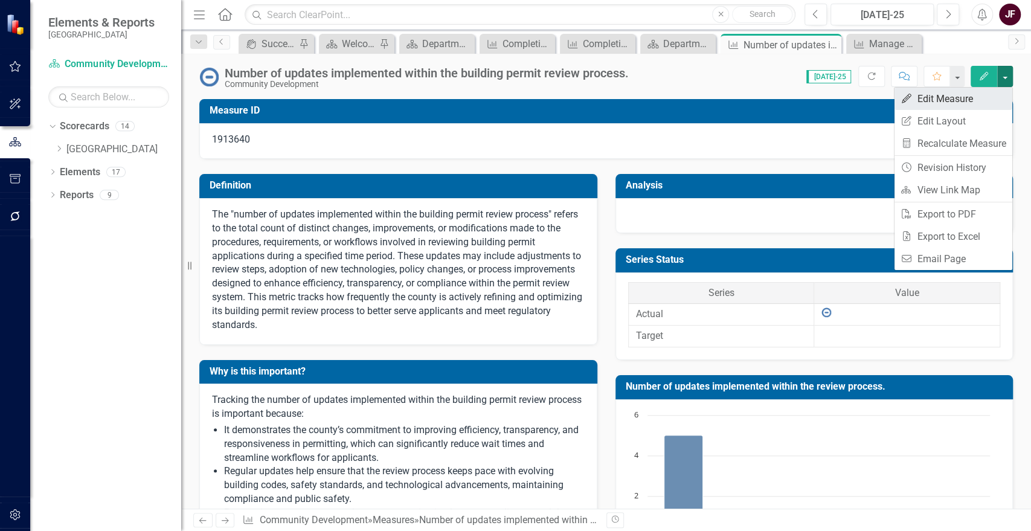
click at [991, 89] on link "Edit Edit Measure" at bounding box center [954, 99] width 118 height 22
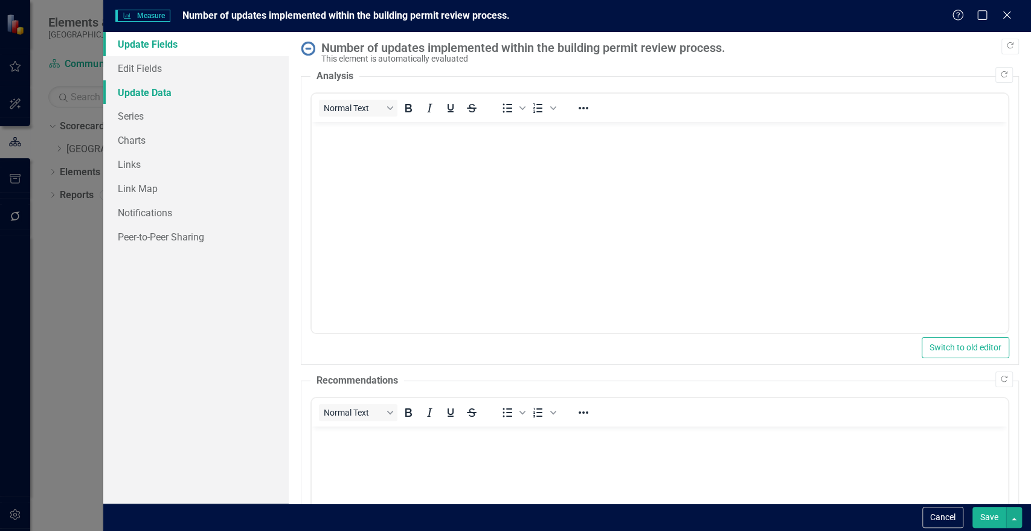
click at [144, 87] on link "Update Data" at bounding box center [195, 92] width 185 height 24
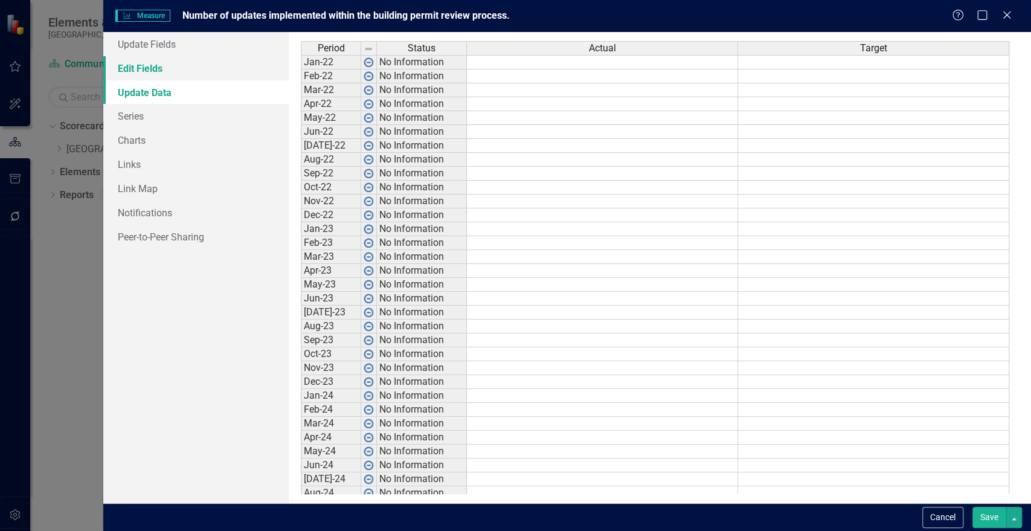
click at [144, 63] on link "Edit Fields" at bounding box center [195, 68] width 185 height 24
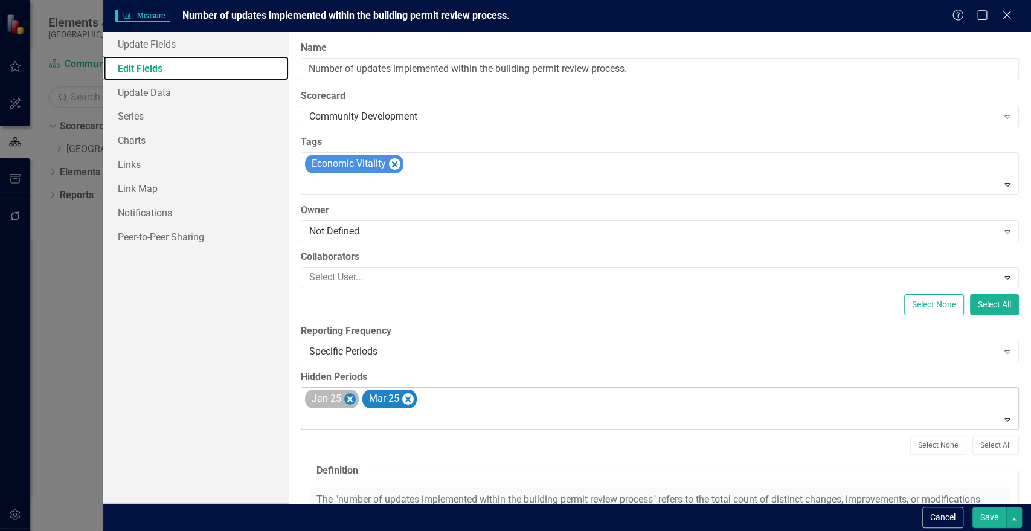
click at [348, 400] on icon "Remove Jan-25" at bounding box center [349, 399] width 5 height 6
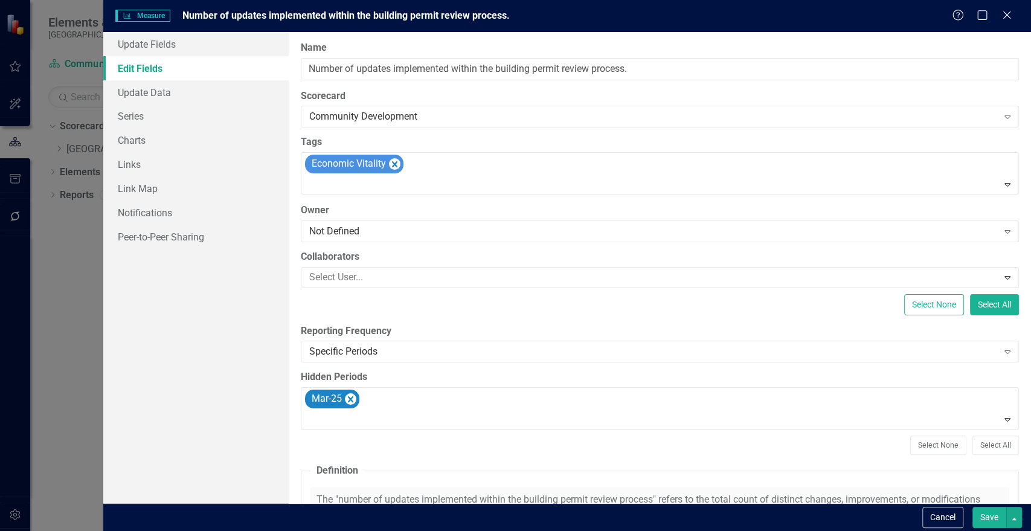
drag, startPoint x: 349, startPoint y: 400, endPoint x: 356, endPoint y: 385, distance: 16.8
click at [350, 398] on icon "Remove Mar-25" at bounding box center [350, 399] width 5 height 6
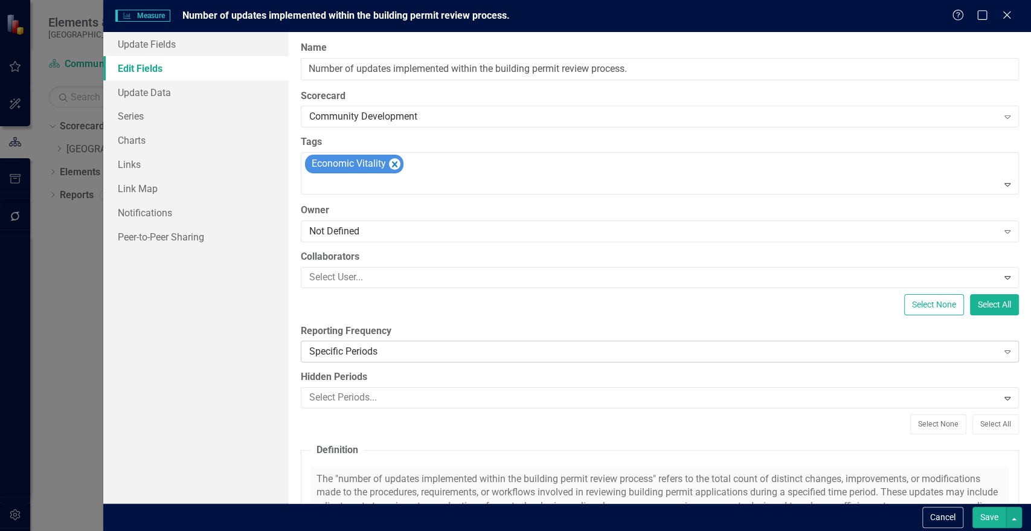
click at [364, 351] on div "Specific Periods" at bounding box center [653, 352] width 689 height 14
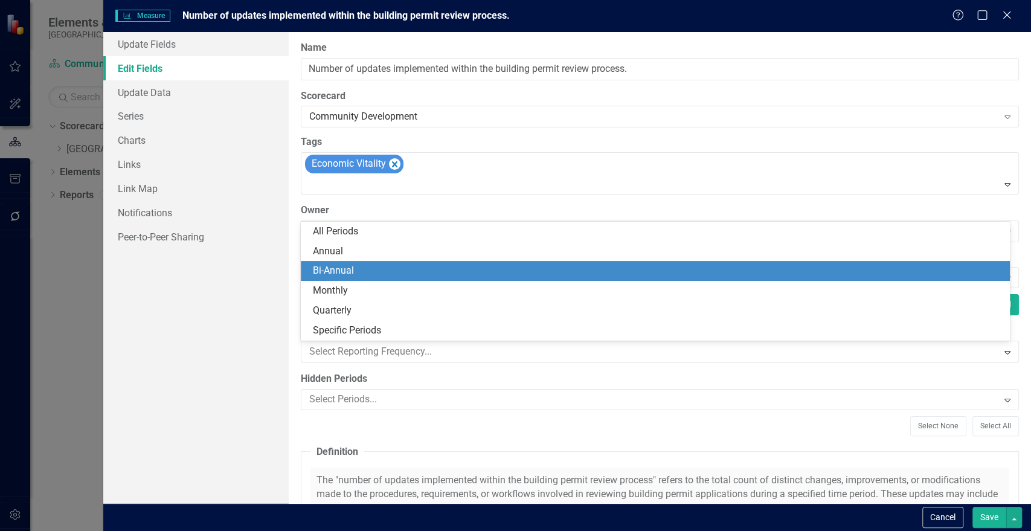
click at [329, 272] on div "Bi-Annual" at bounding box center [658, 271] width 690 height 14
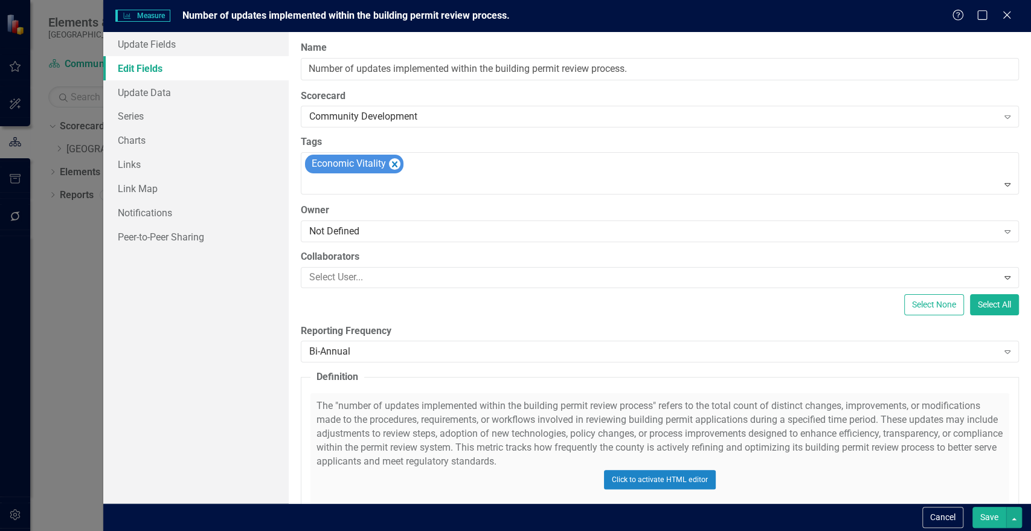
click at [986, 511] on button "Save" at bounding box center [990, 517] width 34 height 21
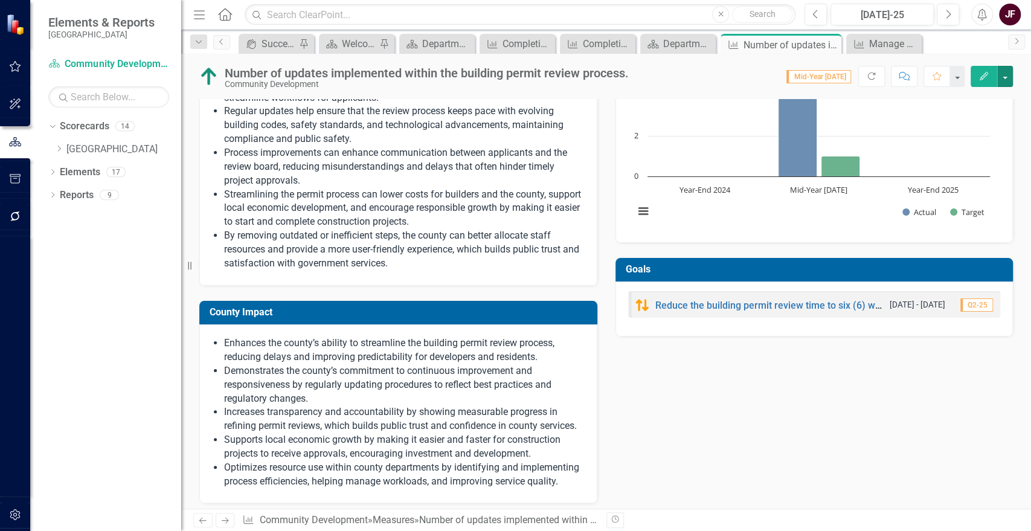
scroll to position [581, 0]
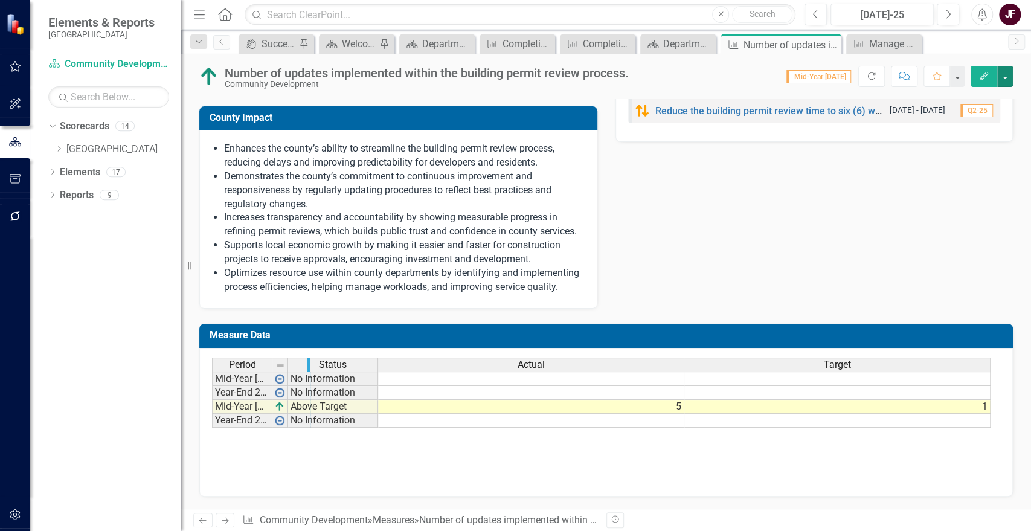
drag, startPoint x: 269, startPoint y: 367, endPoint x: 307, endPoint y: 367, distance: 38.1
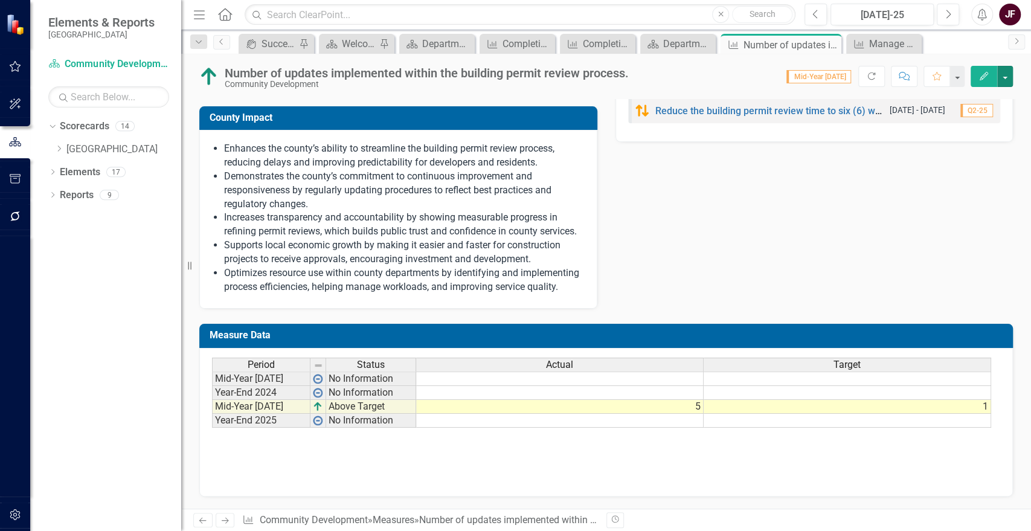
scroll to position [0, 0]
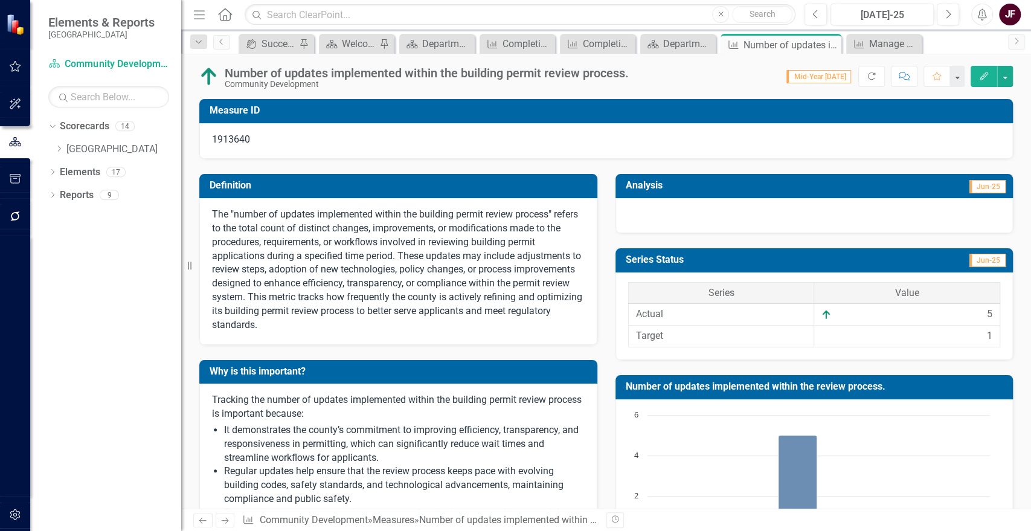
click at [874, 221] on div at bounding box center [815, 215] width 398 height 35
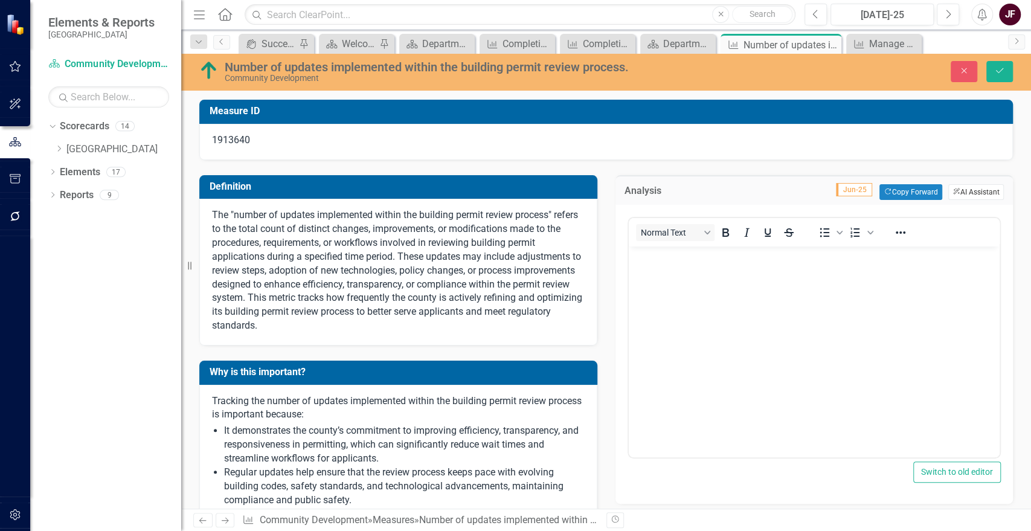
click at [955, 196] on button "ClearPoint AI AI Assistant" at bounding box center [976, 192] width 56 height 16
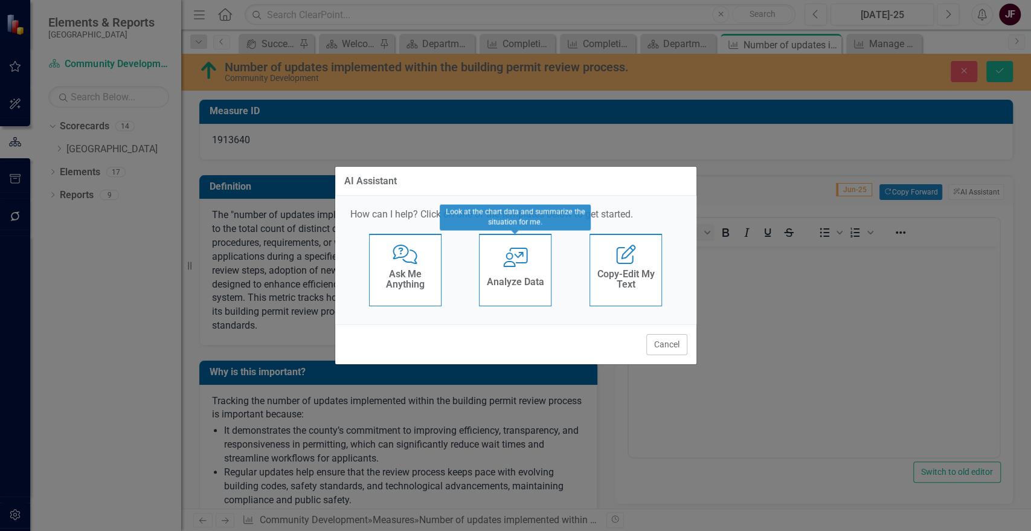
click at [516, 283] on h4 "Analyze Data" at bounding box center [515, 282] width 57 height 11
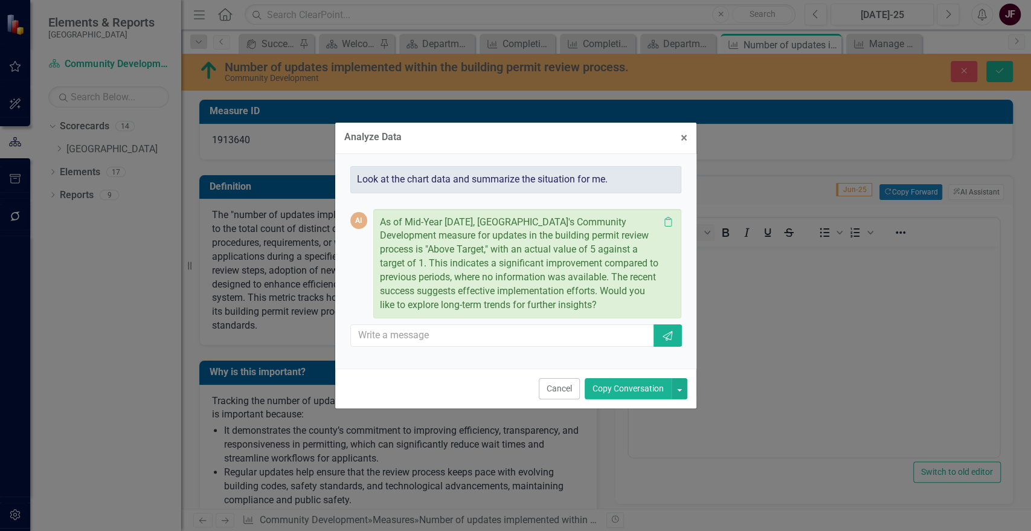
click at [611, 386] on button "Copy Conversation" at bounding box center [628, 388] width 87 height 21
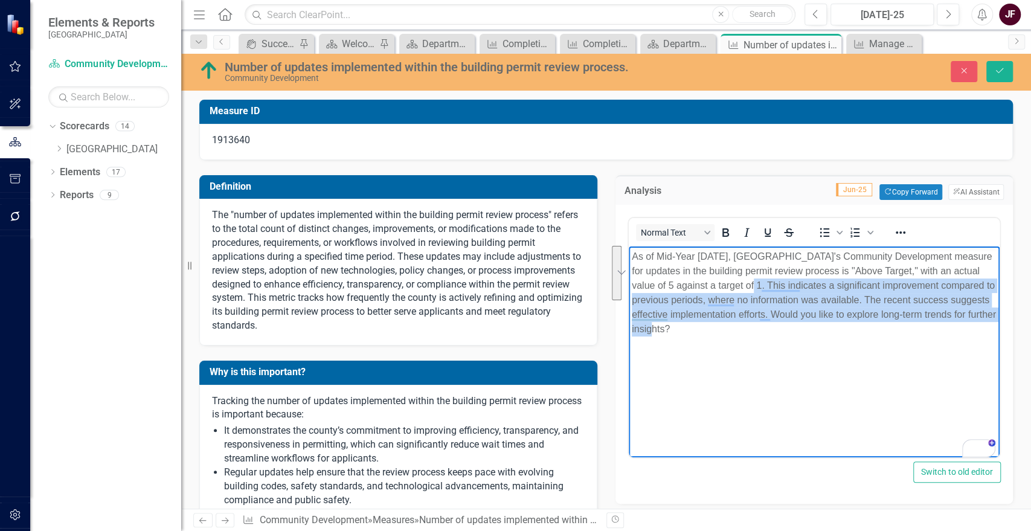
drag, startPoint x: 711, startPoint y: 329, endPoint x: 741, endPoint y: 285, distance: 53.1
click at [741, 285] on p "As of Mid-Year 2025, La Plata County's Community Development measure for update…" at bounding box center [813, 292] width 365 height 87
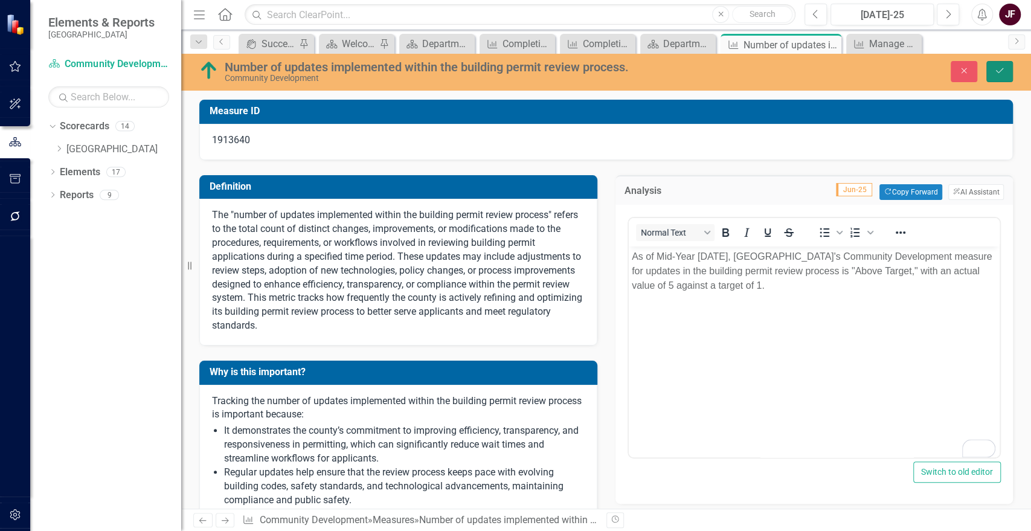
click at [1001, 68] on icon "Save" at bounding box center [999, 70] width 11 height 8
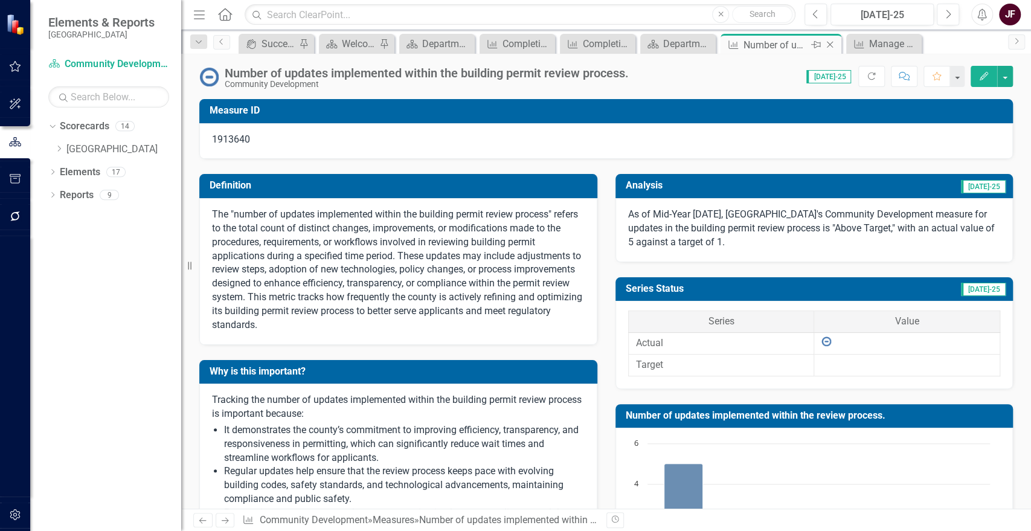
click at [826, 42] on icon "Close" at bounding box center [830, 45] width 12 height 10
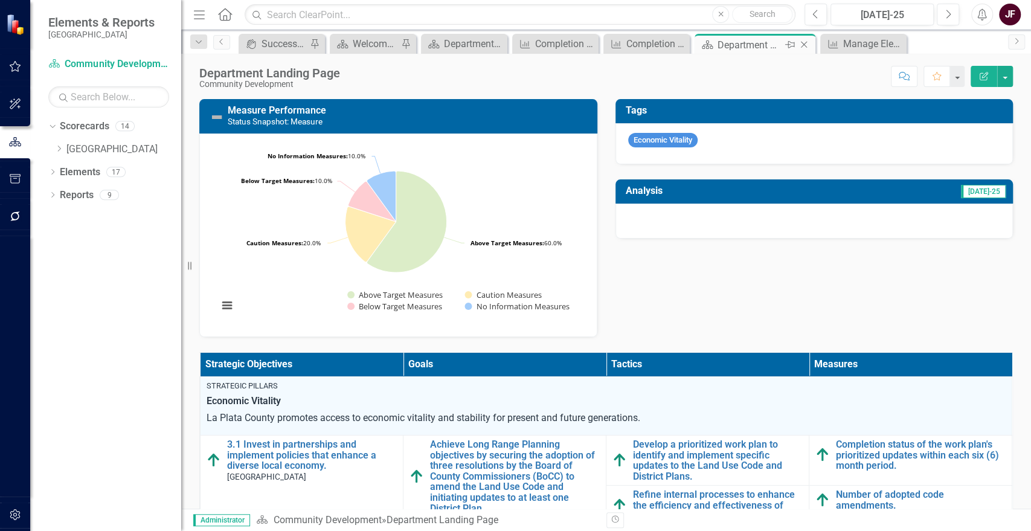
click at [807, 47] on icon at bounding box center [804, 45] width 7 height 7
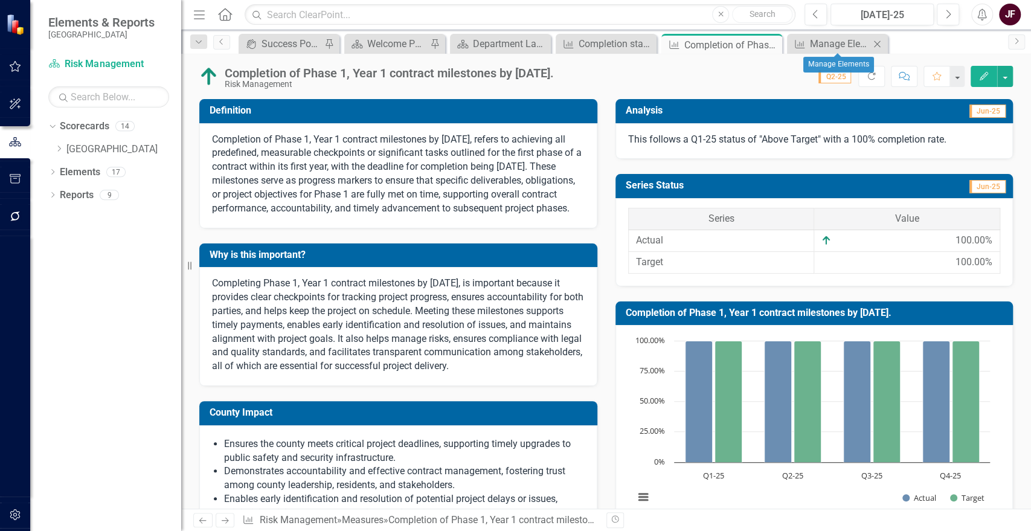
click at [880, 40] on icon "Close" at bounding box center [877, 44] width 12 height 10
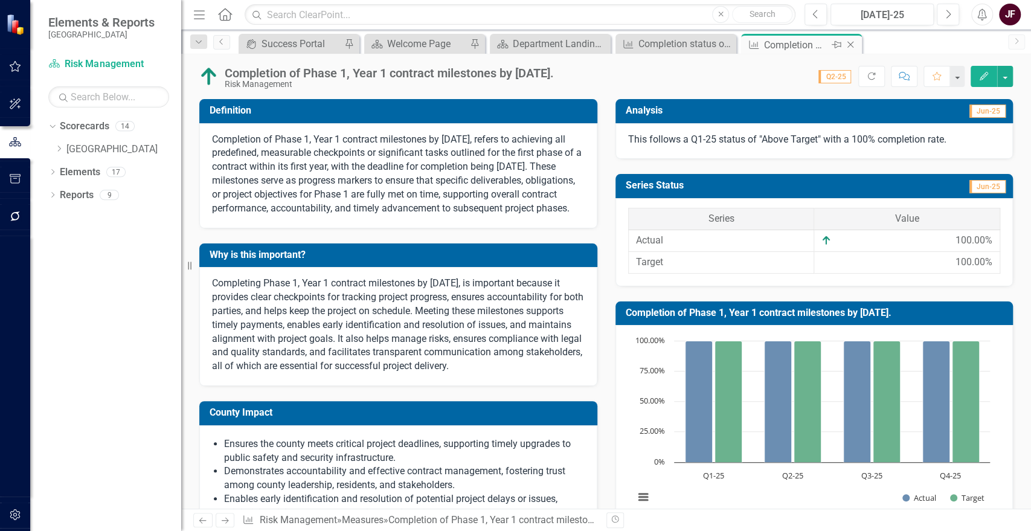
click at [851, 40] on icon "Close" at bounding box center [850, 45] width 12 height 10
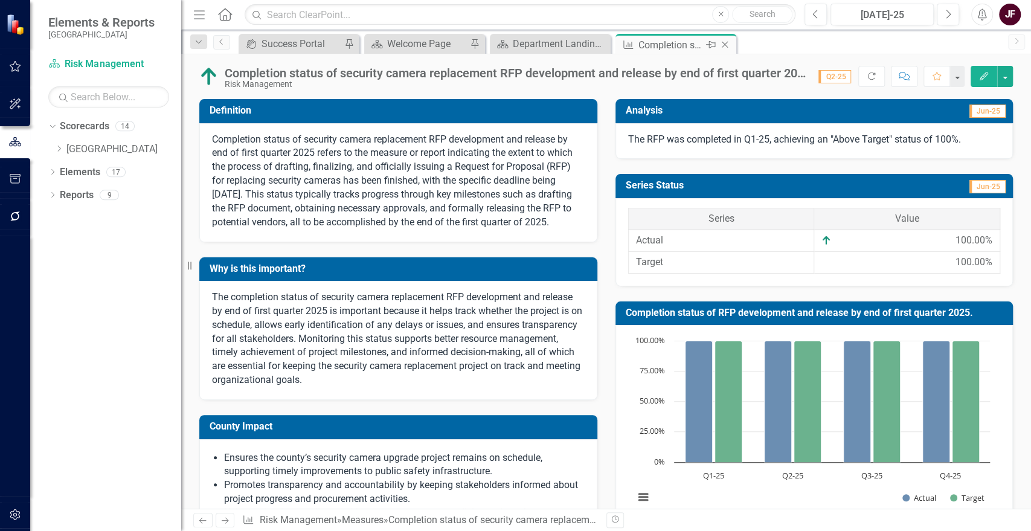
click at [727, 43] on icon "Close" at bounding box center [725, 45] width 12 height 10
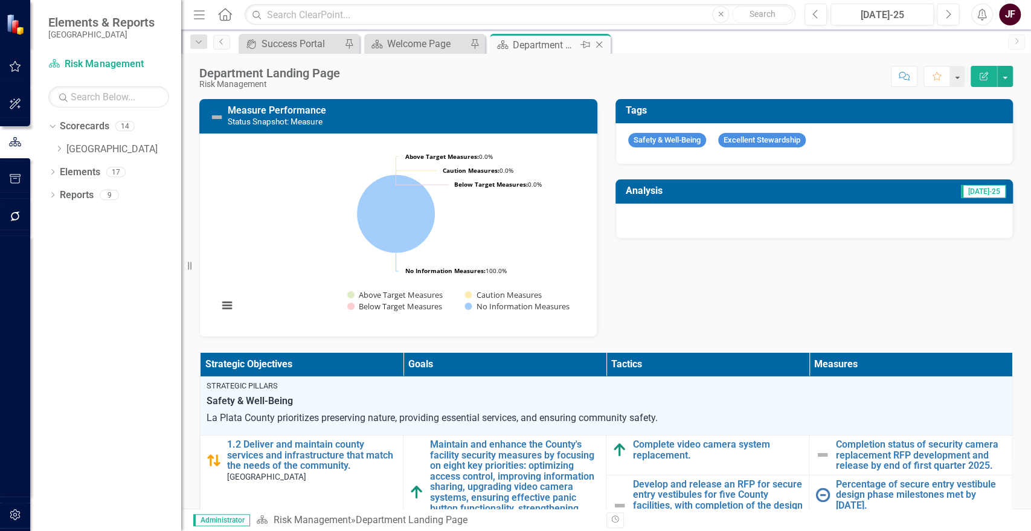
click at [600, 42] on icon "Close" at bounding box center [599, 45] width 12 height 10
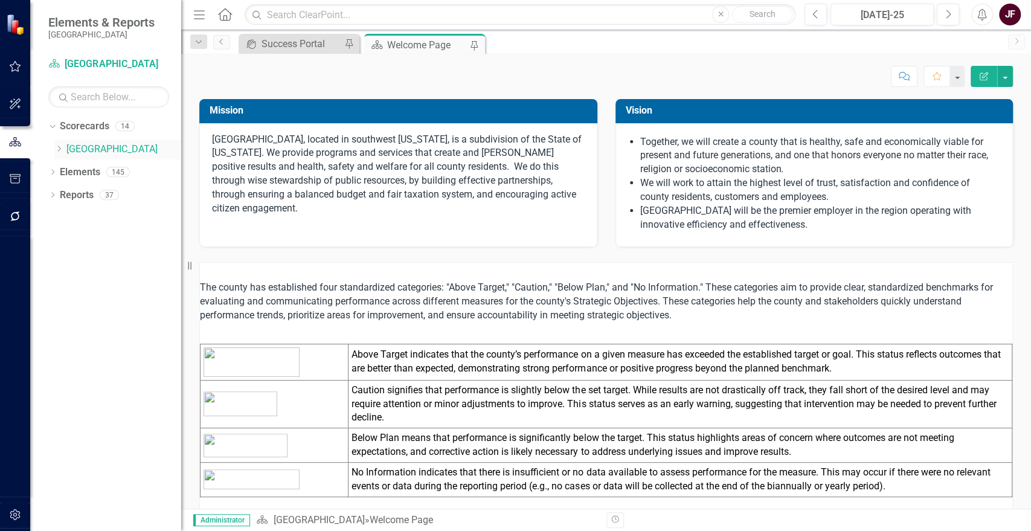
click at [58, 149] on icon "Dropdown" at bounding box center [58, 148] width 9 height 7
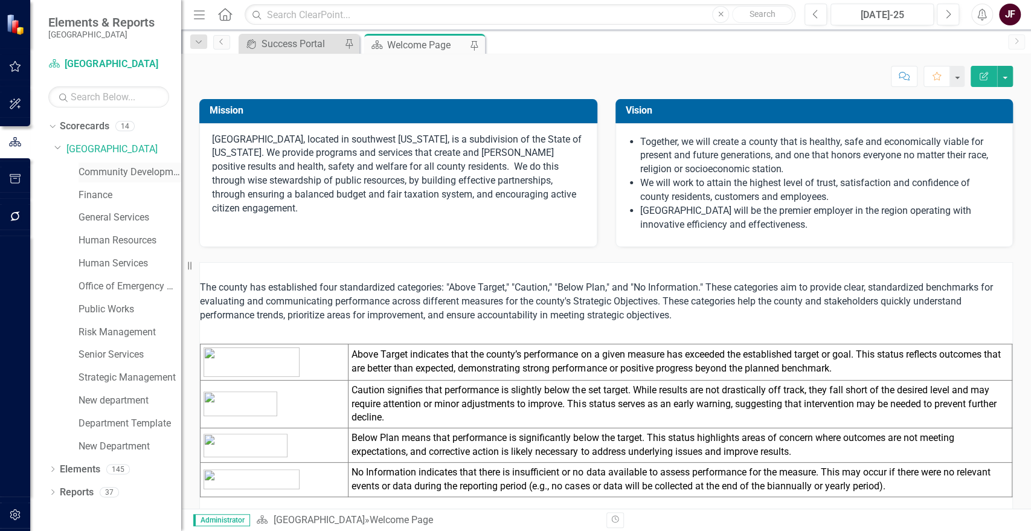
click at [118, 177] on link "Community Development" at bounding box center [130, 173] width 103 height 14
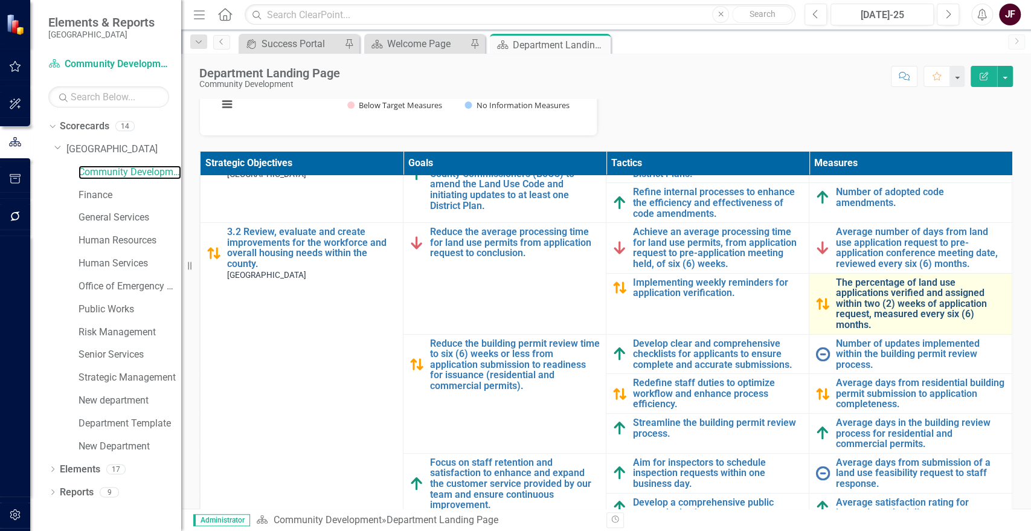
scroll to position [101, 0]
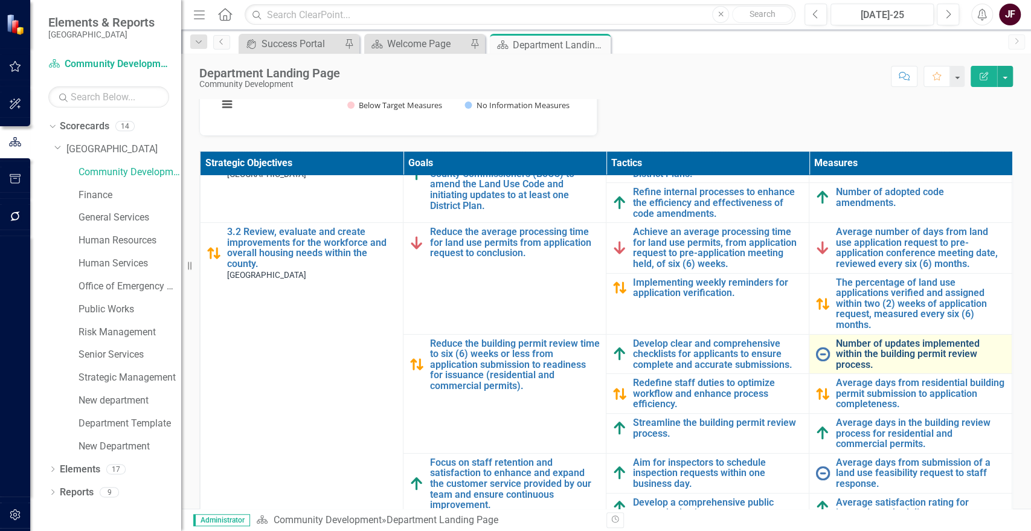
click at [902, 343] on link "Number of updates implemented within the building permit review process." at bounding box center [921, 354] width 170 height 32
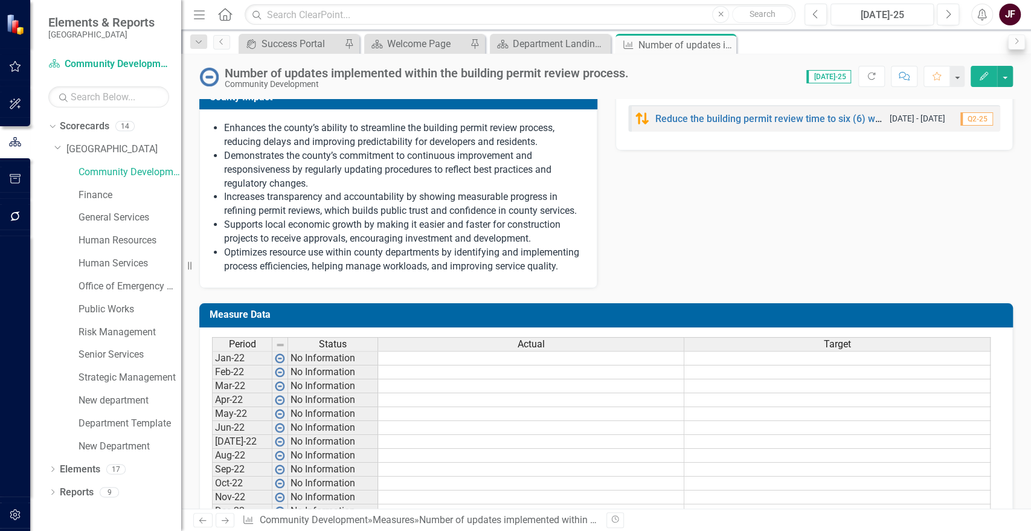
scroll to position [574, 0]
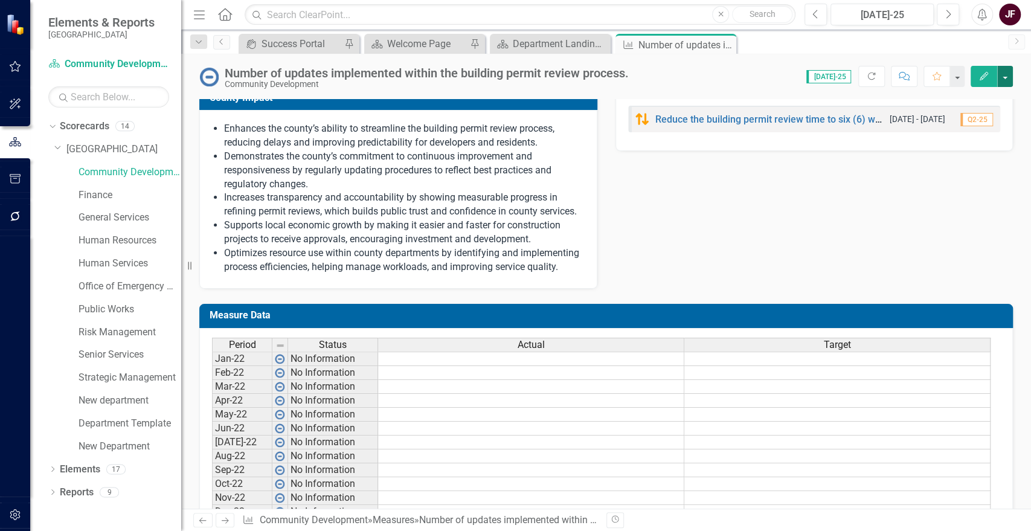
click at [1006, 82] on button "button" at bounding box center [1005, 76] width 16 height 21
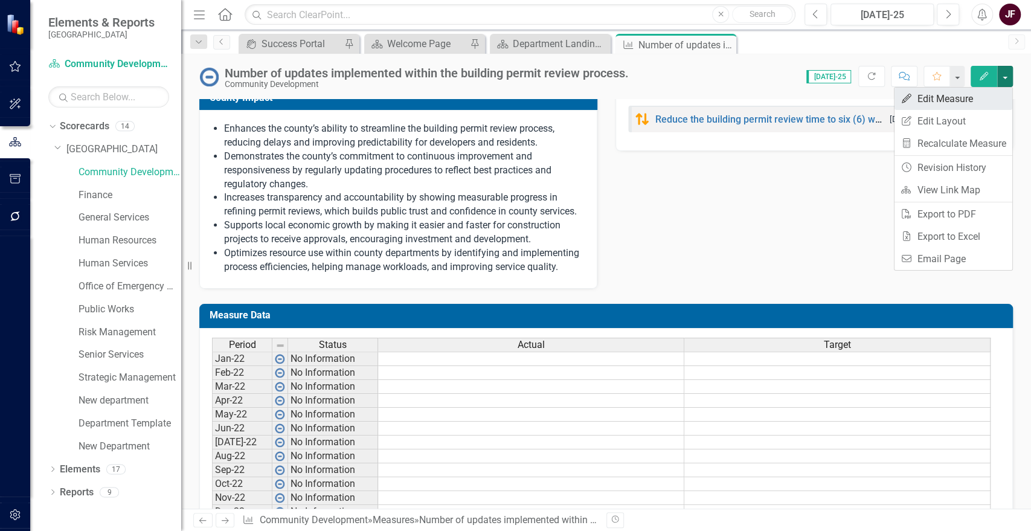
click at [957, 103] on link "Edit Edit Measure" at bounding box center [954, 99] width 118 height 22
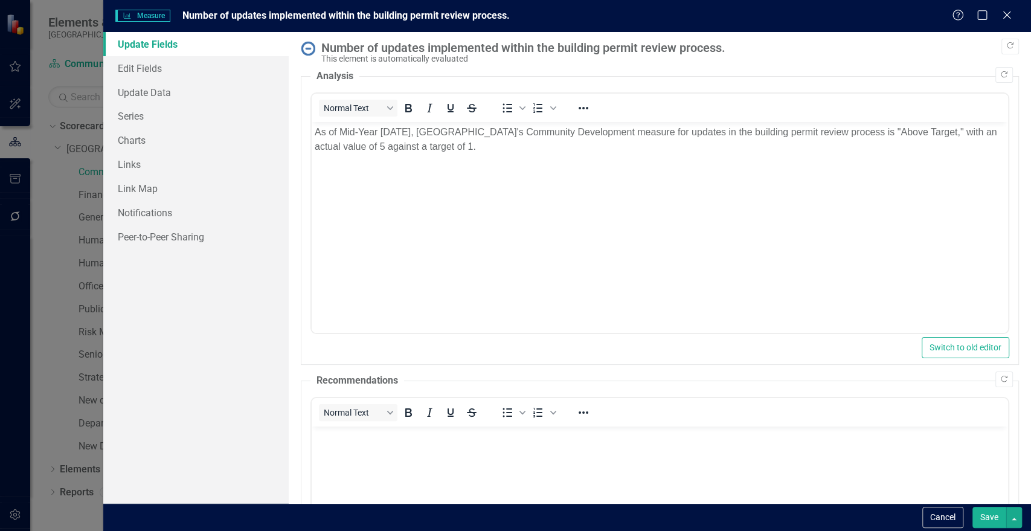
scroll to position [0, 0]
click at [128, 62] on link "Edit Fields" at bounding box center [195, 68] width 185 height 24
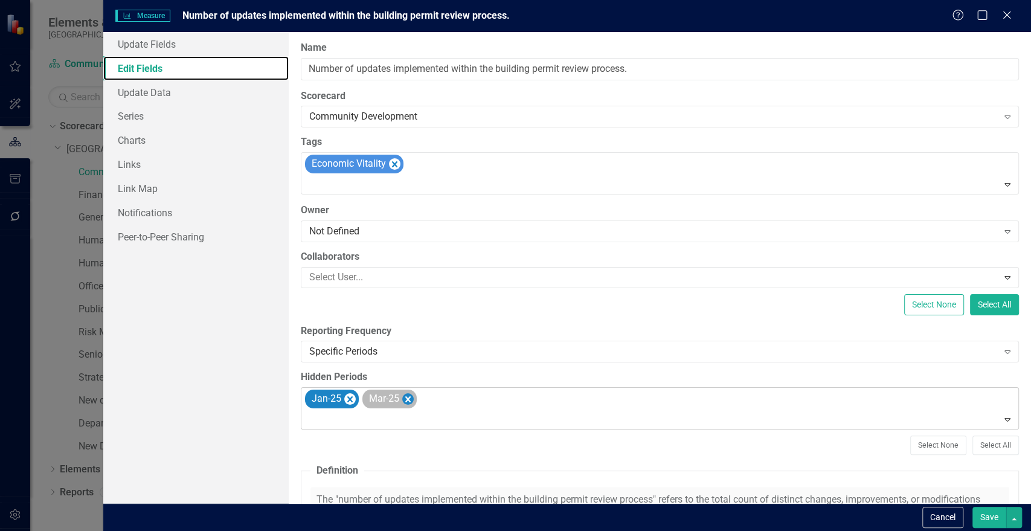
click at [409, 399] on icon "Remove Mar-25" at bounding box center [407, 399] width 5 height 6
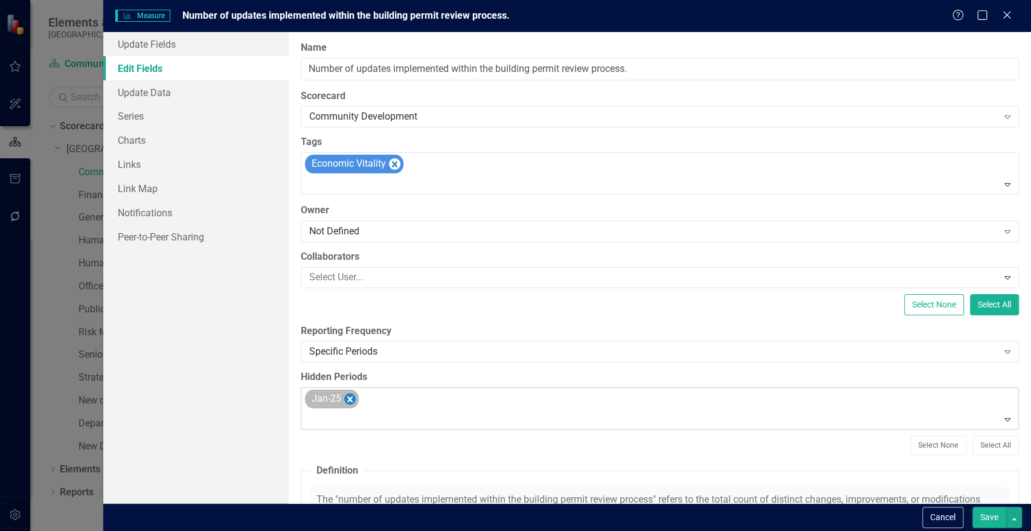
click at [347, 402] on icon "Remove Jan-25" at bounding box center [349, 398] width 11 height 15
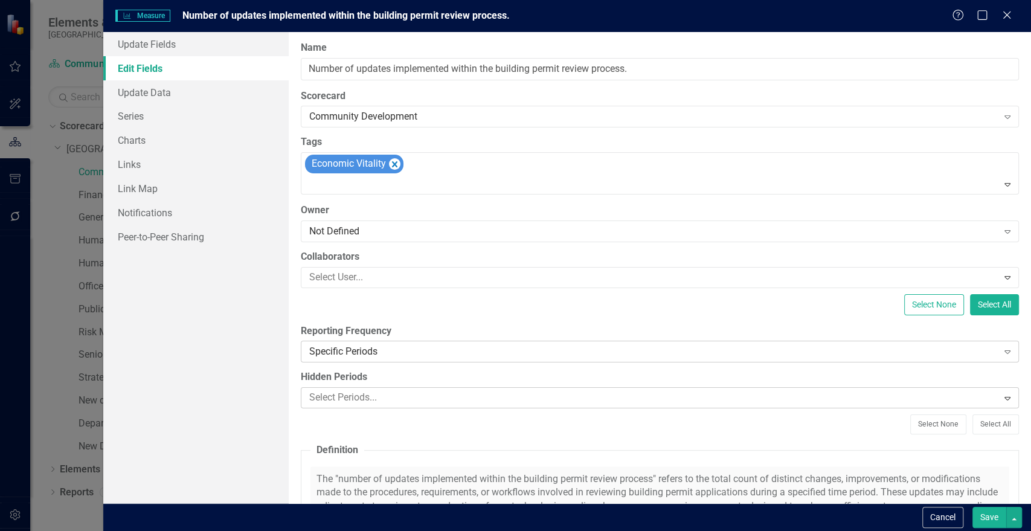
click at [365, 352] on div "Specific Periods" at bounding box center [653, 352] width 689 height 14
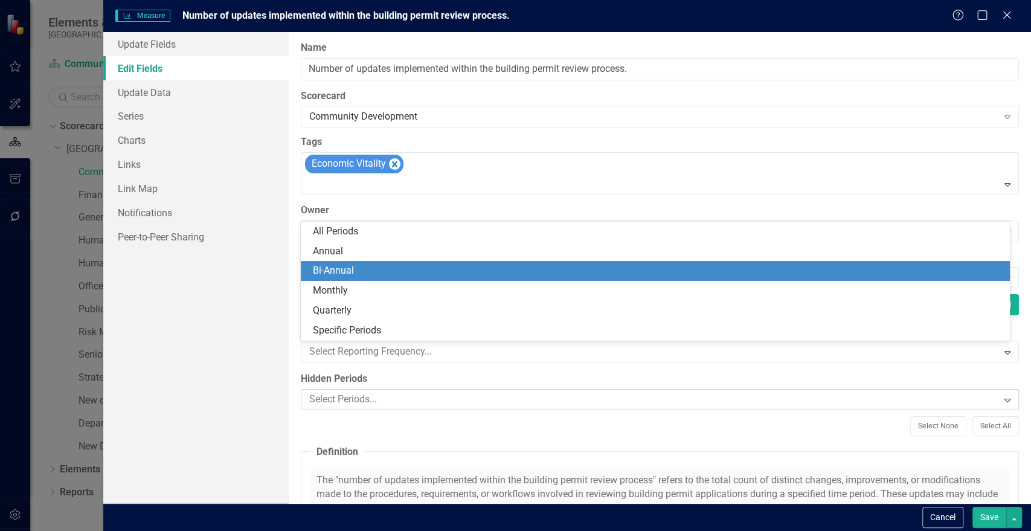
click at [352, 274] on div "Bi-Annual" at bounding box center [658, 271] width 690 height 14
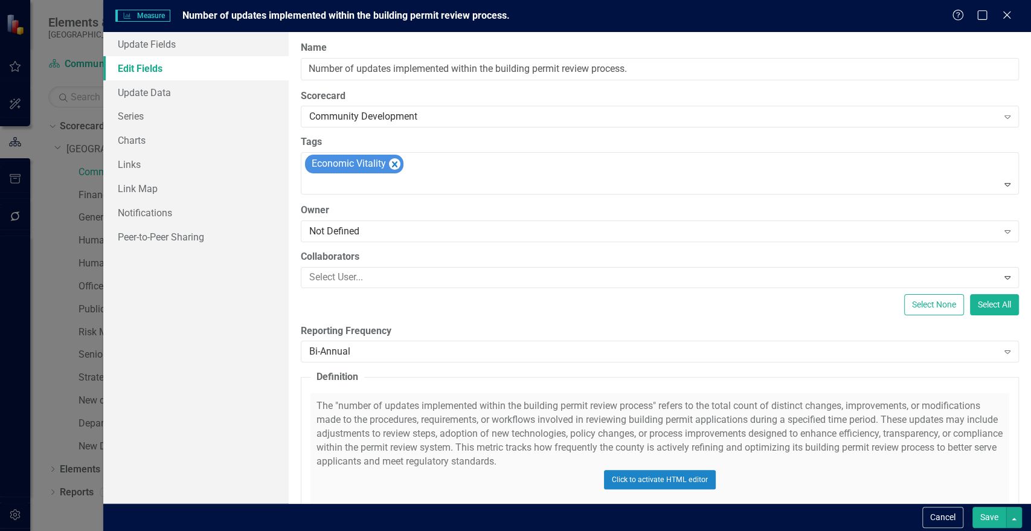
click at [517, 310] on div "Select None Select All" at bounding box center [660, 304] width 718 height 21
click at [1000, 524] on button "Save" at bounding box center [990, 517] width 34 height 21
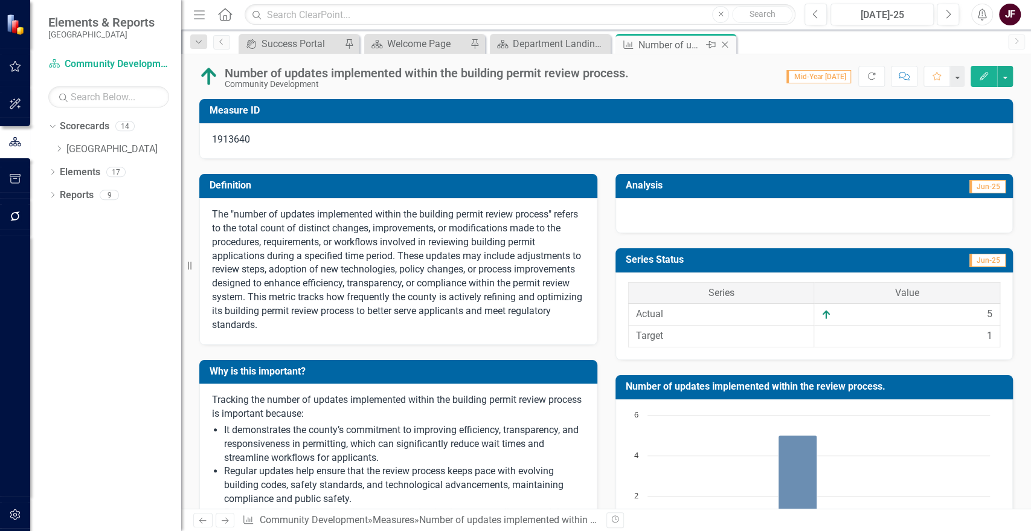
click at [726, 47] on icon at bounding box center [725, 45] width 7 height 7
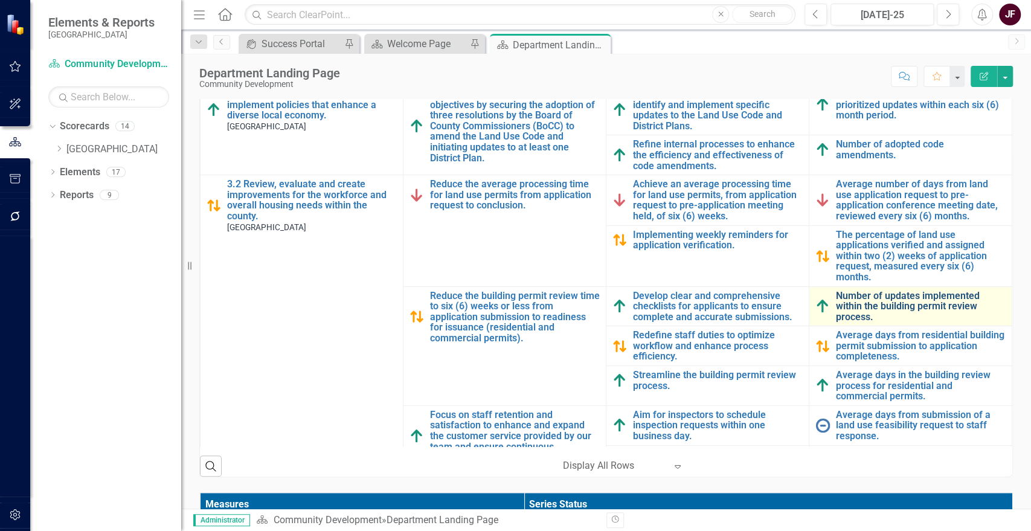
scroll to position [67, 0]
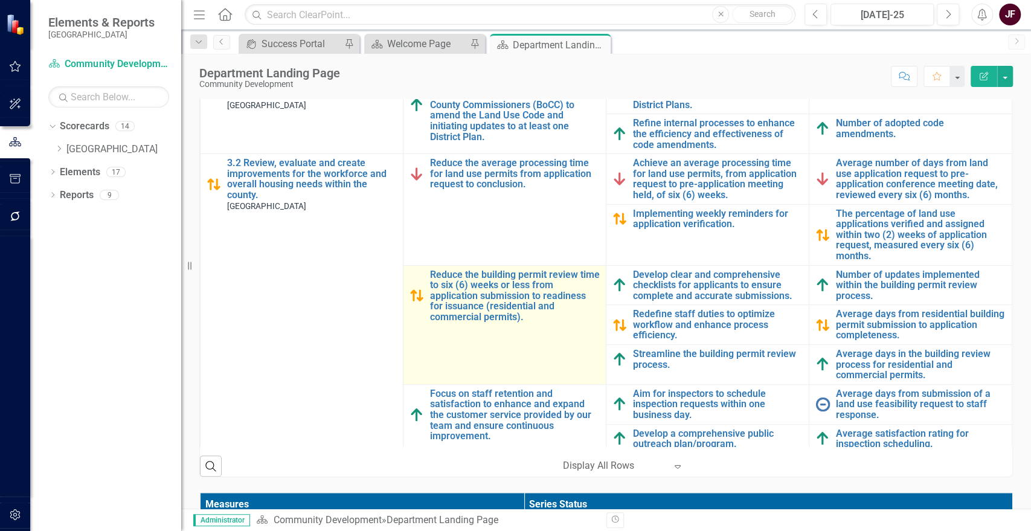
click at [411, 297] on img at bounding box center [417, 295] width 14 height 14
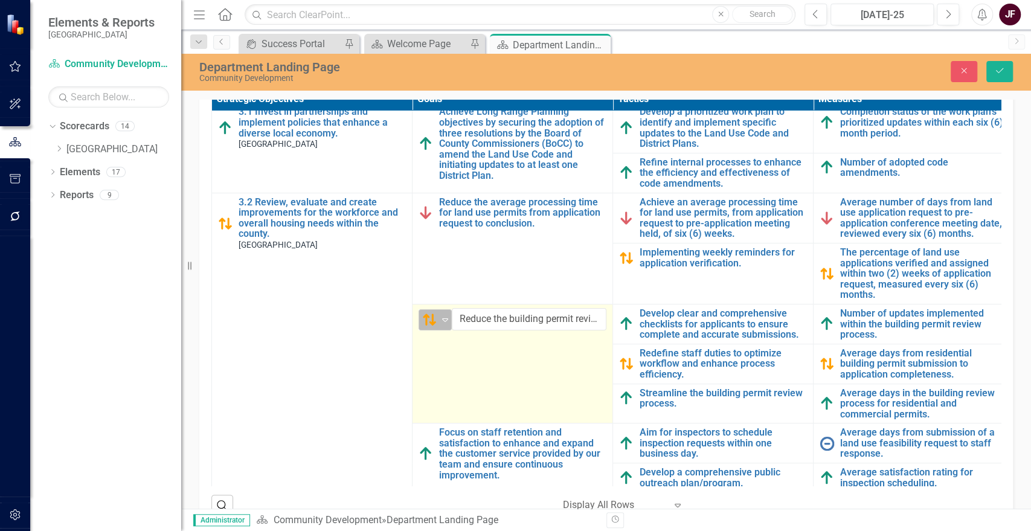
click at [437, 314] on div "Caution" at bounding box center [430, 319] width 16 height 14
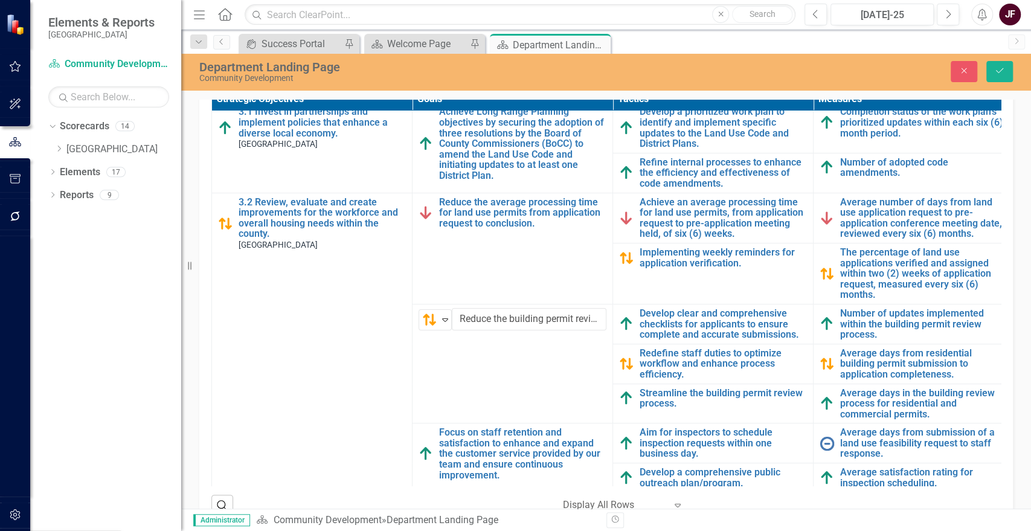
click at [999, 70] on icon "Save" at bounding box center [999, 70] width 11 height 8
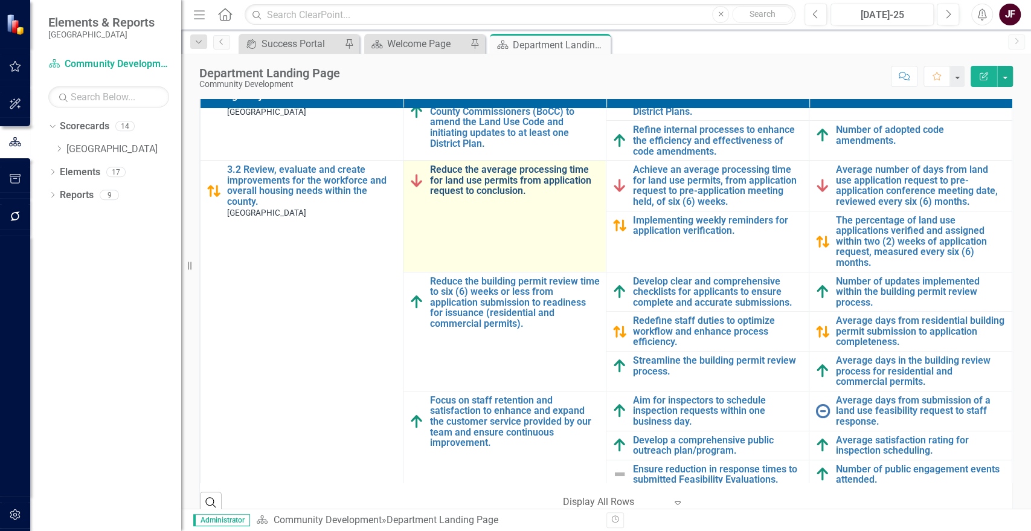
scroll to position [111, 0]
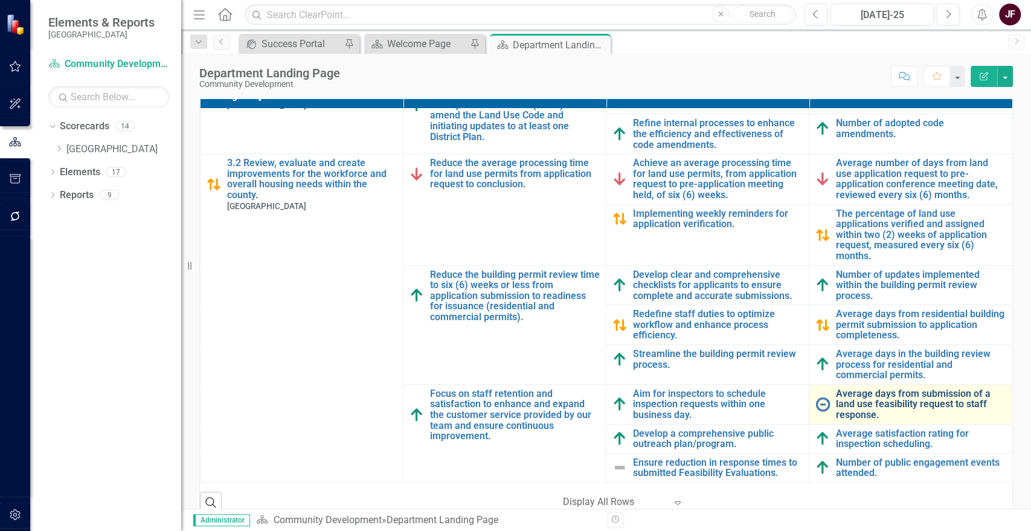
click at [924, 397] on link "Average days from submission of a land use feasibility request to staff respons…" at bounding box center [921, 404] width 170 height 32
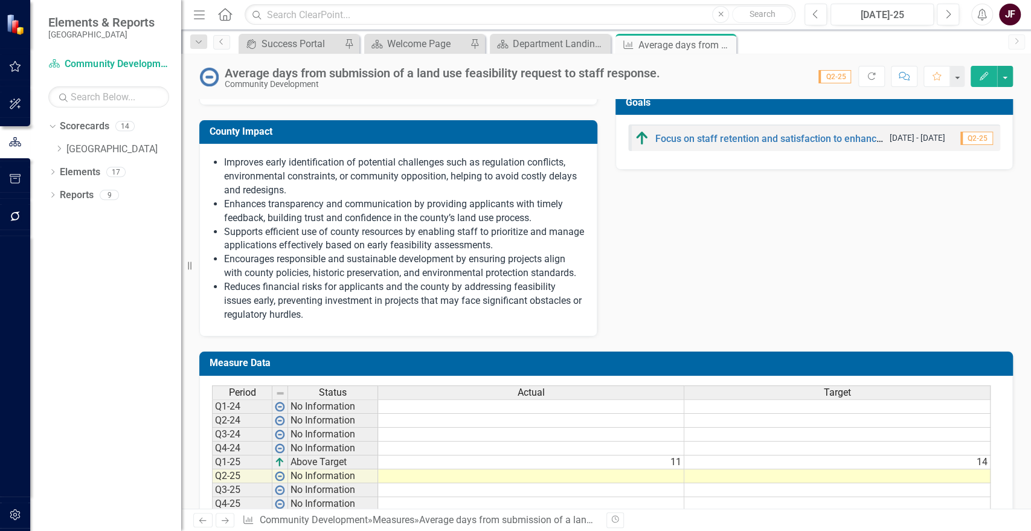
scroll to position [536, 0]
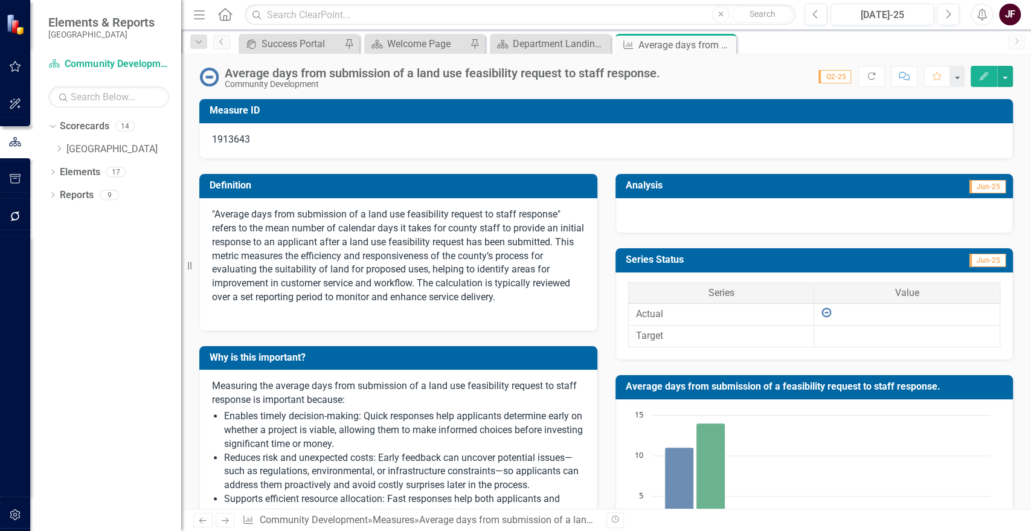
scroll to position [536, 0]
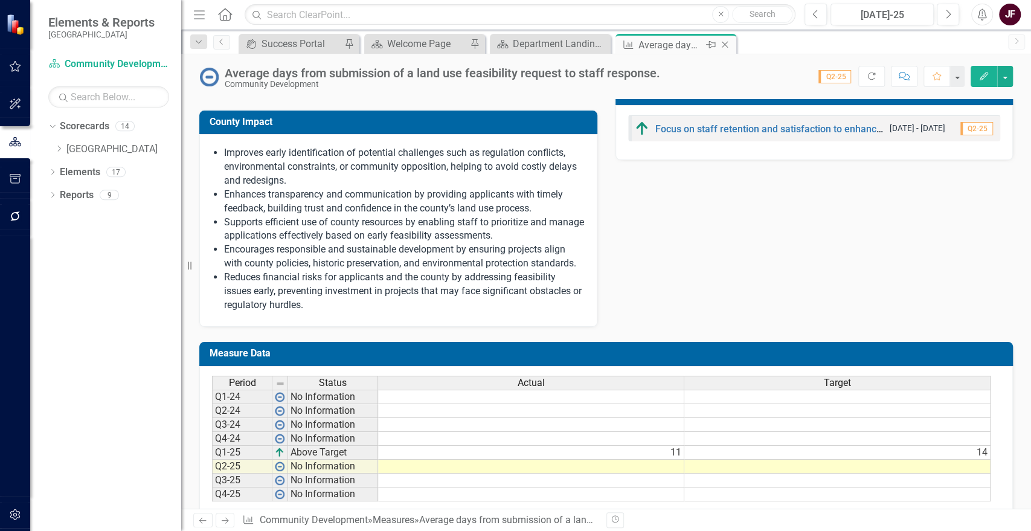
click at [725, 42] on icon "Close" at bounding box center [725, 45] width 12 height 10
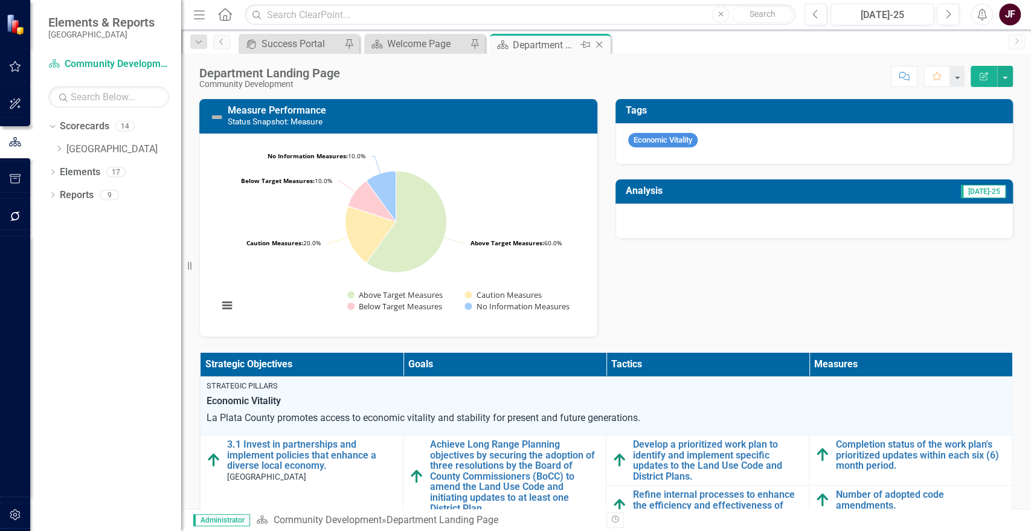
click at [602, 44] on icon "Close" at bounding box center [599, 45] width 12 height 10
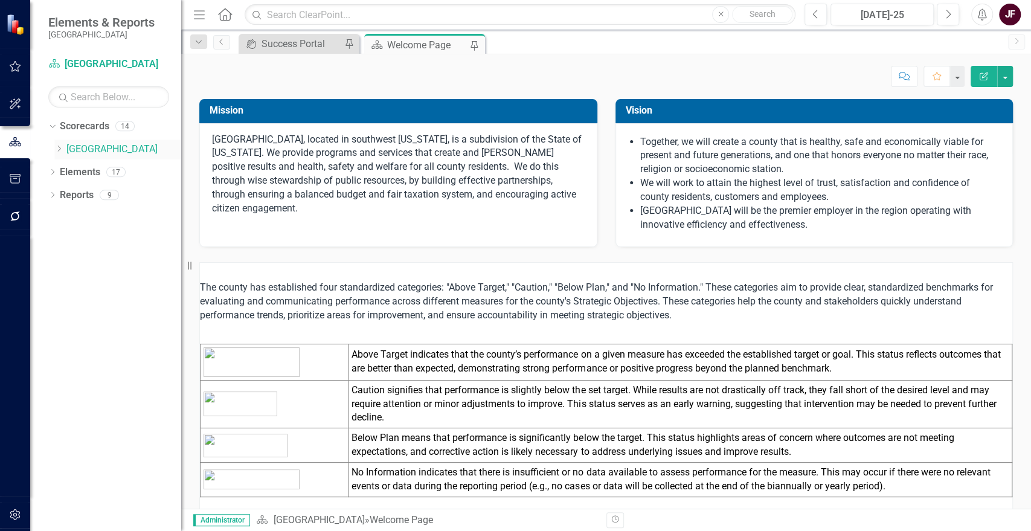
click at [62, 149] on icon "Dropdown" at bounding box center [58, 148] width 9 height 7
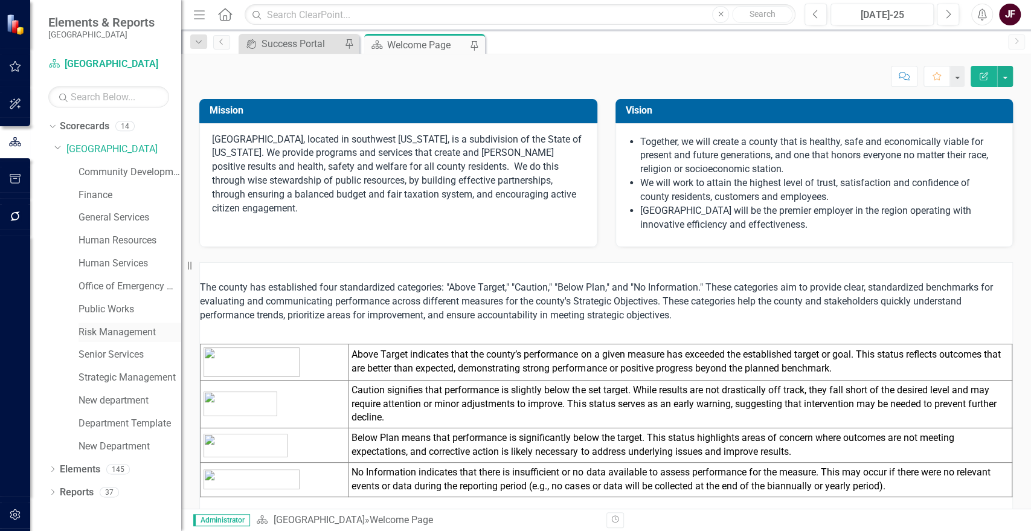
click at [107, 330] on link "Risk Management" at bounding box center [130, 333] width 103 height 14
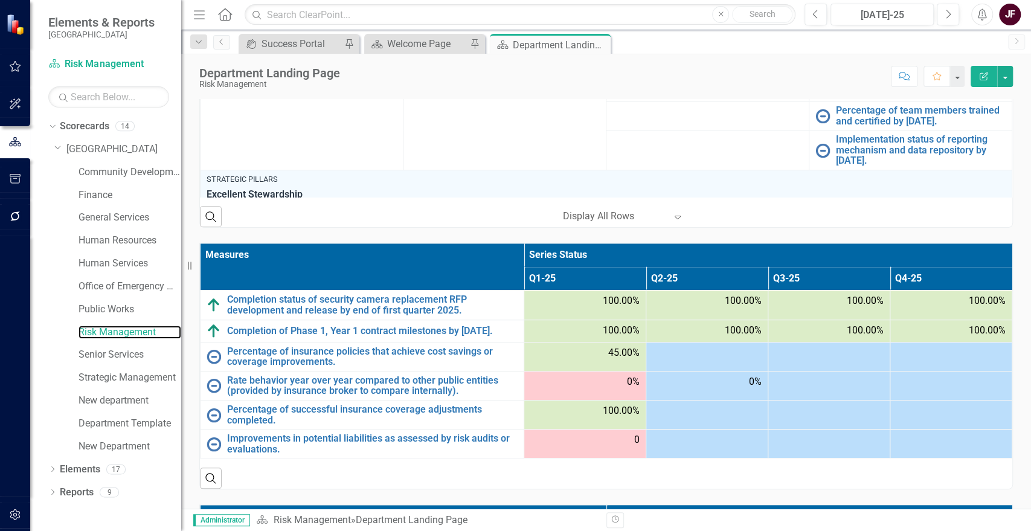
scroll to position [530, 0]
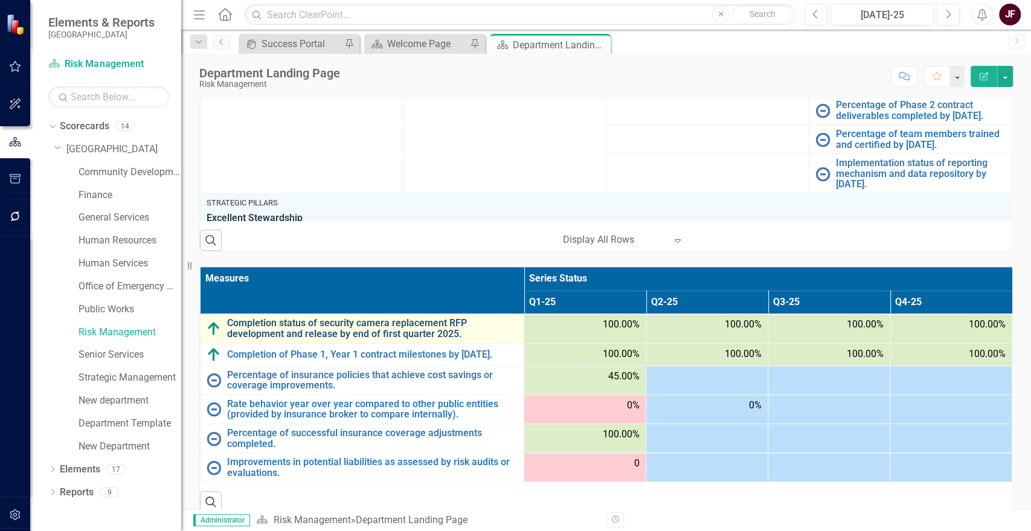
click at [352, 326] on link "Completion status of security camera replacement RFP development and release by…" at bounding box center [372, 328] width 291 height 21
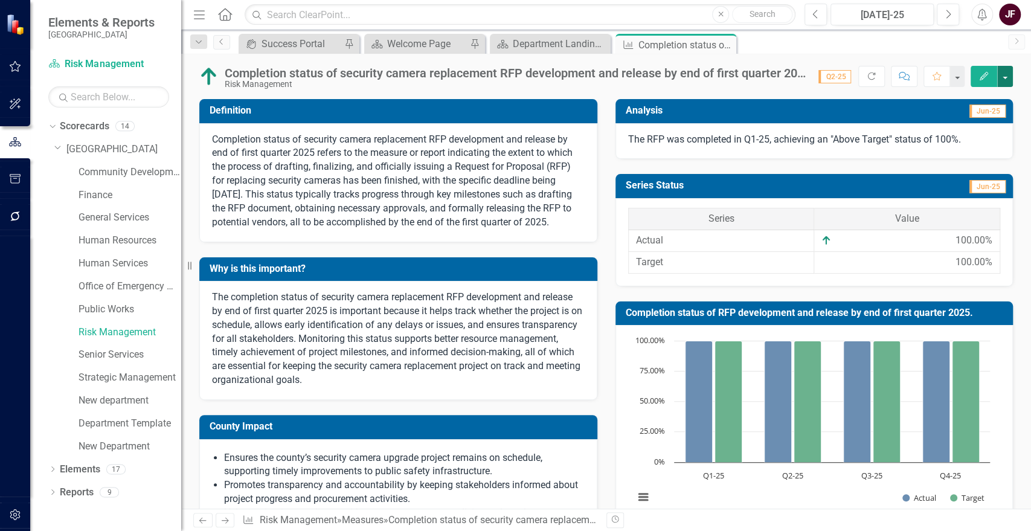
click at [1004, 71] on button "button" at bounding box center [1005, 76] width 16 height 21
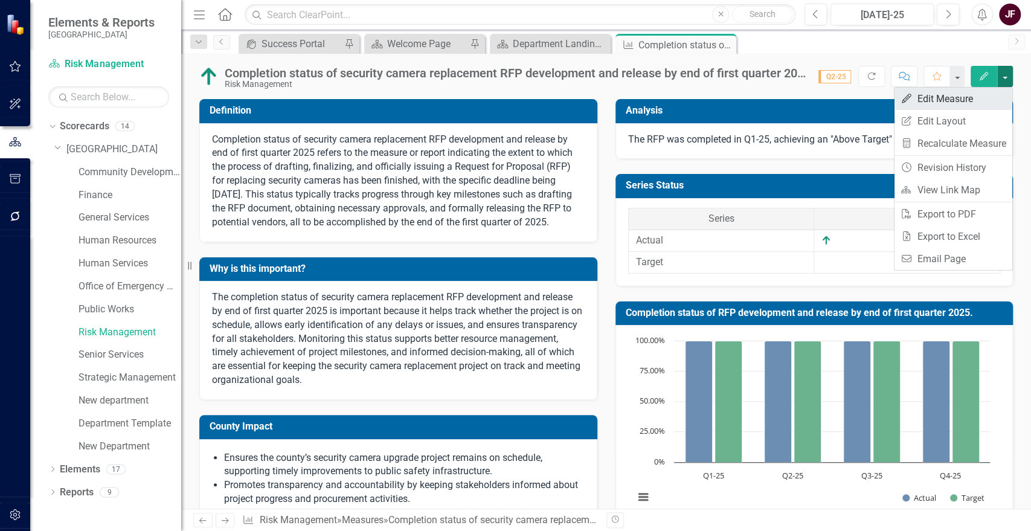
click at [962, 103] on link "Edit Edit Measure" at bounding box center [954, 99] width 118 height 22
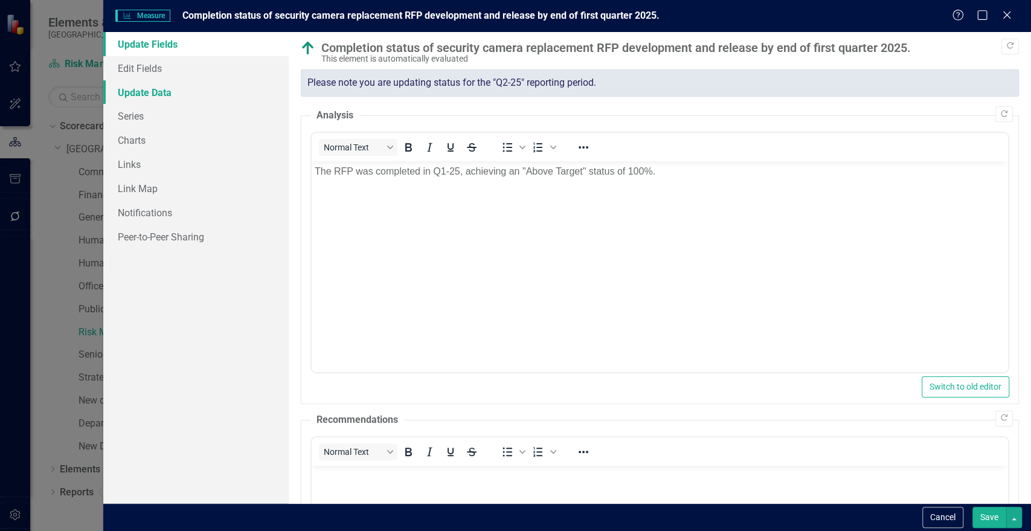
click at [145, 90] on link "Update Data" at bounding box center [195, 92] width 185 height 24
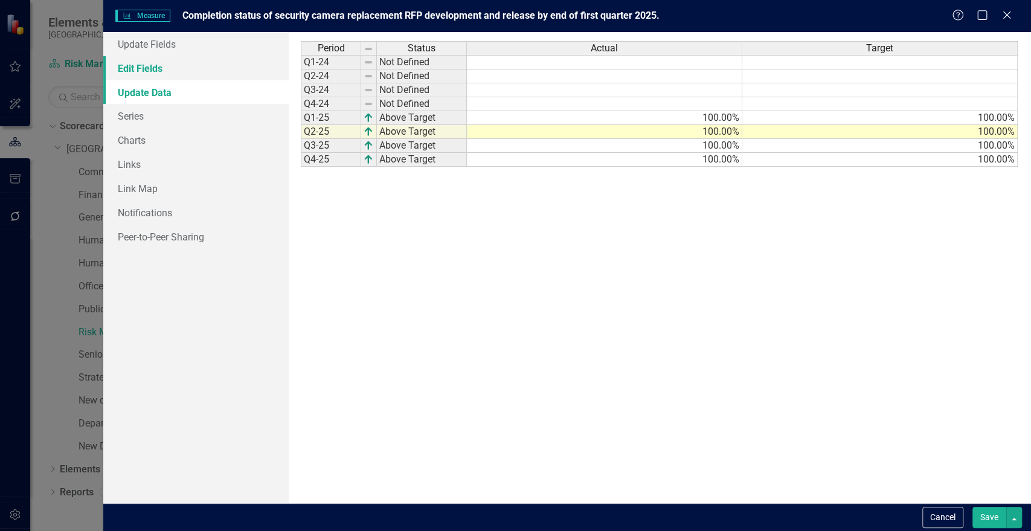
click at [145, 63] on link "Edit Fields" at bounding box center [195, 68] width 185 height 24
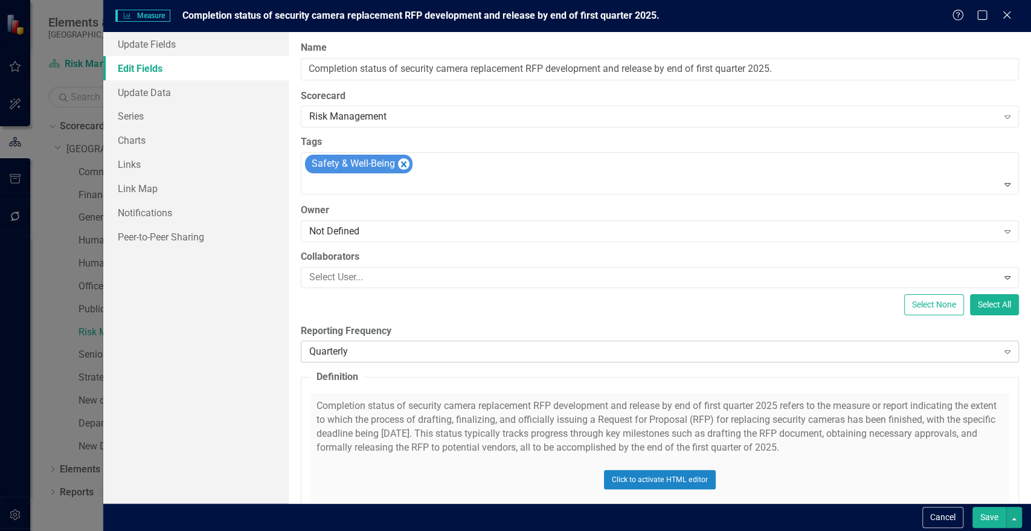
click at [382, 347] on div "Quarterly" at bounding box center [653, 352] width 689 height 14
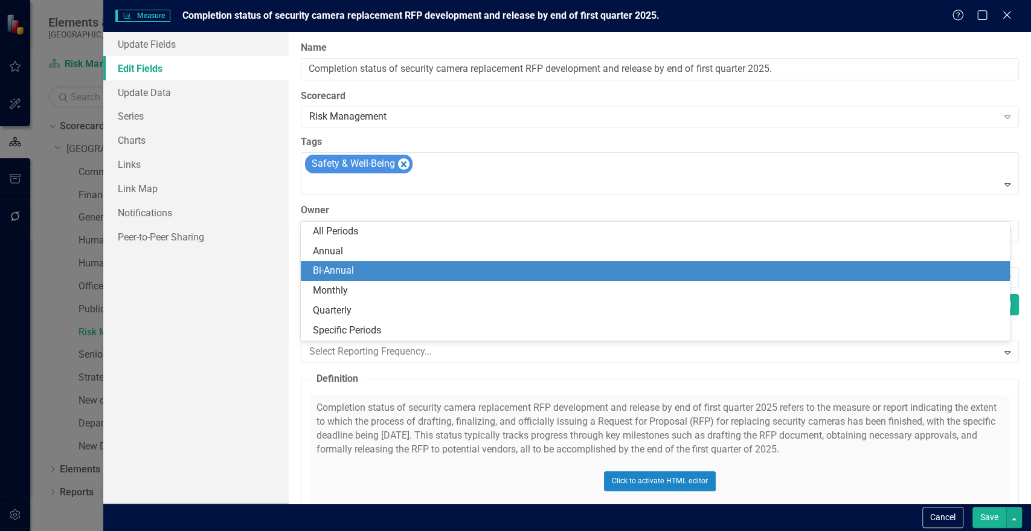
click at [358, 273] on div "Bi-Annual" at bounding box center [658, 271] width 690 height 14
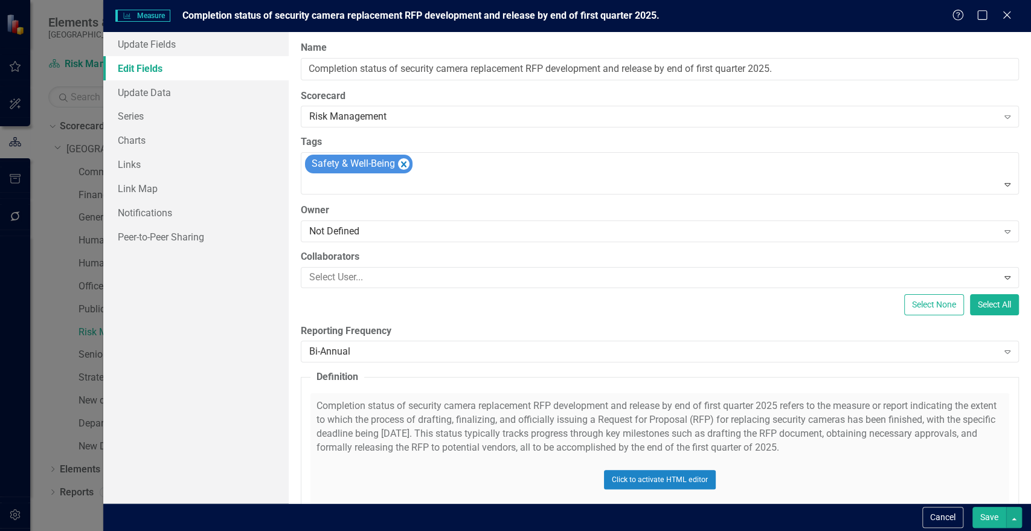
click at [993, 515] on button "Save" at bounding box center [990, 517] width 34 height 21
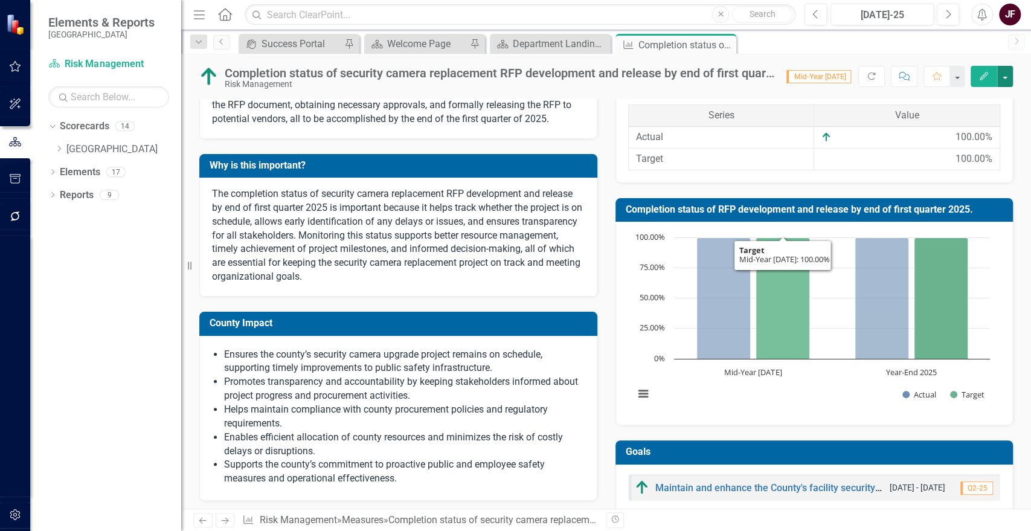
scroll to position [312, 0]
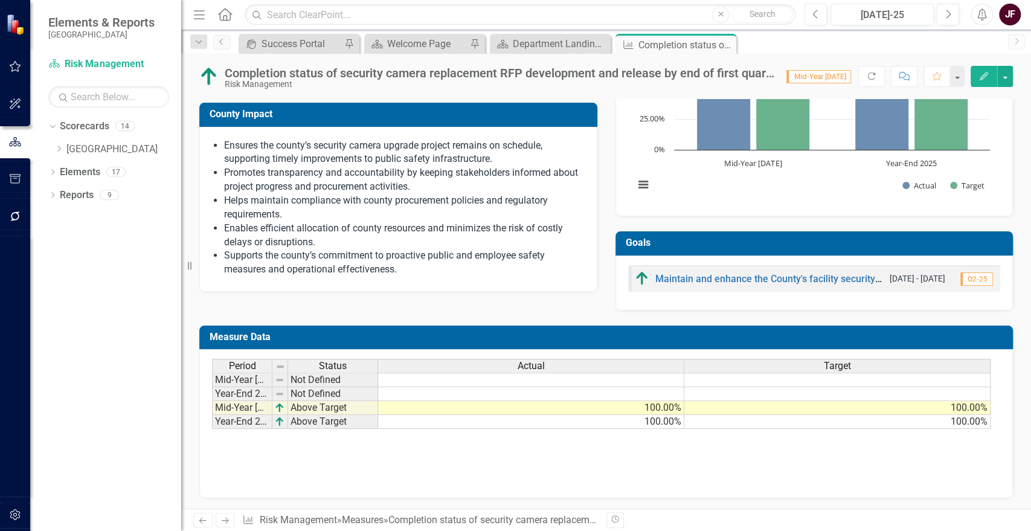
click at [673, 422] on td "100.00%" at bounding box center [531, 422] width 306 height 14
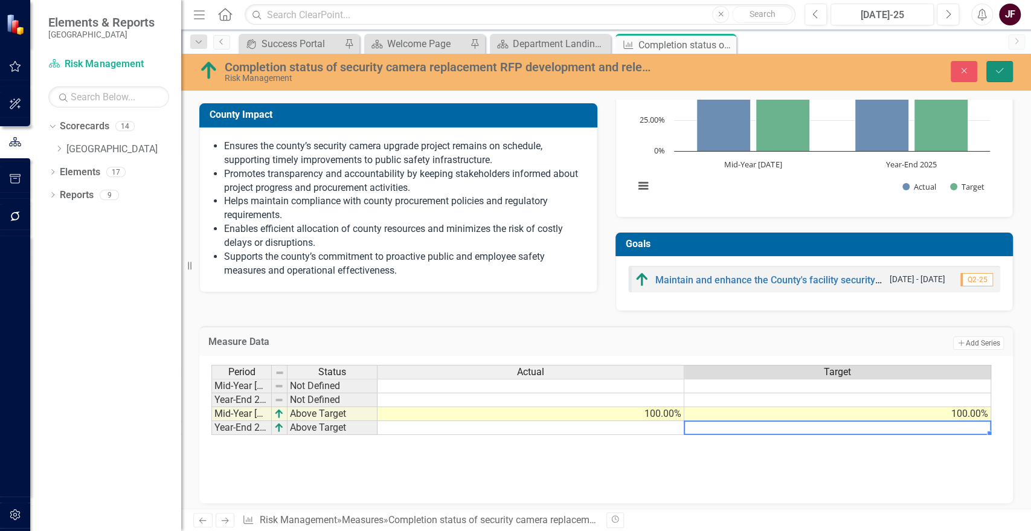
click at [999, 65] on button "Save" at bounding box center [999, 71] width 27 height 21
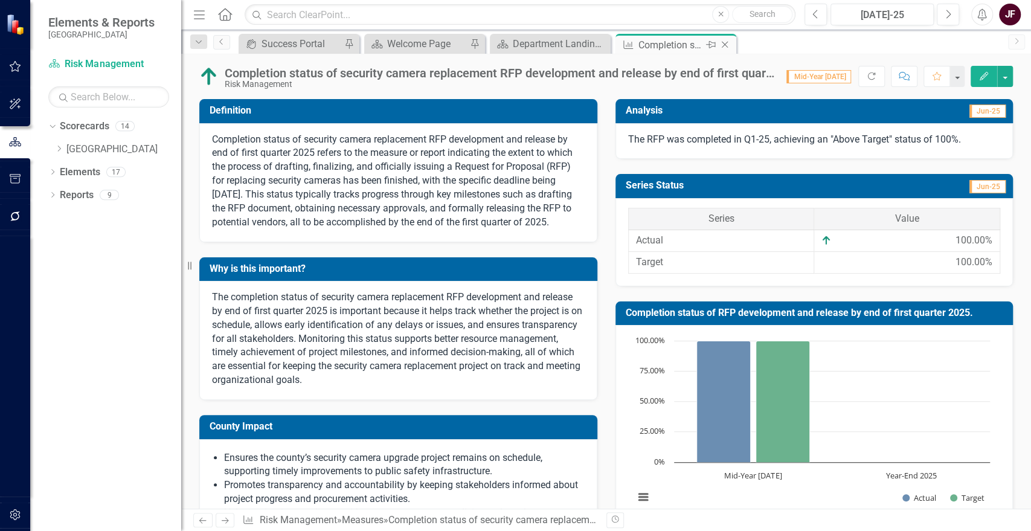
click at [722, 42] on icon at bounding box center [725, 45] width 7 height 7
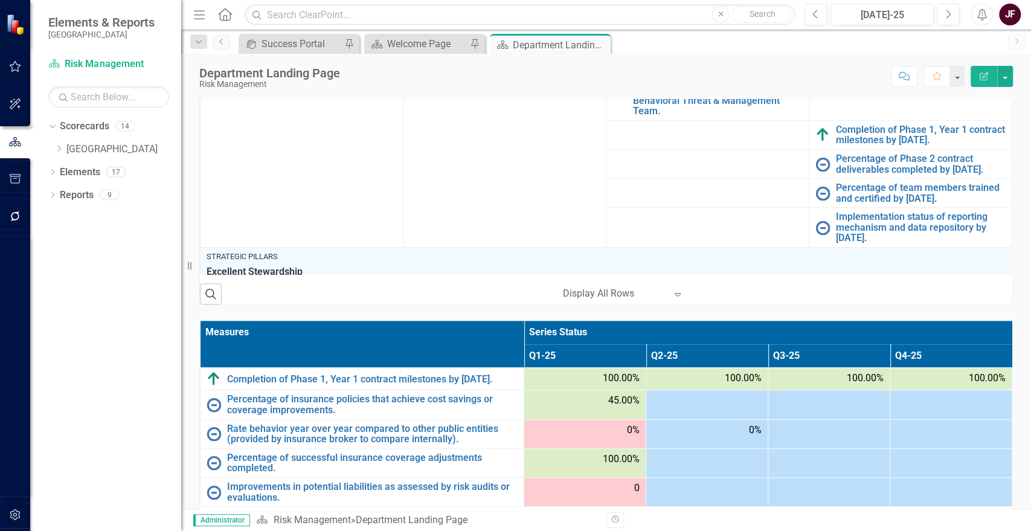
scroll to position [536, 0]
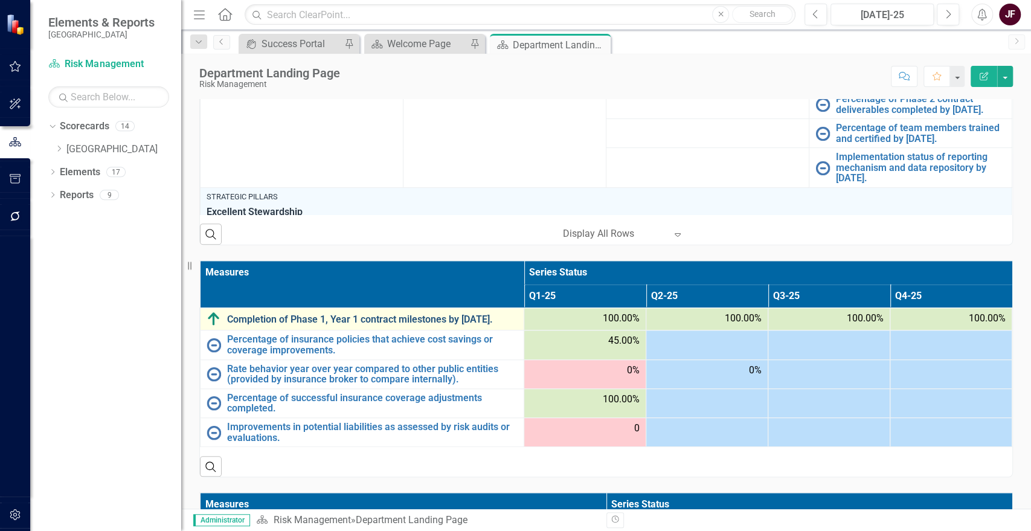
click at [255, 316] on link "Completion of Phase 1, Year 1 contract milestones by [DATE]." at bounding box center [372, 319] width 291 height 11
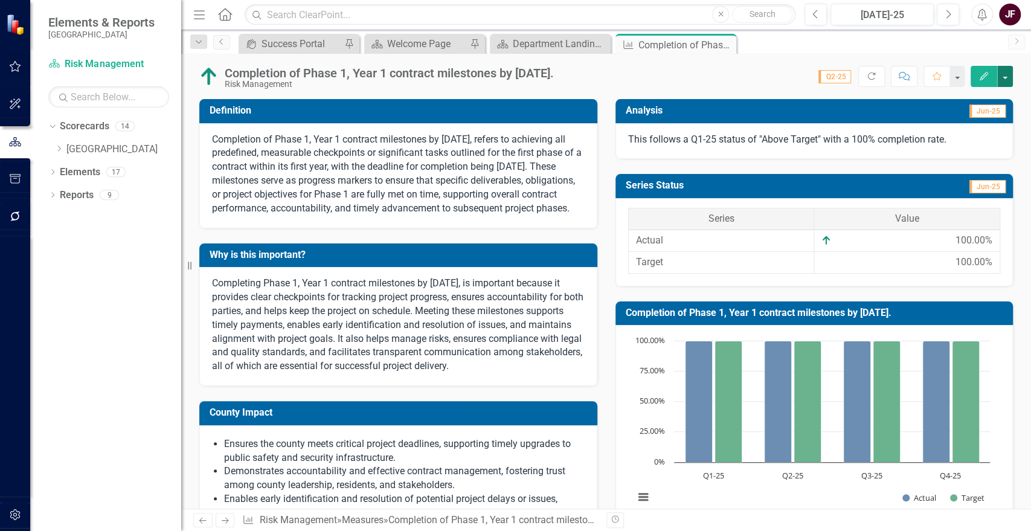
click at [1003, 74] on button "button" at bounding box center [1005, 76] width 16 height 21
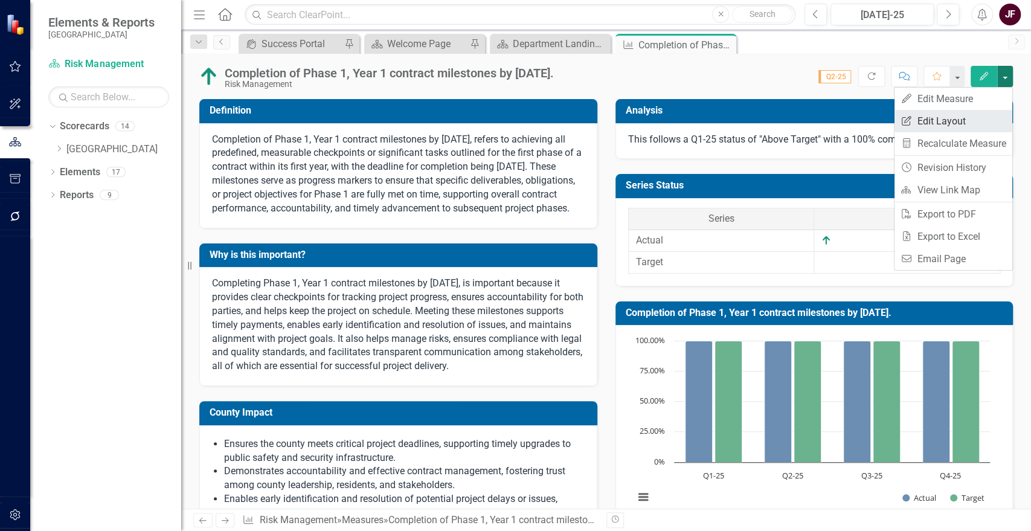
click at [946, 121] on link "Edit Report Edit Layout" at bounding box center [954, 121] width 118 height 22
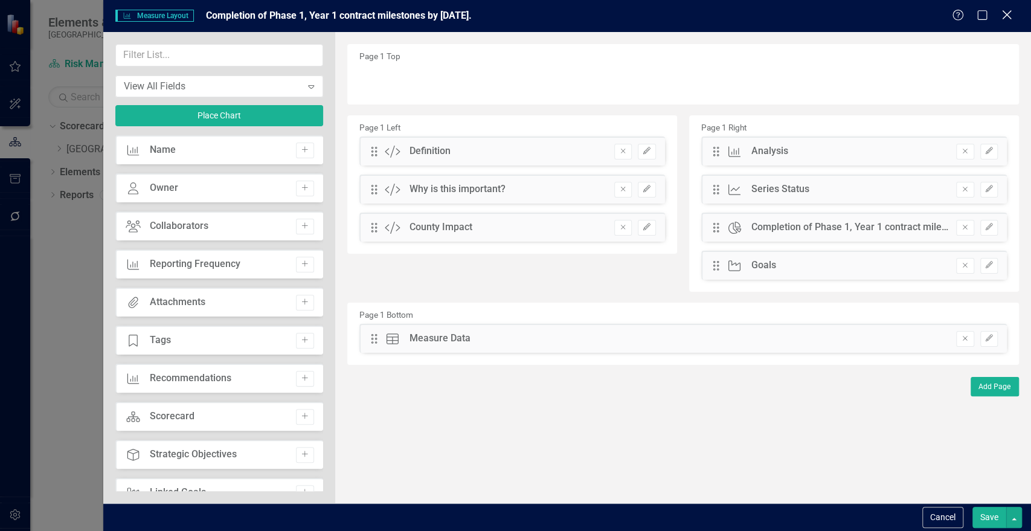
click at [1007, 16] on icon at bounding box center [1006, 14] width 9 height 9
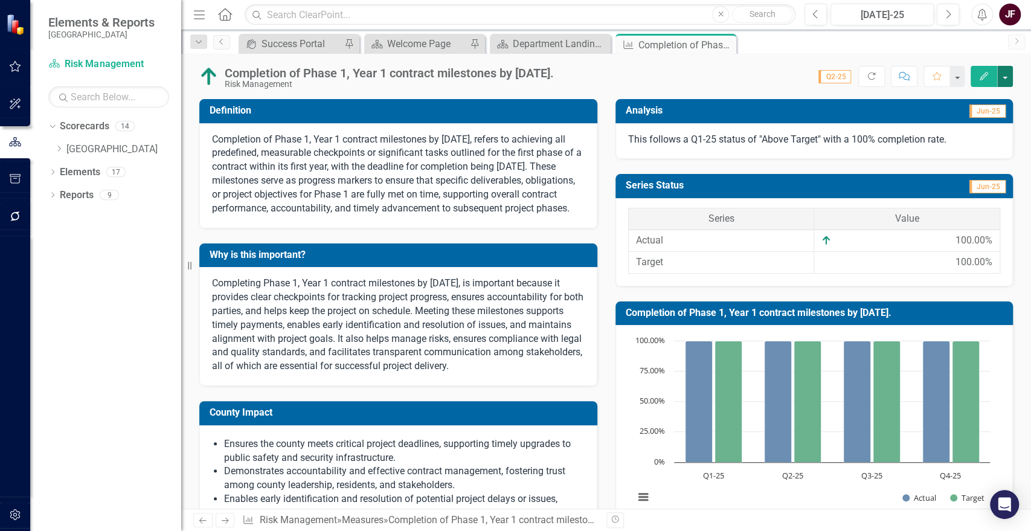
click at [1002, 71] on button "button" at bounding box center [1005, 76] width 16 height 21
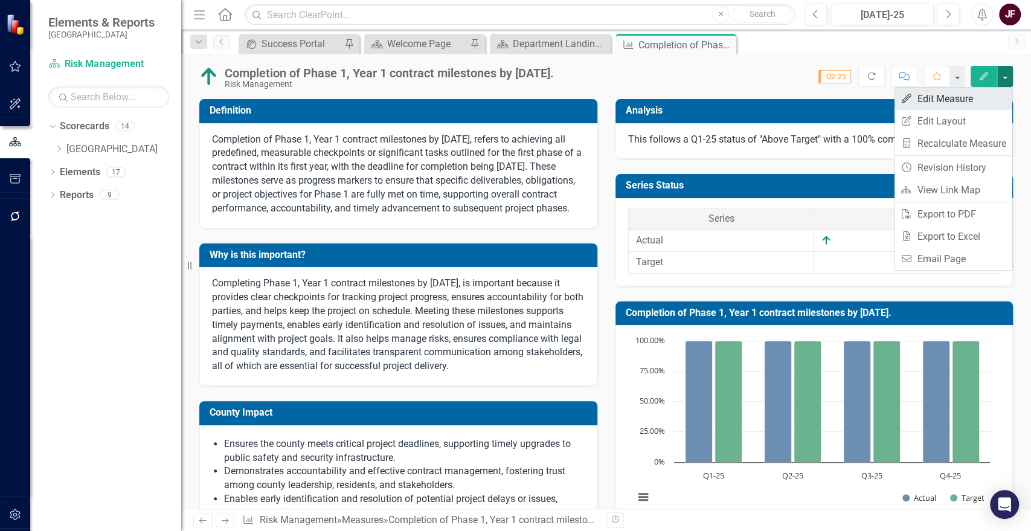
click at [986, 100] on link "Edit Edit Measure" at bounding box center [954, 99] width 118 height 22
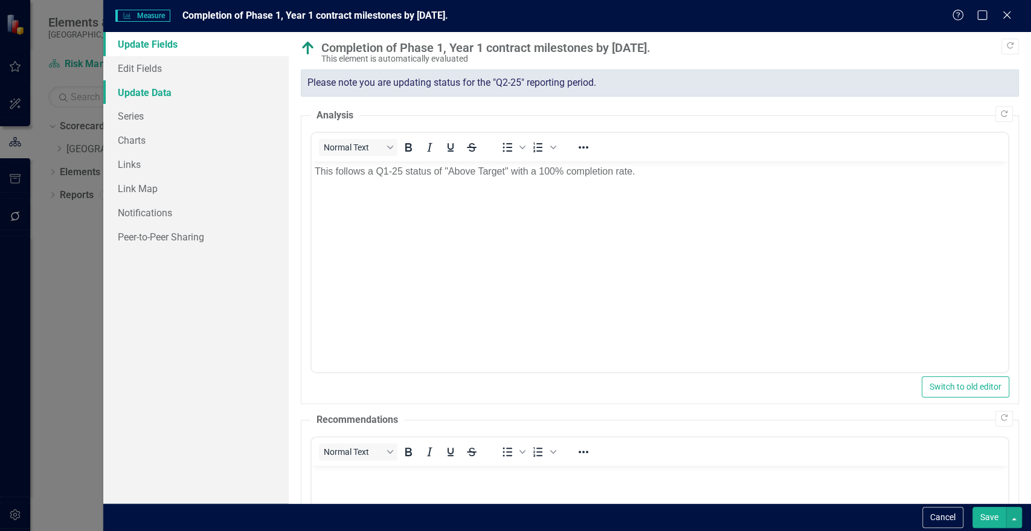
click at [141, 95] on link "Update Data" at bounding box center [195, 92] width 185 height 24
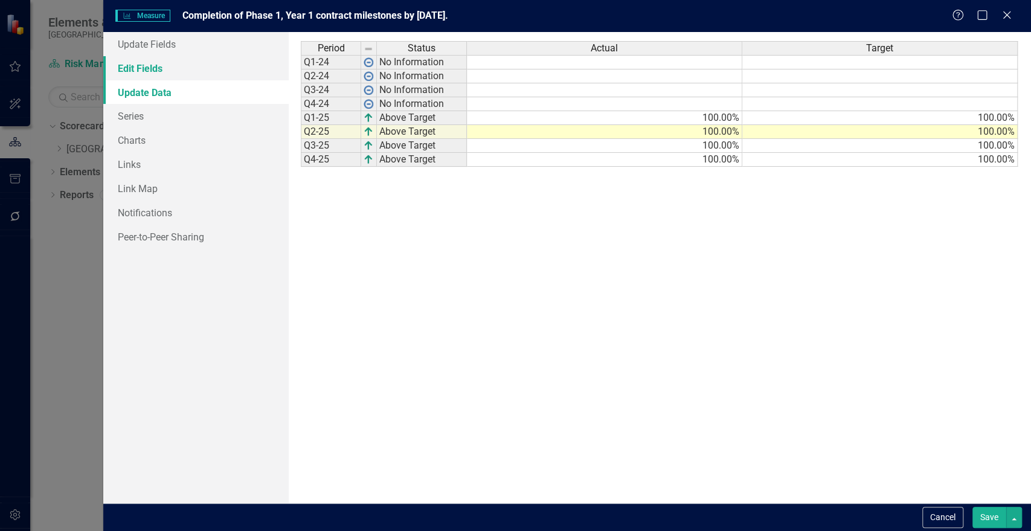
click at [155, 66] on link "Edit Fields" at bounding box center [195, 68] width 185 height 24
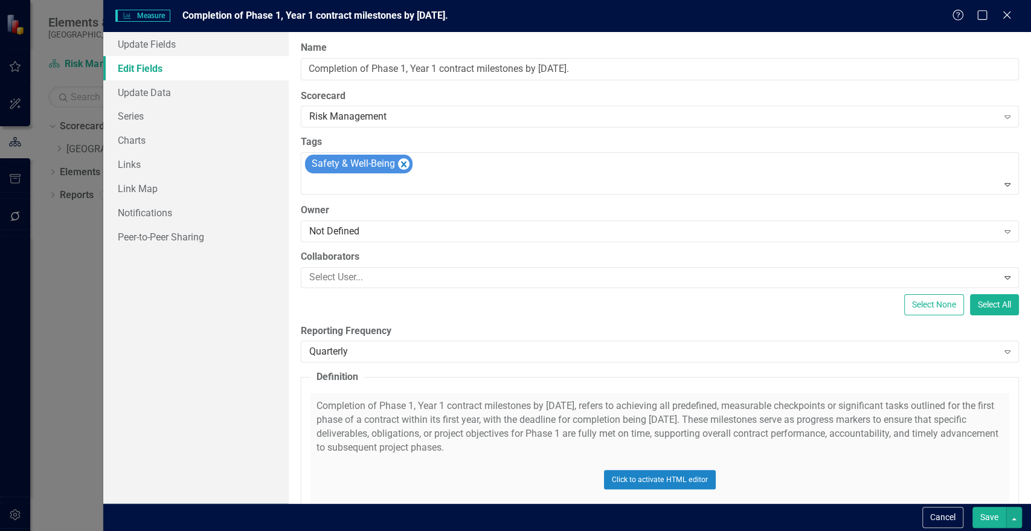
click at [321, 334] on label "Reporting Frequency" at bounding box center [660, 331] width 718 height 14
click at [325, 347] on div "Quarterly" at bounding box center [653, 352] width 689 height 14
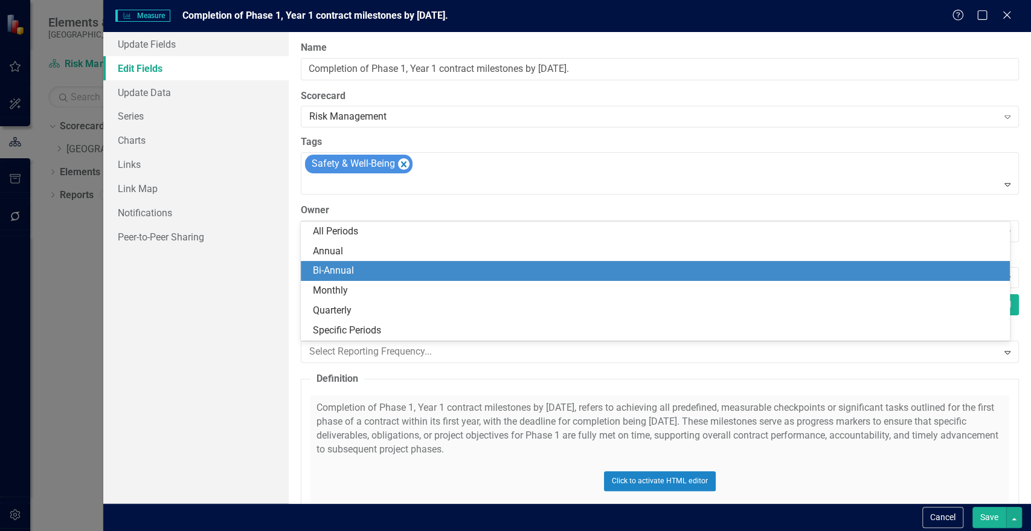
click at [340, 272] on div "Bi-Annual" at bounding box center [658, 271] width 690 height 14
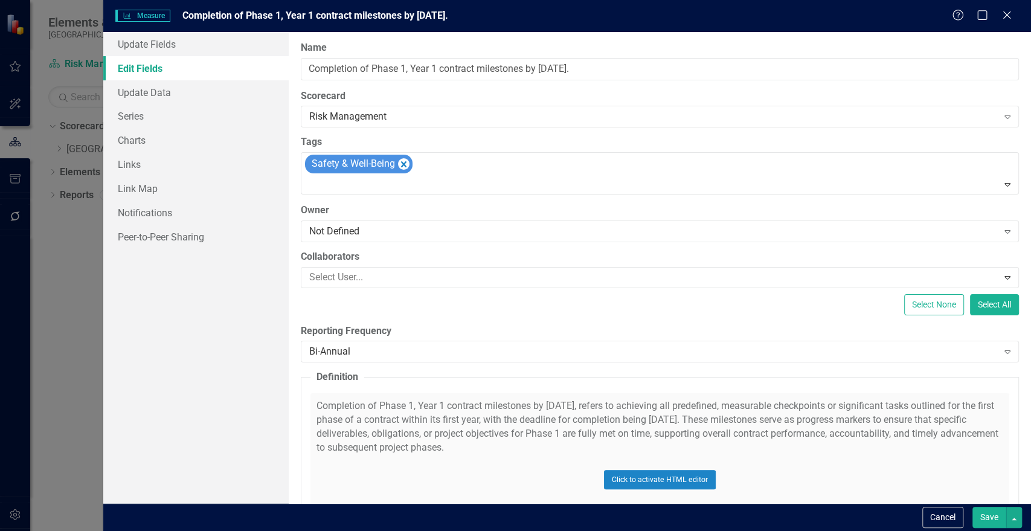
click at [985, 520] on button "Save" at bounding box center [990, 517] width 34 height 21
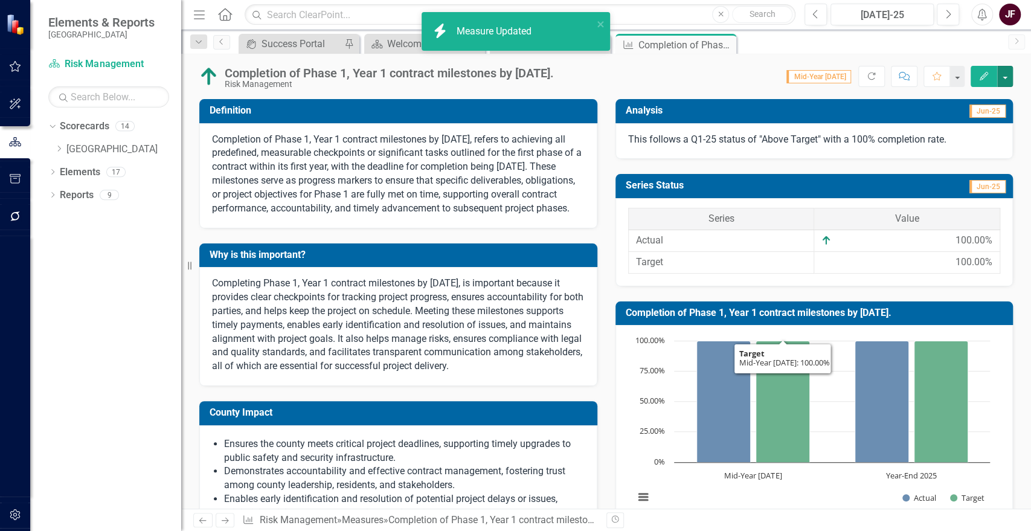
scroll to position [312, 0]
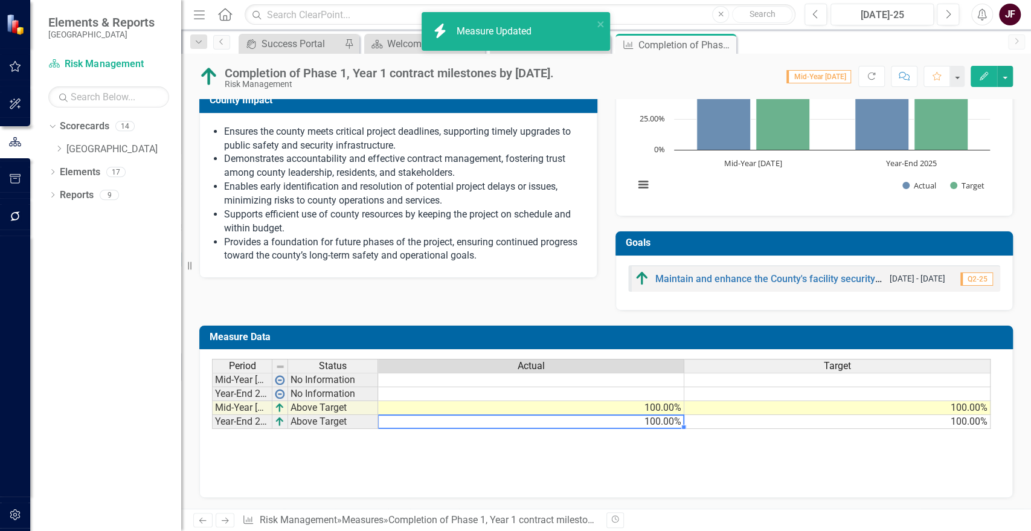
click at [639, 422] on td "100.00%" at bounding box center [531, 422] width 306 height 14
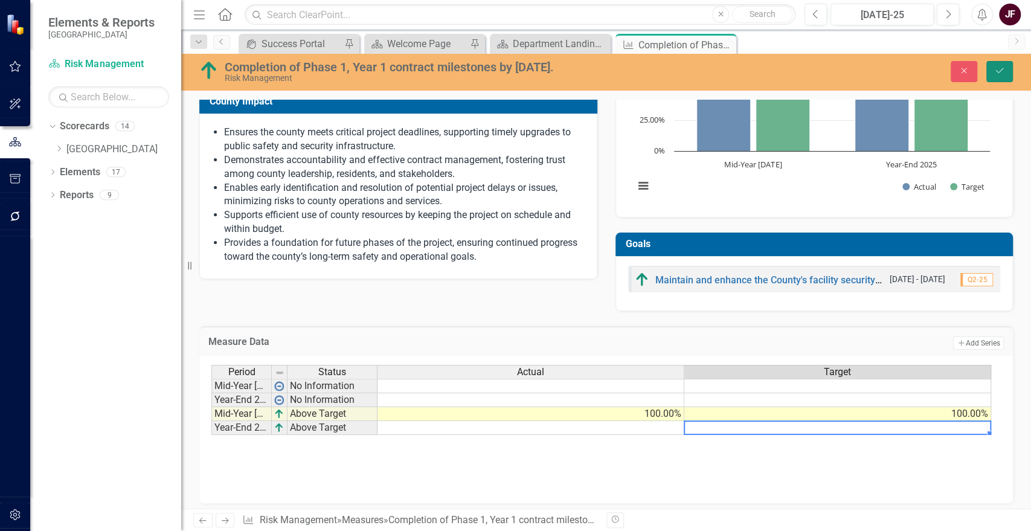
click at [996, 66] on icon "Save" at bounding box center [999, 70] width 11 height 8
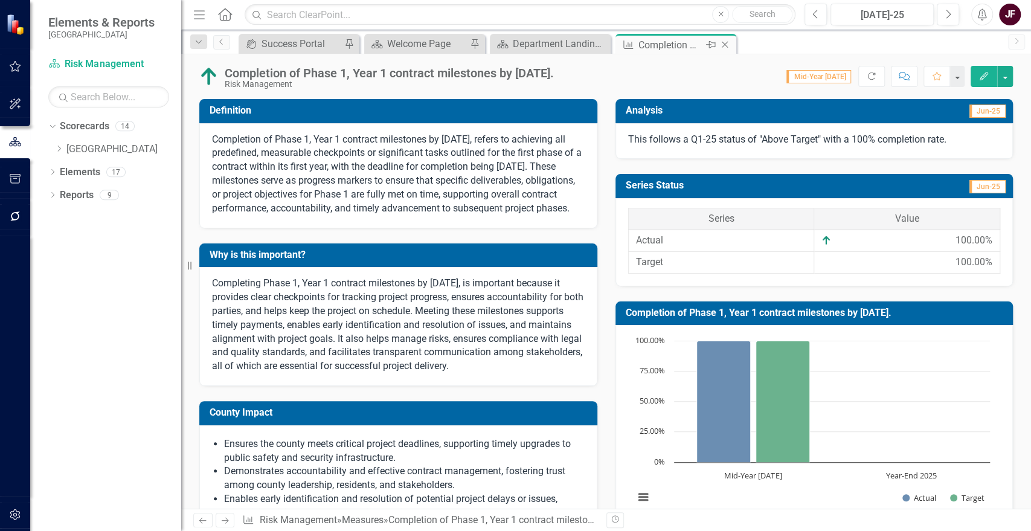
click at [727, 42] on icon "Close" at bounding box center [725, 45] width 12 height 10
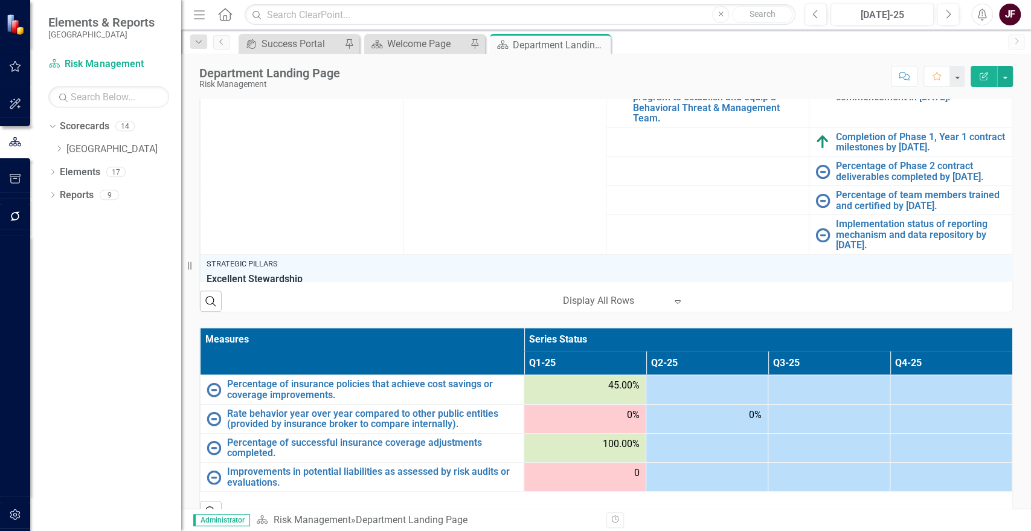
scroll to position [536, 0]
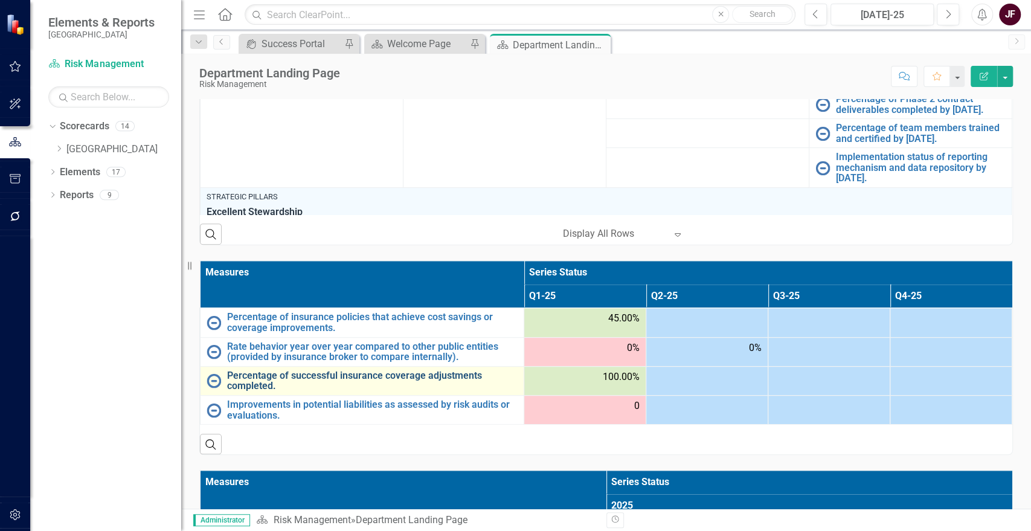
click at [306, 375] on link "Percentage of successful insurance coverage adjustments completed." at bounding box center [372, 380] width 291 height 21
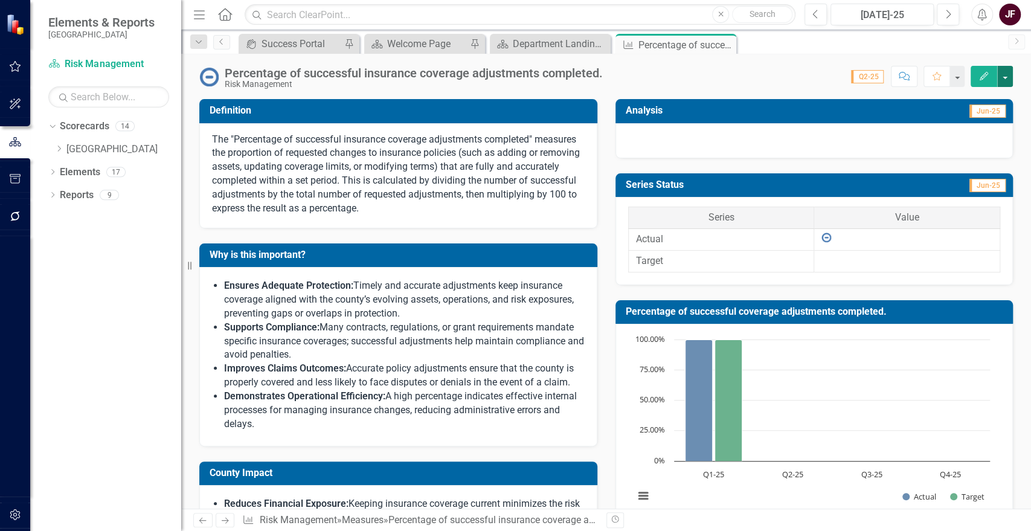
click at [1005, 83] on button "button" at bounding box center [1005, 76] width 16 height 21
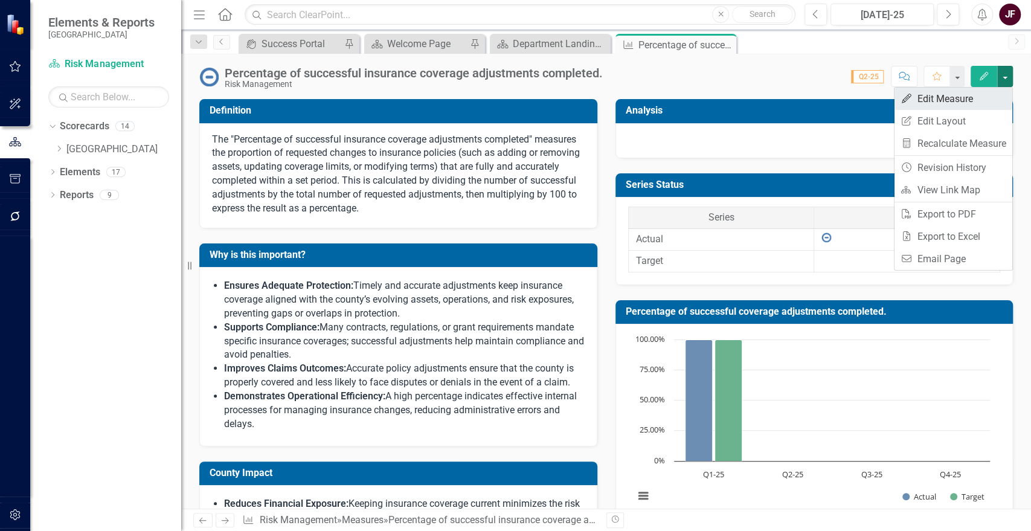
click at [959, 100] on link "Edit Edit Measure" at bounding box center [954, 99] width 118 height 22
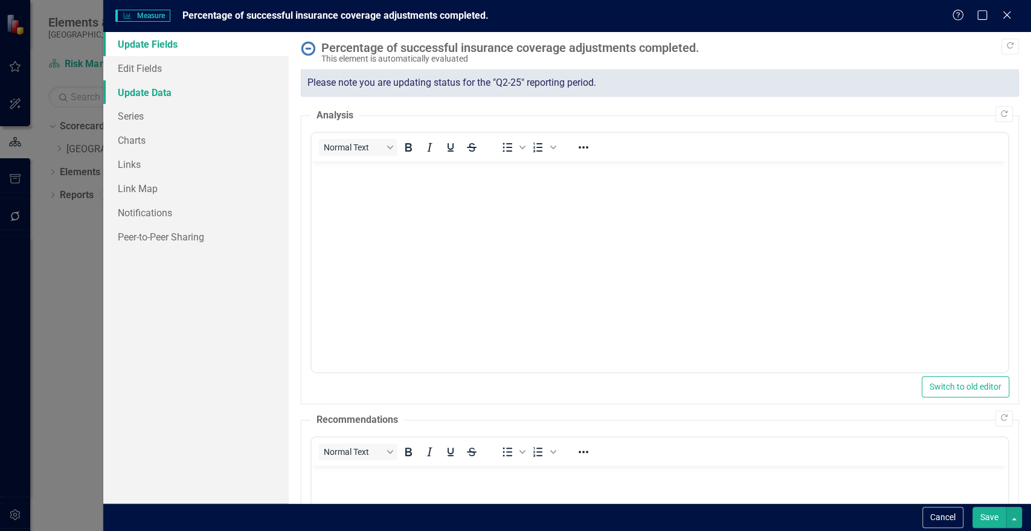
click at [142, 92] on link "Update Data" at bounding box center [195, 92] width 185 height 24
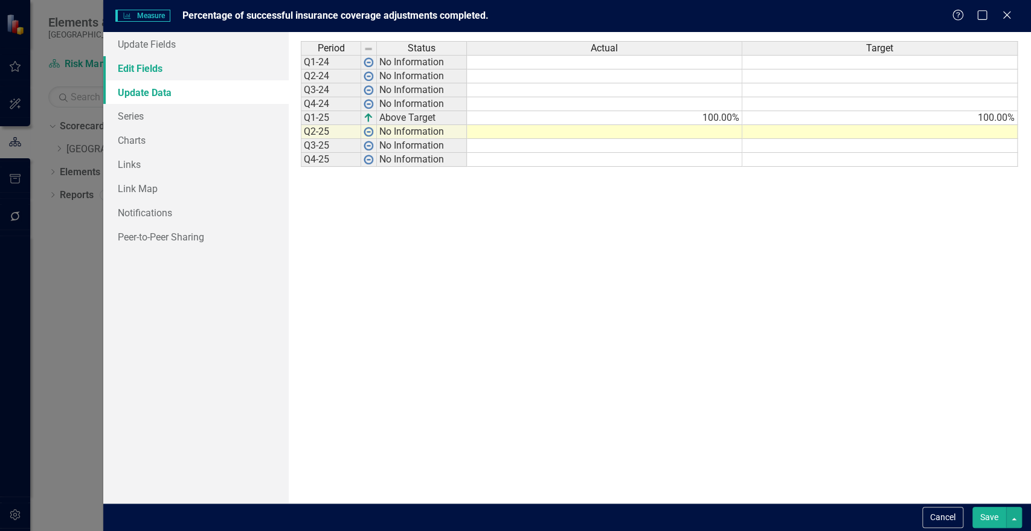
click at [149, 74] on link "Edit Fields" at bounding box center [195, 68] width 185 height 24
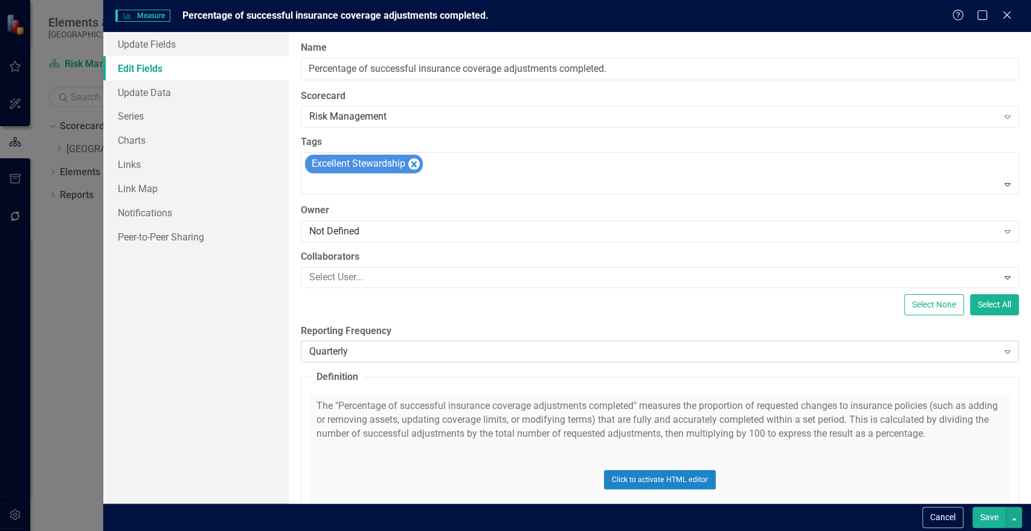
click at [391, 347] on div "Quarterly" at bounding box center [653, 352] width 689 height 14
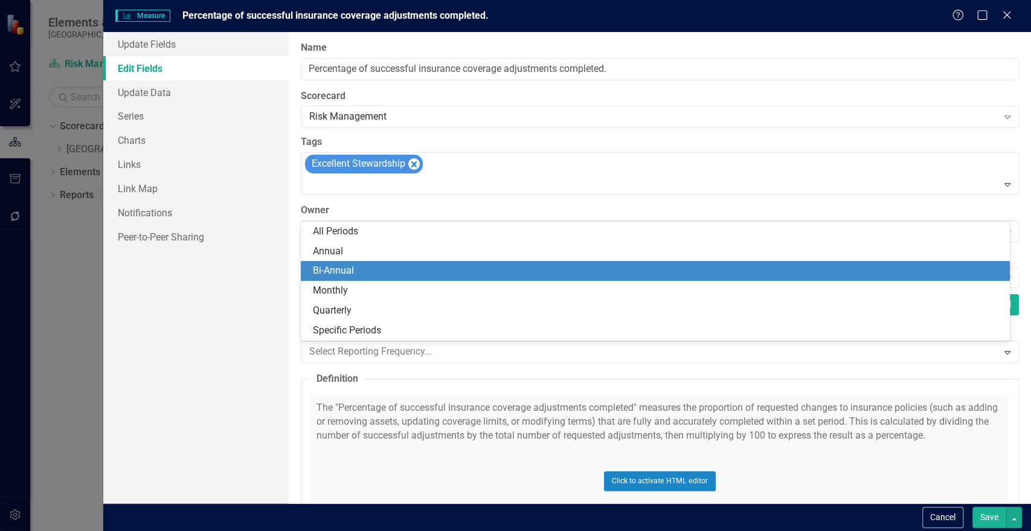
click at [372, 269] on div "Bi-Annual" at bounding box center [658, 271] width 690 height 14
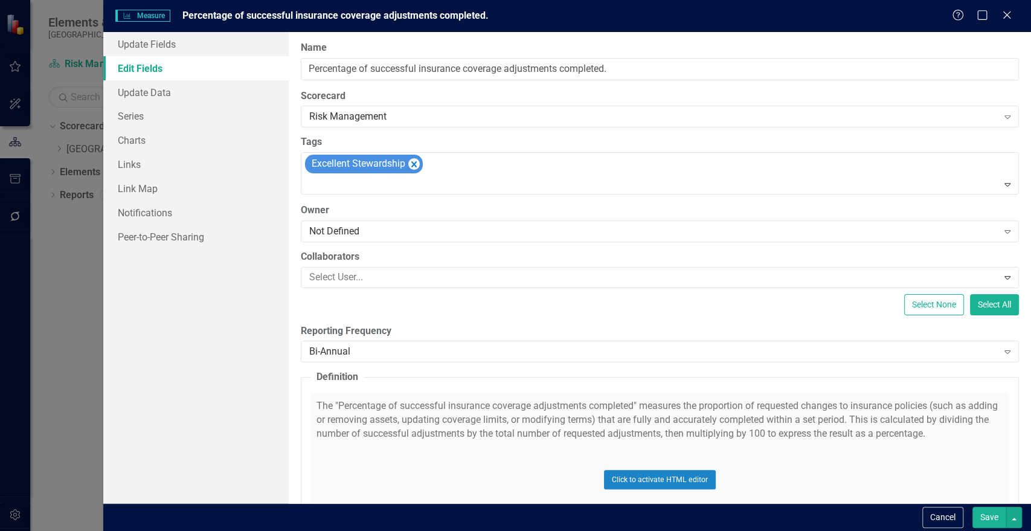
click at [989, 515] on button "Save" at bounding box center [990, 517] width 34 height 21
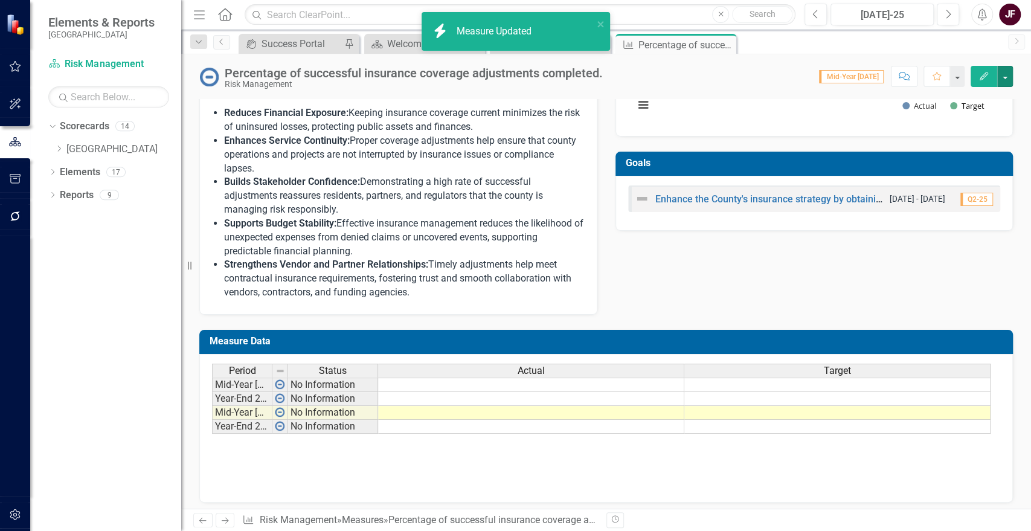
scroll to position [396, 0]
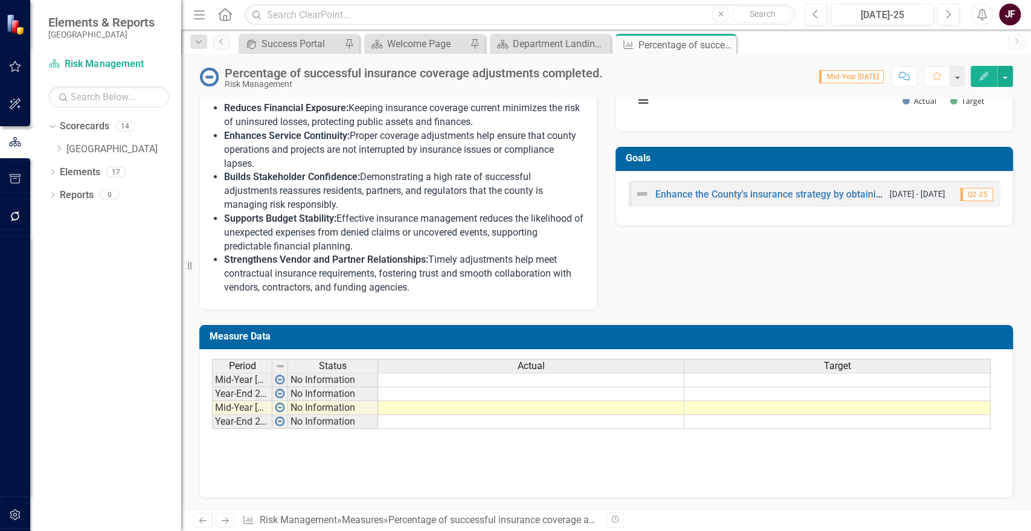
click at [435, 412] on td at bounding box center [531, 408] width 306 height 14
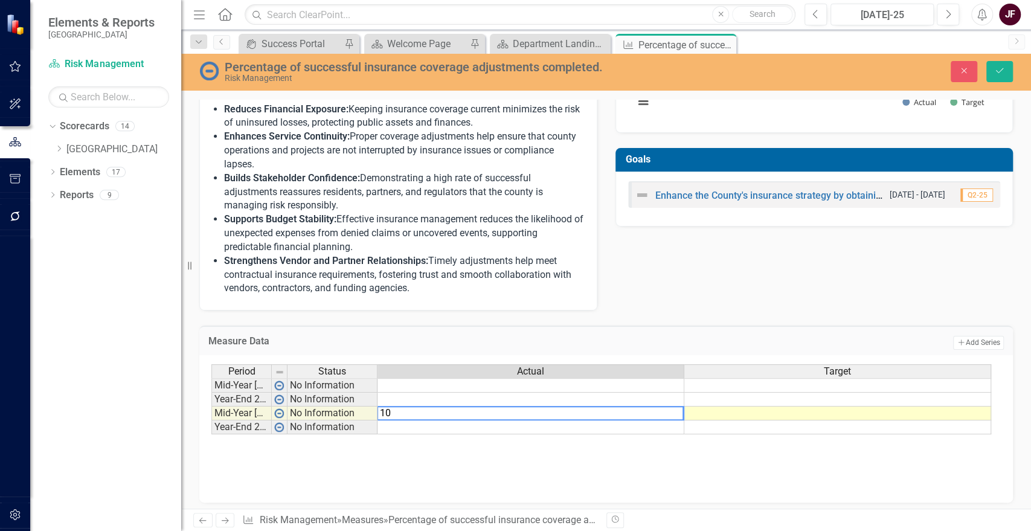
type textarea "100"
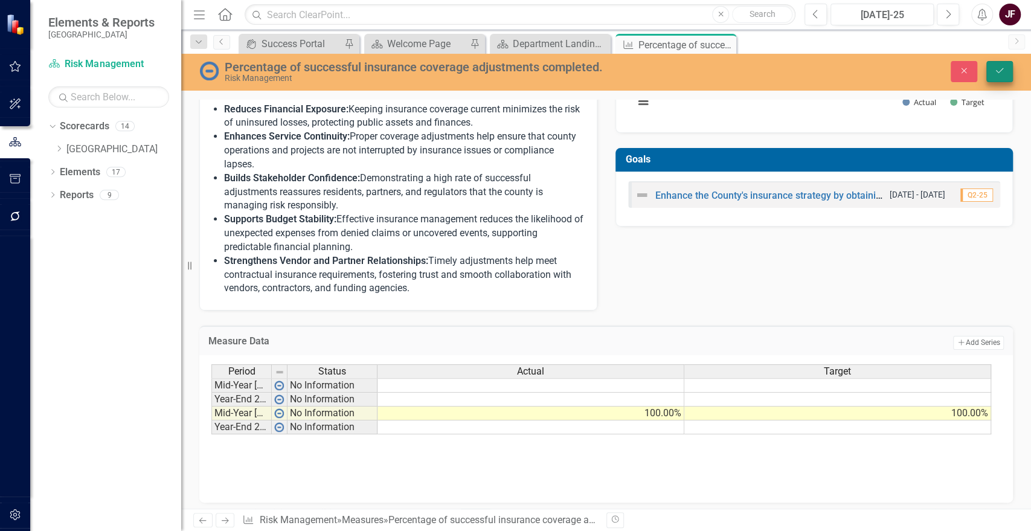
type textarea "100"
click at [1000, 68] on icon "Save" at bounding box center [999, 70] width 11 height 8
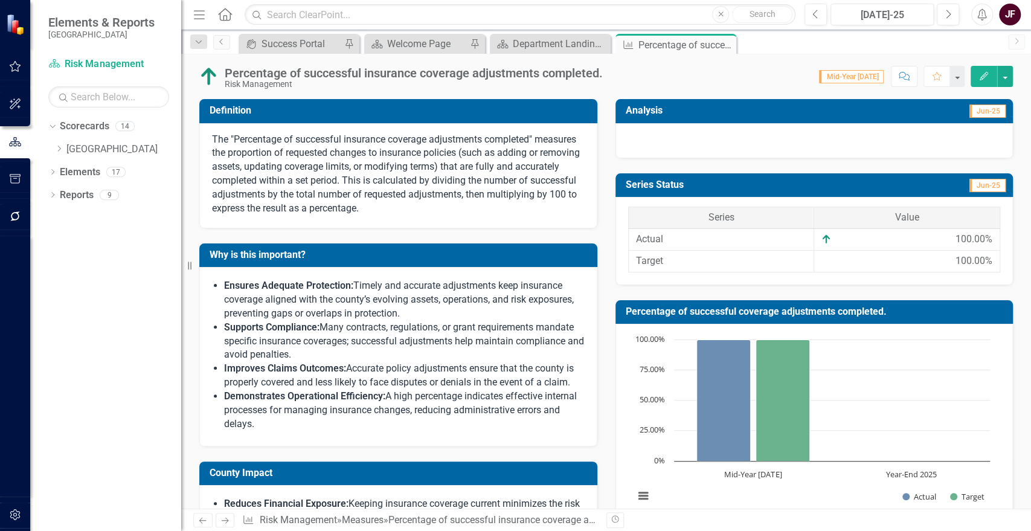
click at [802, 152] on div at bounding box center [815, 140] width 398 height 35
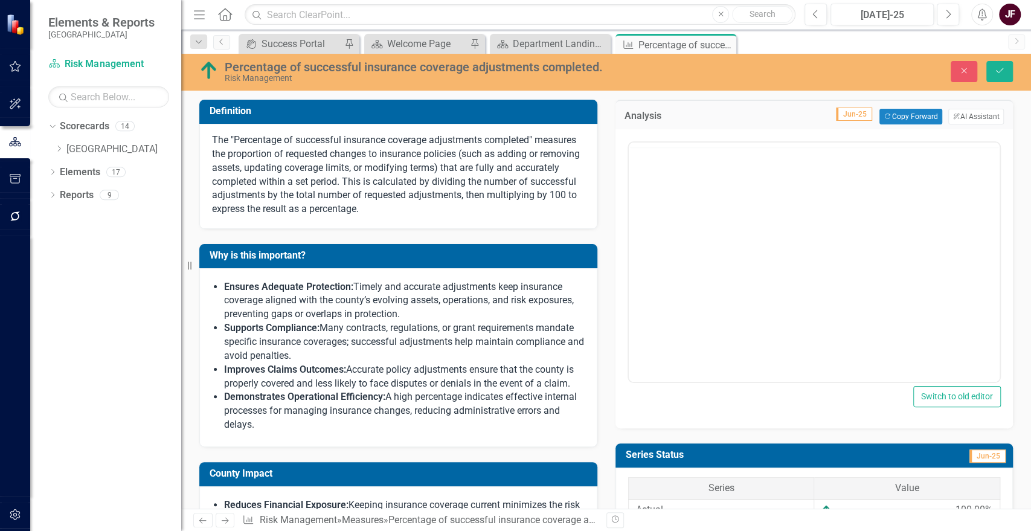
scroll to position [0, 0]
click at [959, 119] on button "ClearPoint AI AI Assistant" at bounding box center [976, 117] width 56 height 16
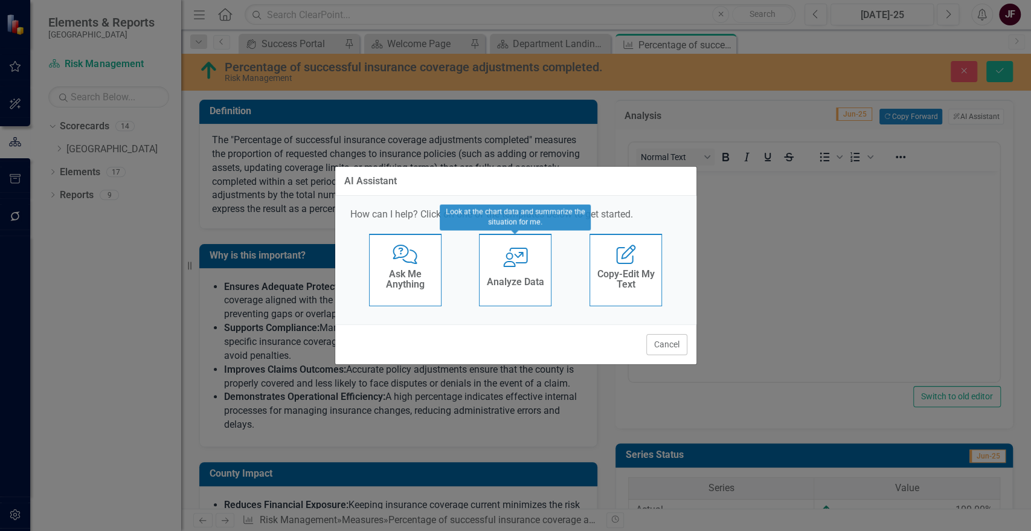
click at [530, 272] on div "User with Chart Analyze Data" at bounding box center [515, 270] width 72 height 72
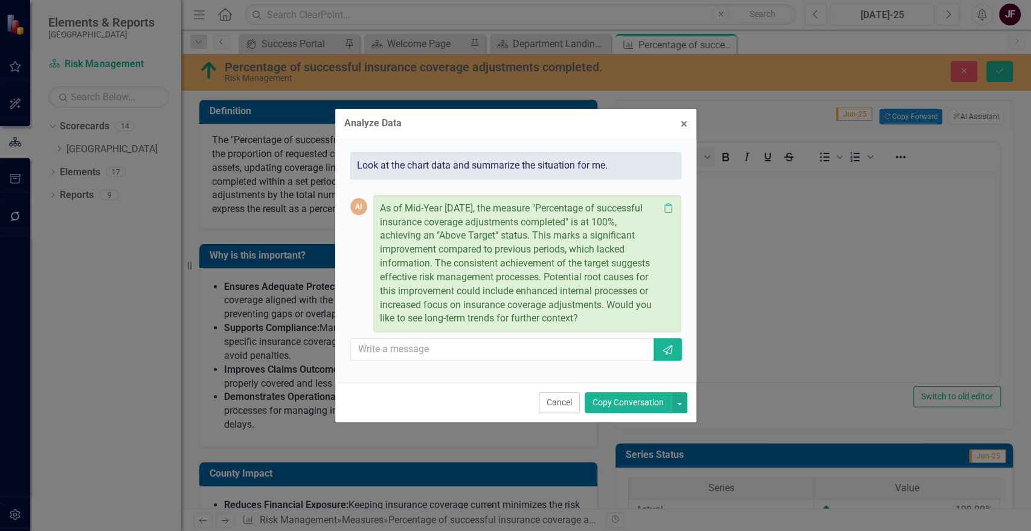
click at [643, 404] on button "Copy Conversation" at bounding box center [628, 402] width 87 height 21
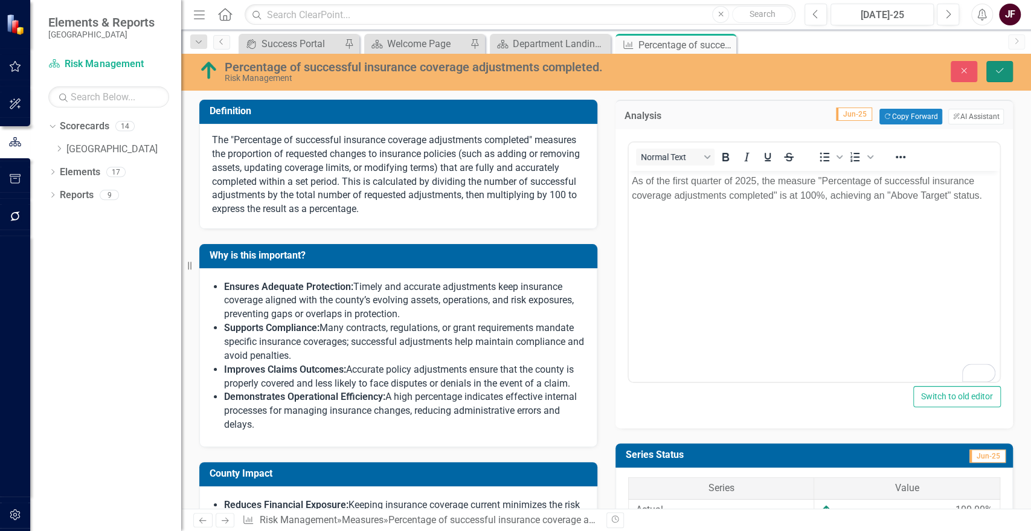
click at [995, 72] on icon "Save" at bounding box center [999, 70] width 11 height 8
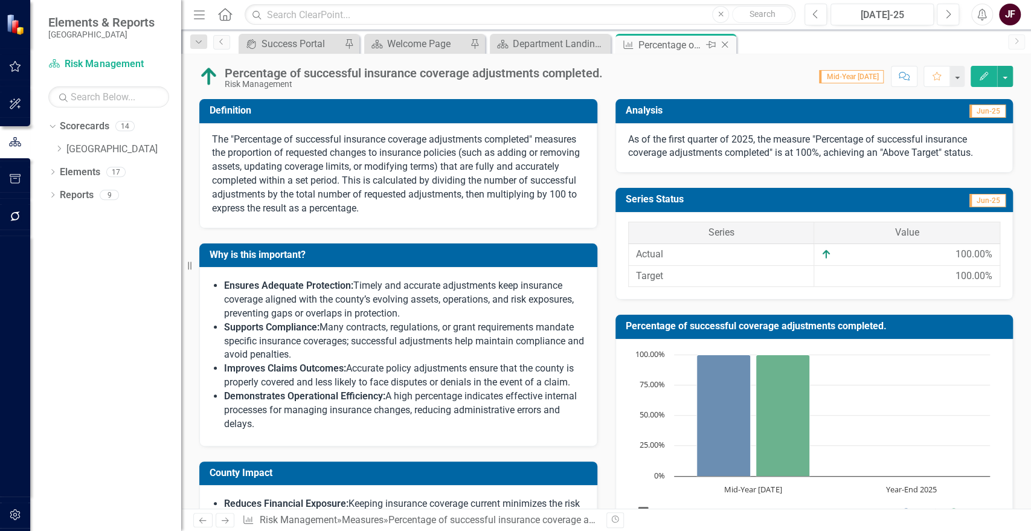
click at [730, 44] on icon "Close" at bounding box center [725, 45] width 12 height 10
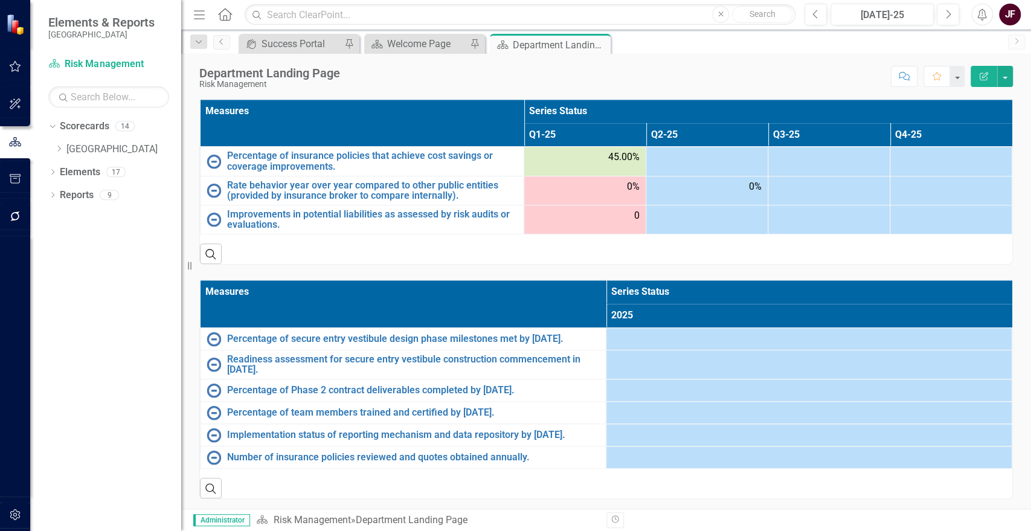
scroll to position [712, 0]
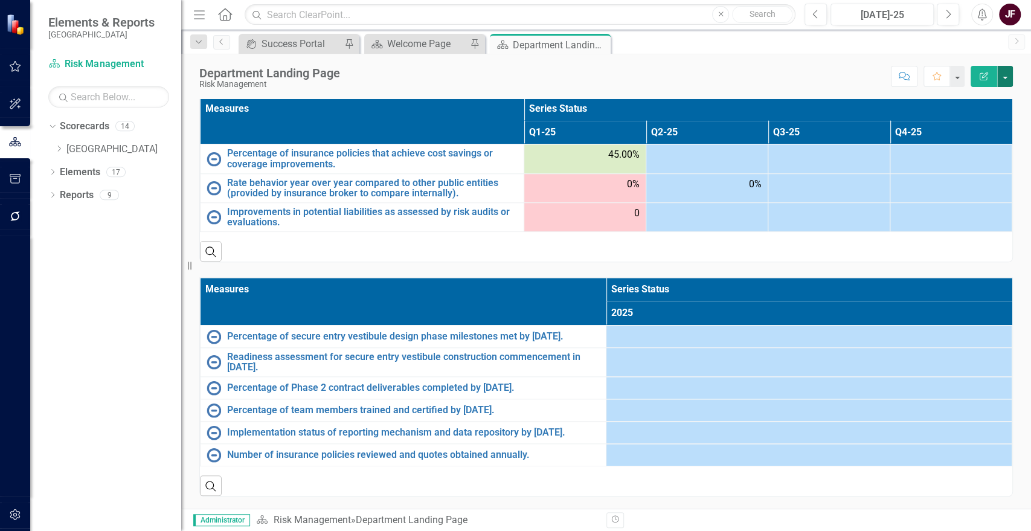
click at [1002, 76] on button "button" at bounding box center [1005, 76] width 16 height 21
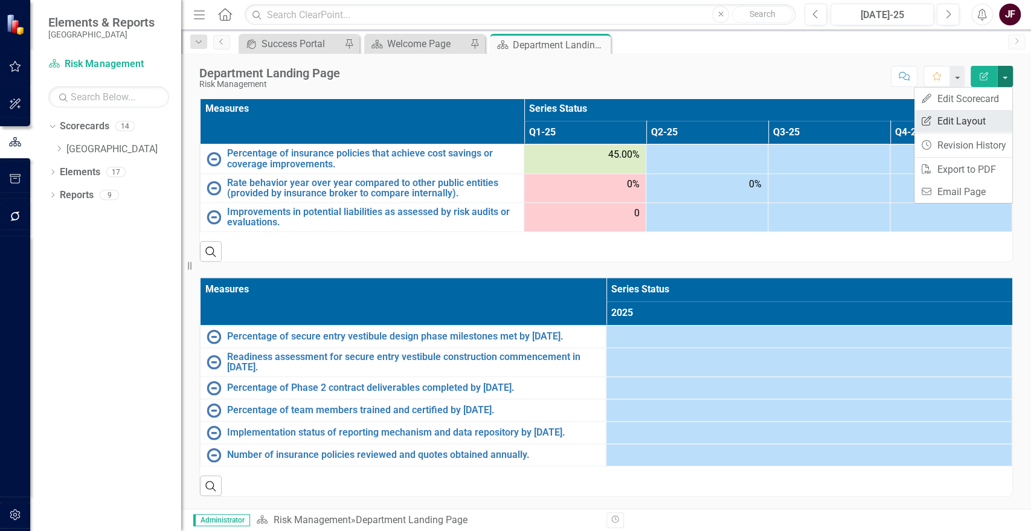
click at [970, 114] on link "Edit Report Edit Layout" at bounding box center [964, 121] width 98 height 22
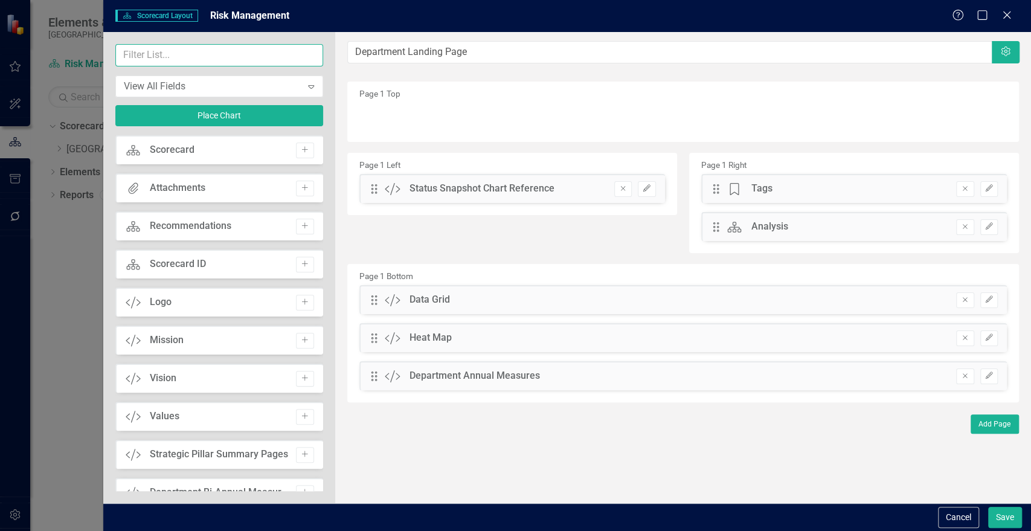
click at [205, 60] on input "text" at bounding box center [219, 55] width 208 height 22
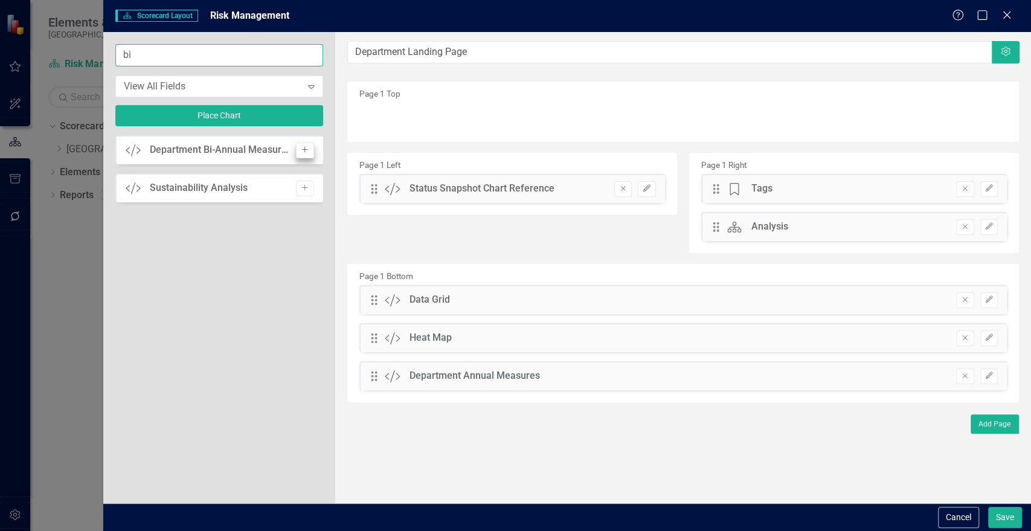
type input "bi"
click at [302, 150] on icon "Add" at bounding box center [304, 149] width 9 height 7
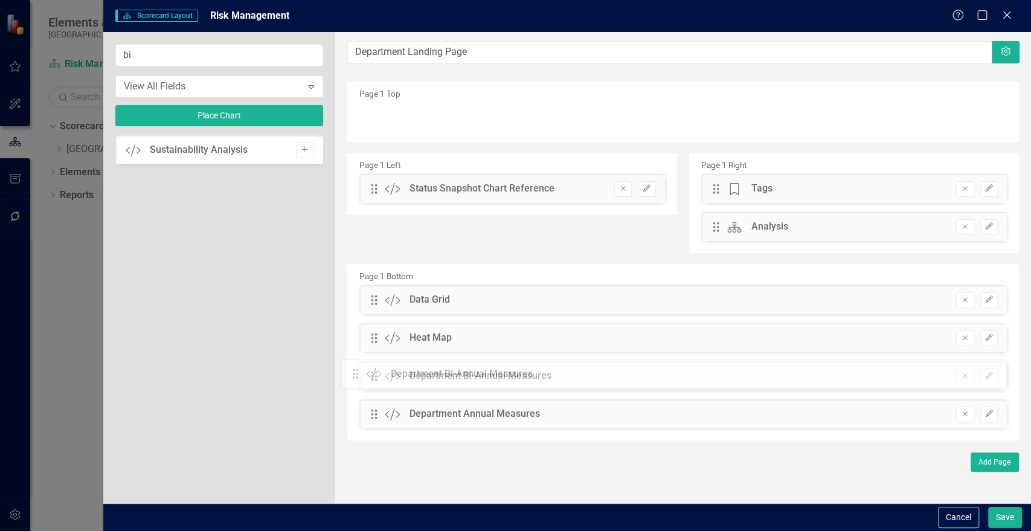
drag, startPoint x: 372, startPoint y: 115, endPoint x: 362, endPoint y: 372, distance: 256.9
click at [991, 511] on button "Save" at bounding box center [1005, 517] width 34 height 21
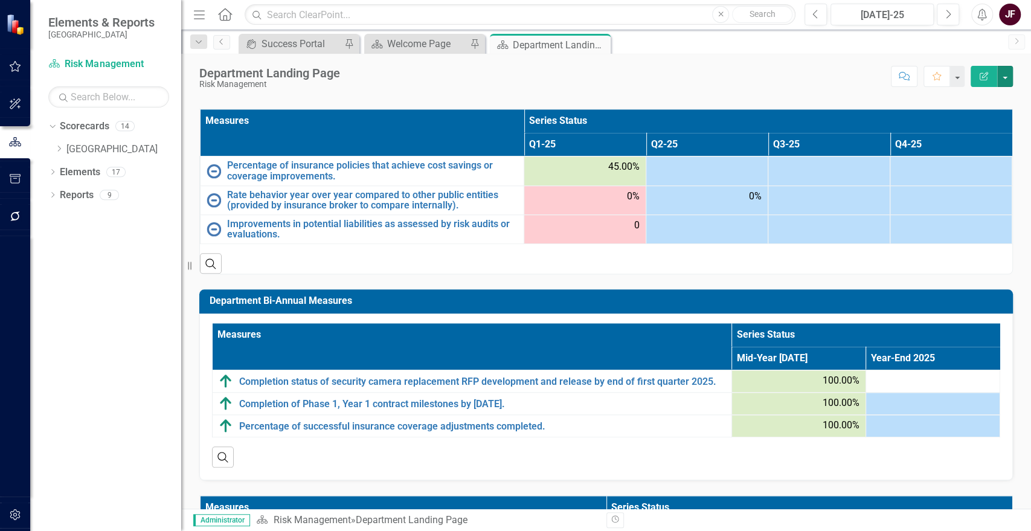
scroll to position [648, 0]
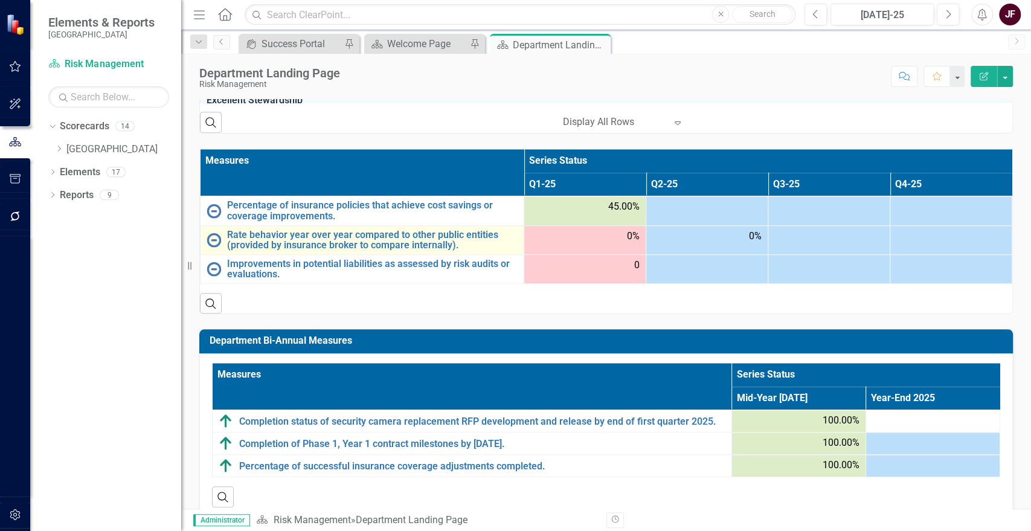
click at [382, 253] on td "Rate behavior year over year compared to other public entities (provided by ins…" at bounding box center [363, 239] width 324 height 29
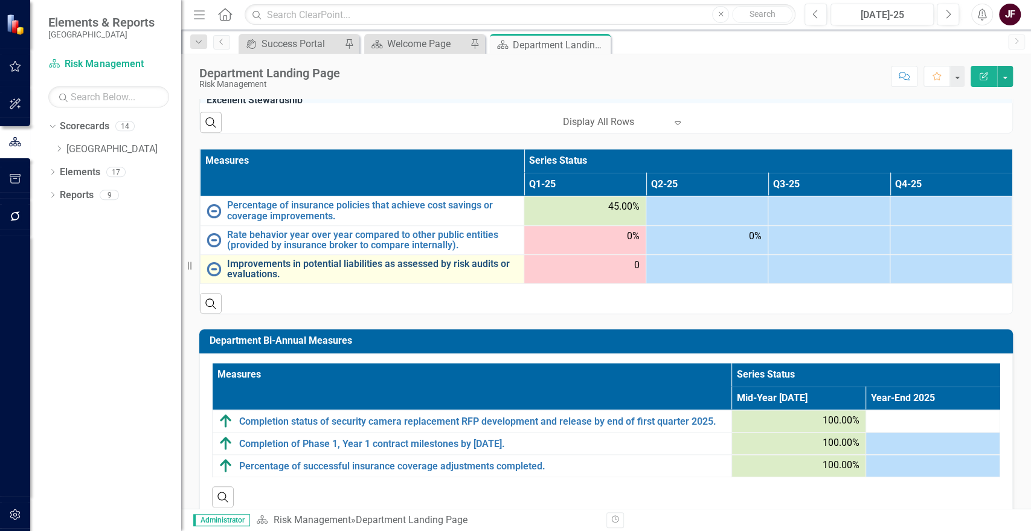
click at [382, 260] on link "Improvements in potential liabilities as assessed by risk audits or evaluations." at bounding box center [372, 269] width 291 height 21
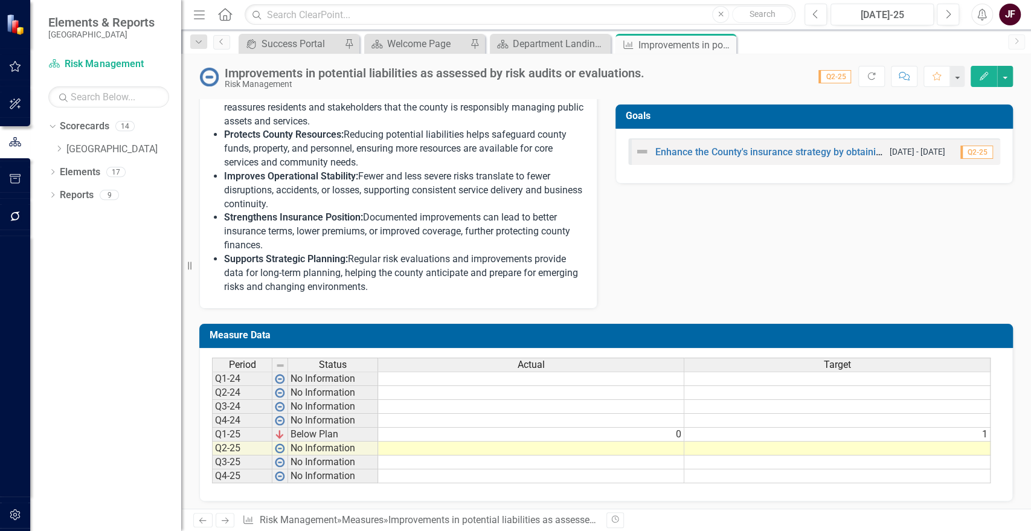
scroll to position [455, 0]
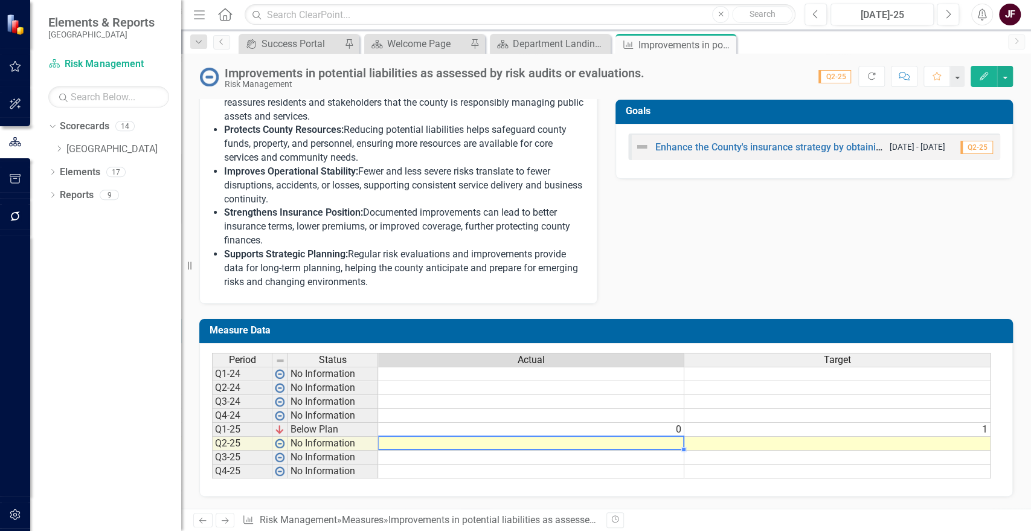
click at [674, 445] on td at bounding box center [531, 444] width 306 height 14
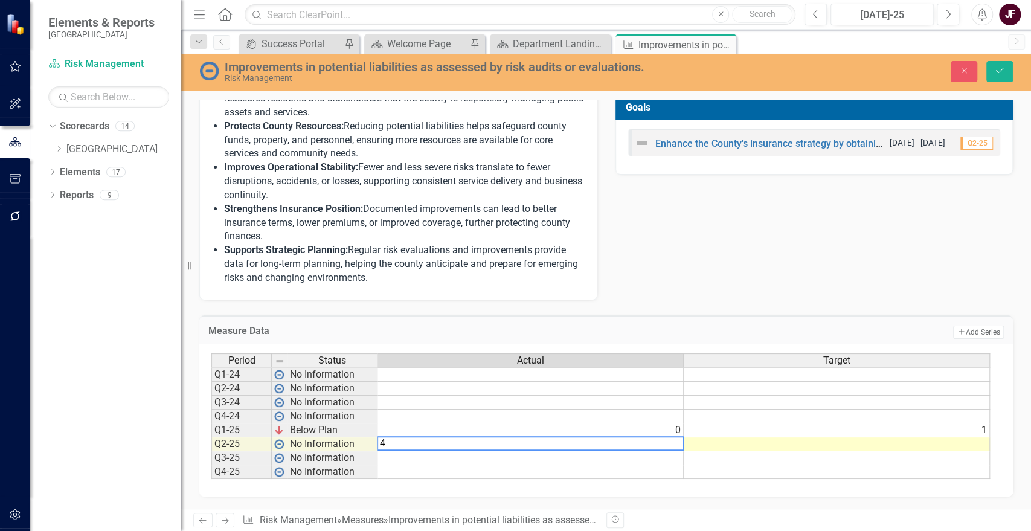
type textarea "45"
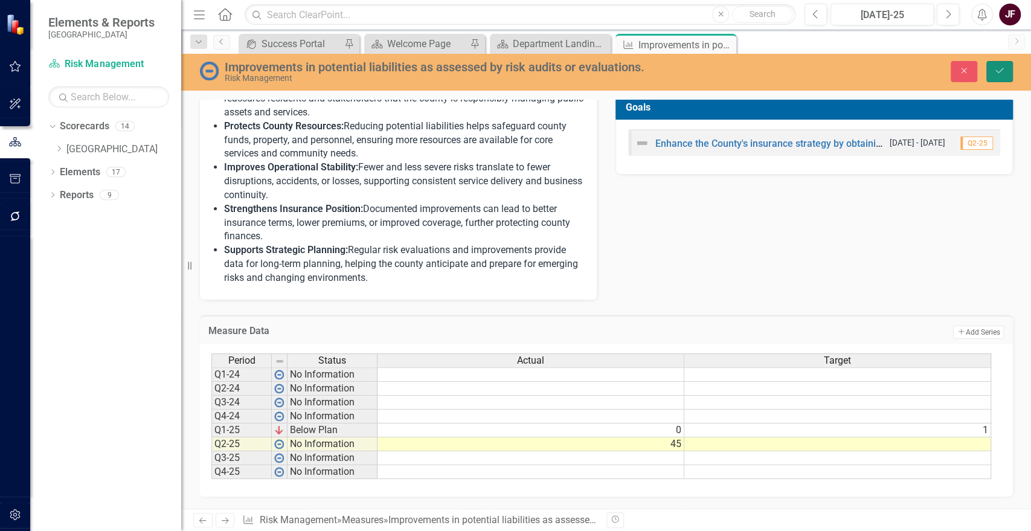
click at [998, 70] on icon "Save" at bounding box center [999, 70] width 11 height 8
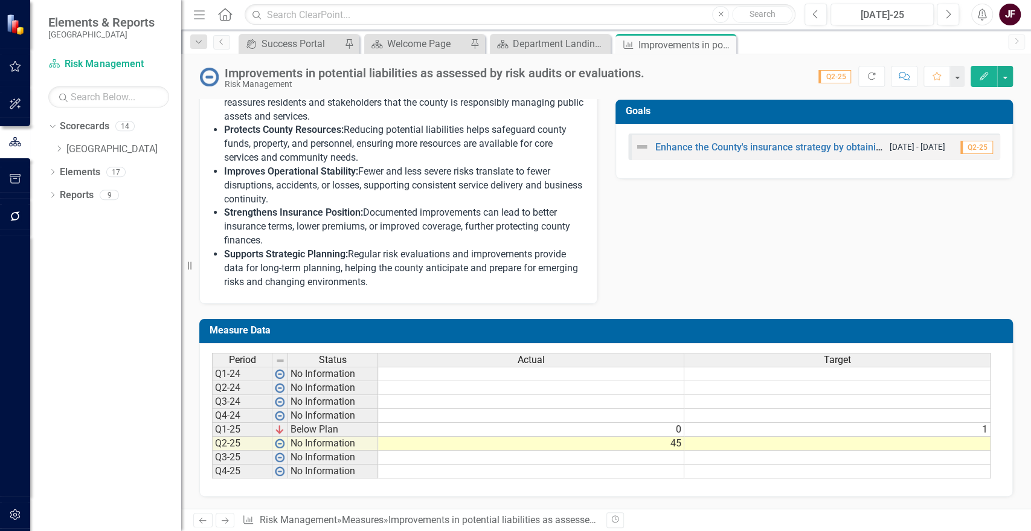
click at [790, 439] on td at bounding box center [837, 444] width 306 height 14
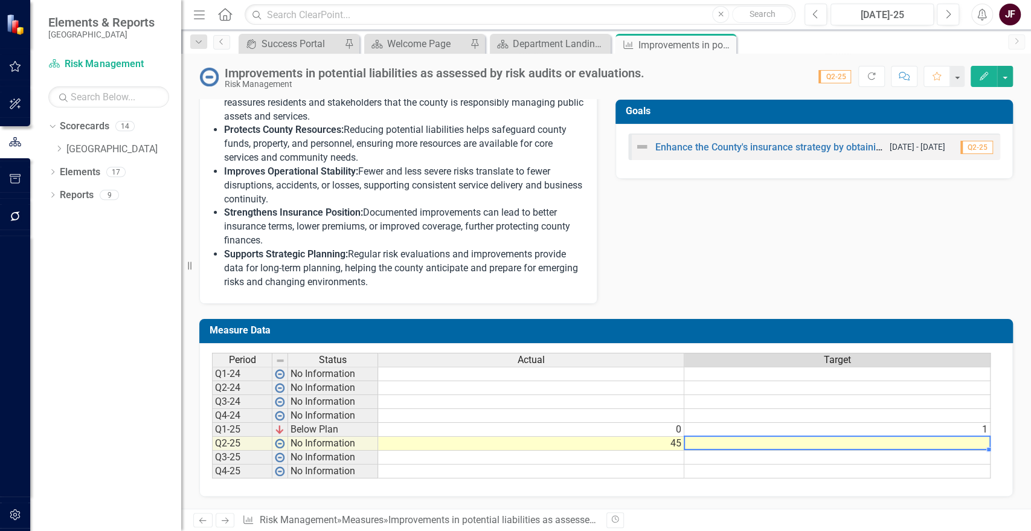
type textarea "1"
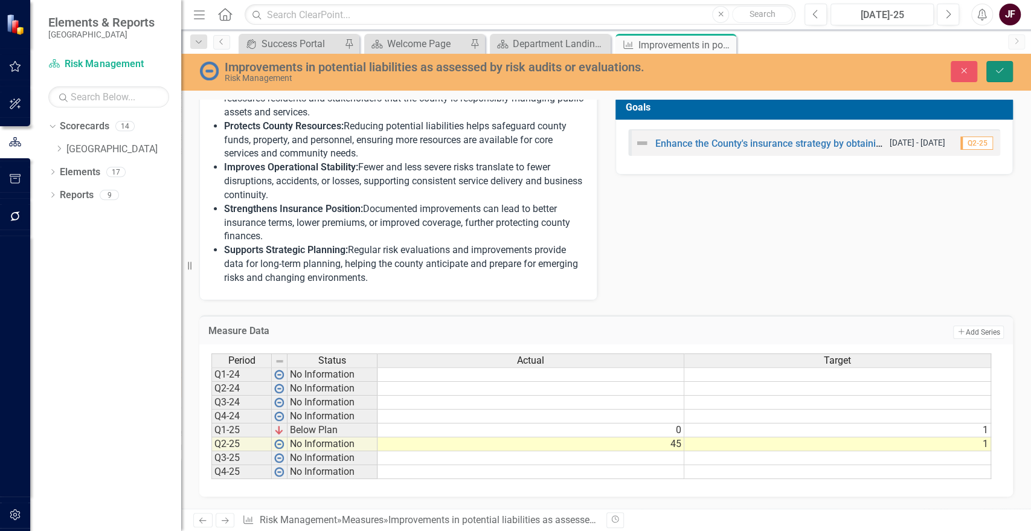
click at [1008, 76] on button "Save" at bounding box center [999, 71] width 27 height 21
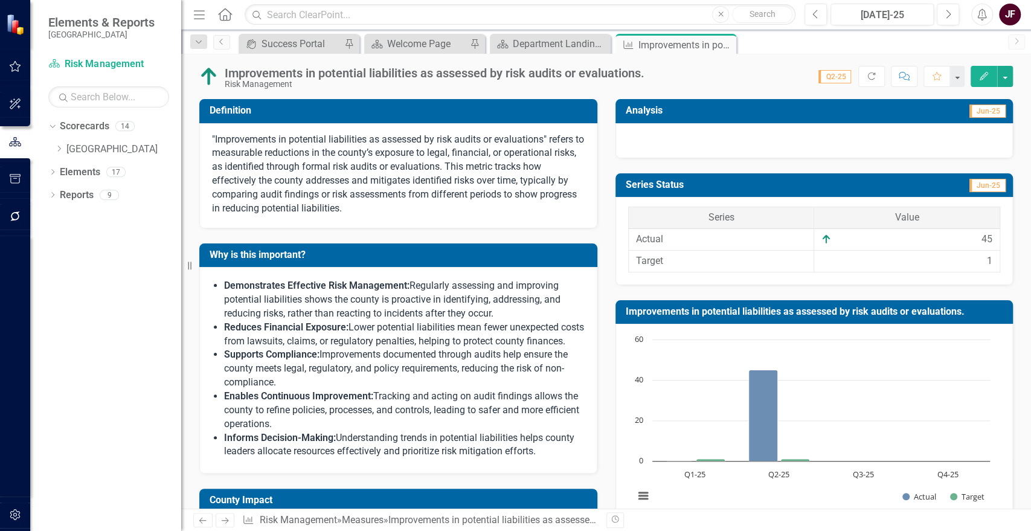
click at [798, 146] on div at bounding box center [815, 140] width 398 height 35
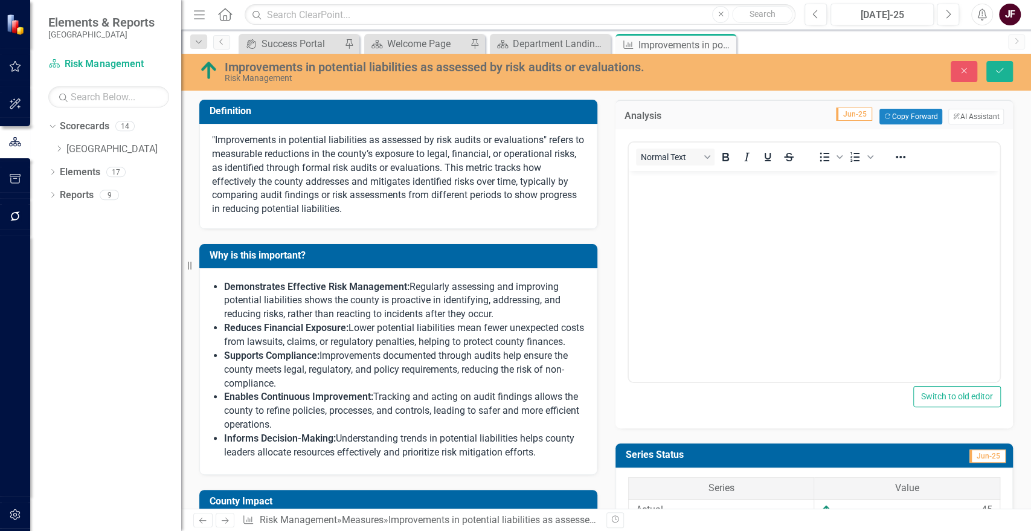
scroll to position [0, 0]
click at [956, 120] on button "ClearPoint AI AI Assistant" at bounding box center [976, 117] width 56 height 16
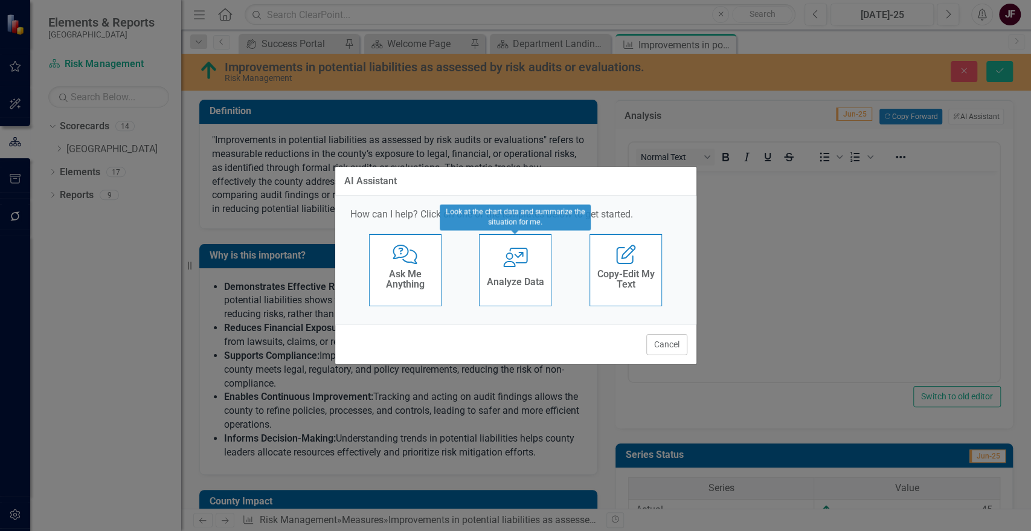
click at [509, 274] on div "Analyze Data" at bounding box center [515, 284] width 57 height 20
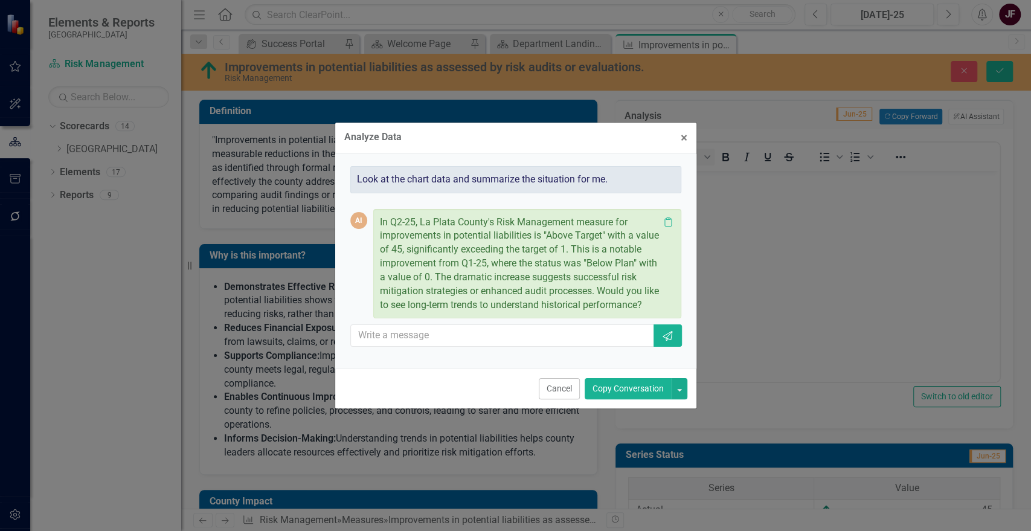
click at [623, 399] on button "Copy Conversation" at bounding box center [628, 388] width 87 height 21
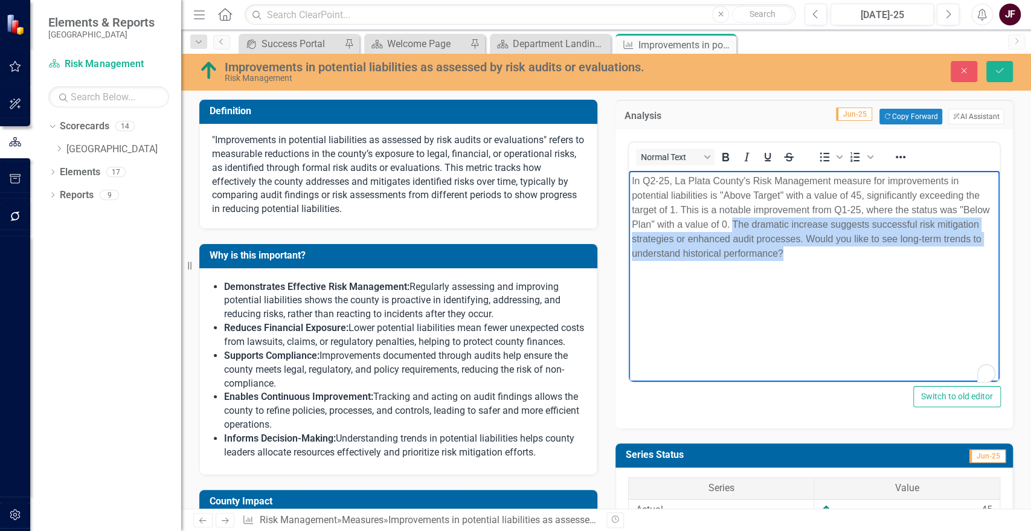
drag, startPoint x: 732, startPoint y: 223, endPoint x: 791, endPoint y: 257, distance: 67.7
click at [791, 257] on p "In Q2-25, La Plata County's Risk Management measure for improvements in potenti…" at bounding box center [813, 217] width 365 height 87
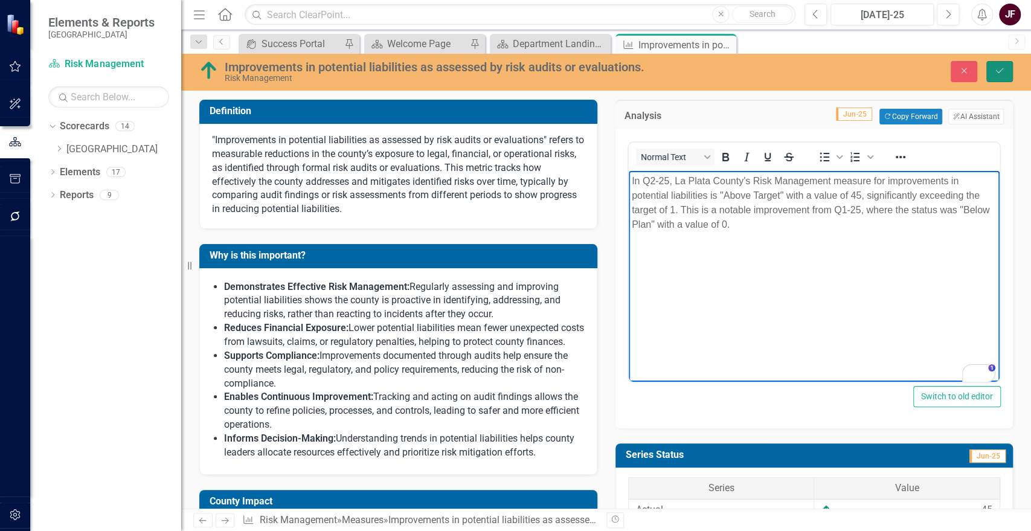
click at [1005, 76] on button "Save" at bounding box center [999, 71] width 27 height 21
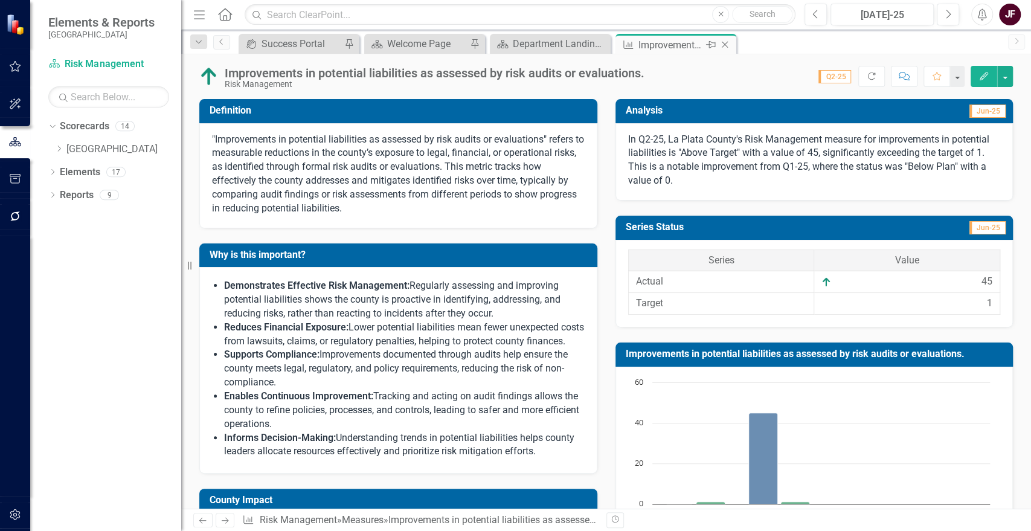
click at [725, 45] on icon at bounding box center [725, 45] width 7 height 7
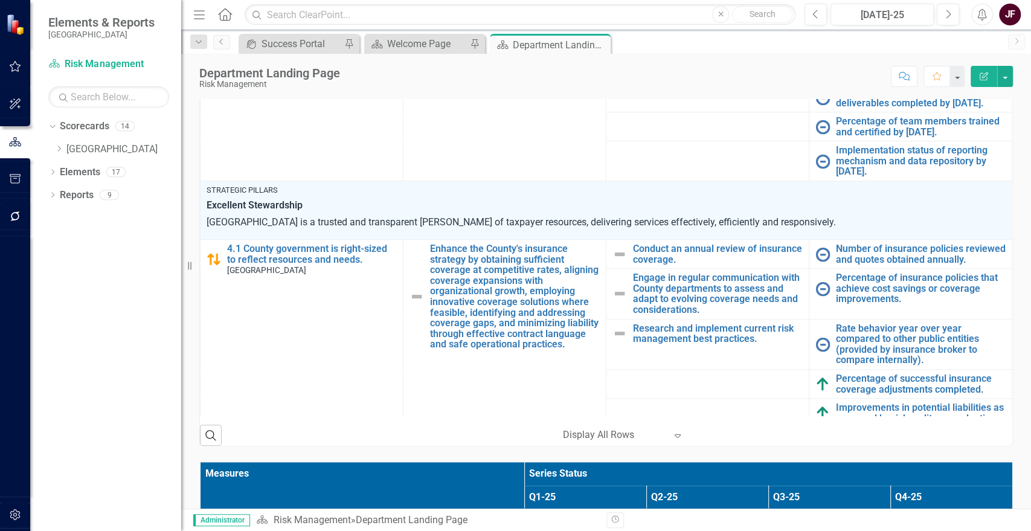
scroll to position [259, 0]
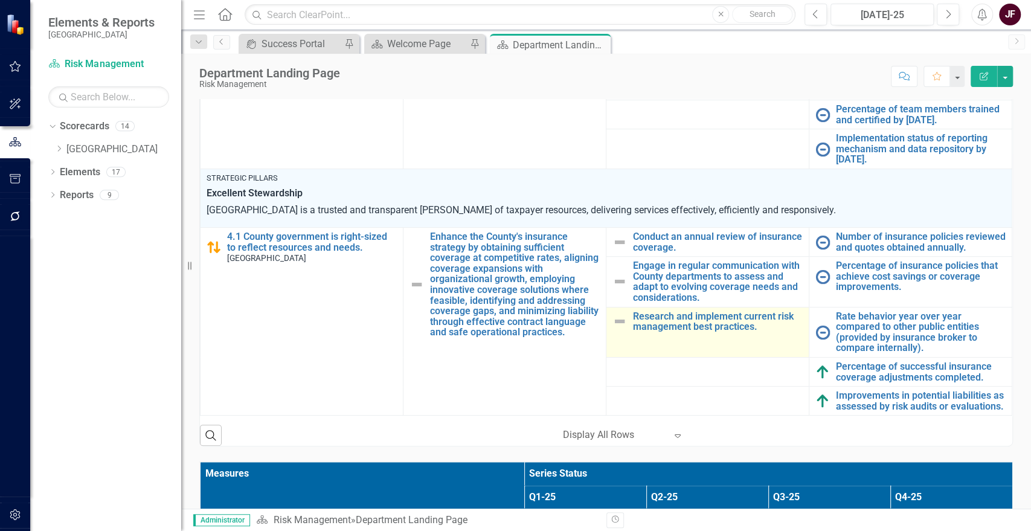
click at [616, 314] on img at bounding box center [620, 321] width 14 height 14
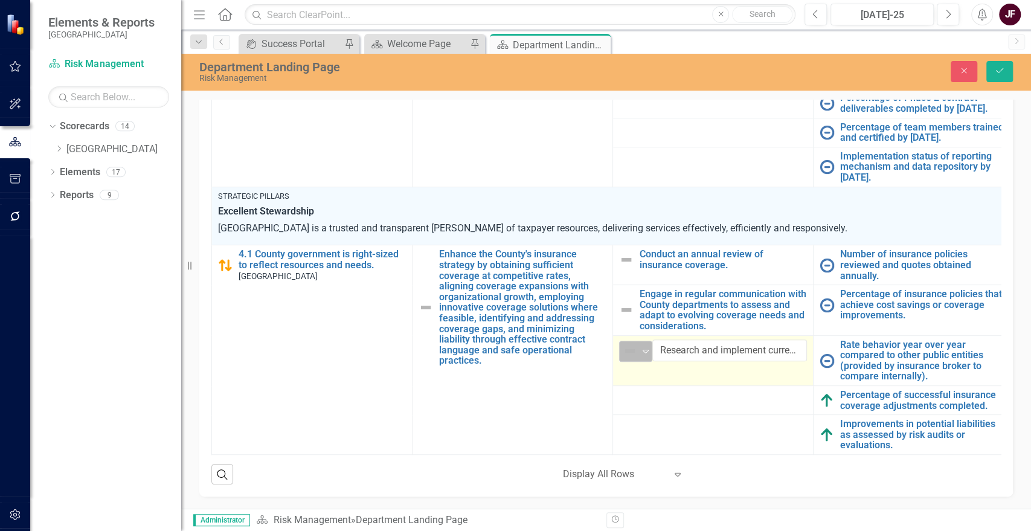
click at [636, 344] on img at bounding box center [630, 351] width 14 height 14
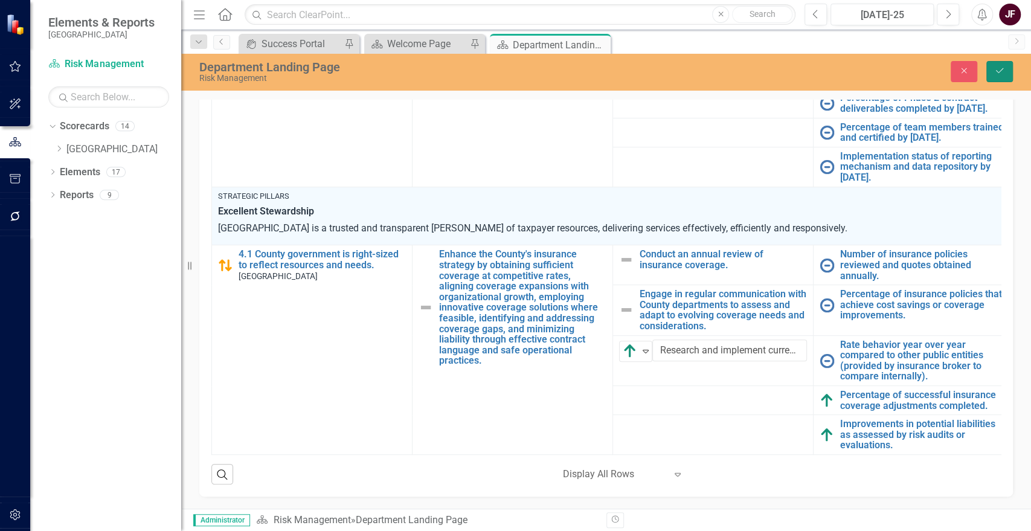
click at [1005, 69] on icon "Save" at bounding box center [999, 70] width 11 height 8
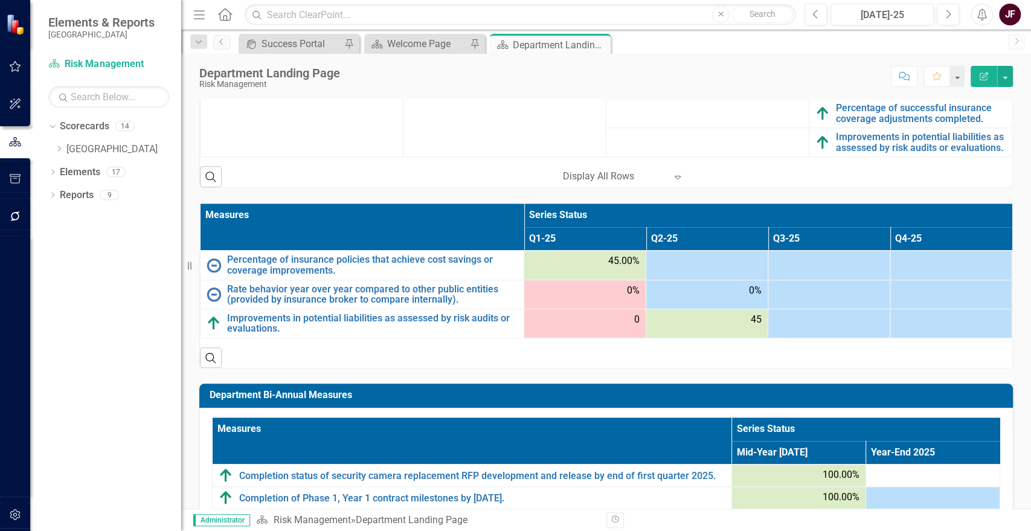
scroll to position [614, 0]
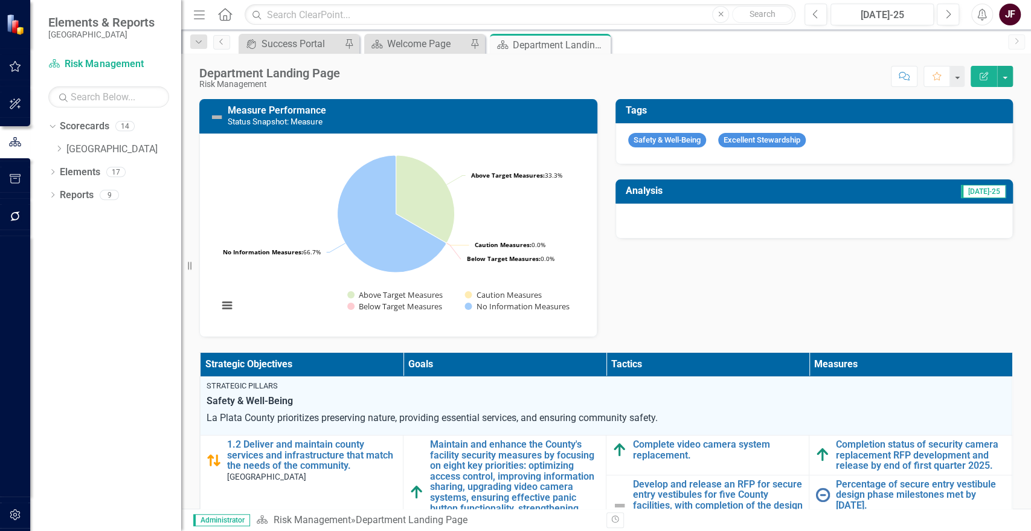
scroll to position [270, 0]
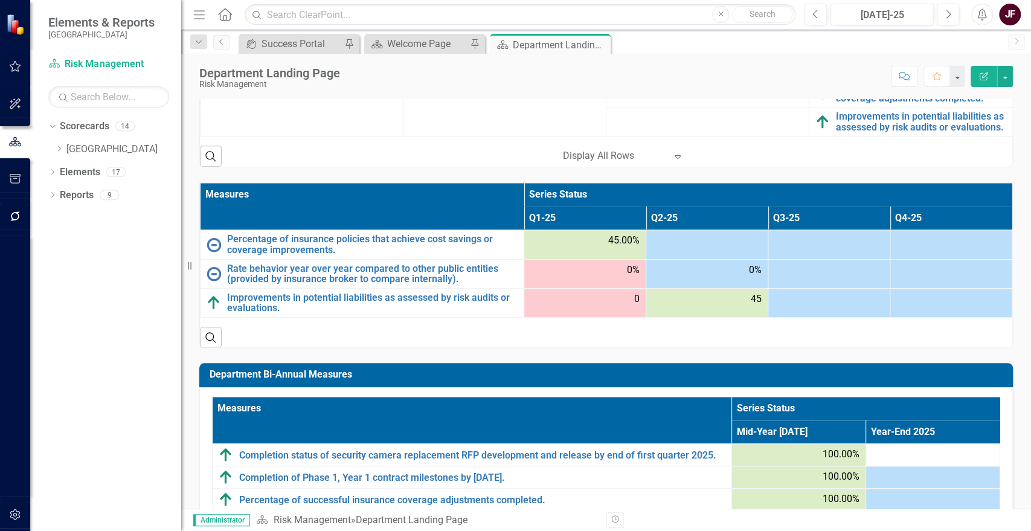
click at [719, 244] on div at bounding box center [706, 241] width 109 height 14
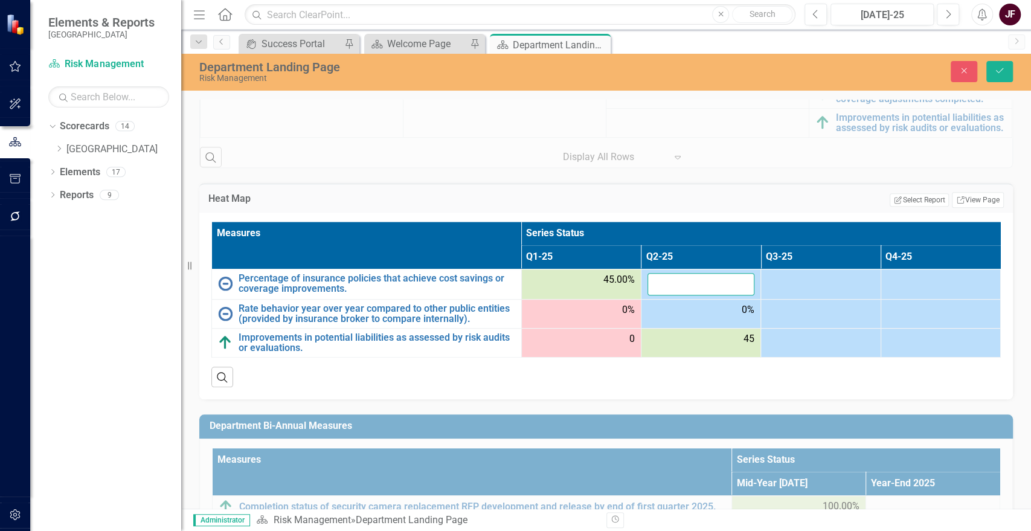
click at [719, 283] on input "number" at bounding box center [701, 284] width 107 height 22
type input "0"
click at [1008, 67] on button "Save" at bounding box center [999, 71] width 27 height 21
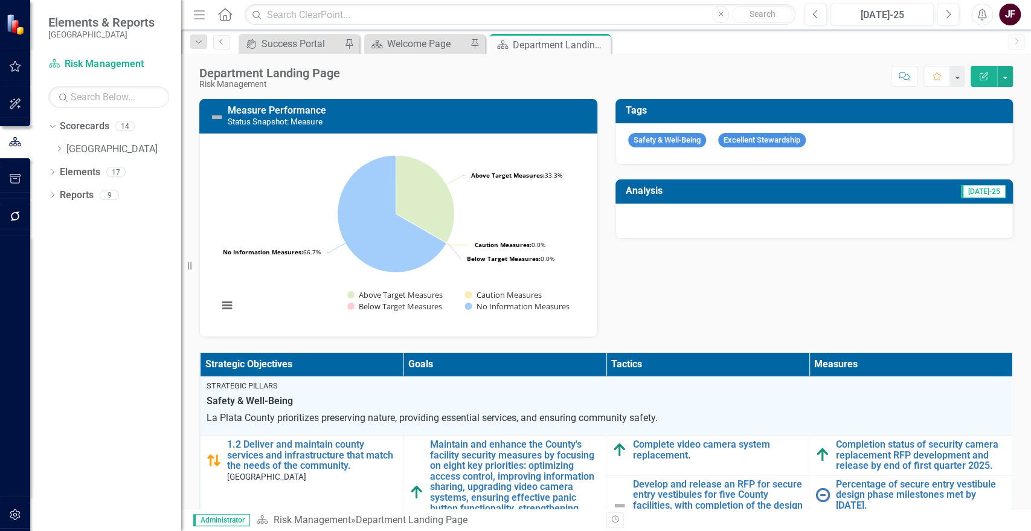
scroll to position [469, 0]
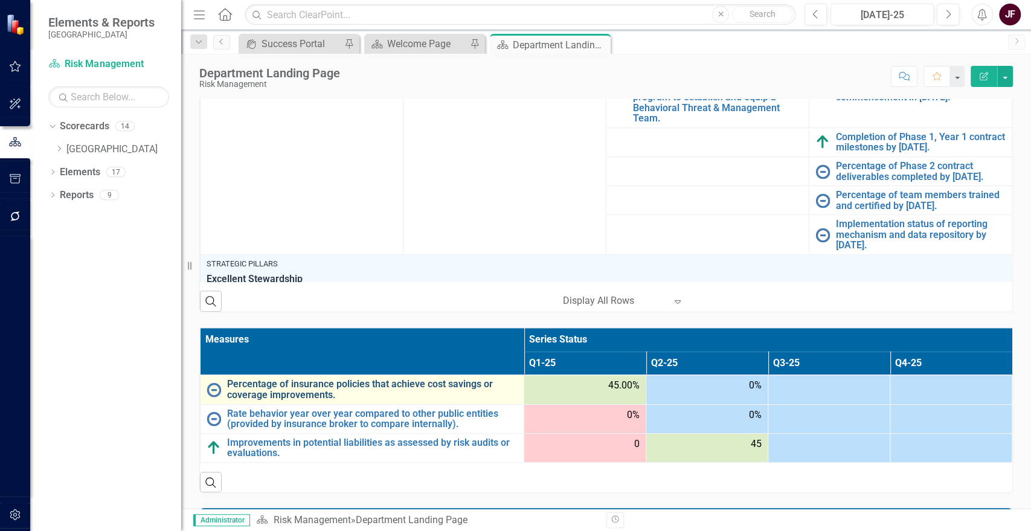
click at [324, 390] on link "Percentage of insurance policies that achieve cost savings or coverage improvem…" at bounding box center [372, 389] width 291 height 21
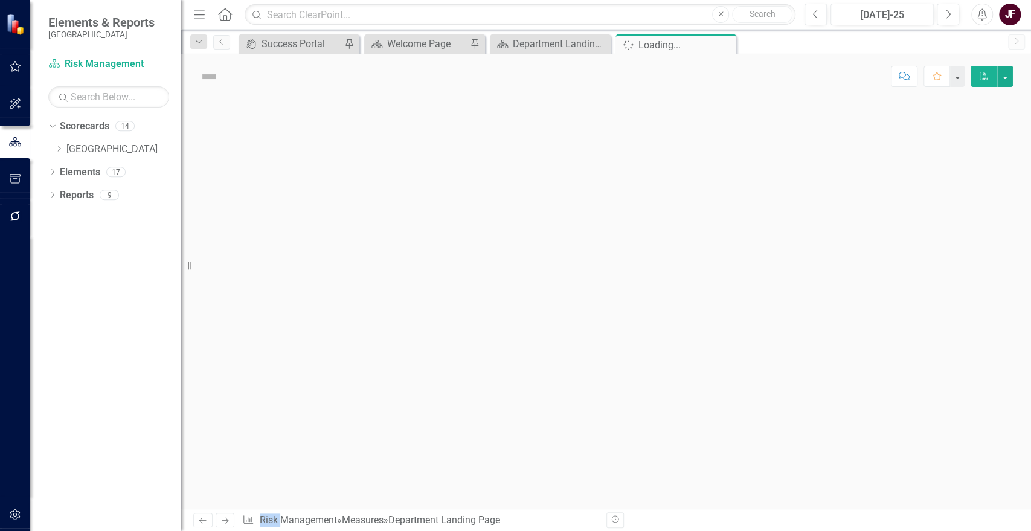
click at [324, 390] on div at bounding box center [606, 304] width 850 height 410
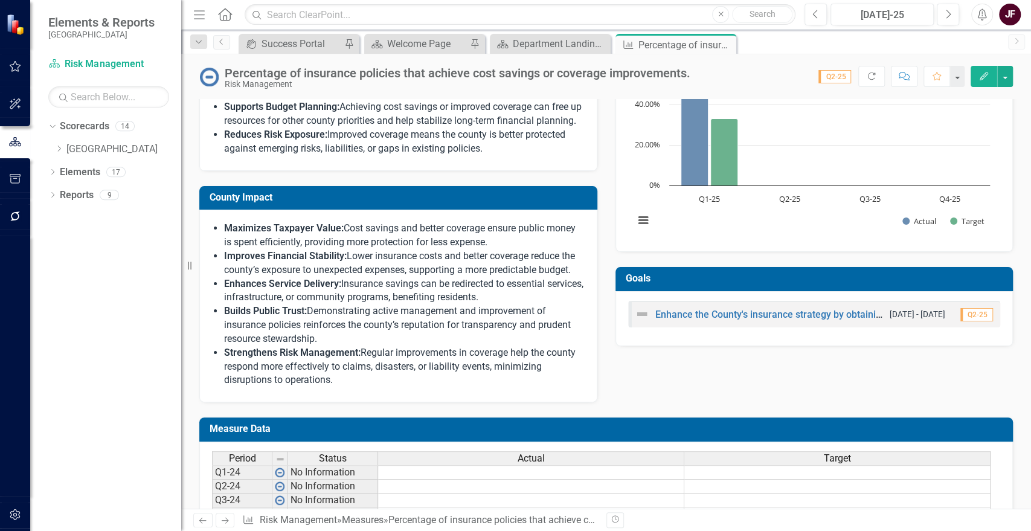
scroll to position [400, 0]
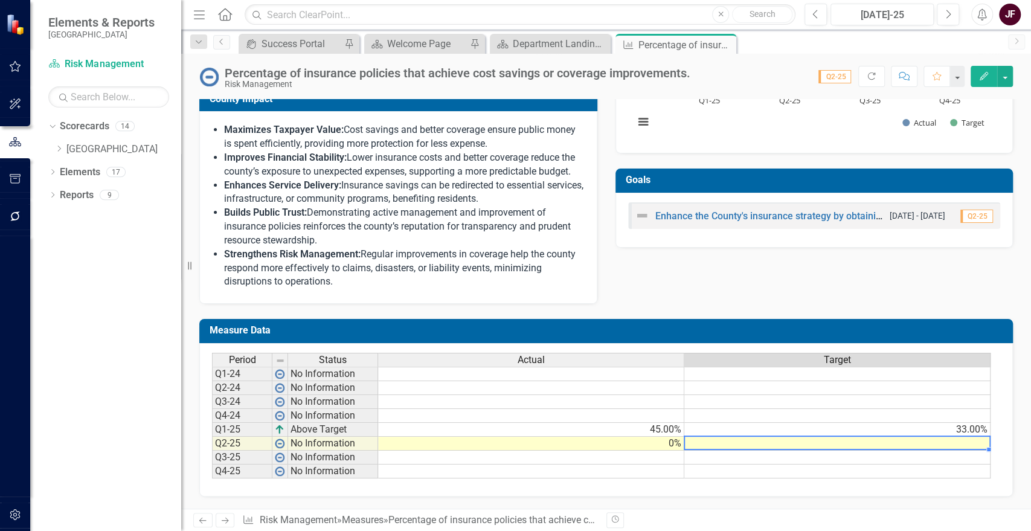
click at [971, 439] on td at bounding box center [837, 444] width 306 height 14
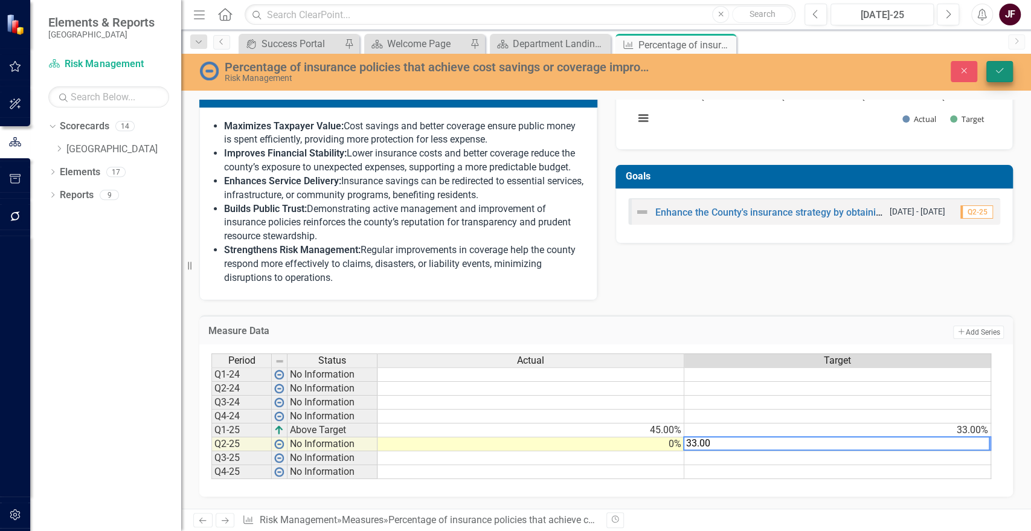
type textarea "33.00"
click at [1002, 74] on icon "Save" at bounding box center [999, 70] width 11 height 8
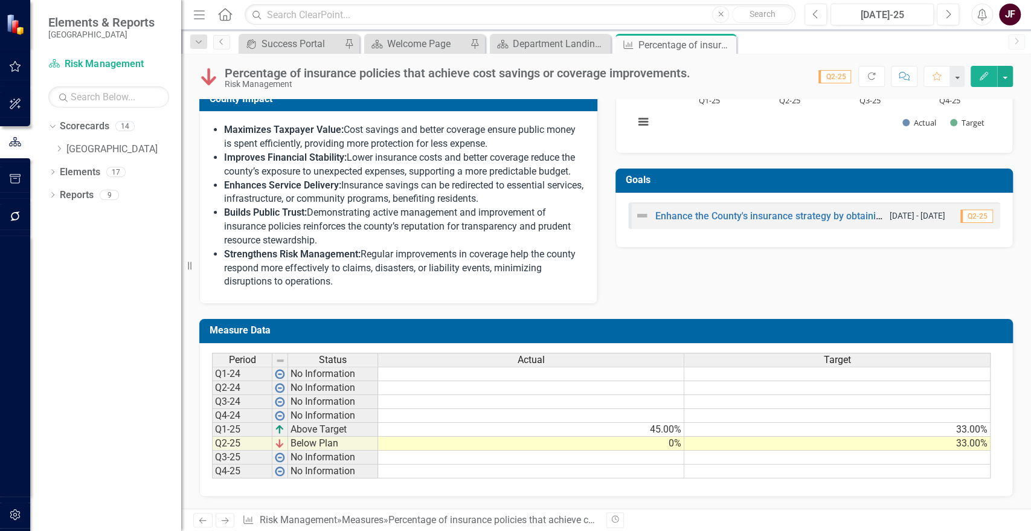
click at [955, 431] on td "33.00%" at bounding box center [837, 430] width 306 height 14
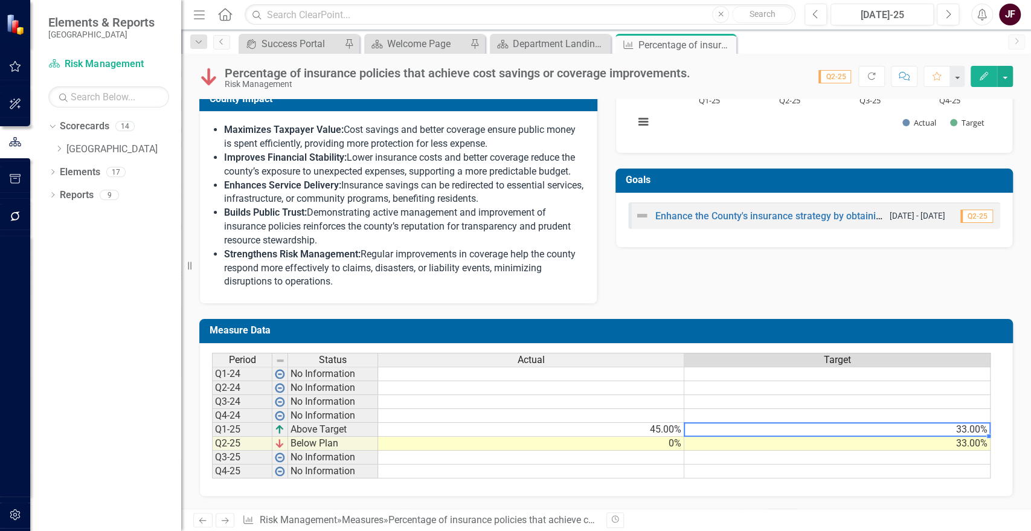
click at [955, 431] on td "33.00%" at bounding box center [837, 430] width 306 height 14
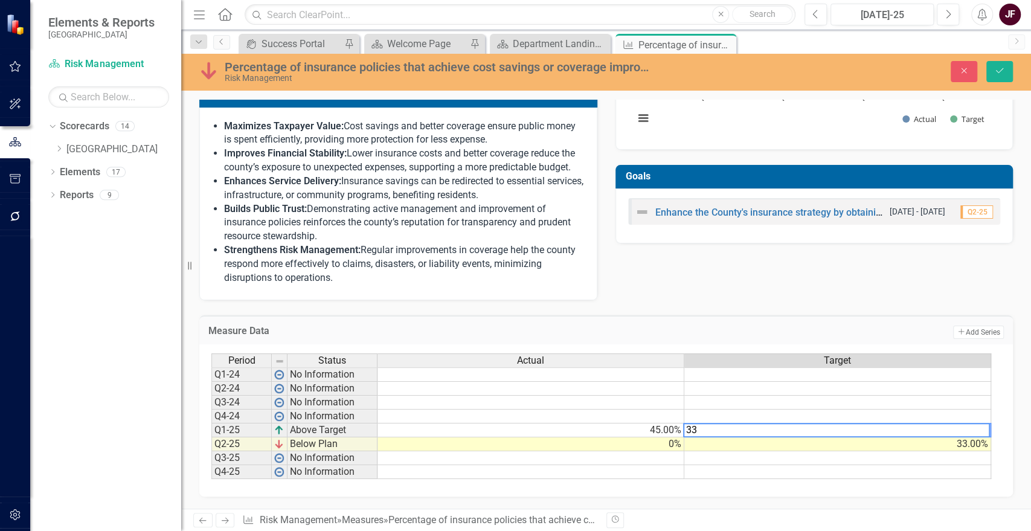
type textarea "3"
type textarea "33"
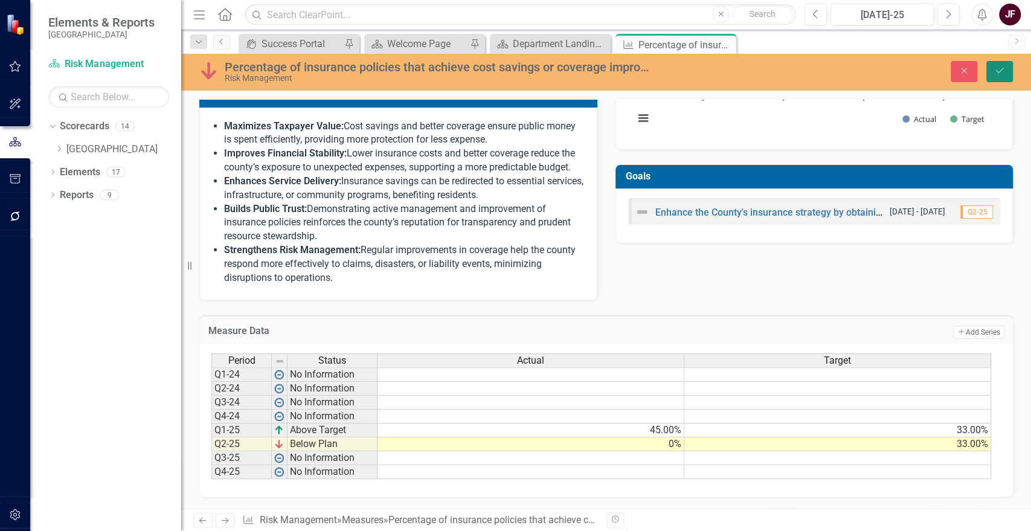
click at [1002, 76] on button "Save" at bounding box center [999, 71] width 27 height 21
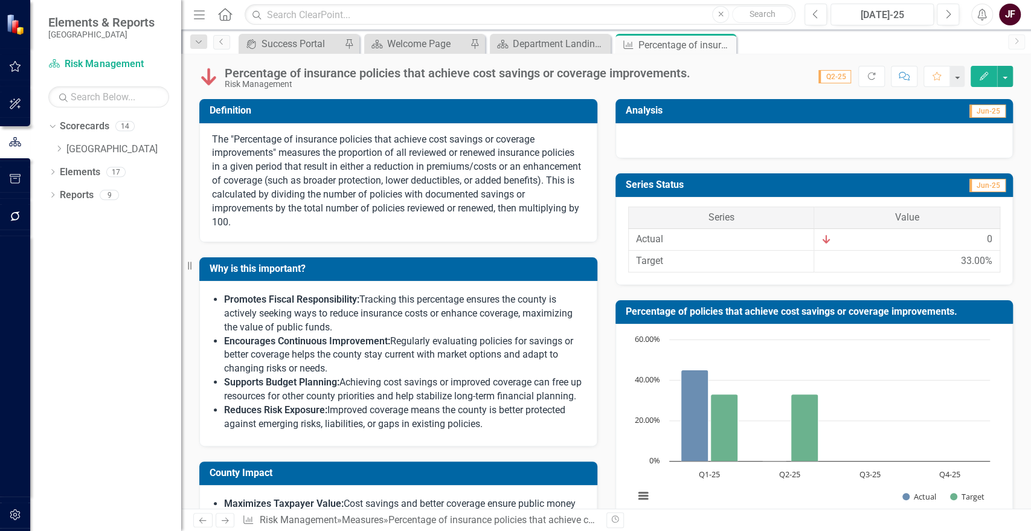
click at [960, 140] on div at bounding box center [815, 140] width 398 height 35
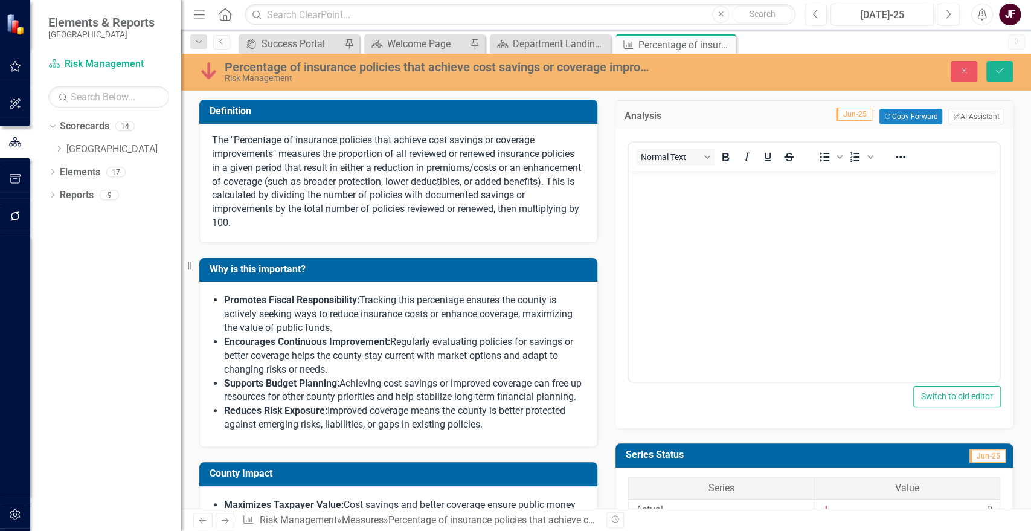
scroll to position [0, 0]
click at [969, 118] on button "ClearPoint AI AI Assistant" at bounding box center [976, 117] width 56 height 16
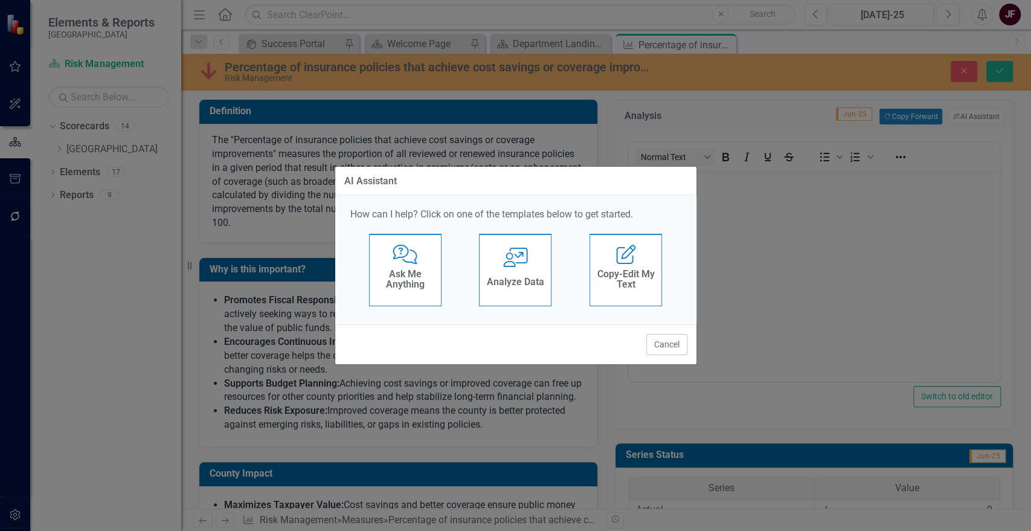
click at [522, 265] on icon "User with Chart" at bounding box center [515, 257] width 25 height 19
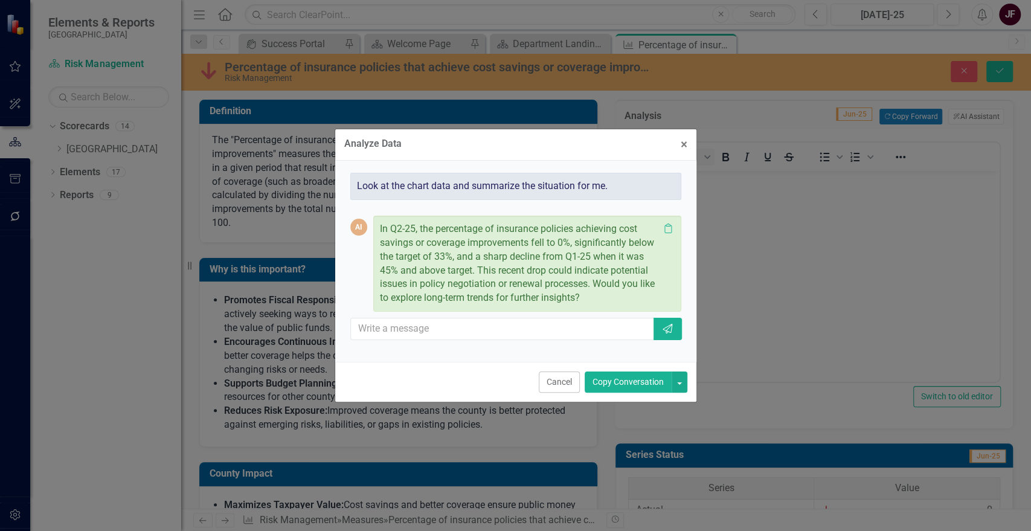
click at [661, 376] on button "Copy Conversation" at bounding box center [628, 382] width 87 height 21
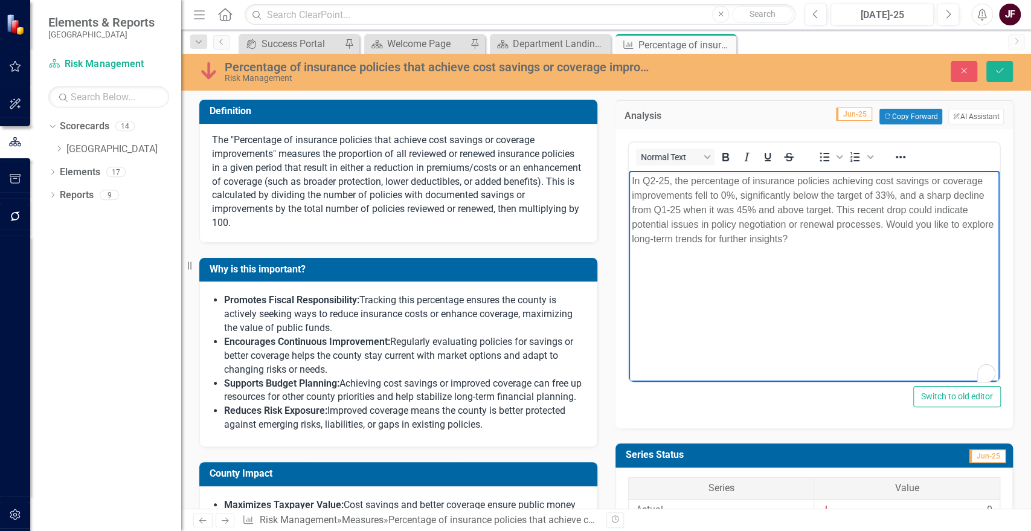
click at [811, 242] on p "In Q2-25, the percentage of insurance policies achieving cost savings or covera…" at bounding box center [813, 210] width 365 height 72
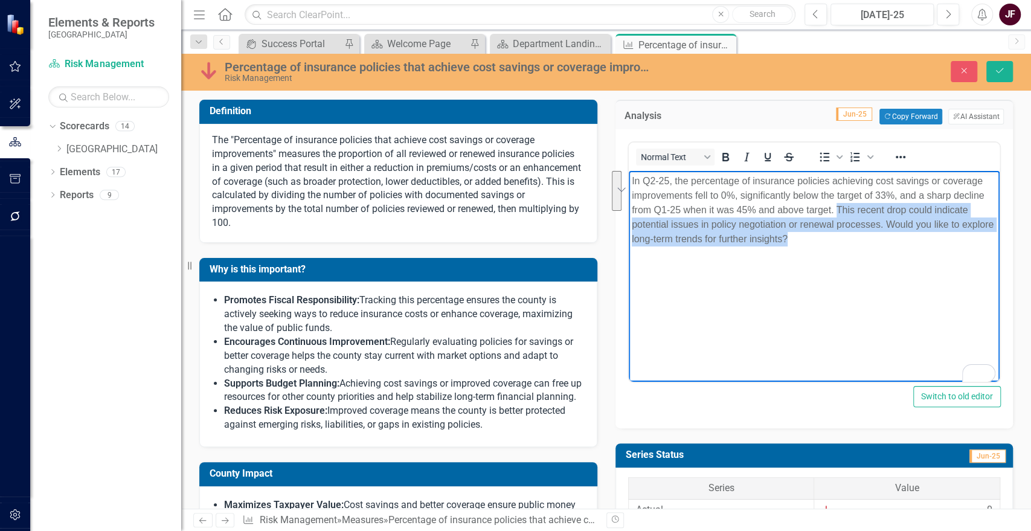
drag, startPoint x: 823, startPoint y: 234, endPoint x: 835, endPoint y: 212, distance: 24.6
click at [835, 212] on p "In Q2-25, the percentage of insurance policies achieving cost savings or covera…" at bounding box center [813, 210] width 365 height 72
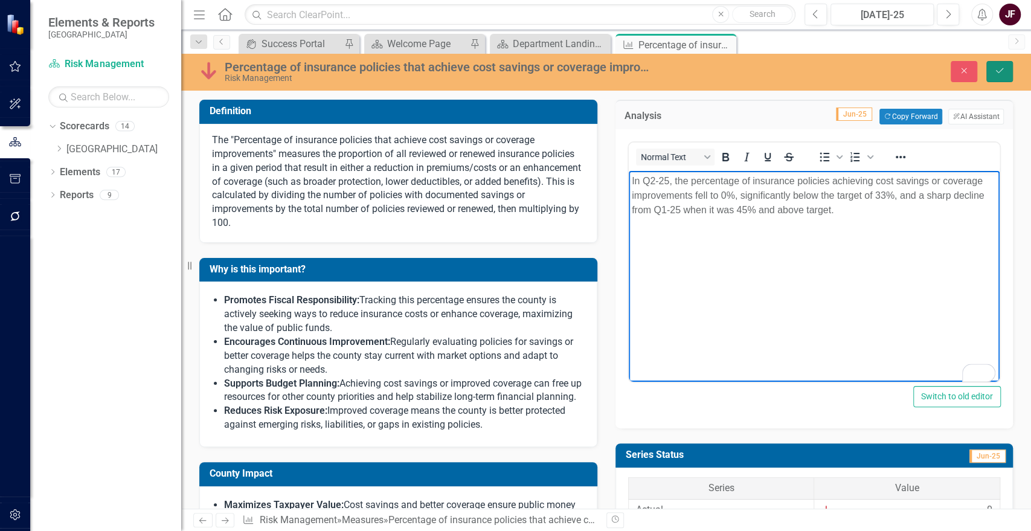
click at [998, 75] on icon "Save" at bounding box center [999, 70] width 11 height 8
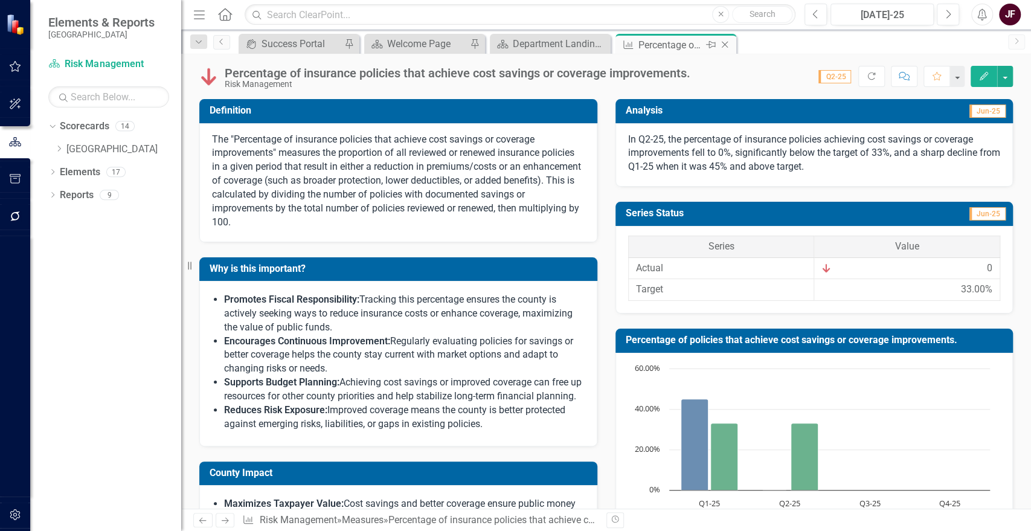
click at [722, 42] on icon "Close" at bounding box center [725, 45] width 12 height 10
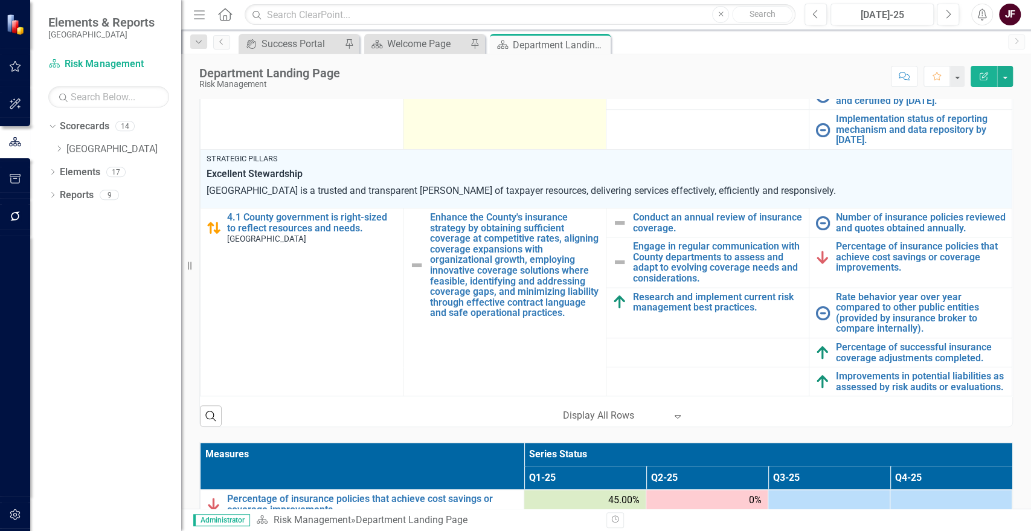
scroll to position [376, 0]
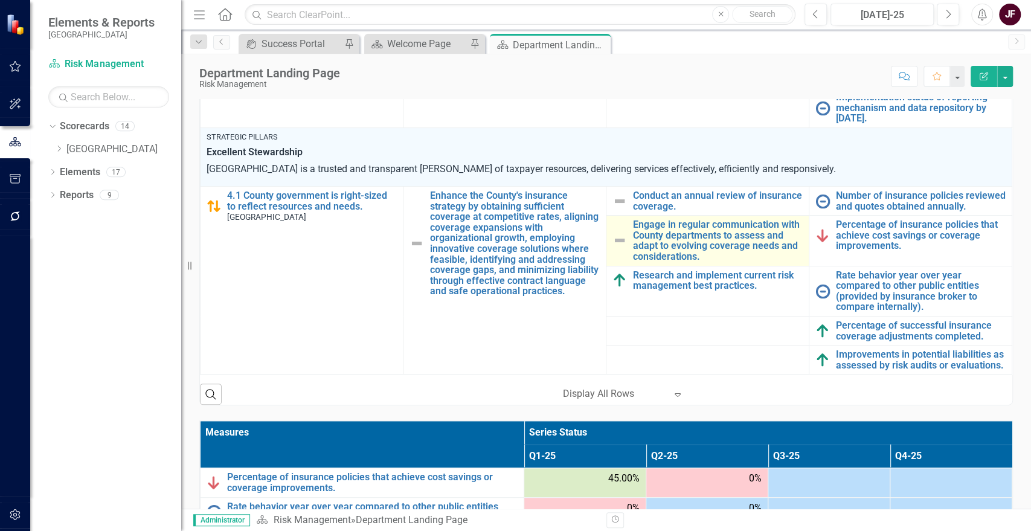
click at [616, 233] on img at bounding box center [620, 240] width 14 height 14
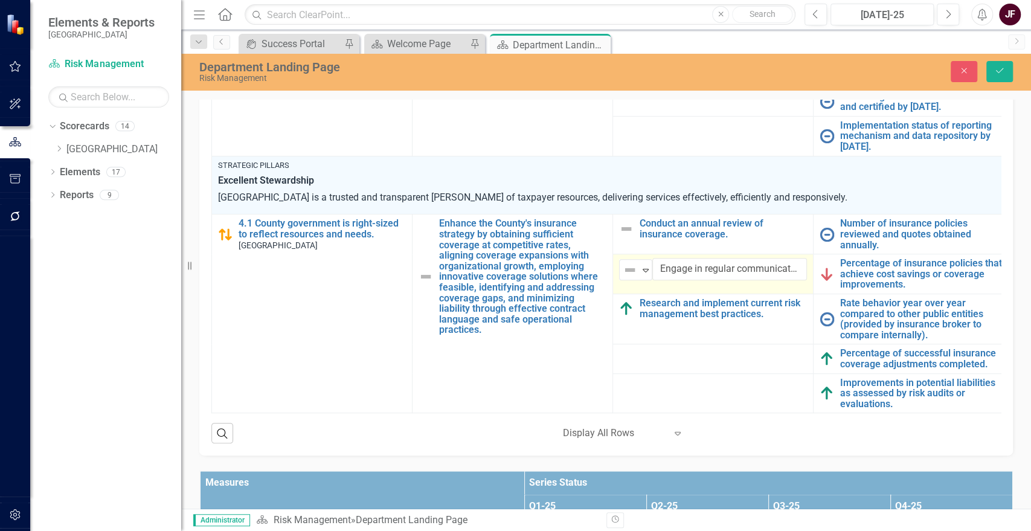
scroll to position [378, 0]
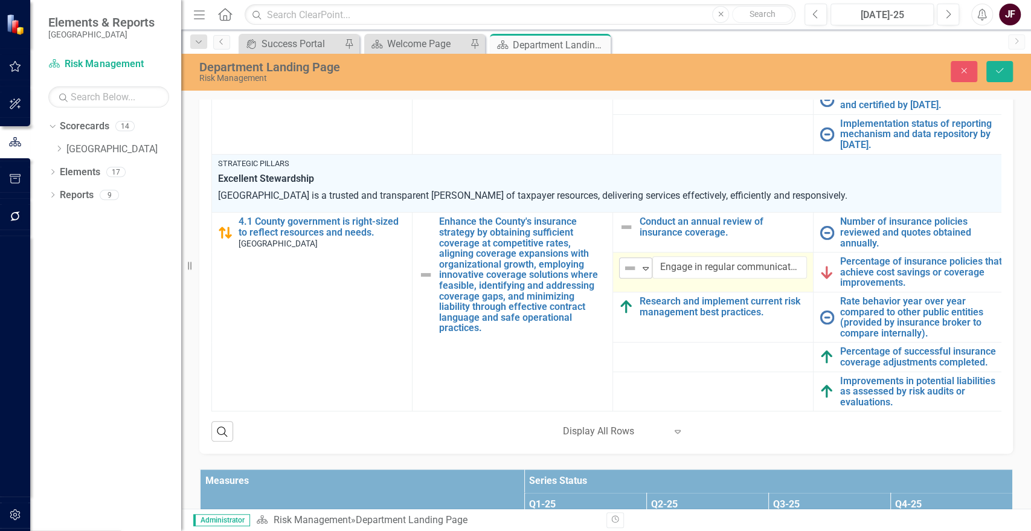
click at [646, 263] on icon "Expand" at bounding box center [646, 268] width 12 height 10
click at [1000, 65] on button "Save" at bounding box center [999, 71] width 27 height 21
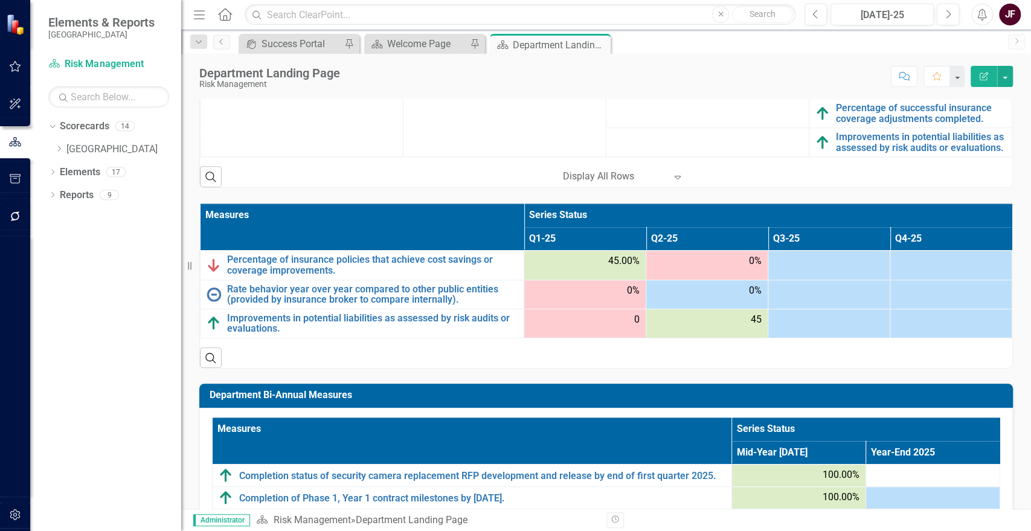
scroll to position [581, 0]
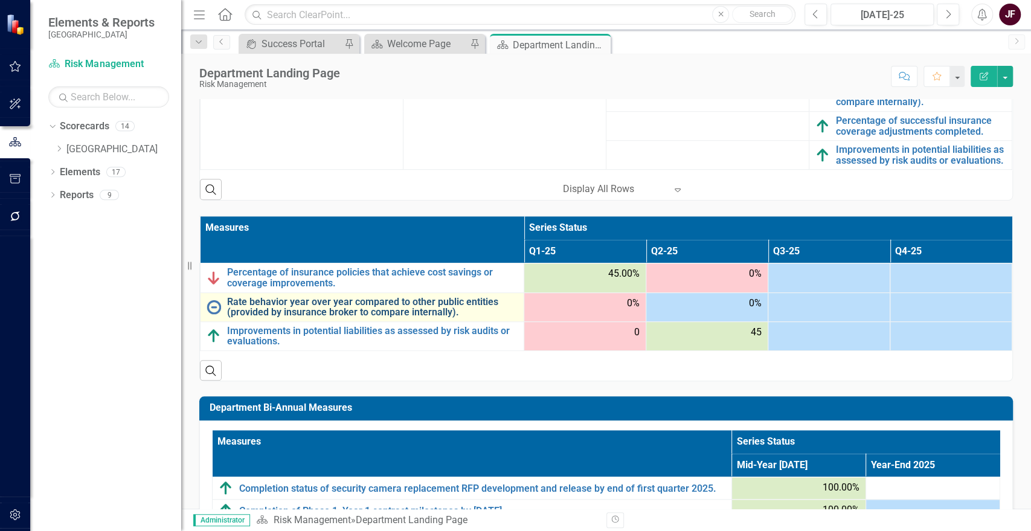
click at [336, 303] on link "Rate behavior year over year compared to other public entities (provided by ins…" at bounding box center [372, 307] width 291 height 21
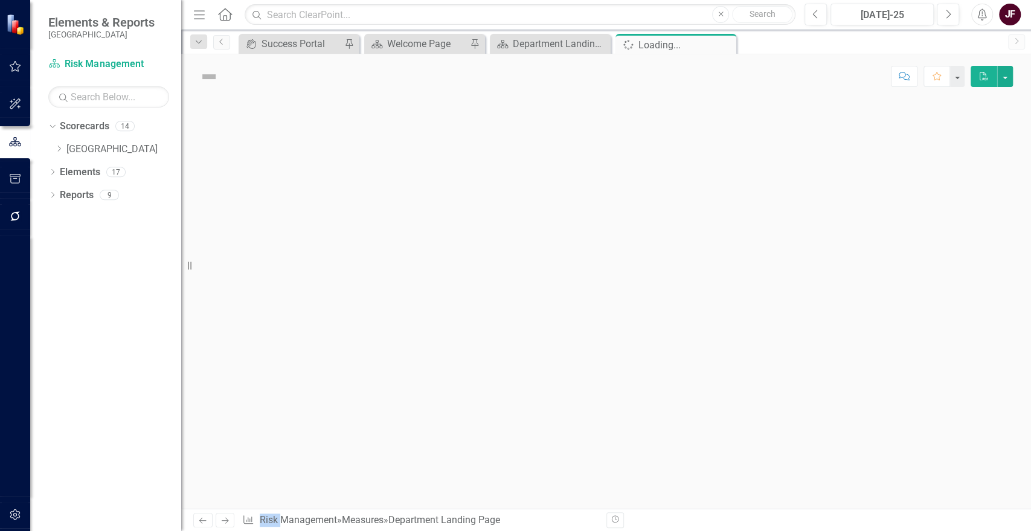
click at [336, 303] on div at bounding box center [606, 304] width 850 height 410
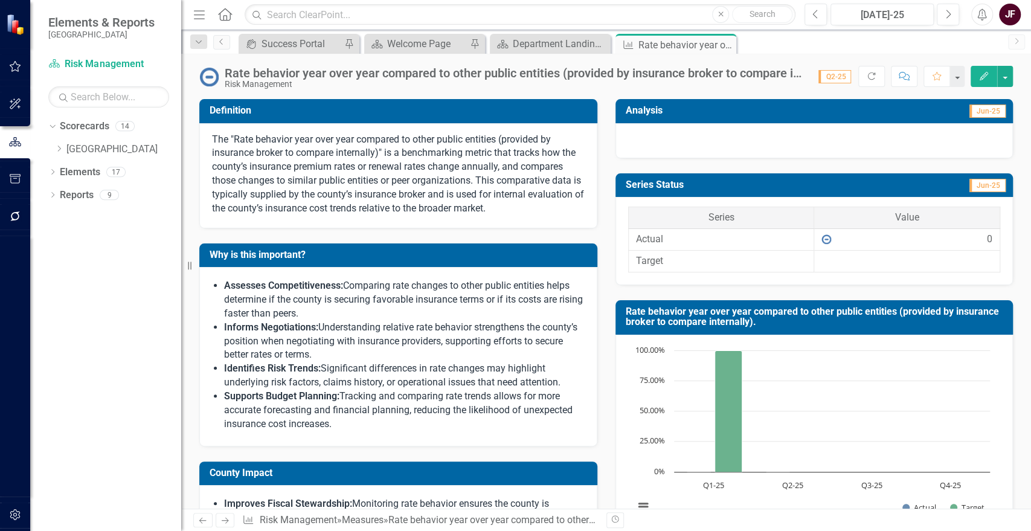
click at [1014, 77] on div "Rate behavior year over year compared to other public entities (provided by ins…" at bounding box center [606, 72] width 850 height 36
click at [1009, 79] on button "button" at bounding box center [1005, 76] width 16 height 21
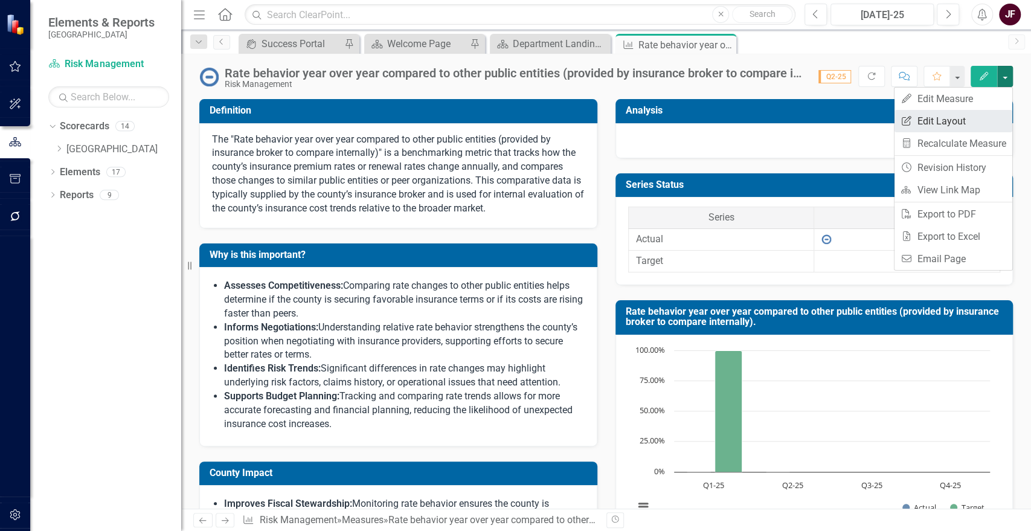
click at [971, 121] on link "Edit Report Edit Layout" at bounding box center [954, 121] width 118 height 22
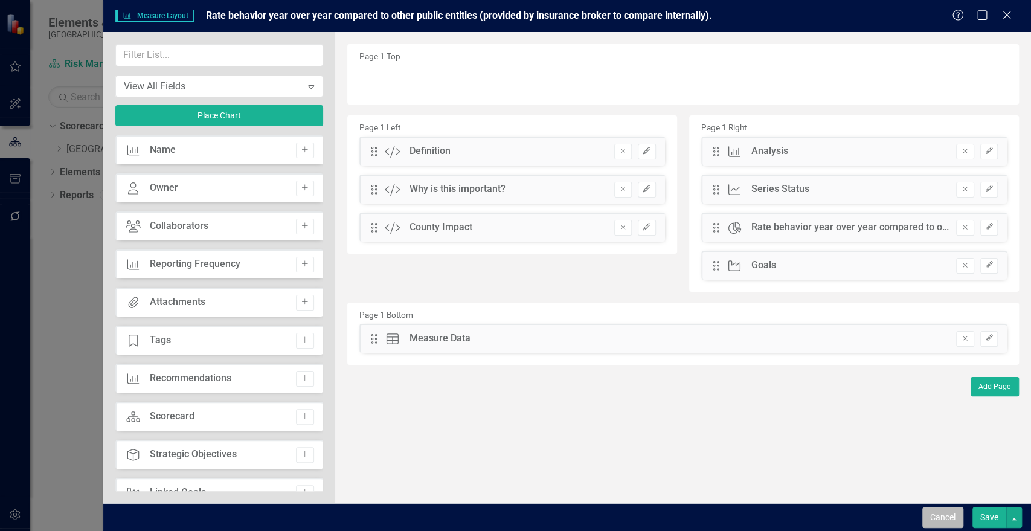
click at [950, 517] on button "Cancel" at bounding box center [942, 517] width 41 height 21
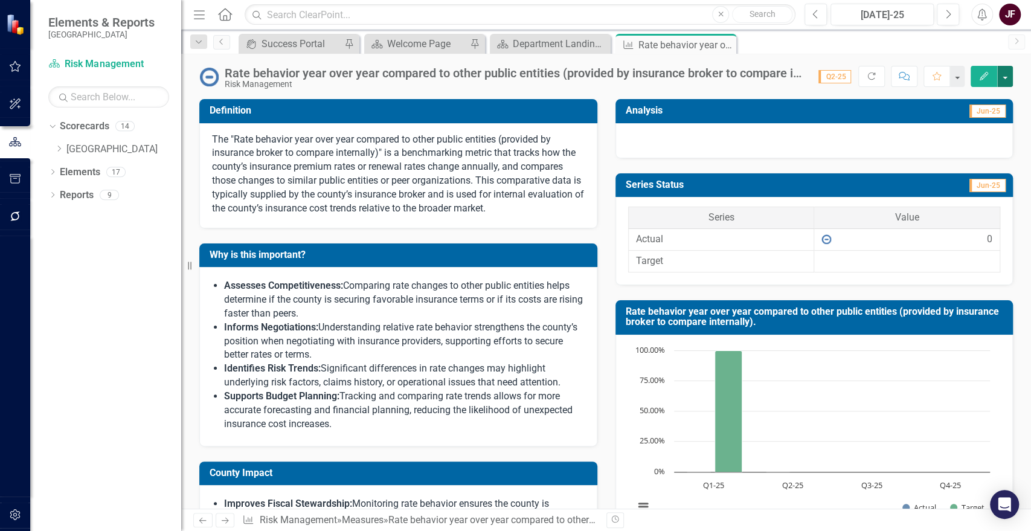
click at [1003, 74] on button "button" at bounding box center [1005, 76] width 16 height 21
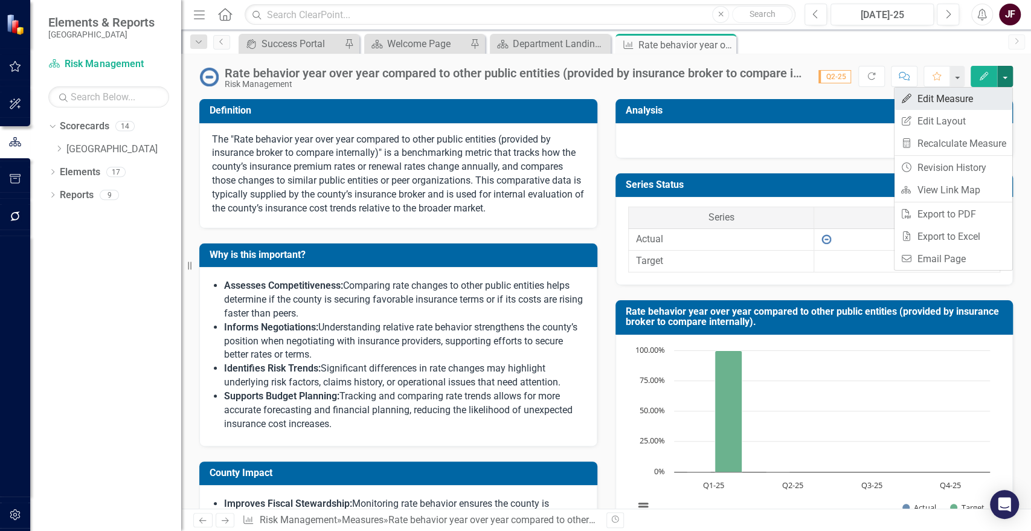
click at [970, 91] on link "Edit Edit Measure" at bounding box center [954, 99] width 118 height 22
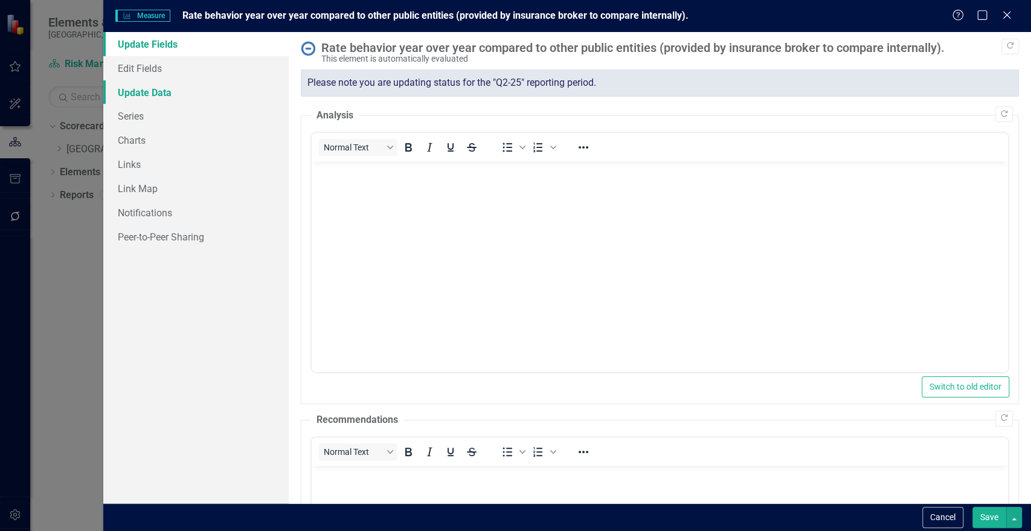
click at [150, 98] on link "Update Data" at bounding box center [195, 92] width 185 height 24
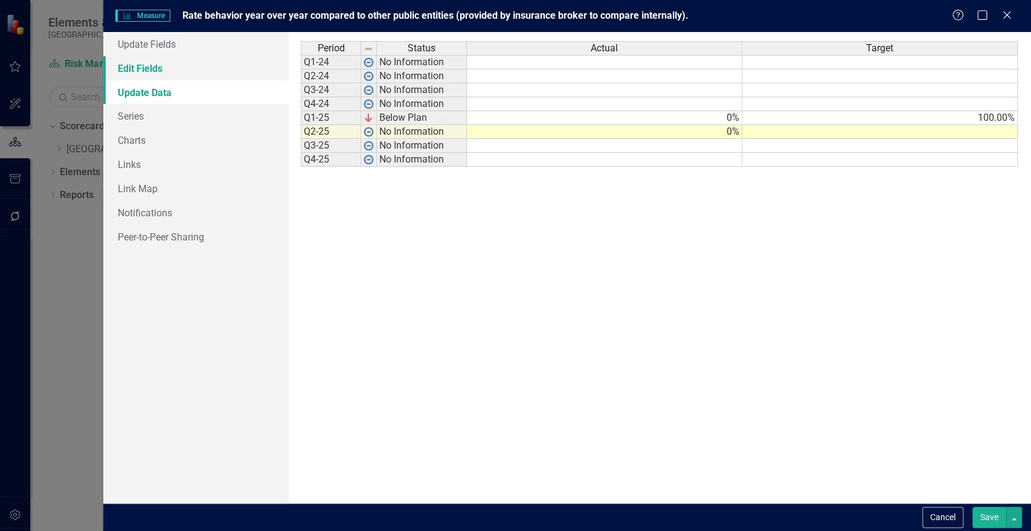
click at [149, 62] on link "Edit Fields" at bounding box center [195, 68] width 185 height 24
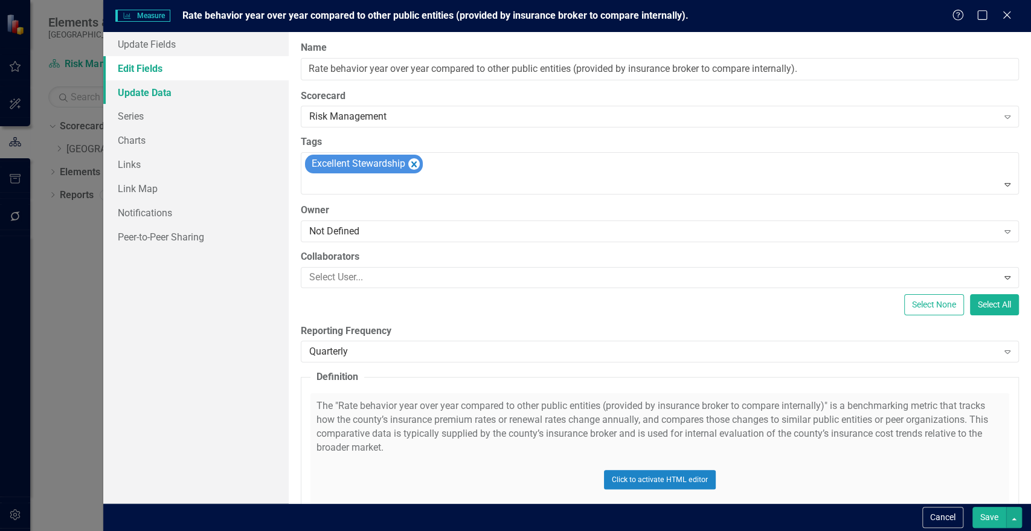
click at [159, 91] on link "Update Data" at bounding box center [195, 92] width 185 height 24
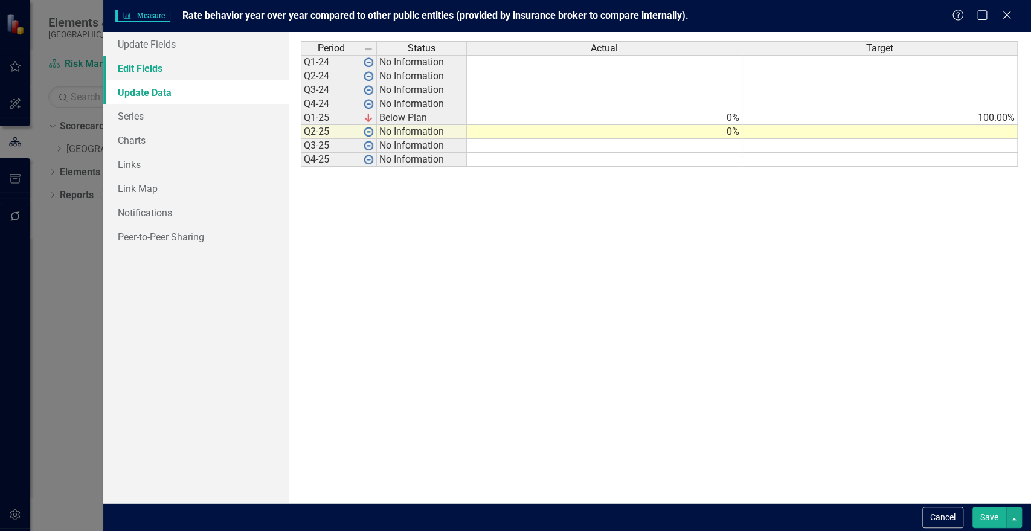
click at [164, 69] on link "Edit Fields" at bounding box center [195, 68] width 185 height 24
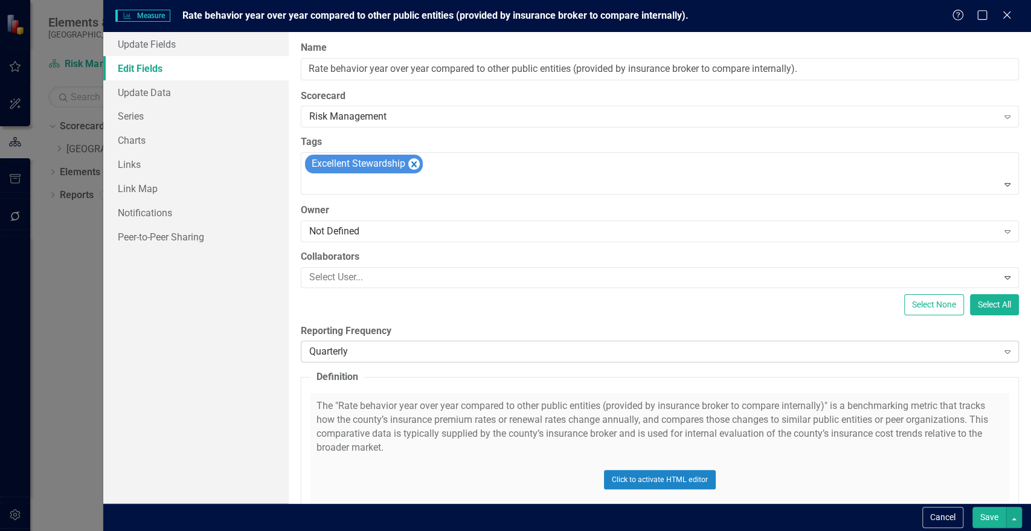
click at [429, 349] on div "Quarterly" at bounding box center [653, 352] width 689 height 14
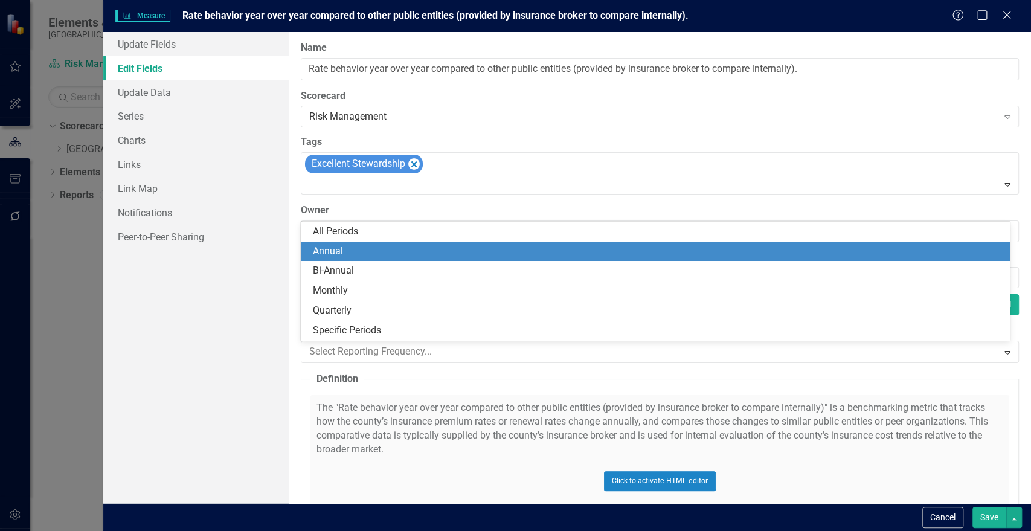
click at [362, 249] on div "Annual" at bounding box center [658, 252] width 690 height 14
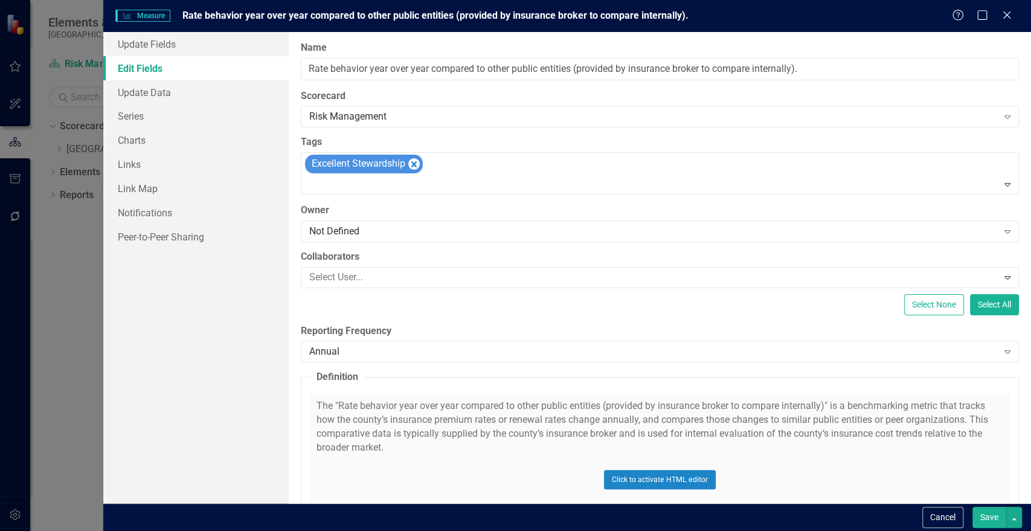
click at [989, 523] on button "Save" at bounding box center [990, 517] width 34 height 21
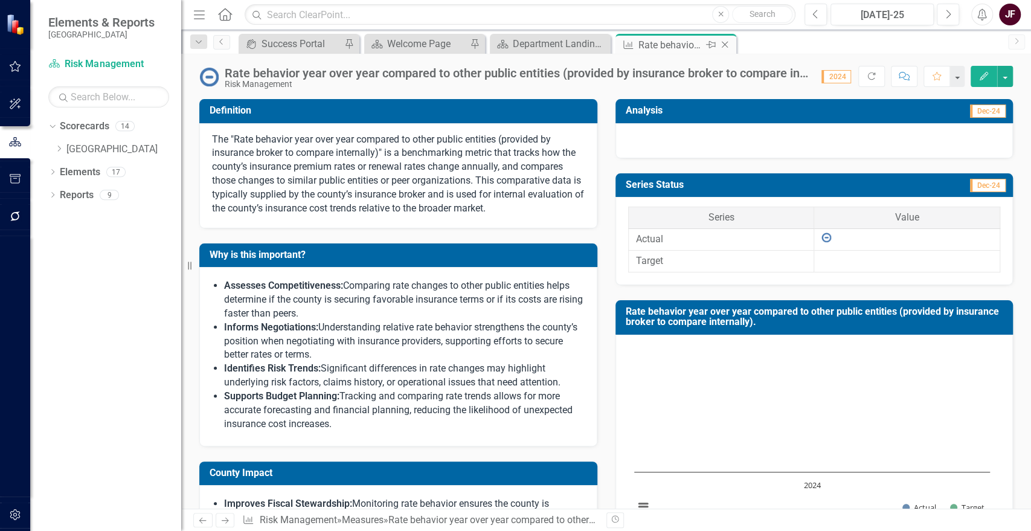
click at [725, 47] on icon "Close" at bounding box center [725, 45] width 12 height 10
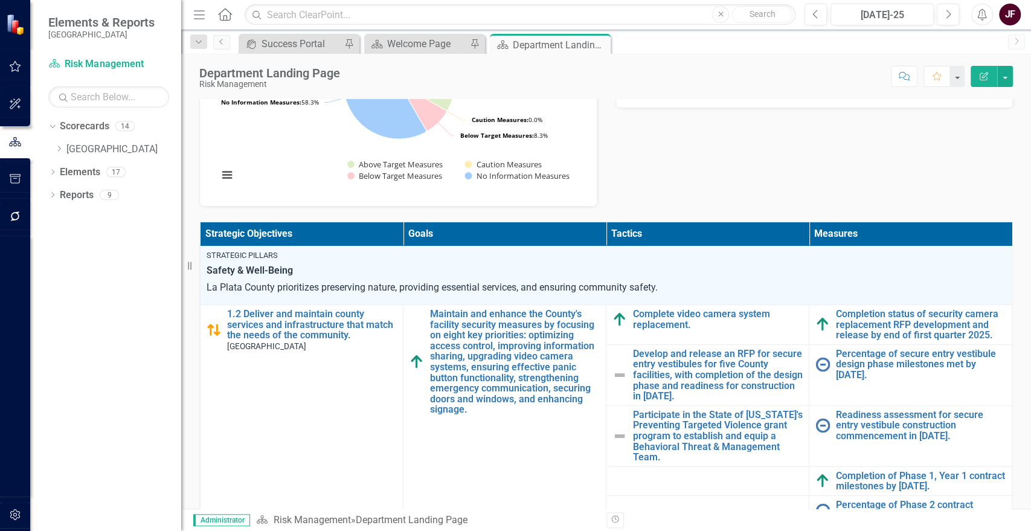
scroll to position [111, 0]
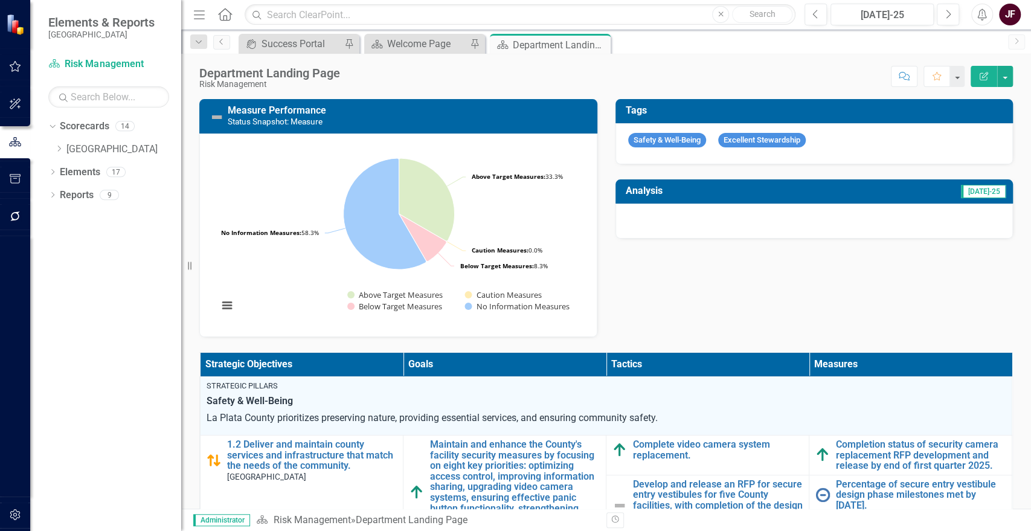
scroll to position [111, 0]
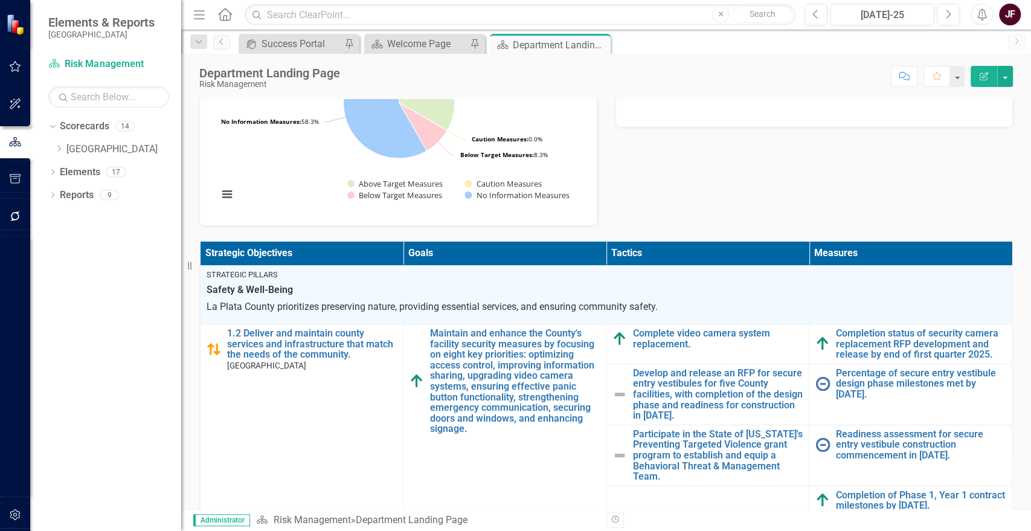
drag, startPoint x: 601, startPoint y: 40, endPoint x: 484, endPoint y: 92, distance: 127.9
click at [0, 0] on icon "Close" at bounding box center [0, 0] width 0 height 0
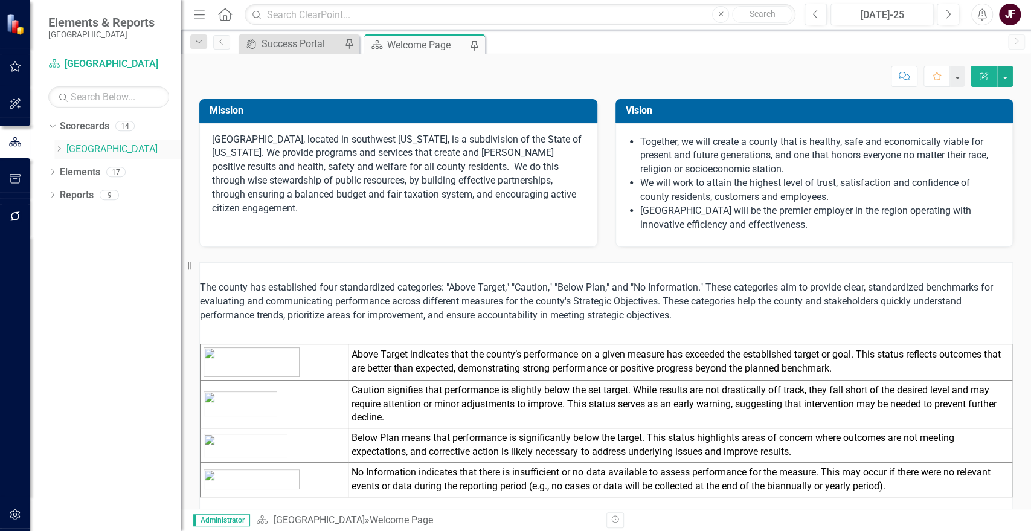
click at [60, 144] on div "Dropdown" at bounding box center [58, 149] width 9 height 10
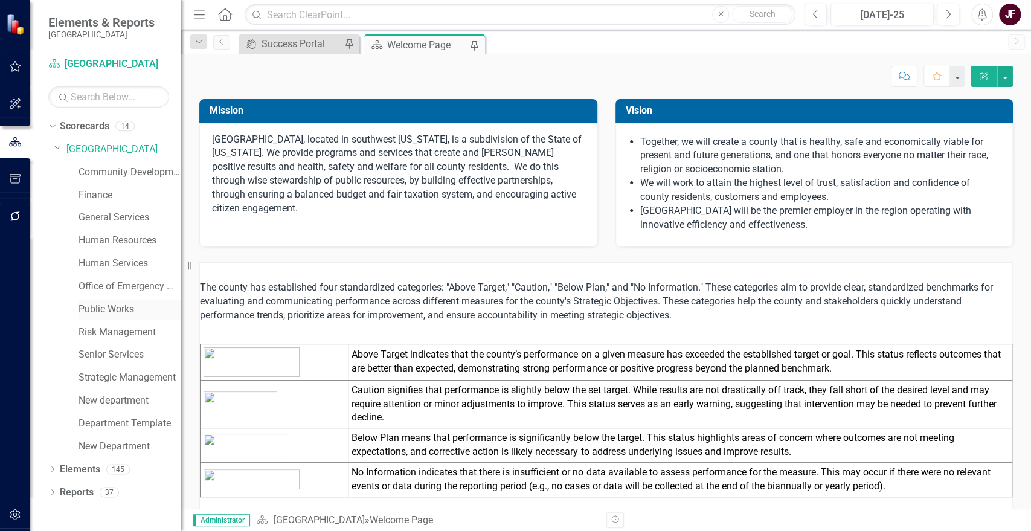
click at [91, 309] on link "Public Works" at bounding box center [130, 310] width 103 height 14
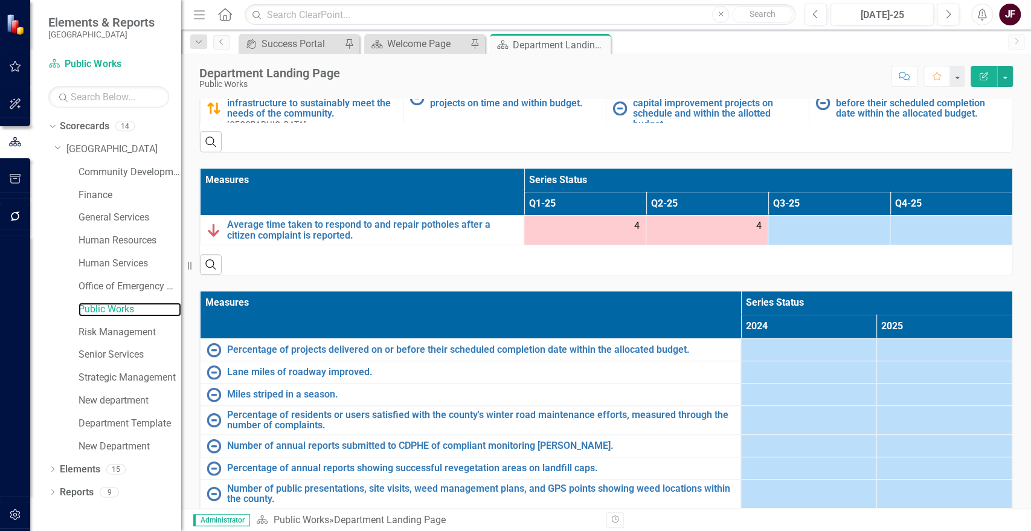
scroll to position [669, 0]
